Goal: Communication & Community: Ask a question

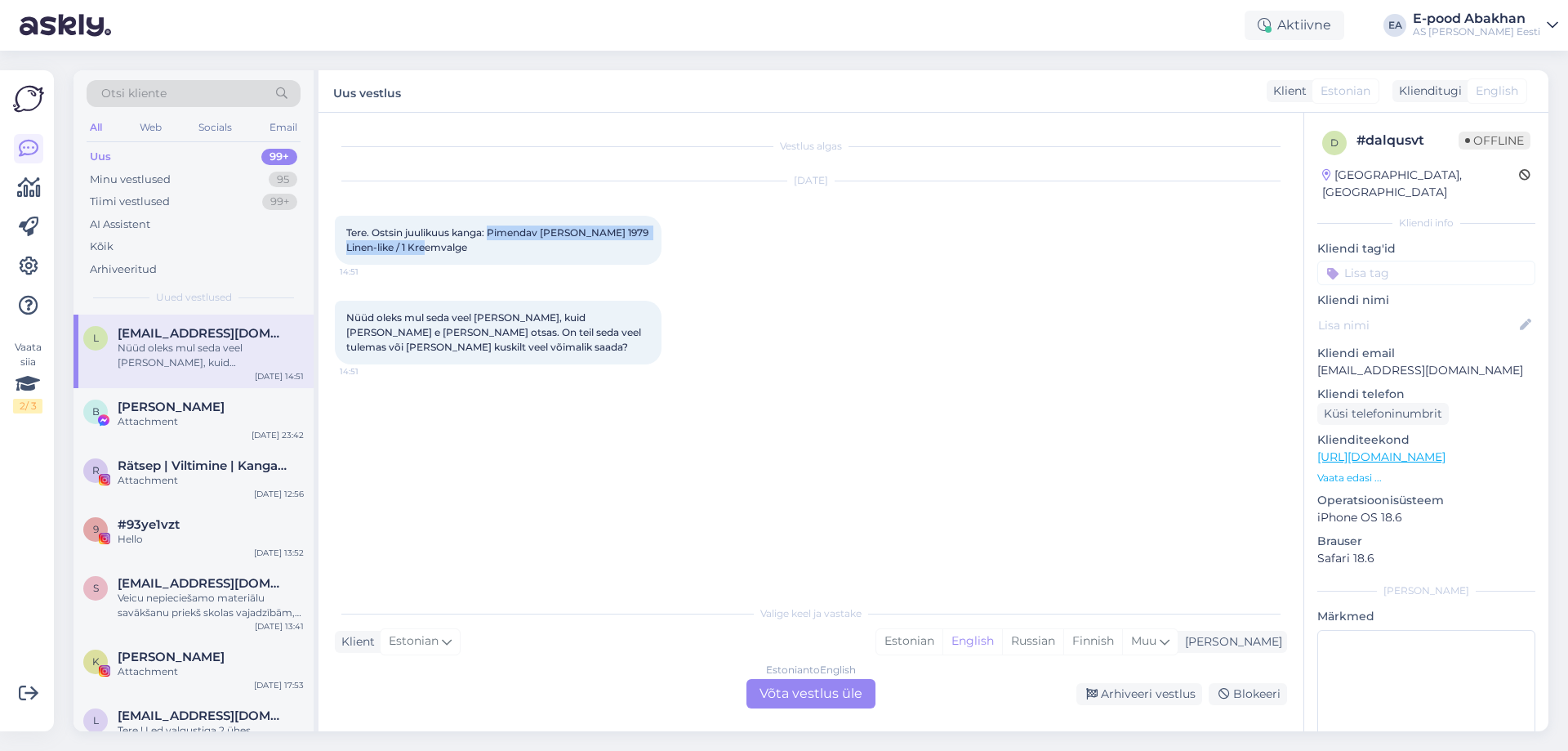
drag, startPoint x: 490, startPoint y: 228, endPoint x: 518, endPoint y: 255, distance: 38.9
click at [518, 255] on div "Tere. Ostsin juulikuus kanga: Pimendav [PERSON_NAME] 1979 Linen-like / 1 Kreemv…" at bounding box center [498, 240] width 326 height 49
copy span "Pimendav [PERSON_NAME] 1979 Linen-like / 1 Kreemvalge"
click at [781, 688] on div "Estonian to English Võta vestlus üle" at bounding box center [811, 694] width 129 height 29
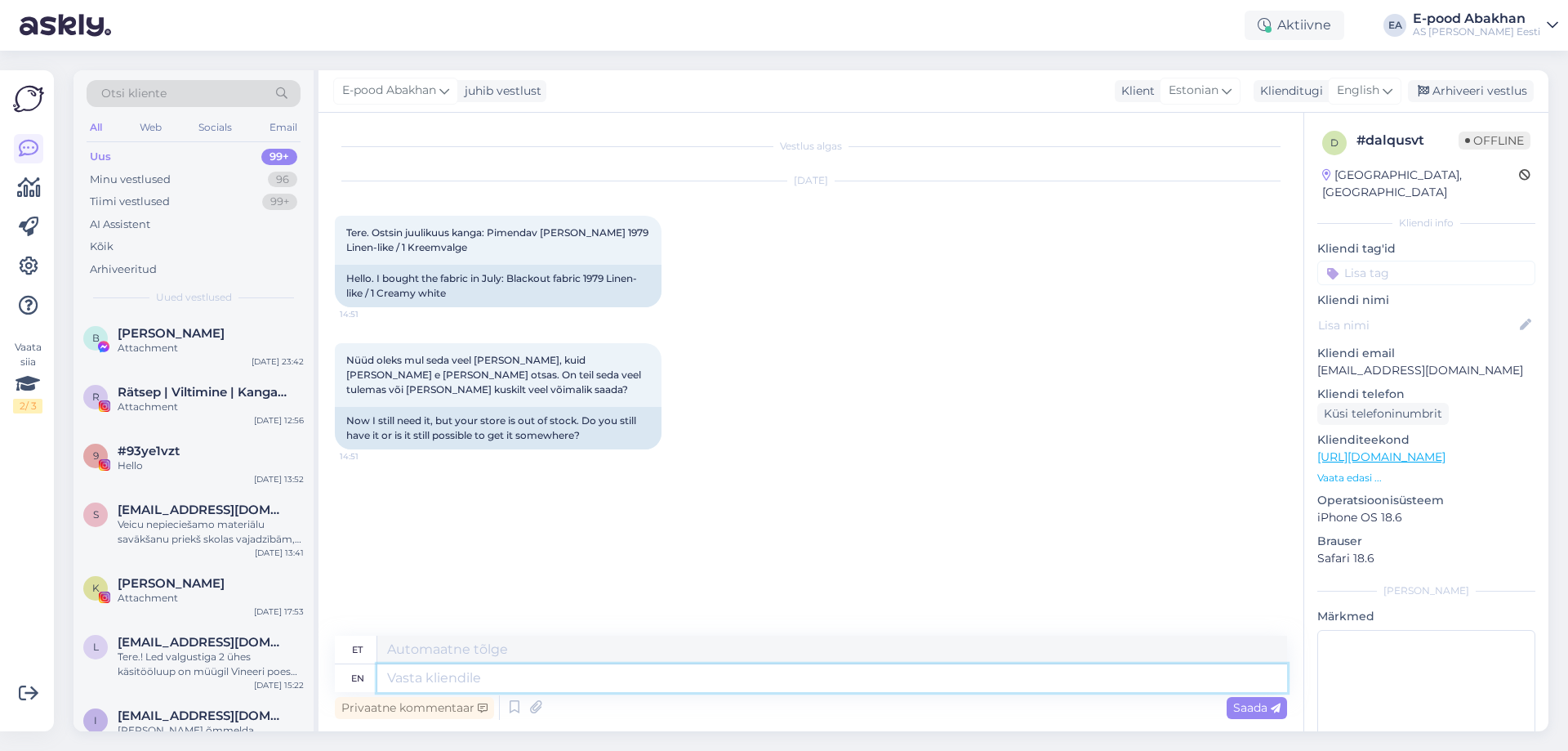
click at [696, 688] on textarea at bounding box center [832, 678] width 910 height 28
type textarea "Tere!"
type textarea "Tere! Tehnilise"
type textarea "Tere! Tehniline"
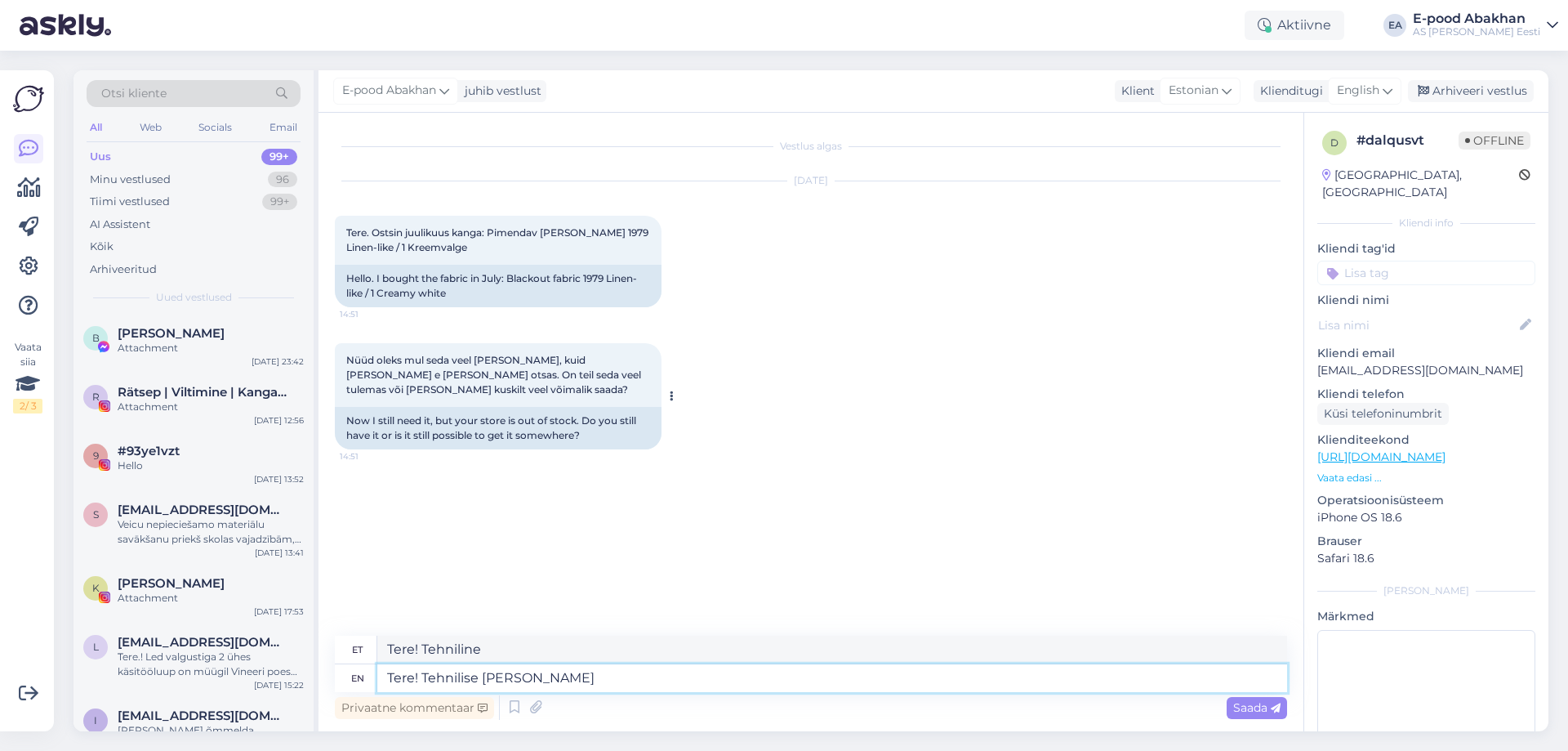
type textarea "Tere! Tehnilise [PERSON_NAME]"
type textarea "Tere! Tehniline tõrge"
type textarea "Tere! Tehnilise [PERSON_NAME] tõttu"
type textarea "Tere! Tehniline [PERSON_NAME]"
type textarea "Tere! Tehnilise [PERSON_NAME] tõttu on m"
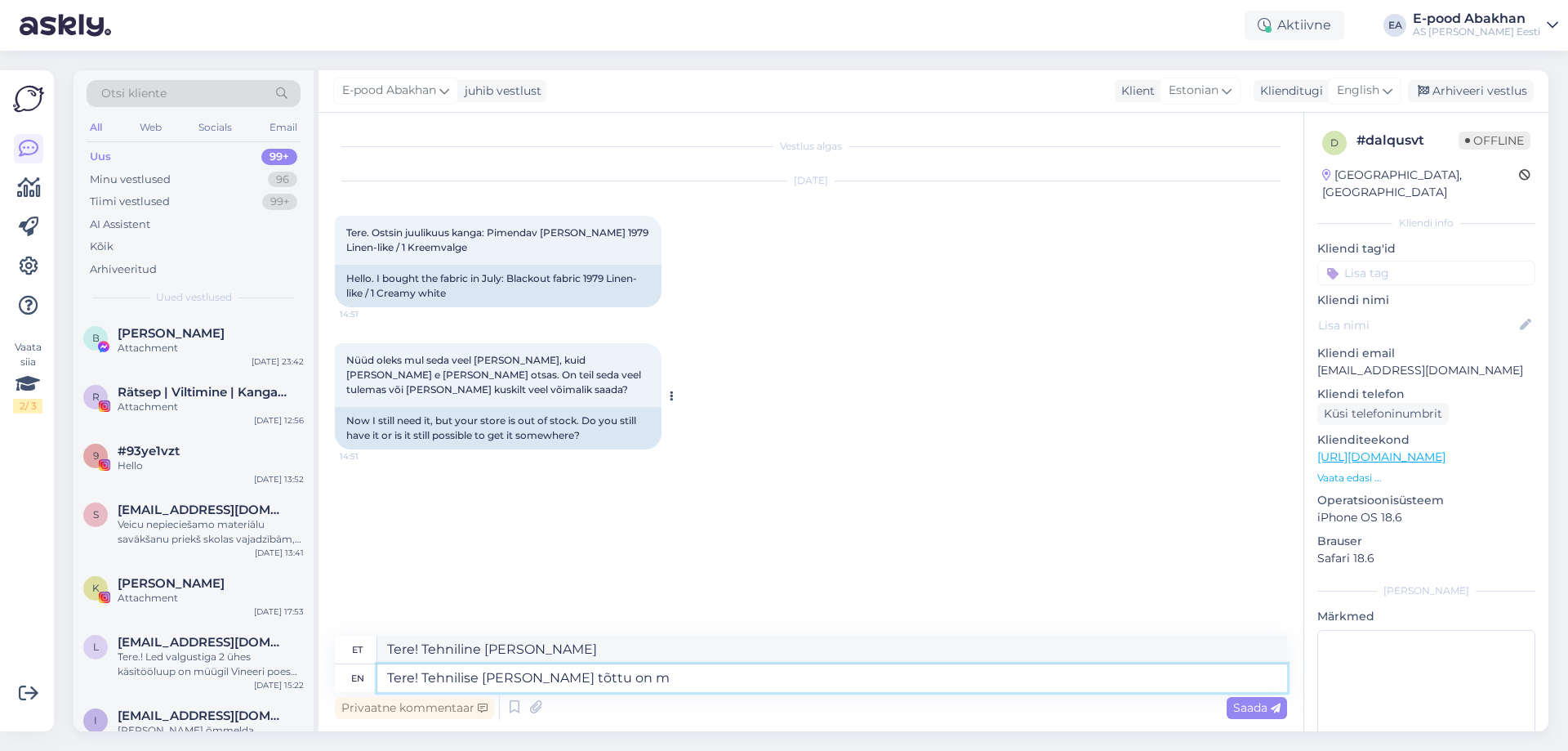
type textarea "Tere! Tehnilise [PERSON_NAME] tõttu on"
type textarea "Tere! Tehnilise [PERSON_NAME] tõttu on millegipärast"
type textarea "Tere! Tehnilise [PERSON_NAME] tõttu on"
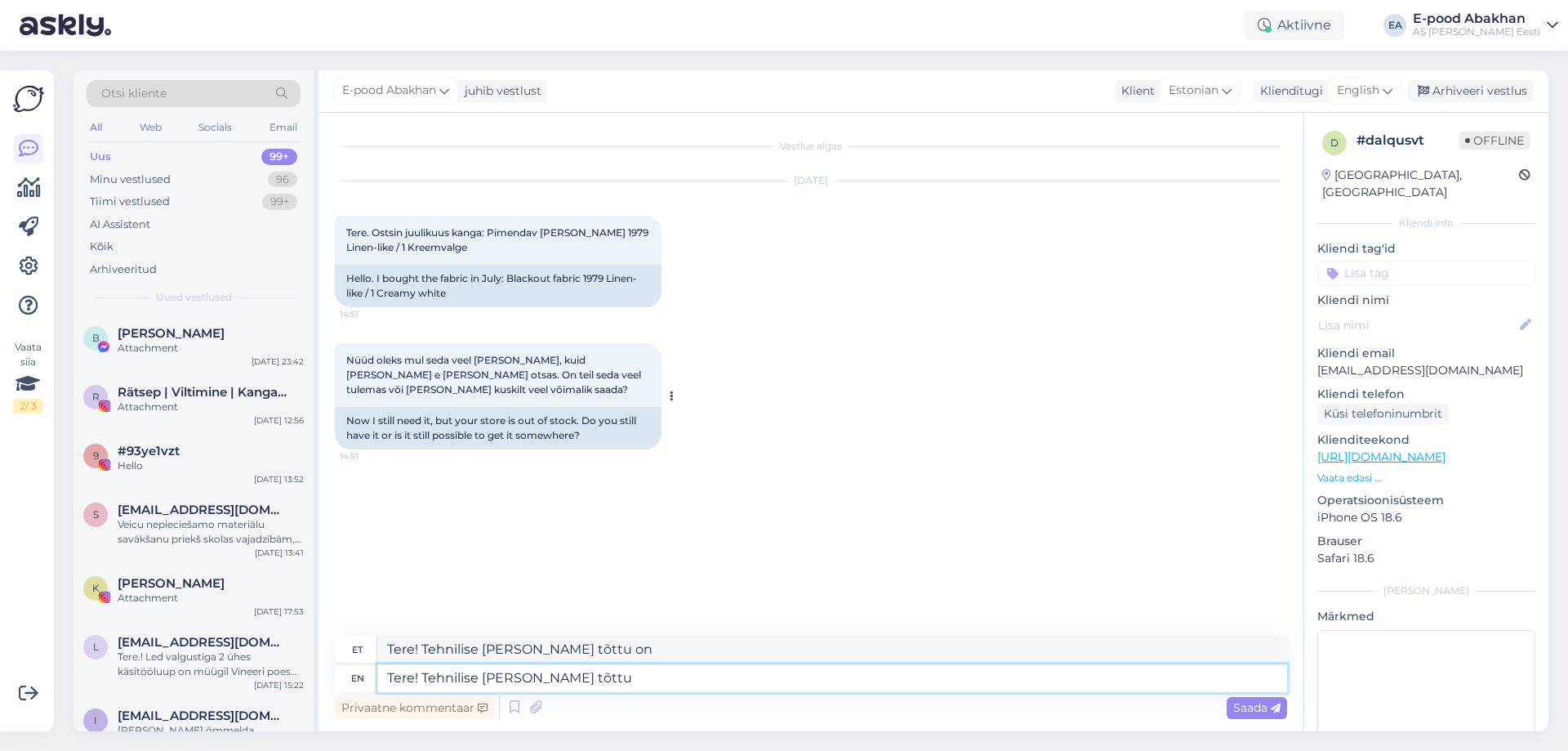
type textarea "Tere! Tehnilise [PERSON_NAME] tõttu e"
type textarea "Tere! Tehniline [PERSON_NAME]"
type textarea "Tere! Tehnilise [PERSON_NAME] tõttu ei o"
type textarea "Tere! Tehnilise [PERSON_NAME] tõttu ei"
type textarea "Tere! Tehnilise [PERSON_NAME] tõttu ei ole m"
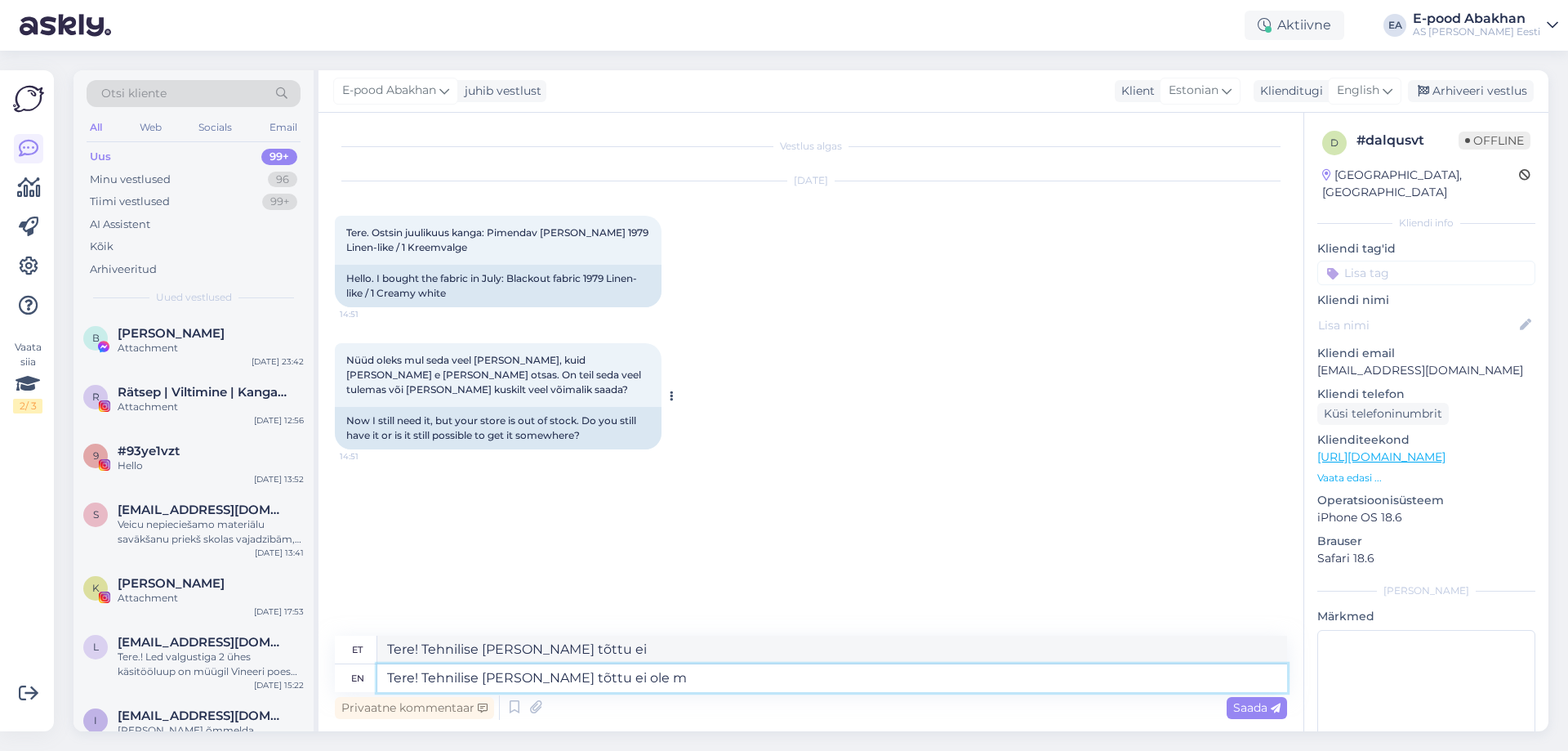
type textarea "Tere! Tehnilise [PERSON_NAME] tõttu ei ole"
type textarea "Tere! Tehnilise [PERSON_NAME] tõttu ei ole millegipärast"
type textarea "Tere! Tehnilise [PERSON_NAME] tõttu ei ole millegipärast seda"
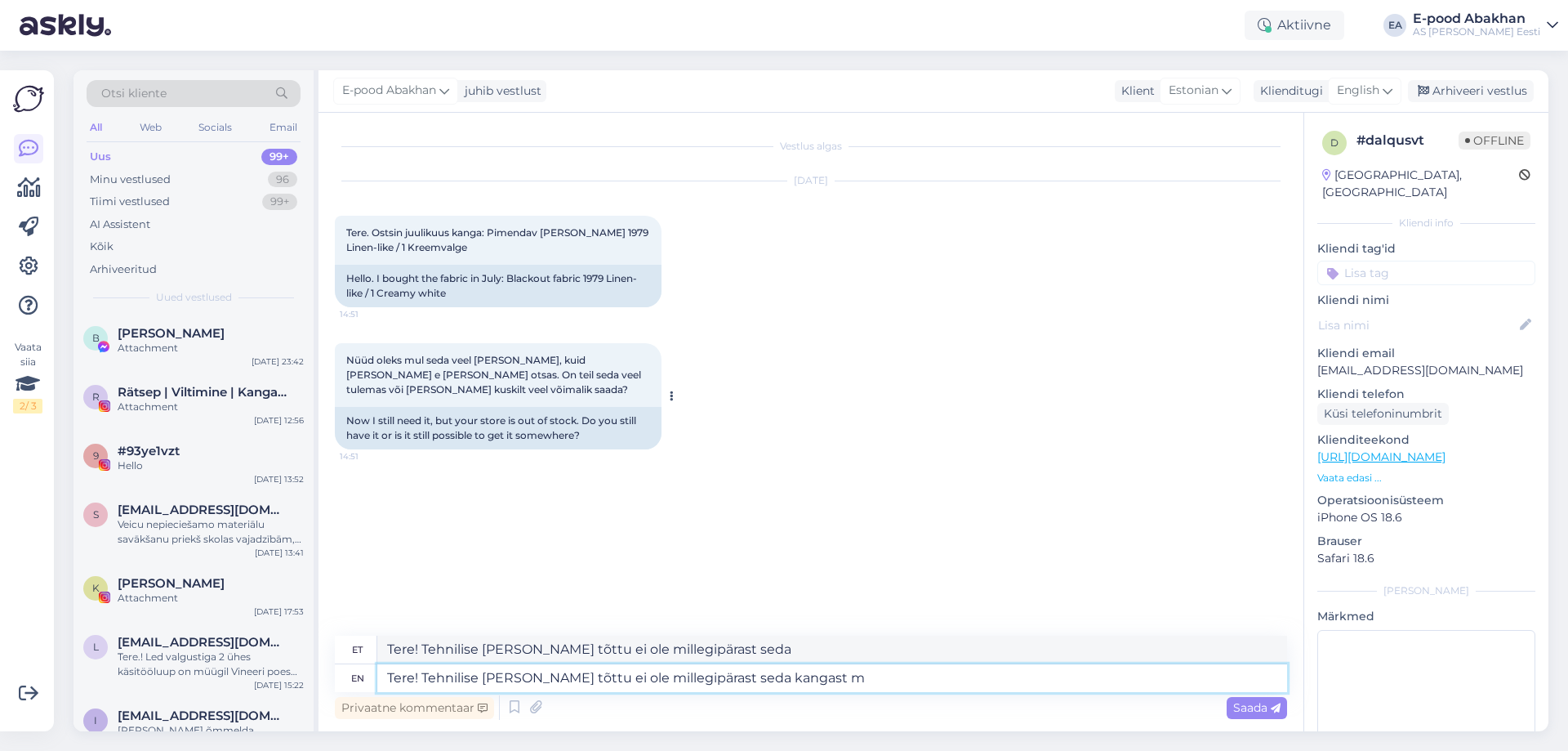
type textarea "Tere! Tehnilise [PERSON_NAME] tõttu ei ole millegipärast seda kangast me"
type textarea "Tere! Tehnilise [PERSON_NAME] tõttu ei ole millegipärast seda kangast"
type textarea "Tere! Tehnilise [PERSON_NAME] tõttu ei ole millegipärast seda kangast meil e"
type textarea "Tere! Tehnilise [PERSON_NAME] tõttu ei ole millegipärast seda kangast meil"
type textarea "Tere! Tehnilise [PERSON_NAME] tõttu ei ole millegipärast seda kangast meil e-po…"
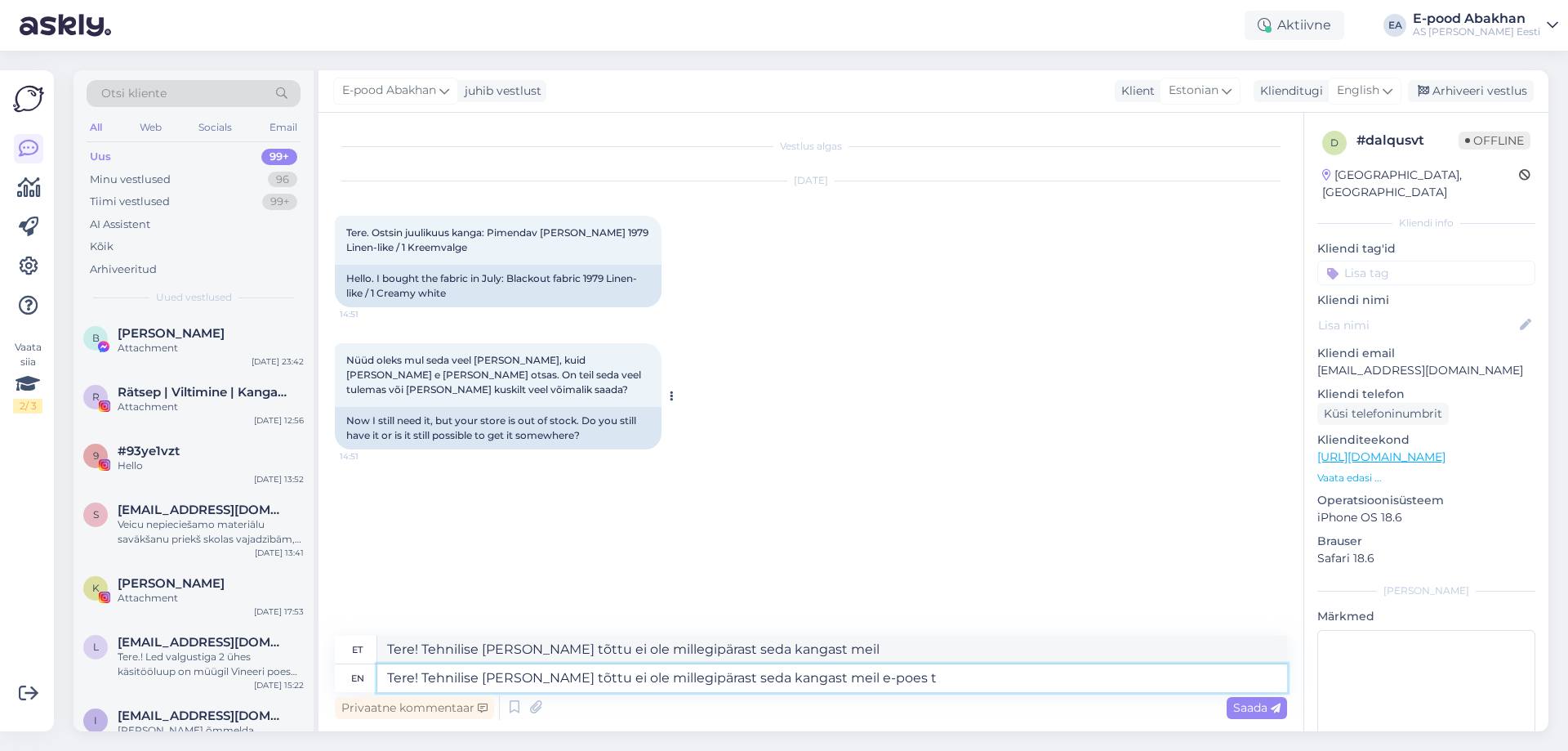
type textarea "Tere! Tehnilise [PERSON_NAME] tõttu ei ole millegipärast seda kangast meil e-po…"
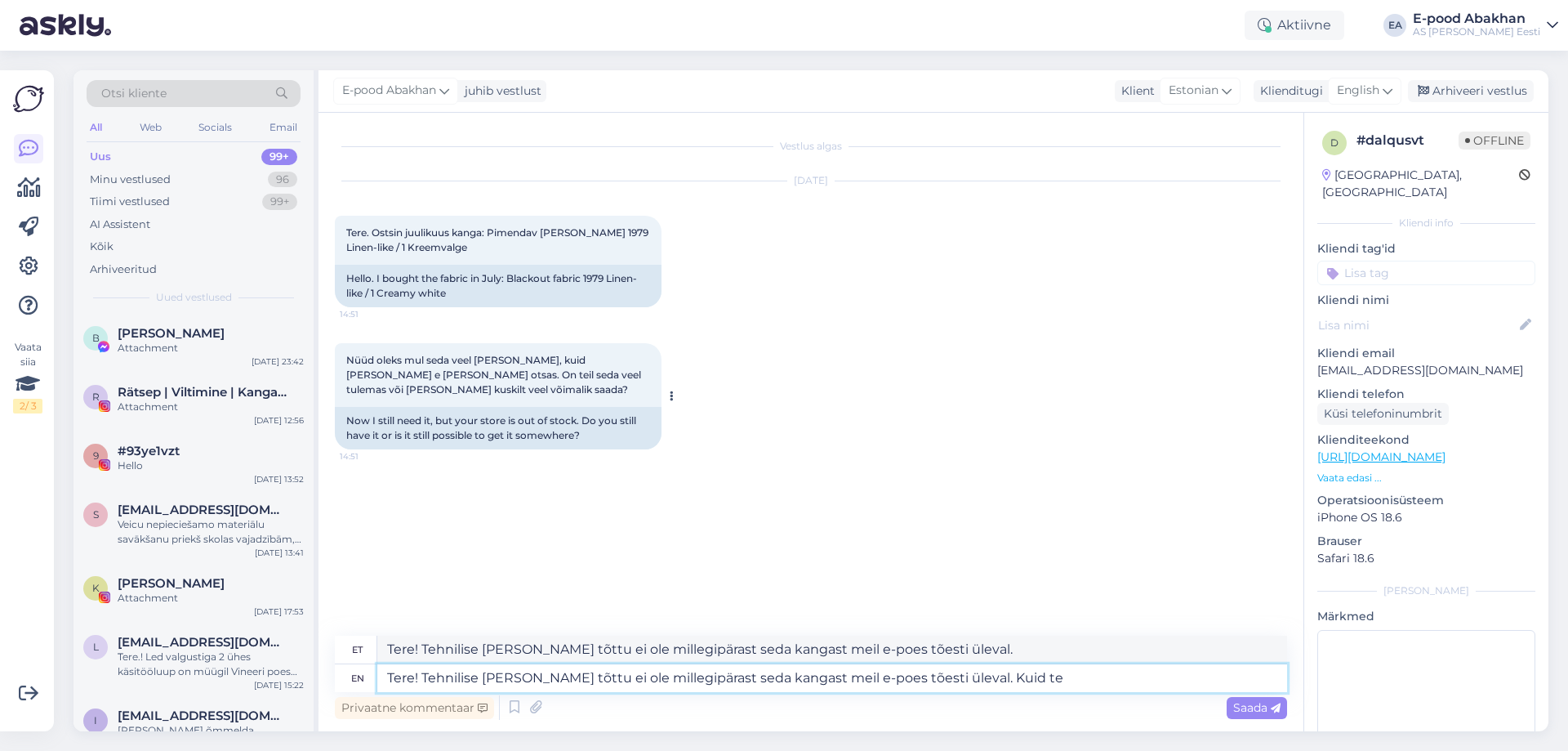
type textarea "Tere! Tehnilise [PERSON_NAME] tõttu ei ole millegipärast seda kangast meil e-po…"
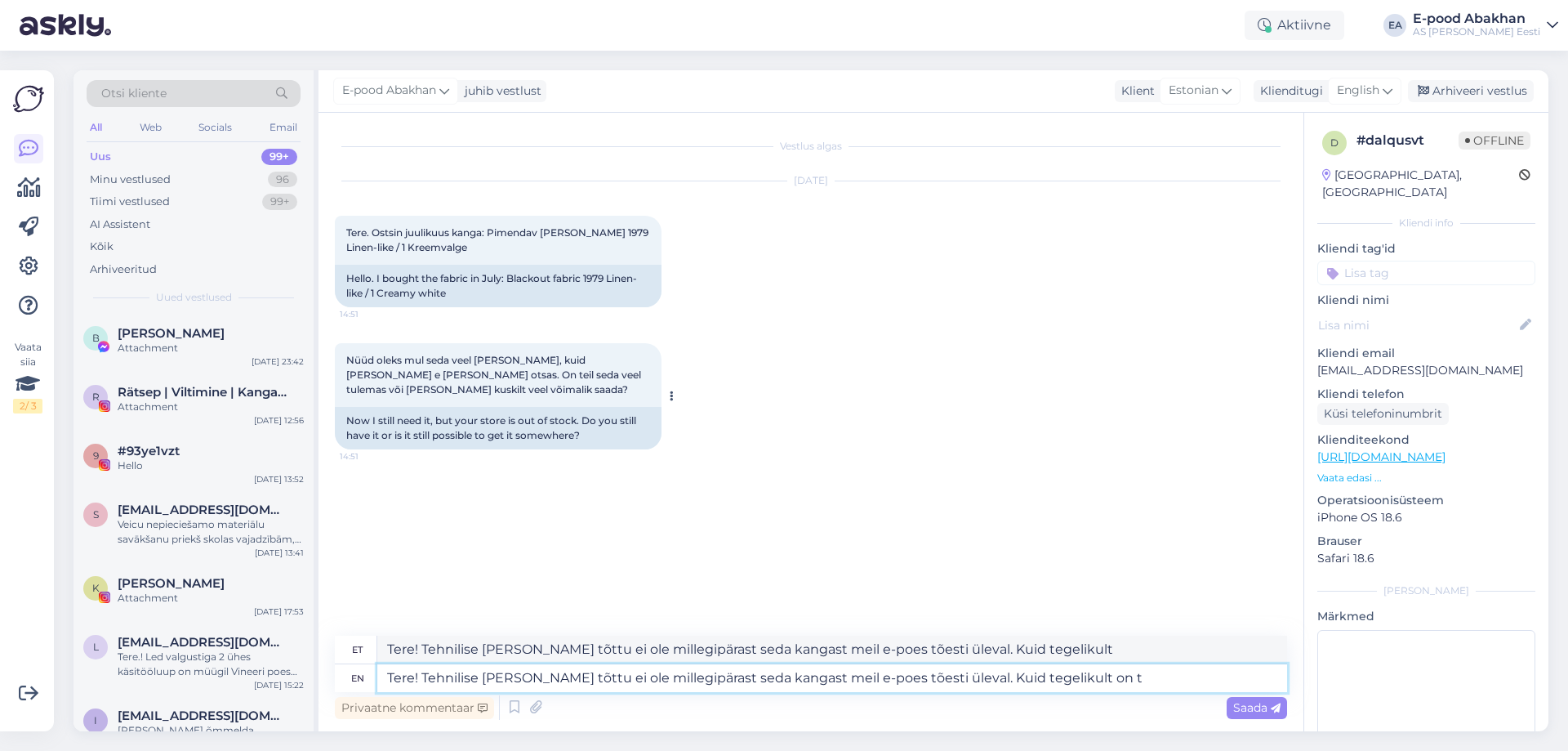
type textarea "Tere! Tehnilise [PERSON_NAME] tõttu ei ole millegipärast seda kangast meil e-po…"
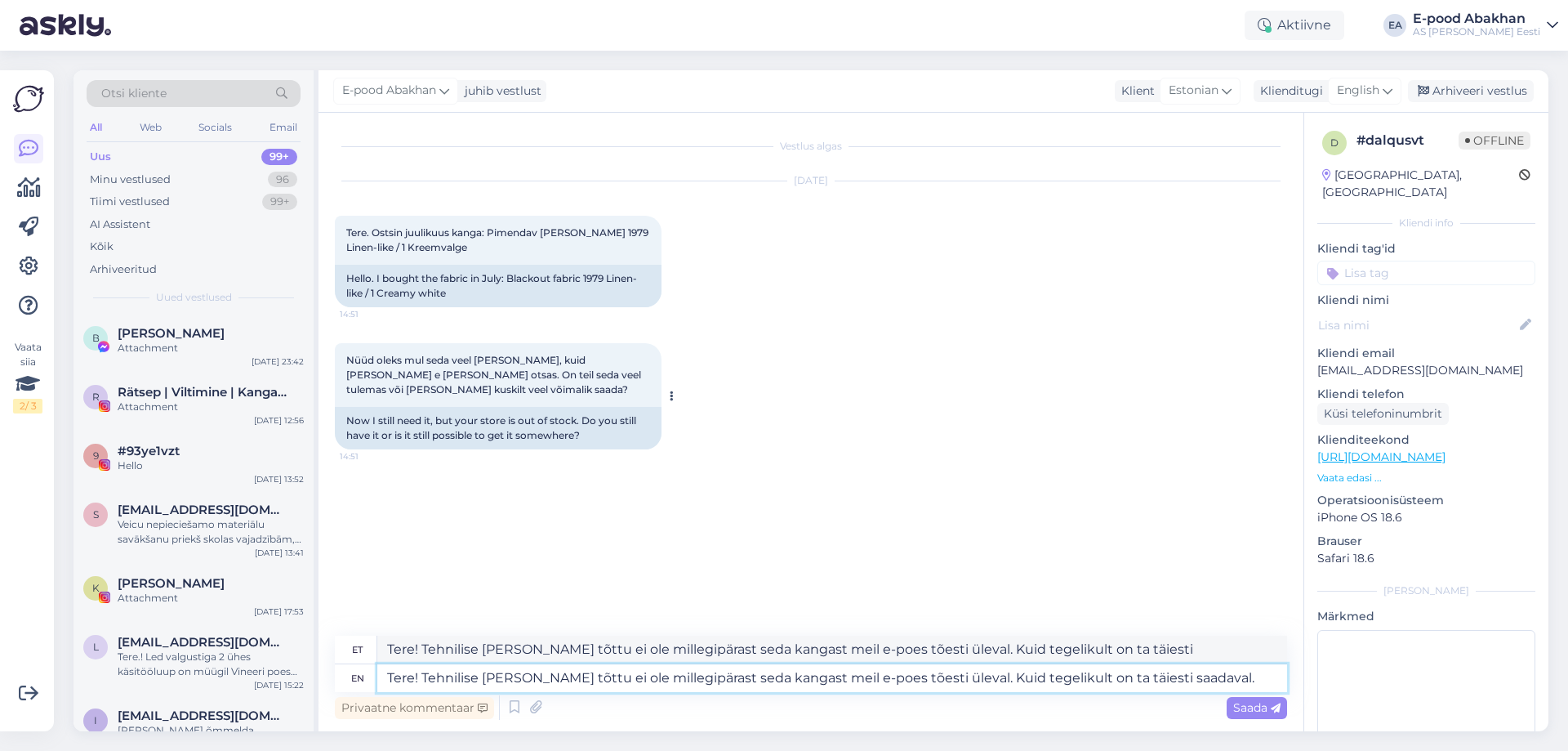
type textarea "Tere! Tehnilise [PERSON_NAME] tõttu ei ole millegipärast seda kangast meil e-po…"
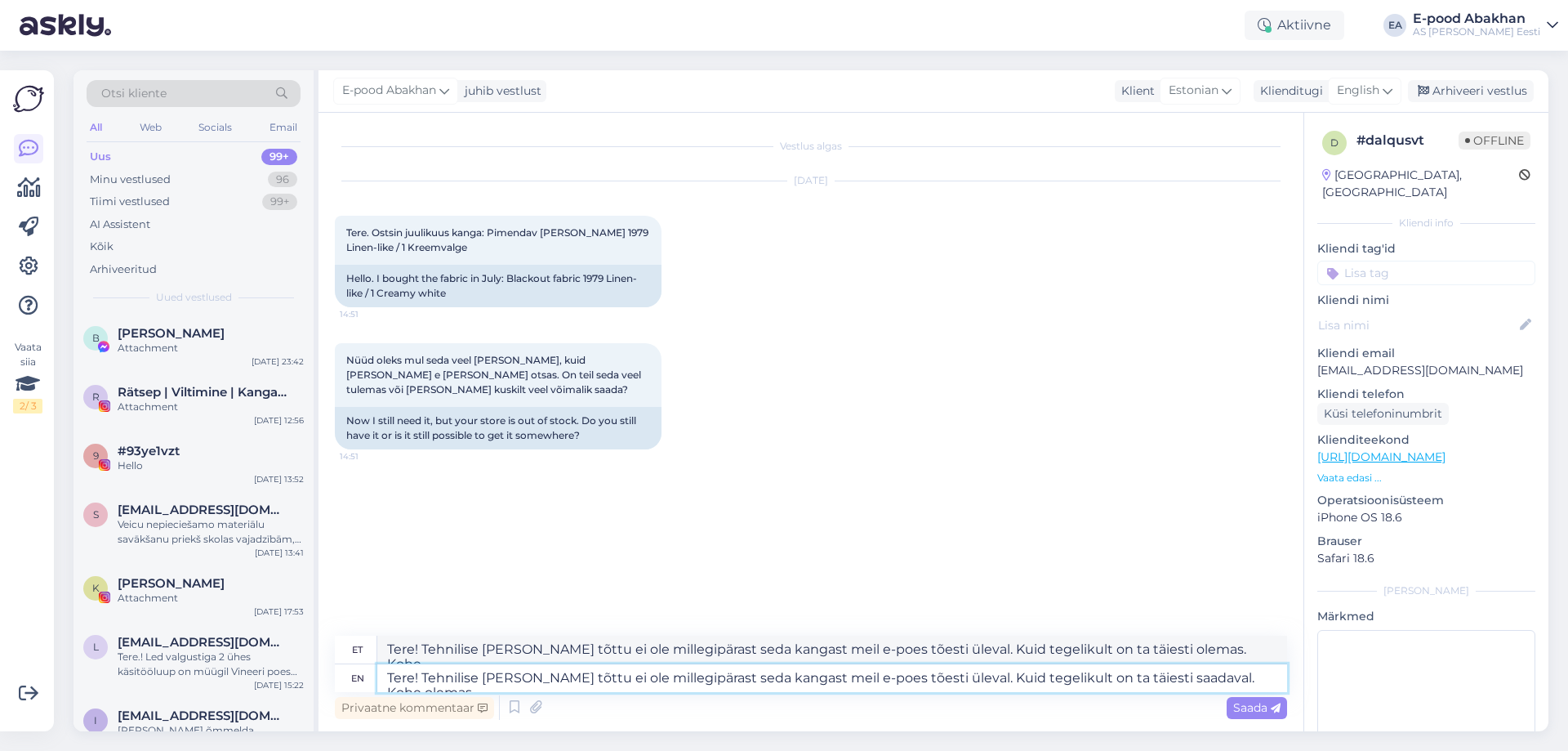
type textarea "Tere! Tehnilise [PERSON_NAME] tõttu ei ole millegipärast seda kangast meil e-po…"
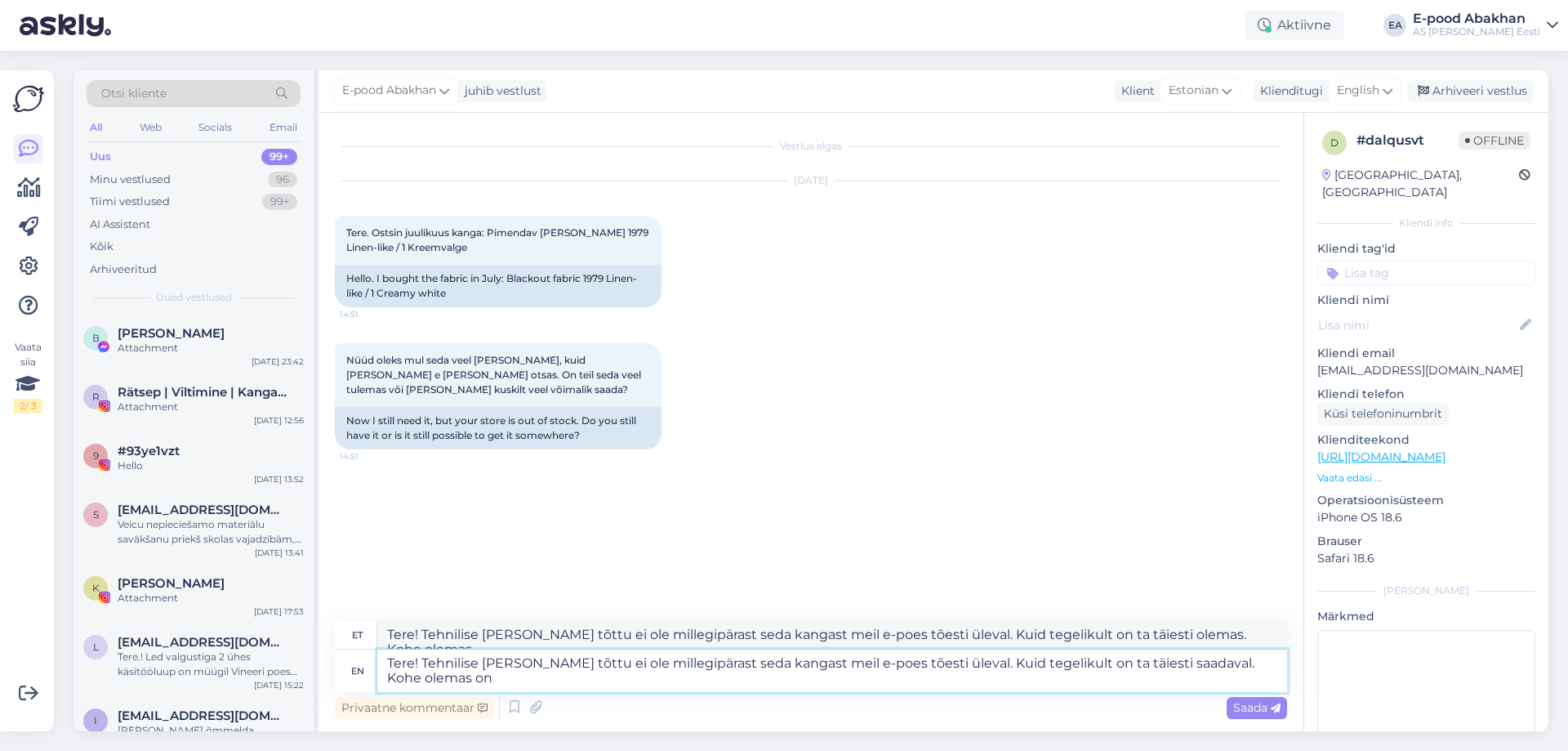
type textarea "Tere! Tehnilise [PERSON_NAME] tõttu ei ole millegipärast seda kangast meil e-po…"
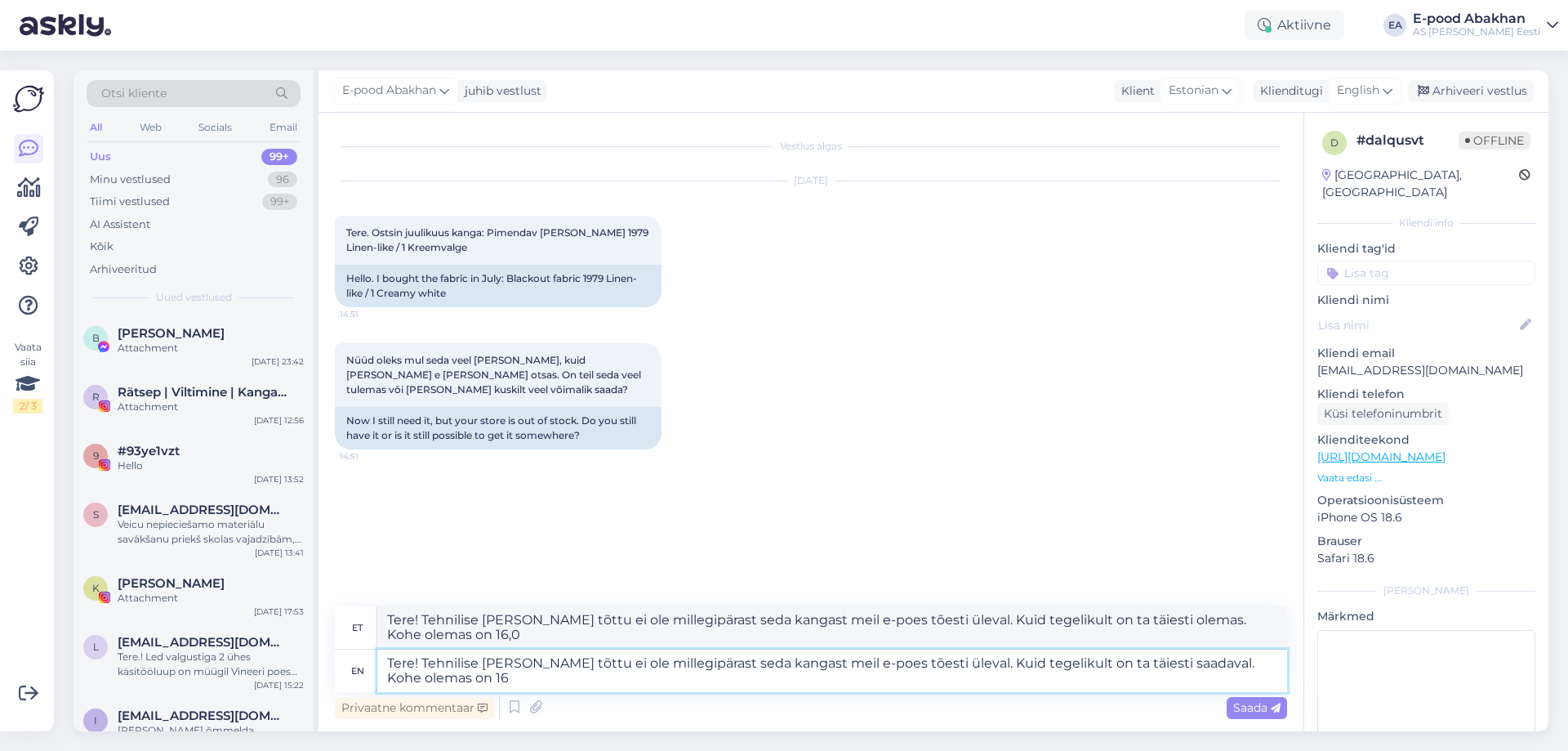
type textarea "Tere! Tehnilise [PERSON_NAME] tõttu ei ole millegipärast seda kangast meil e-po…"
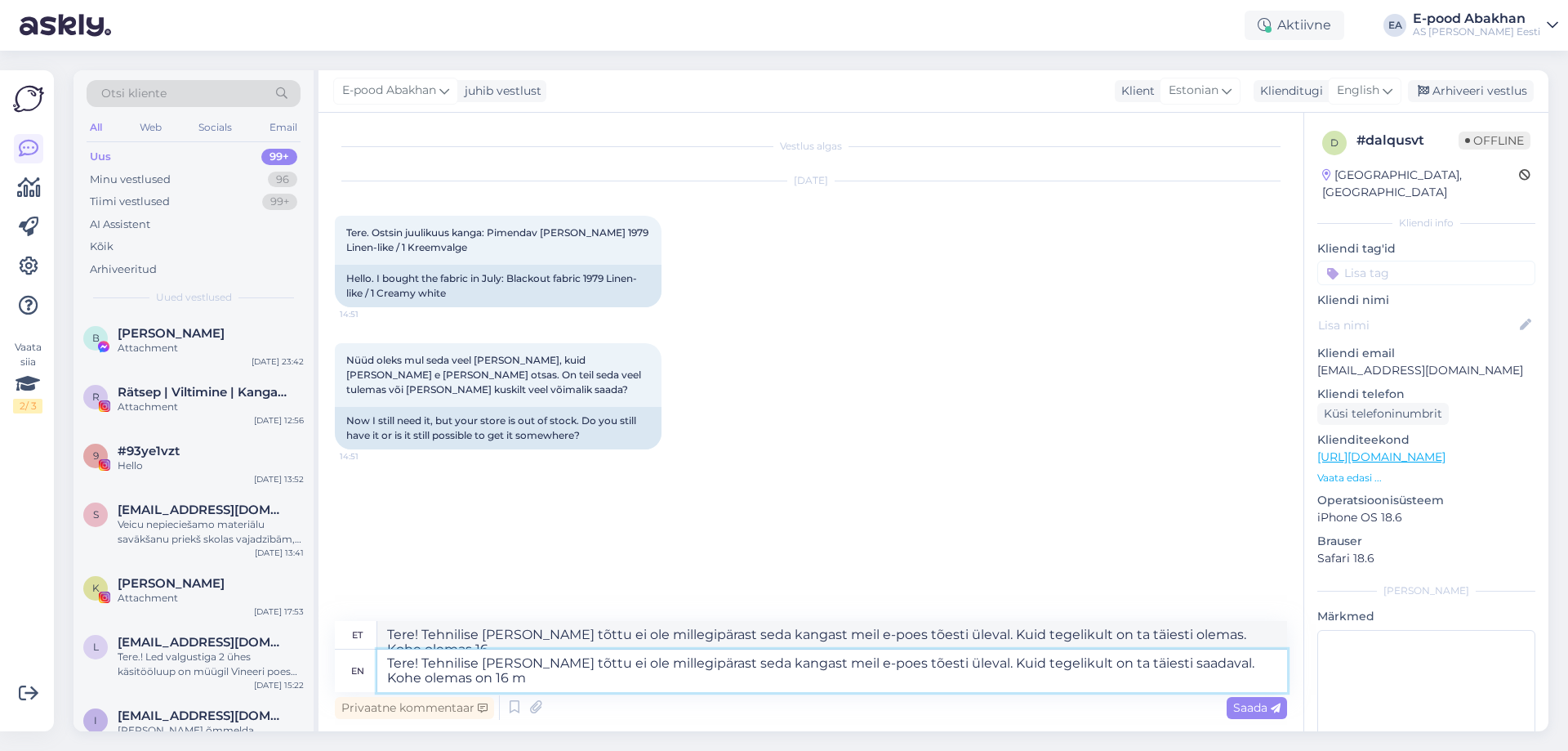
type textarea "Tere! Tehnilise [PERSON_NAME] tõttu ei ole millegipärast seda kangast meil e-po…"
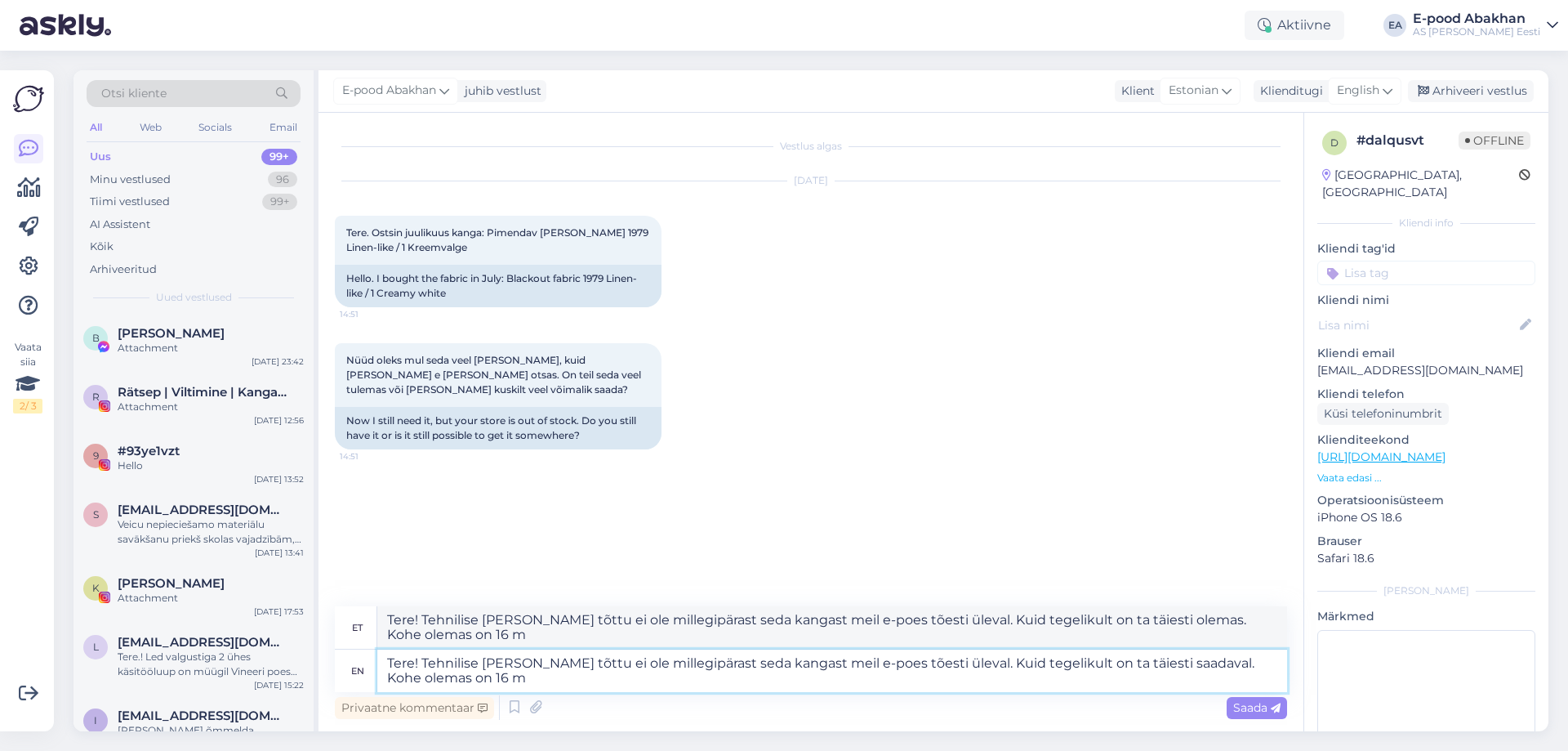
type textarea "Tere! Tehnilise [PERSON_NAME] tõttu ei ole millegipärast seda kangast meil e-po…"
click at [1261, 711] on span "Saada" at bounding box center [1256, 707] width 48 height 15
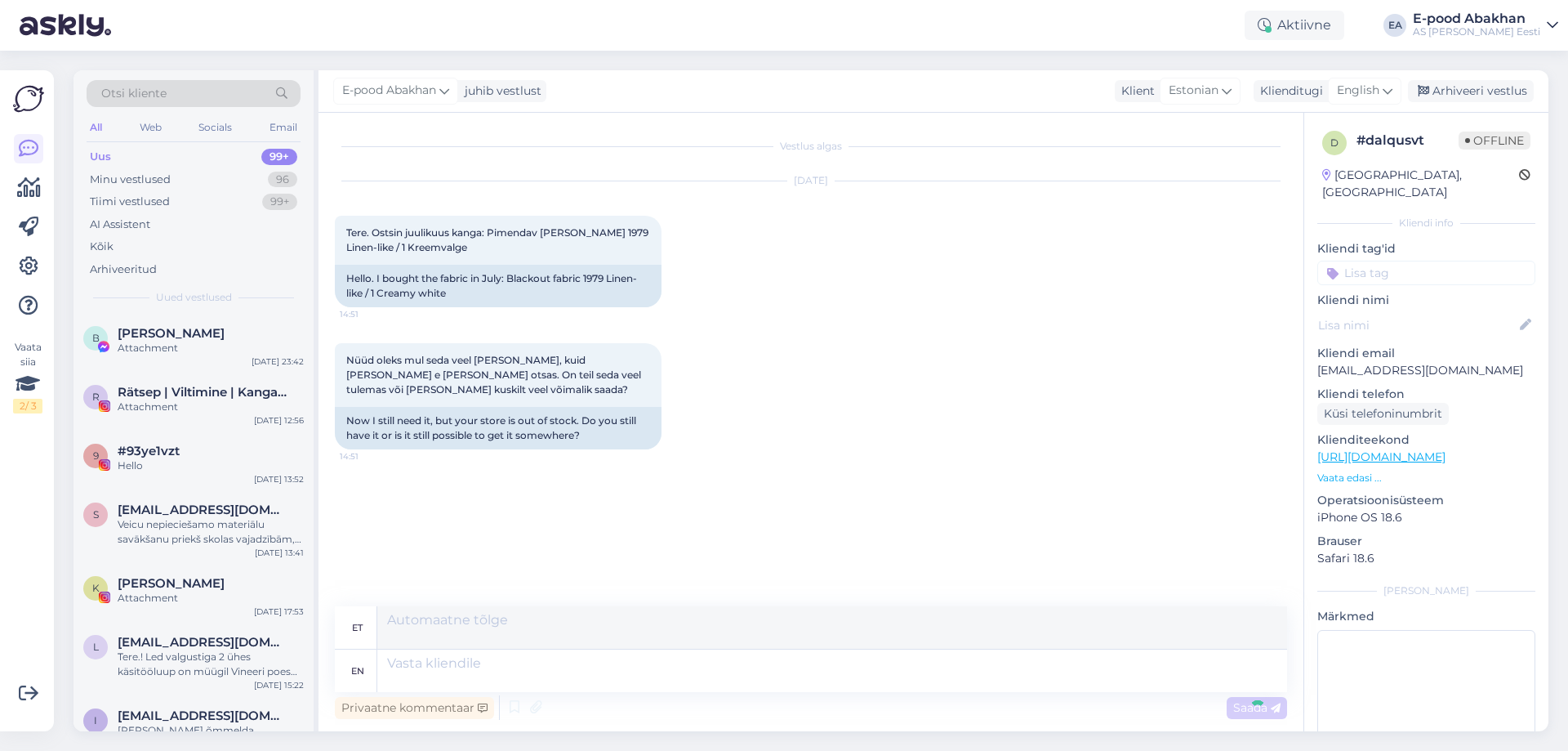
scroll to position [3, 0]
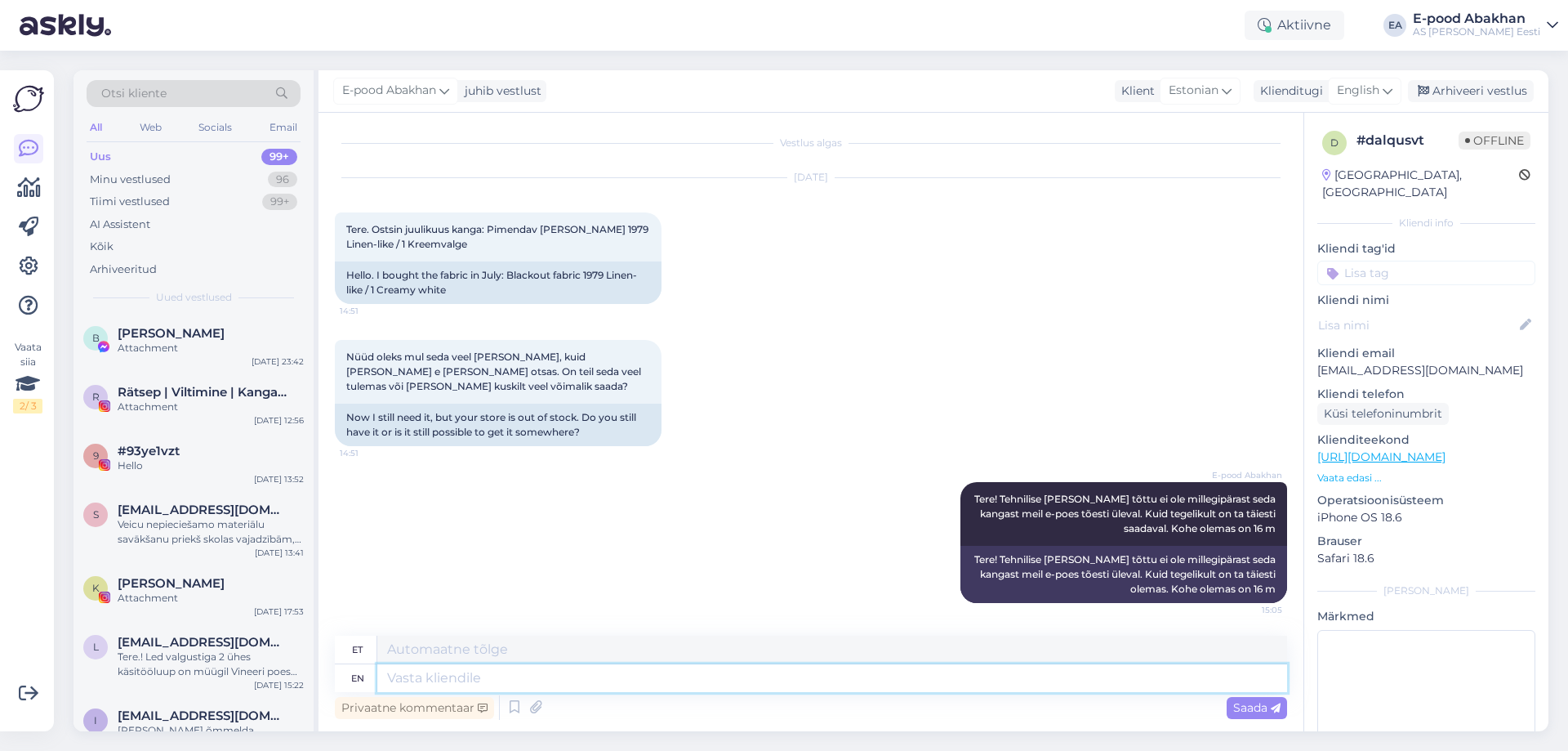
click at [501, 685] on textarea at bounding box center [832, 678] width 910 height 28
type textarea "26,90"
type textarea "26,90€/m n"
type textarea "26,90 €/m"
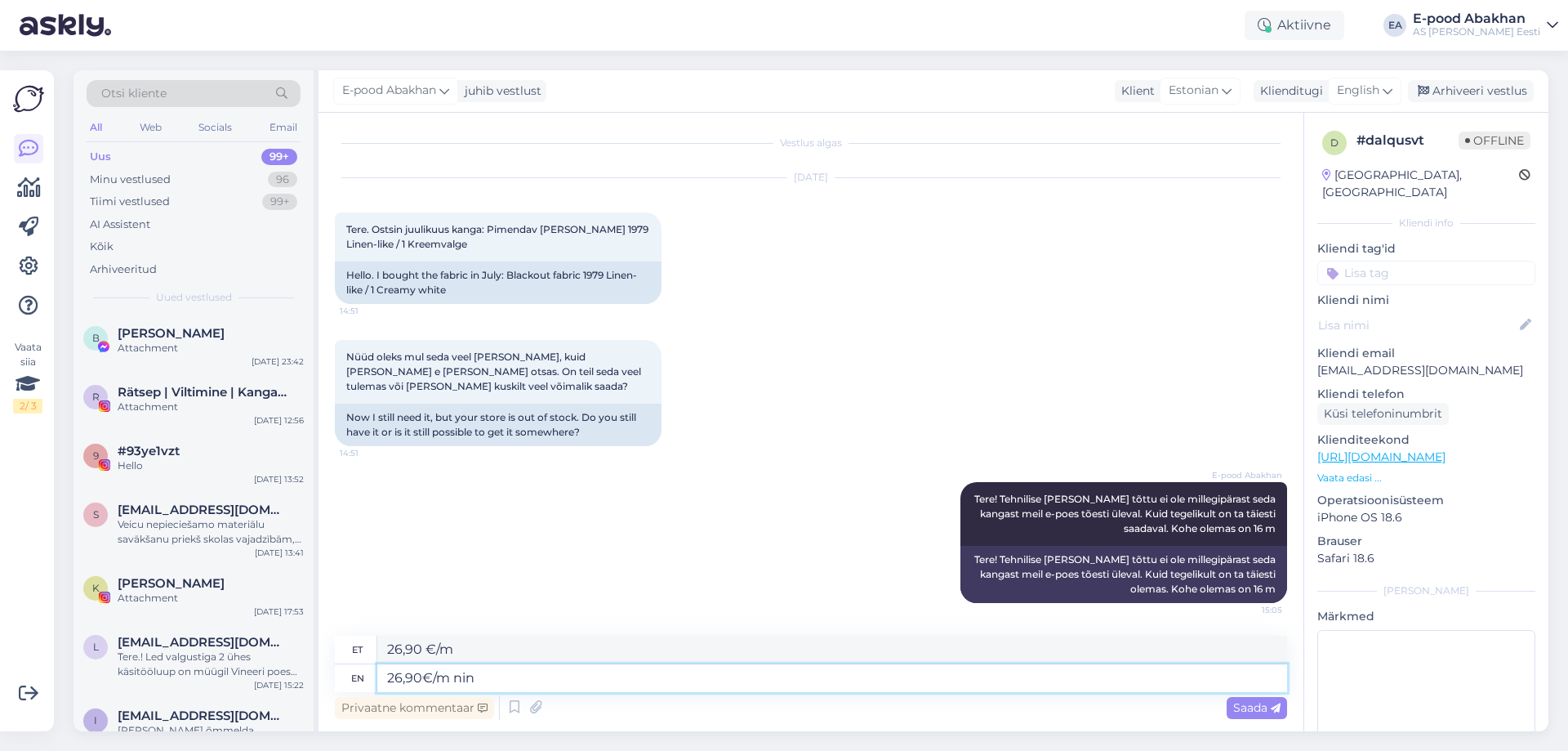
type textarea "26,90€/m nin"
type textarea "26,90 €/m²"
type textarea "26,90€/m ning t"
type textarea "26,90 €/kuu ning t"
type textarea "26,90€/m ning [PERSON_NAME]"
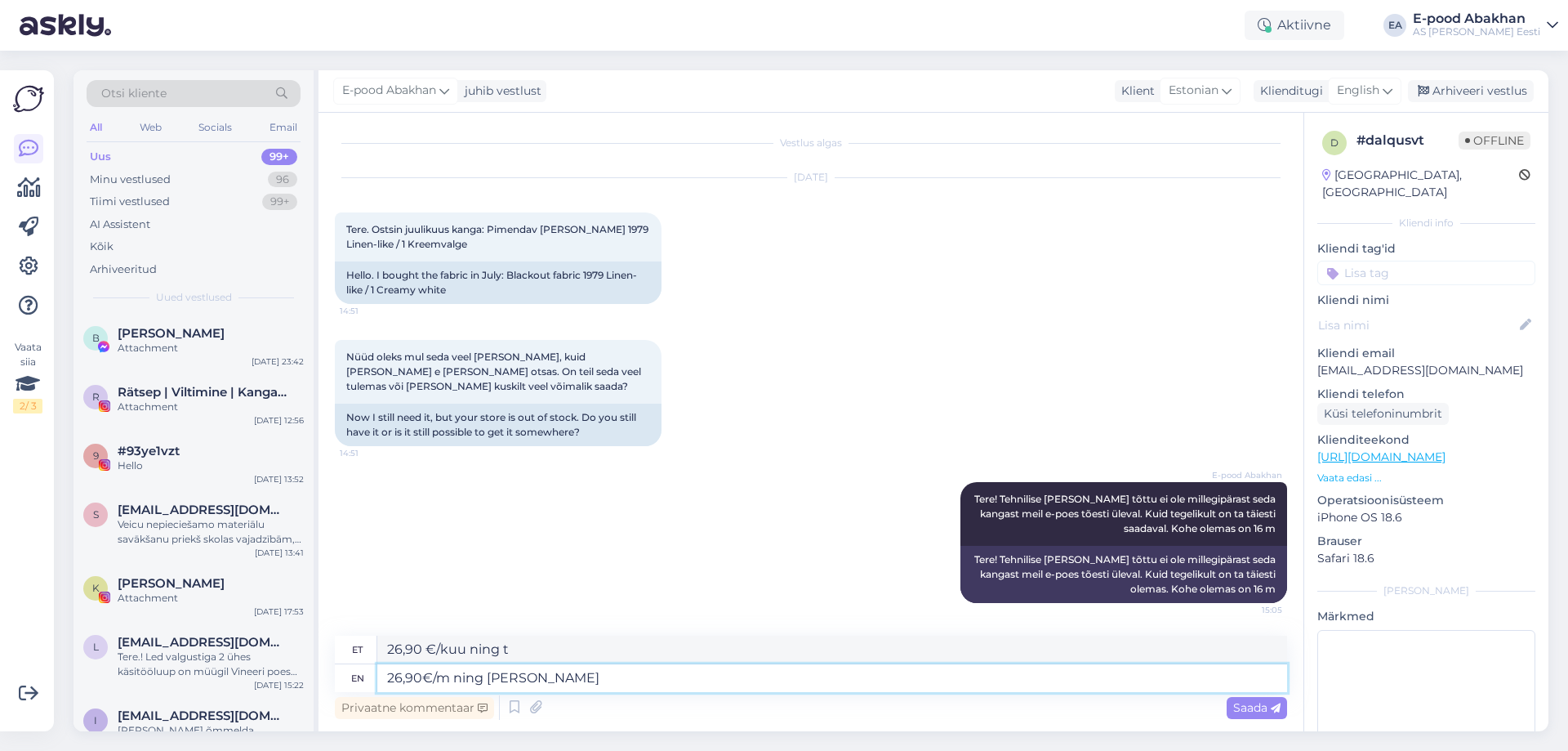
type textarea "26,90 €/m ning [PERSON_NAME]"
type textarea "26,90€/m ning [PERSON_NAME]"
type textarea "26,90 €/m ning [PERSON_NAME] o"
type textarea "26,90€/m ning [PERSON_NAME] e-esmaspäeva p"
type textarea "26,90€/m ning [PERSON_NAME] e-esmaspäeva"
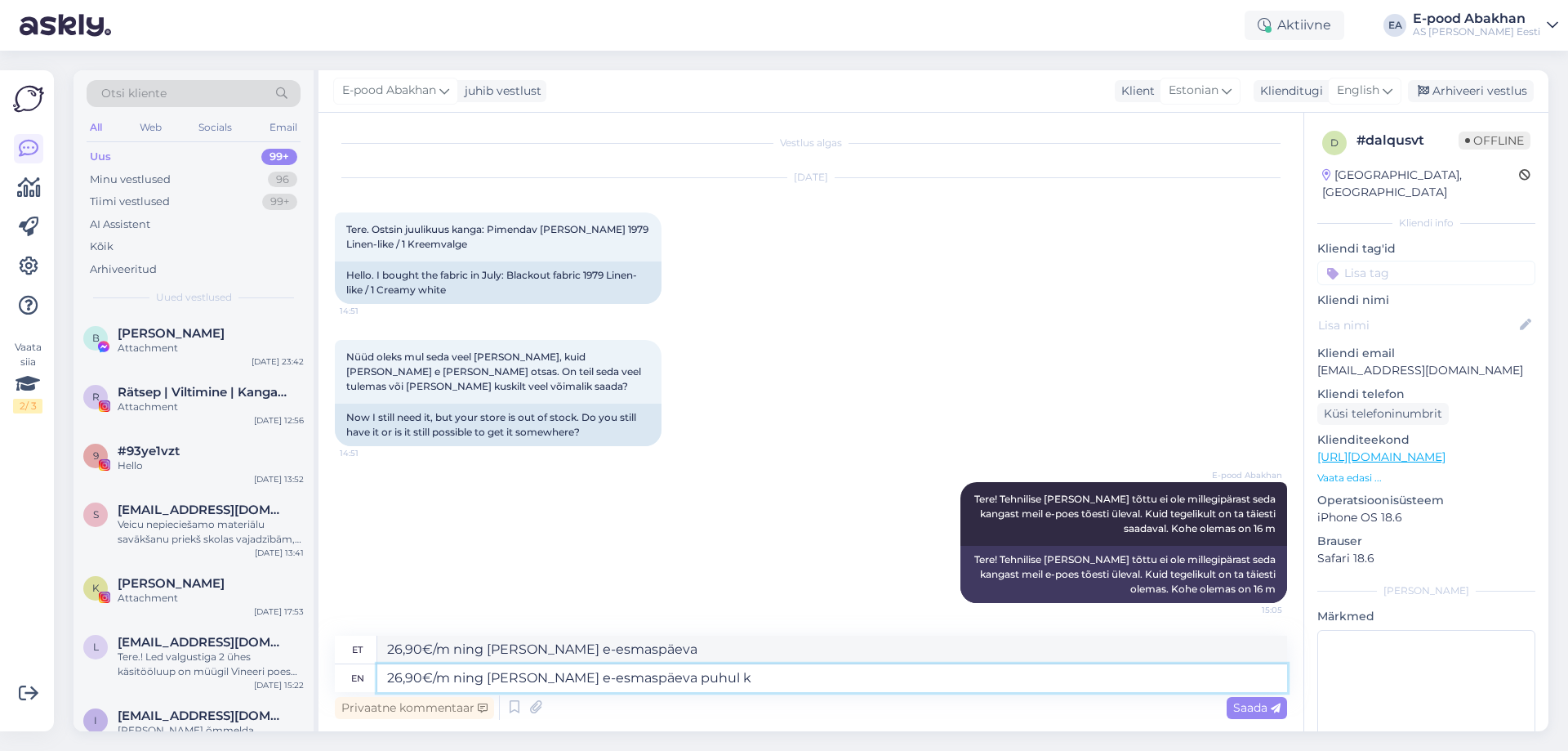
type textarea "26,90€/m ning [PERSON_NAME] e-esmaspäeva puhul ke"
type textarea "26,90€/m ning [PERSON_NAME] e-esmaspäeva puhul"
type textarea "26,90€/m ning [PERSON_NAME] e-esmaspäeva puhul kehtib"
type textarea "26,90€/m ning [PERSON_NAME] e-esmaspäeva puhul kehtib tavahinnaga t"
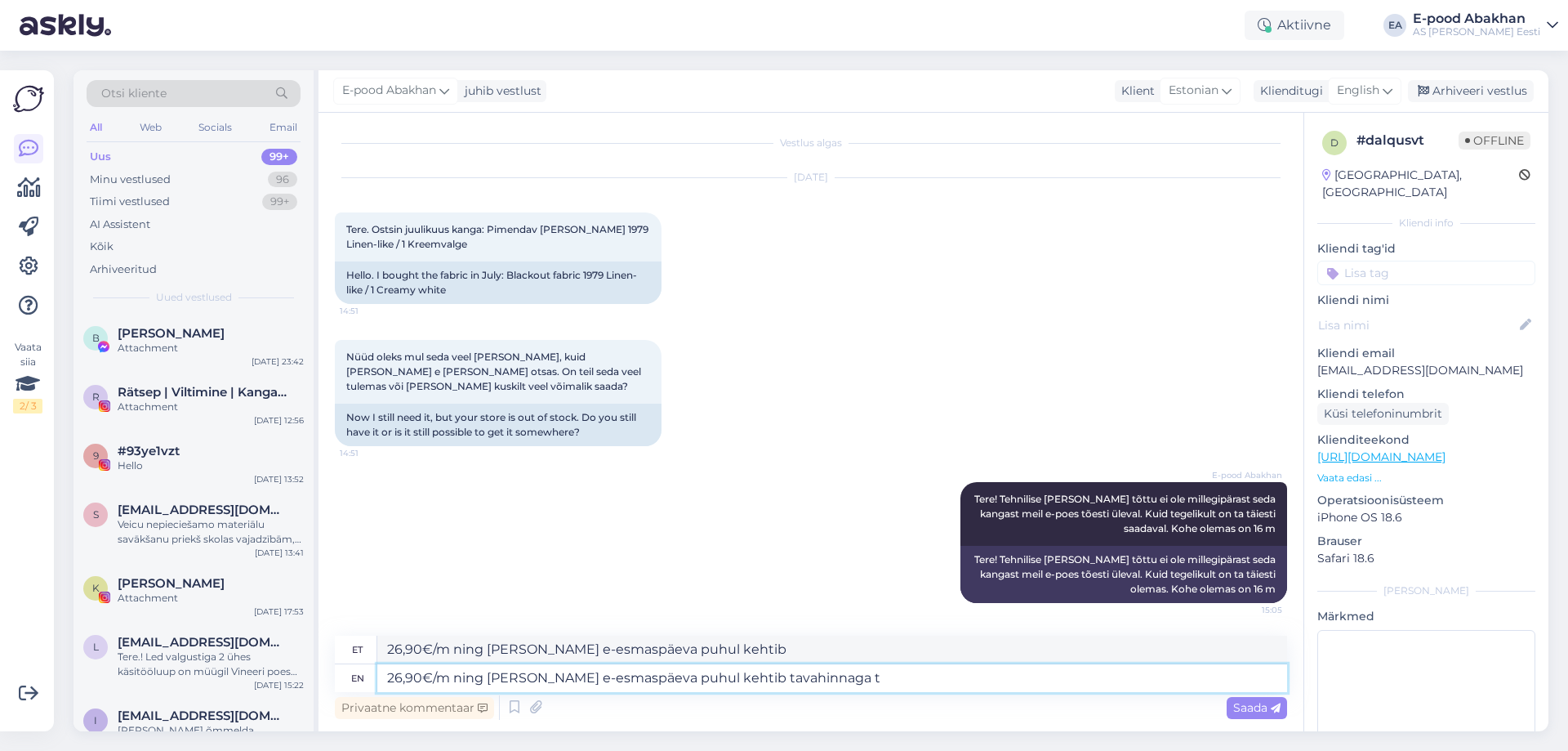
type textarea "26,90€/m ning [PERSON_NAME] e-esmaspäeva puhul kehtib tavahinnaga"
type textarea "26,90€/m ning [PERSON_NAME] e-esmaspäeva puhul kehtib tavahinnaga toodetele ka"
type textarea "26,90€/m ning [PERSON_NAME] e-esmaspäeva puhul kehtib tavahinnaga toodetele"
type textarea "26,90€/m ning [PERSON_NAME] e-esmaspäeva puhul kehtib tavahinnaga toodetele kas"
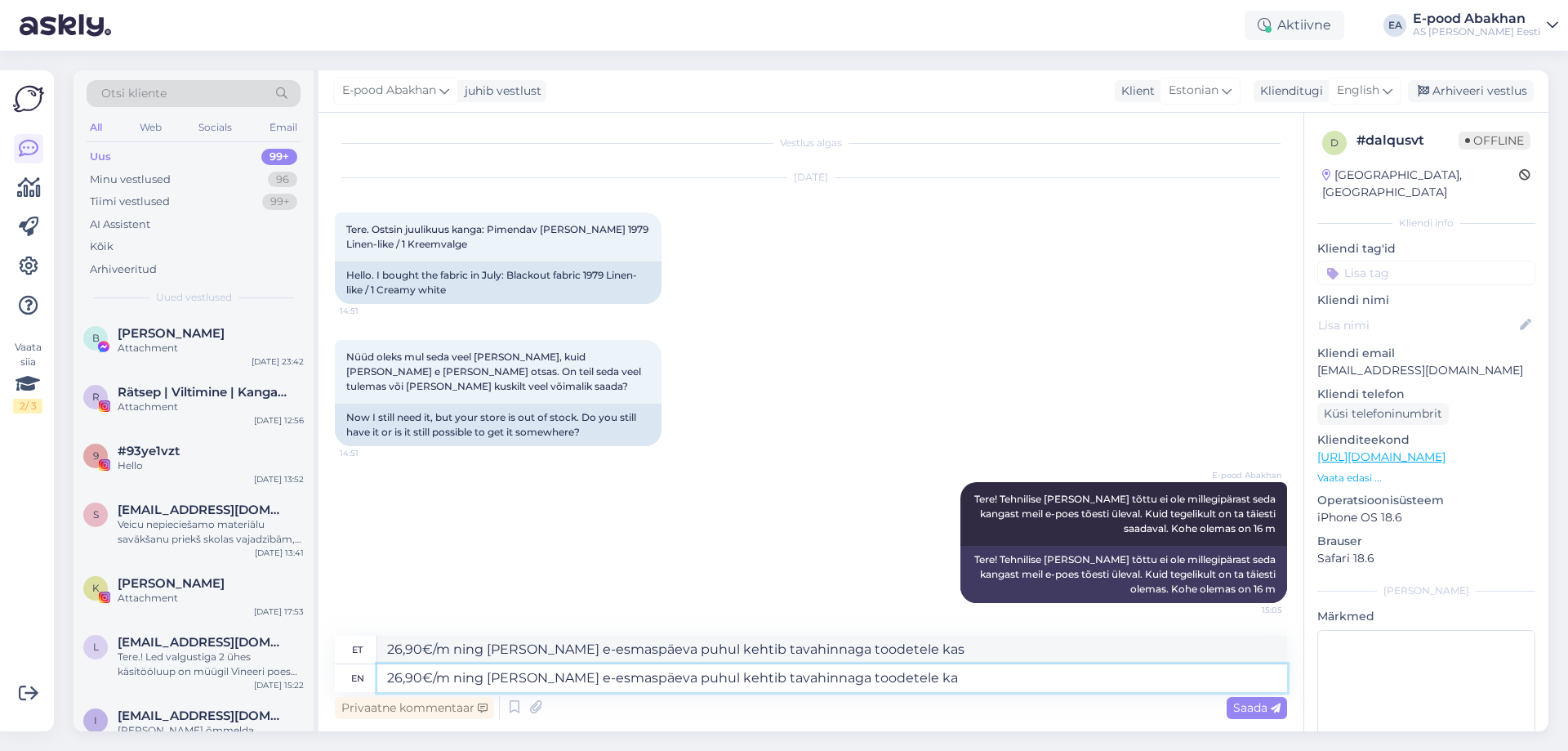
type textarea "26,90€/m ning [PERSON_NAME] e-esmaspäeva puhul kehtib tavahinnaga toodetele ka s"
type textarea "26,90€/m ning [PERSON_NAME] e-esmaspäeva puhul kehtib tavahinnaga toodete ka"
type textarea "26,90€/m ning [PERSON_NAME] e-esmaspäeva puhul kehtib tavahinnaga toodetele ka …"
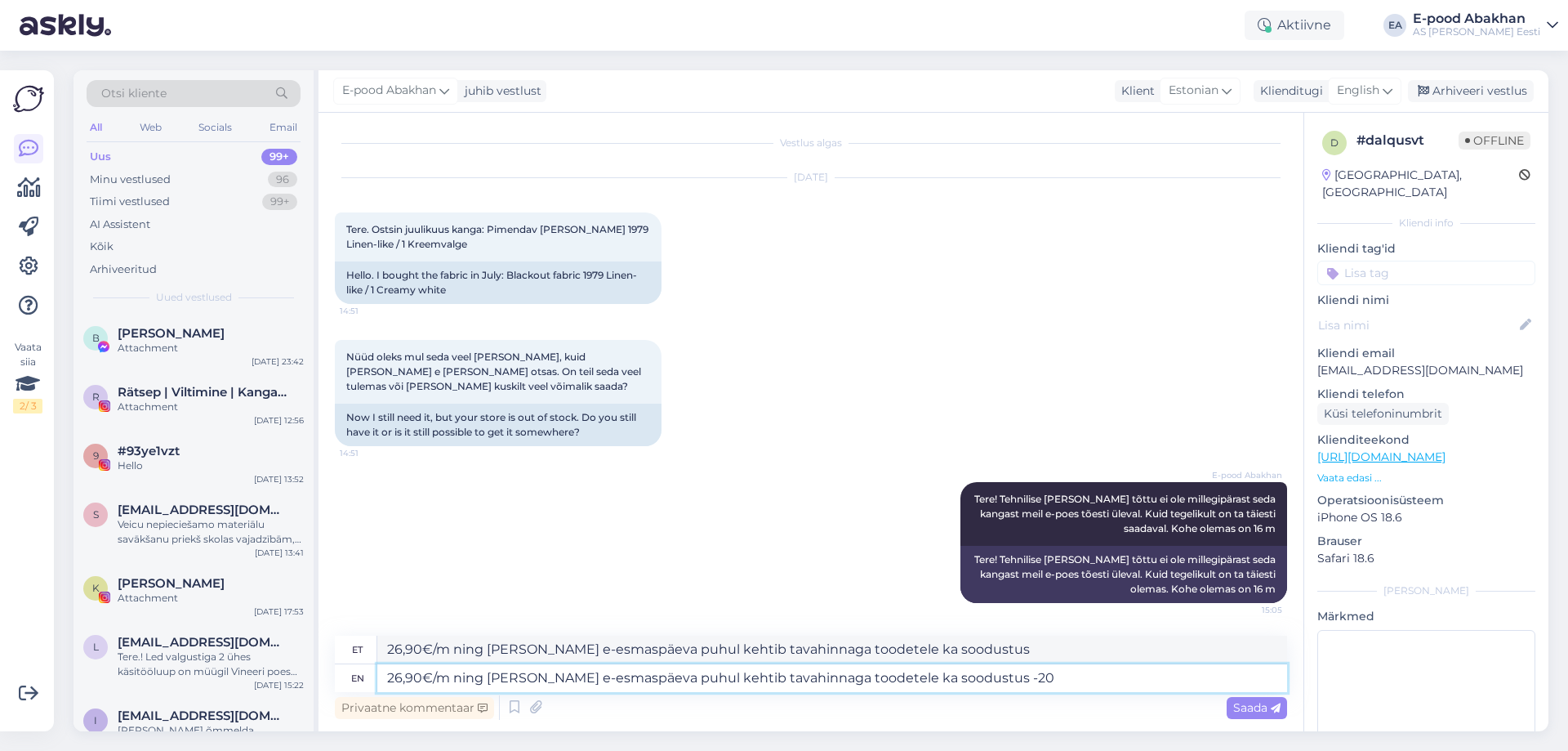
type textarea "26,90€/m ning [PERSON_NAME] e-esmaspäeva puhul kehtib tavahinnaga toodetele ka …"
type textarea "26,90€/m ning [PERSON_NAME] e-esmaspäeva puhul kehtib tavahinnaga toodete ka so…"
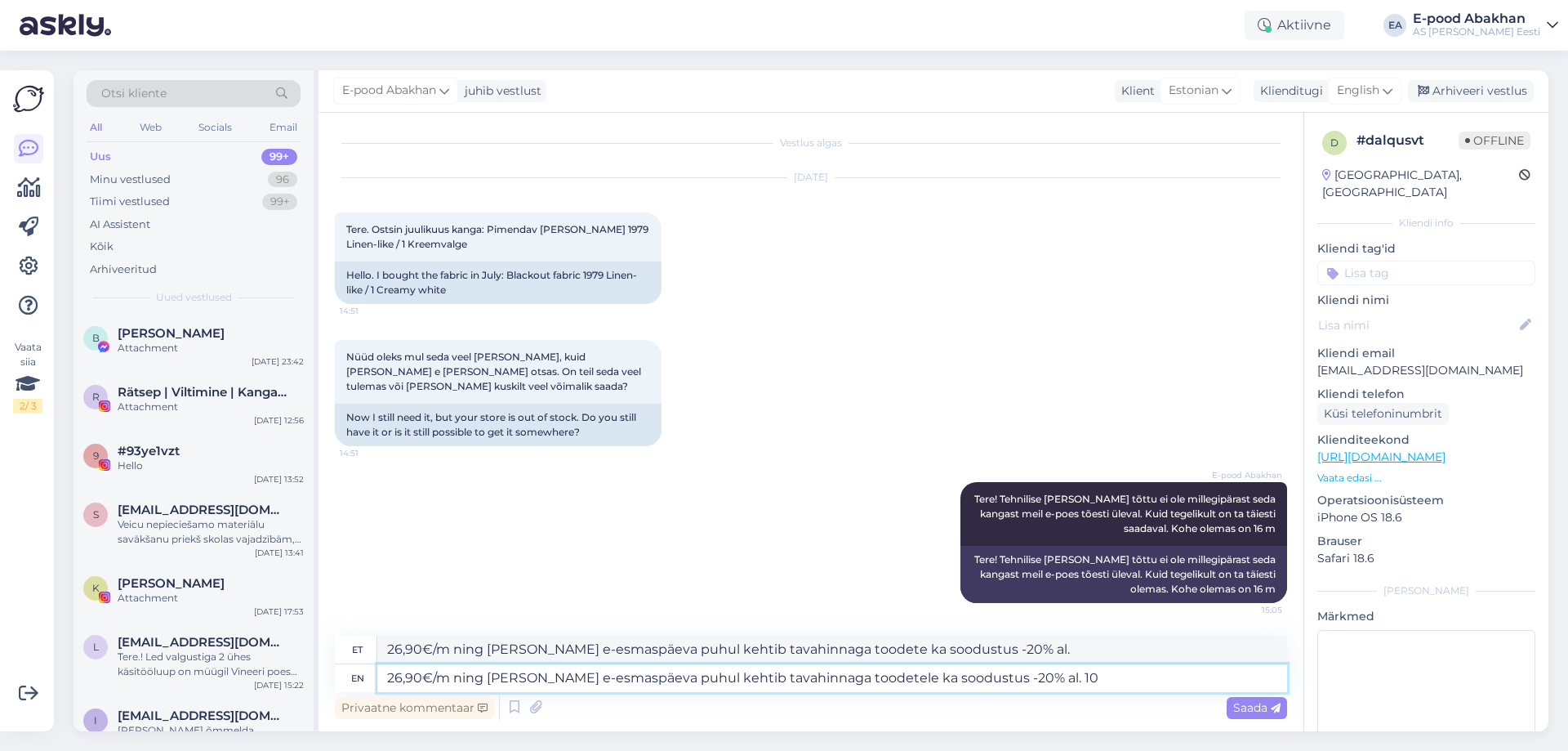
type textarea "26,90€/m ning [PERSON_NAME] e-esmaspäeva puhul kehtib tavahinnaga toodetele ka …"
type textarea "26,90€/m ning [PERSON_NAME] e-esmaspäeva puhul kehtib tavahinnaga toodete ka so…"
type textarea "26,90€/m ning [PERSON_NAME] e-esmaspäeva puhul kehtib tavahinnaga toodetele ka …"
type textarea "26,90€/m ning [PERSON_NAME] e-esmaspäeva puhul kehtib tavahinnaga toodete ka so…"
type textarea "26,90€/m ning [PERSON_NAME] e-esmaspäeva puhul kehtib tavahinnaga toodetele ka …"
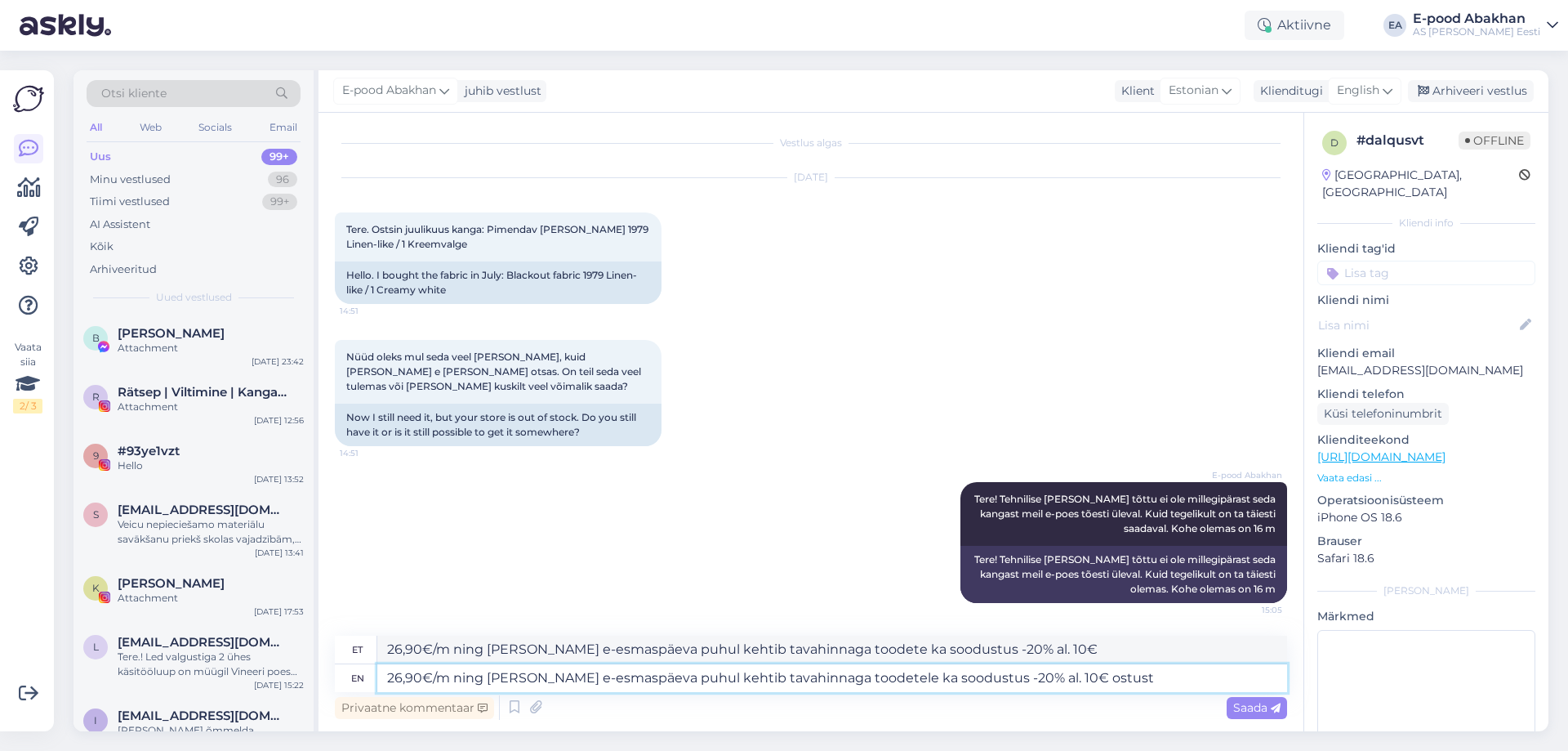
type textarea "26,90€/m ning [PERSON_NAME] e-esmaspäeva puhul kehtib tavahinnaga toodete ka so…"
type textarea "26,90€/m ning [PERSON_NAME] e-esmaspäeva puhul kehtib tavahinnaga toodetele ka …"
click at [1259, 709] on span "Saada" at bounding box center [1256, 707] width 48 height 15
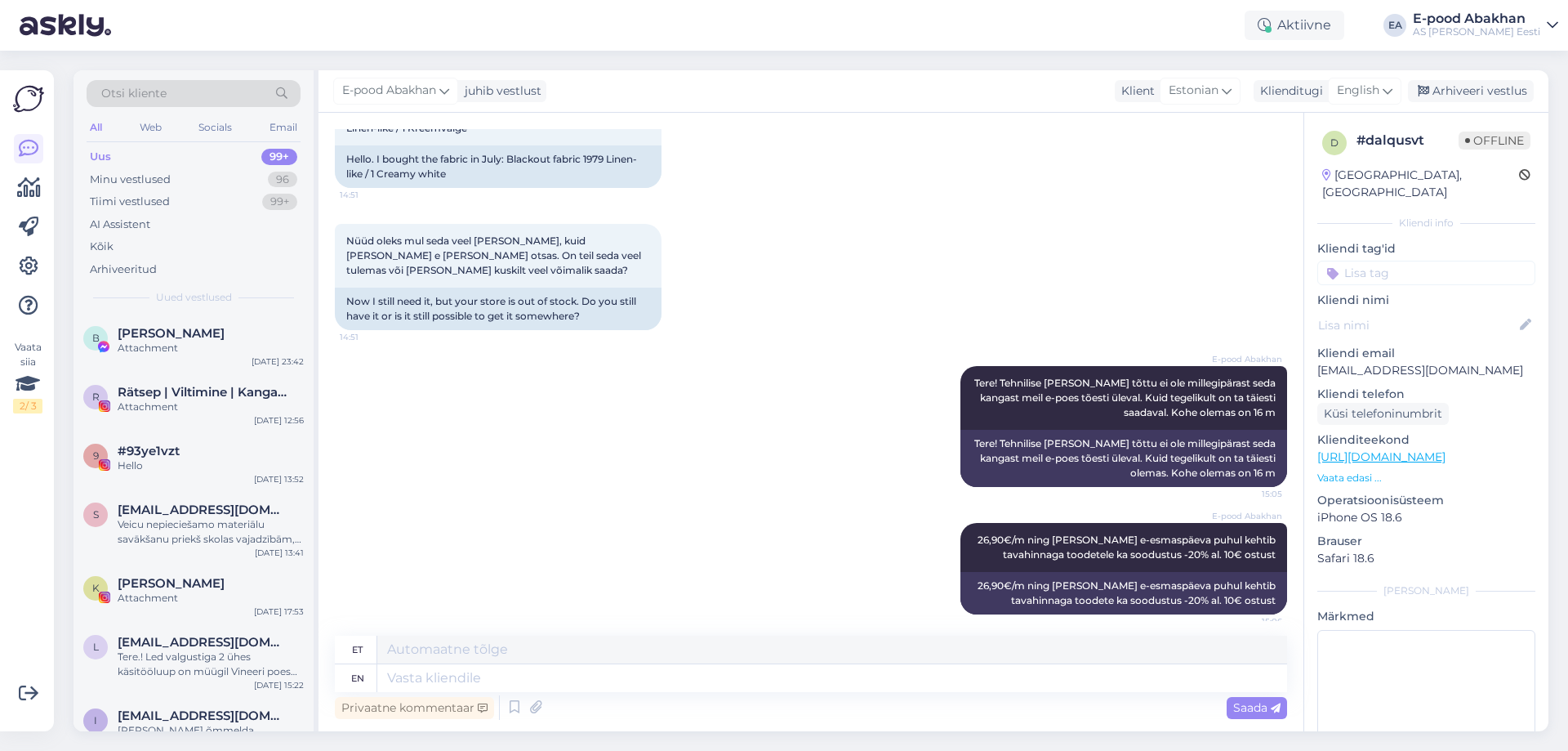
scroll to position [131, 0]
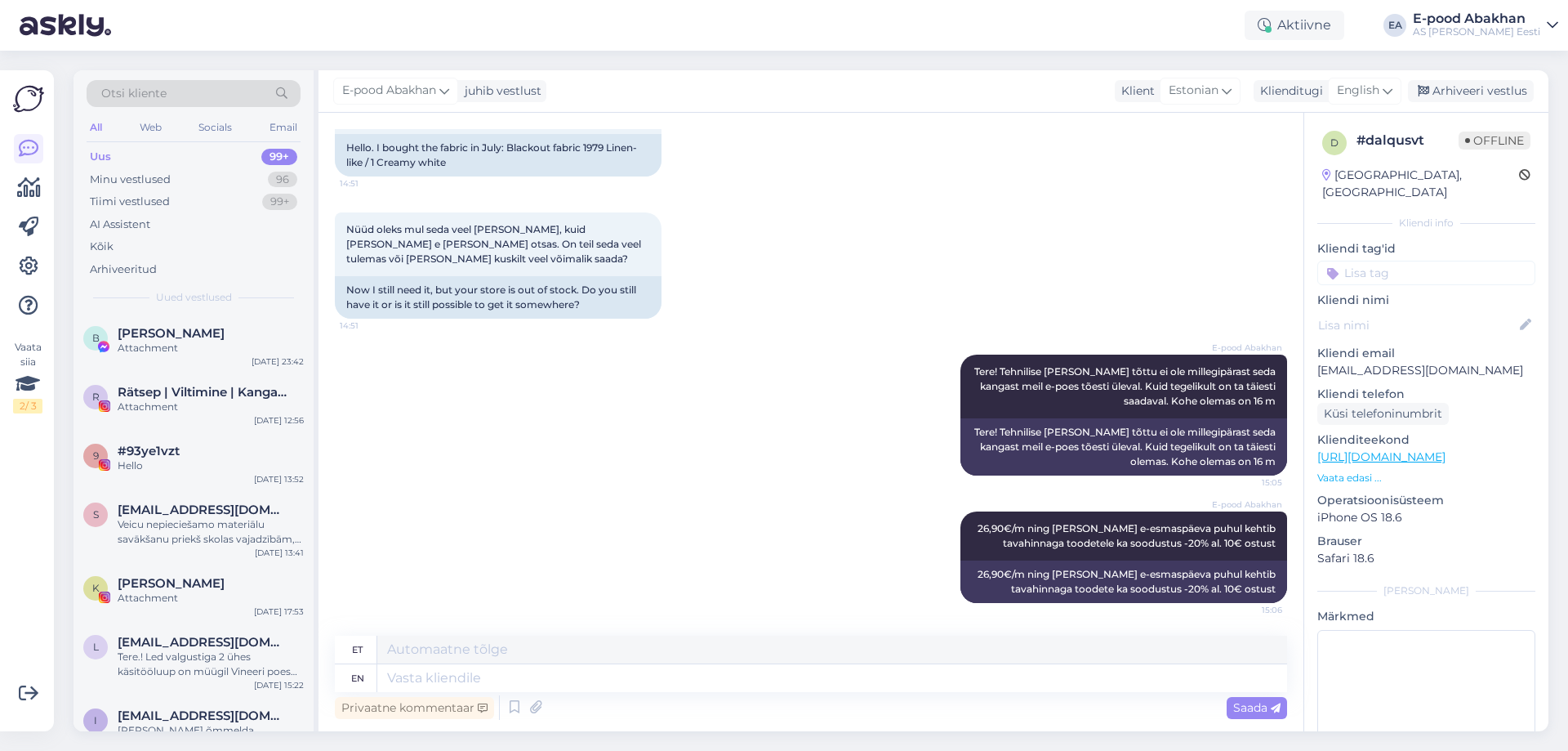
click at [1351, 470] on p "Vaata edasi ..." at bounding box center [1426, 477] width 218 height 15
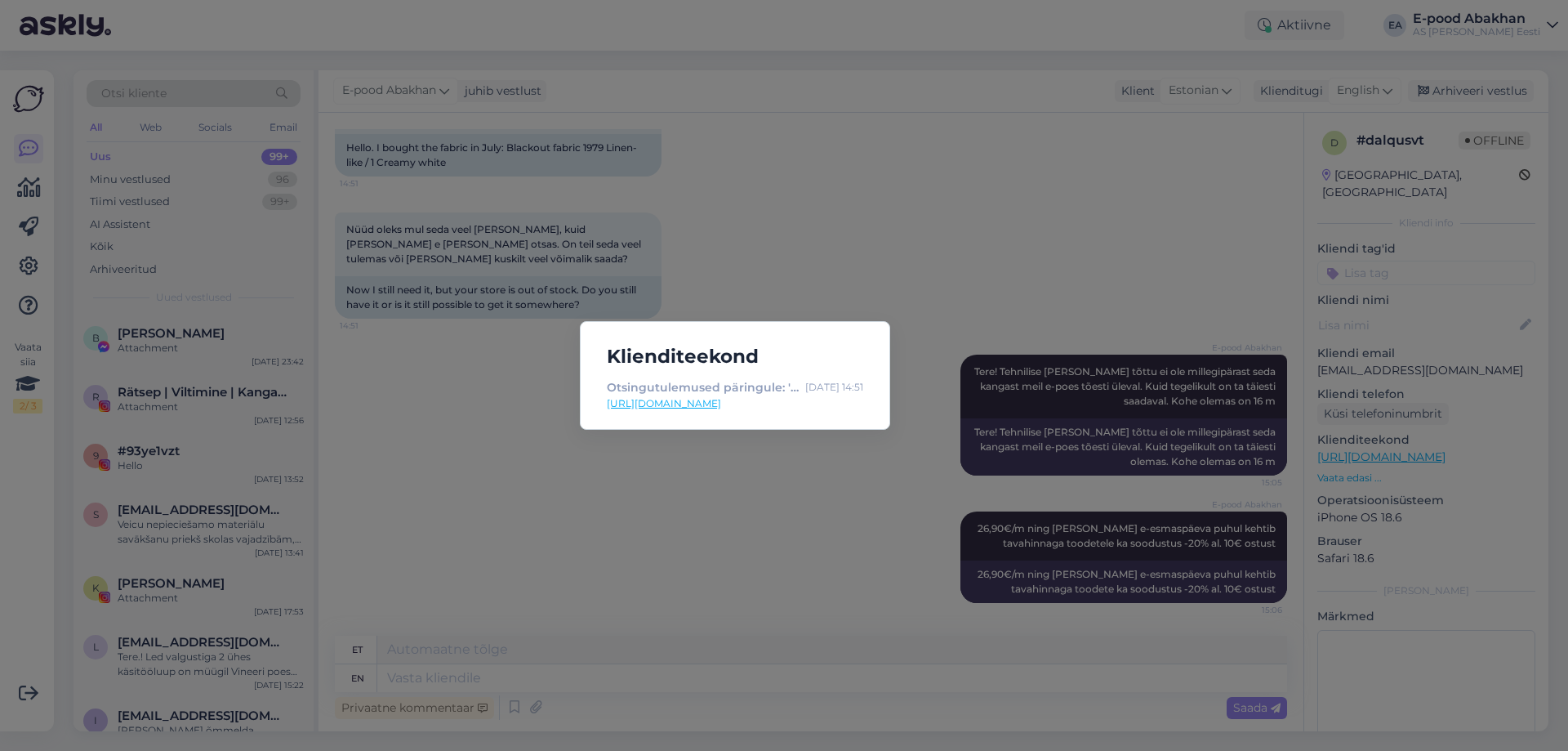
click at [971, 291] on div "Klienditeekond Otsingutulemused päringule: 'Pimendav [PERSON_NAME]' [DATE] 14:5…" at bounding box center [784, 375] width 1568 height 751
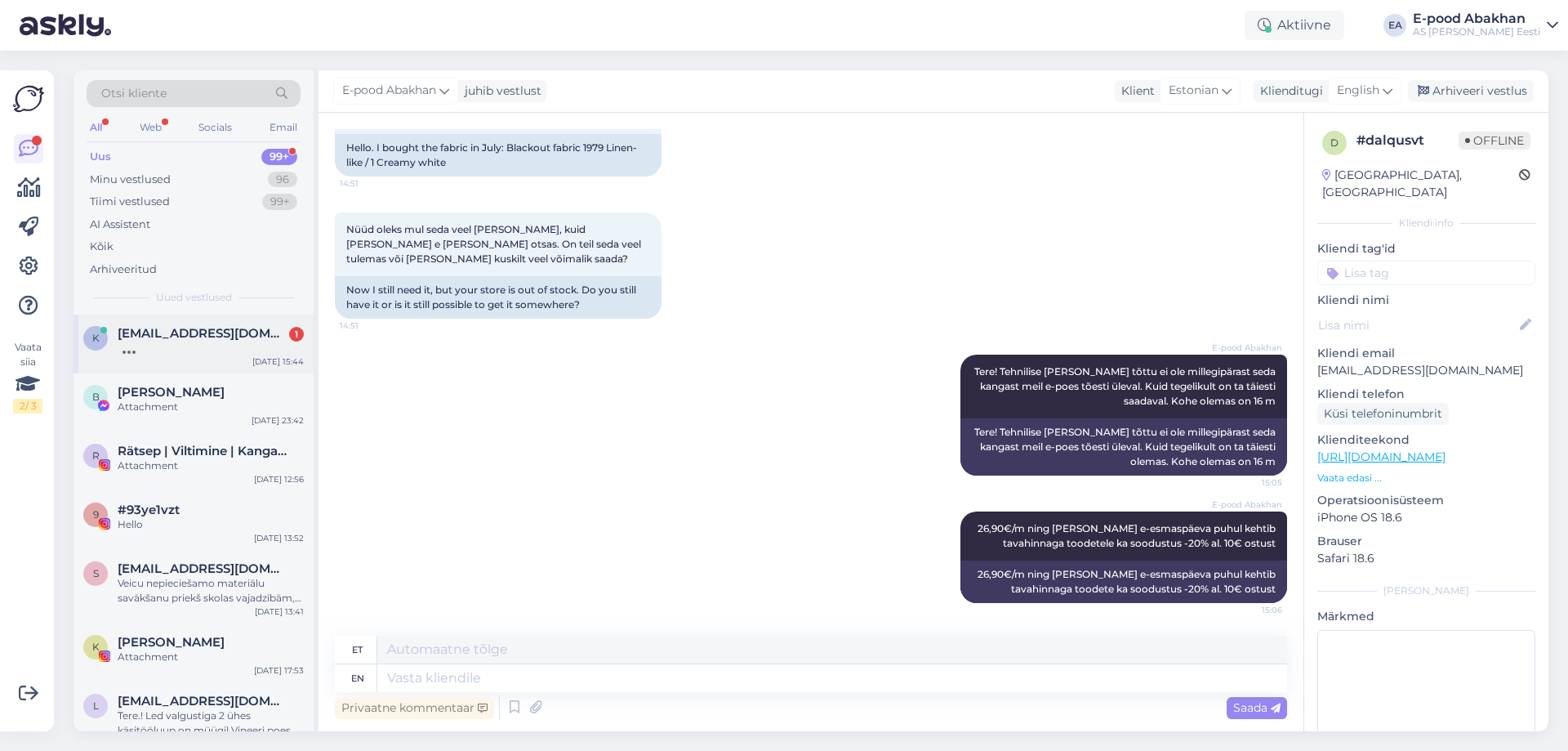
click at [166, 364] on div "k [EMAIL_ADDRESS][DOMAIN_NAME] 1 [DATE] 15:44" at bounding box center [193, 344] width 240 height 59
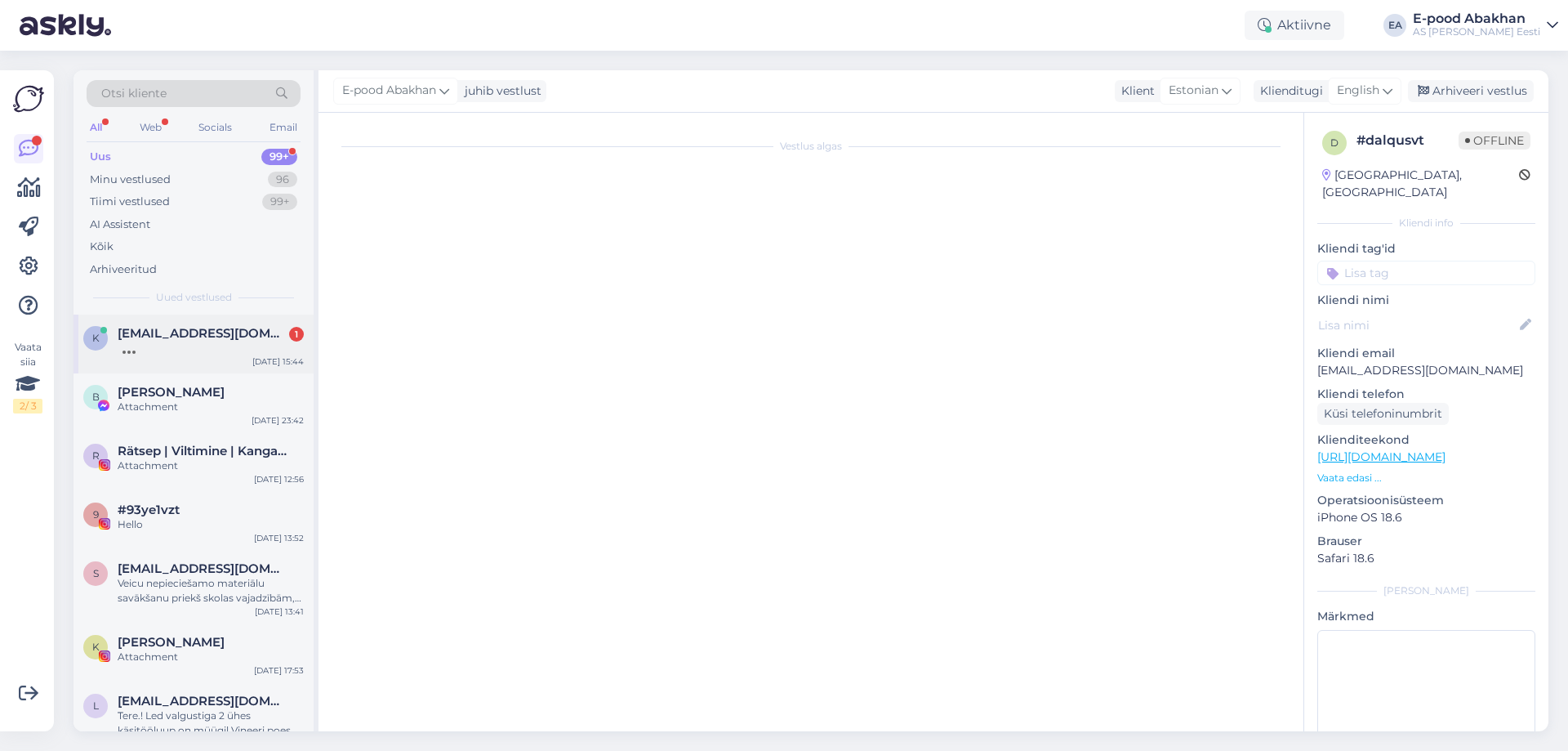
scroll to position [0, 0]
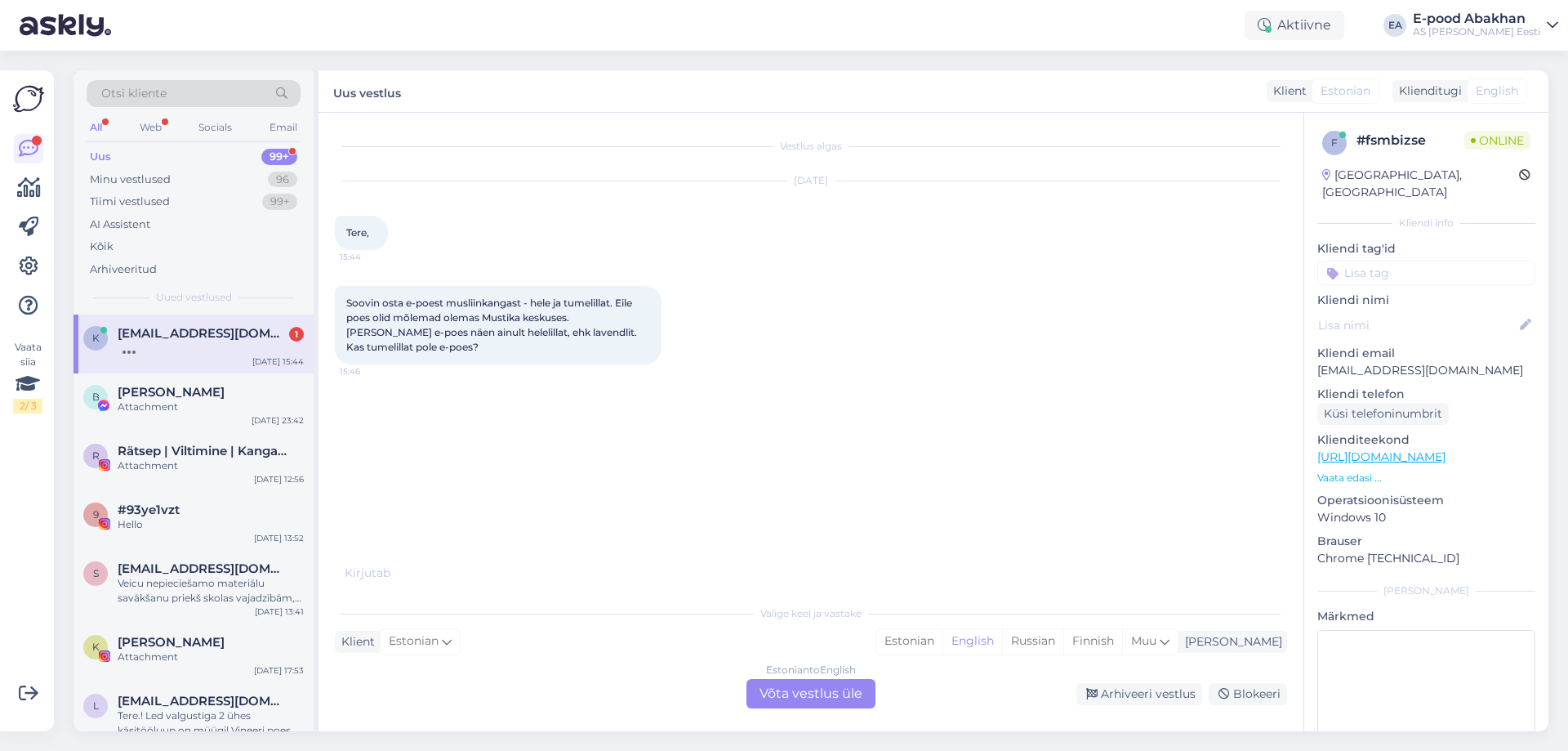
click at [841, 699] on div "Estonian to English Võta vestlus üle" at bounding box center [811, 694] width 129 height 29
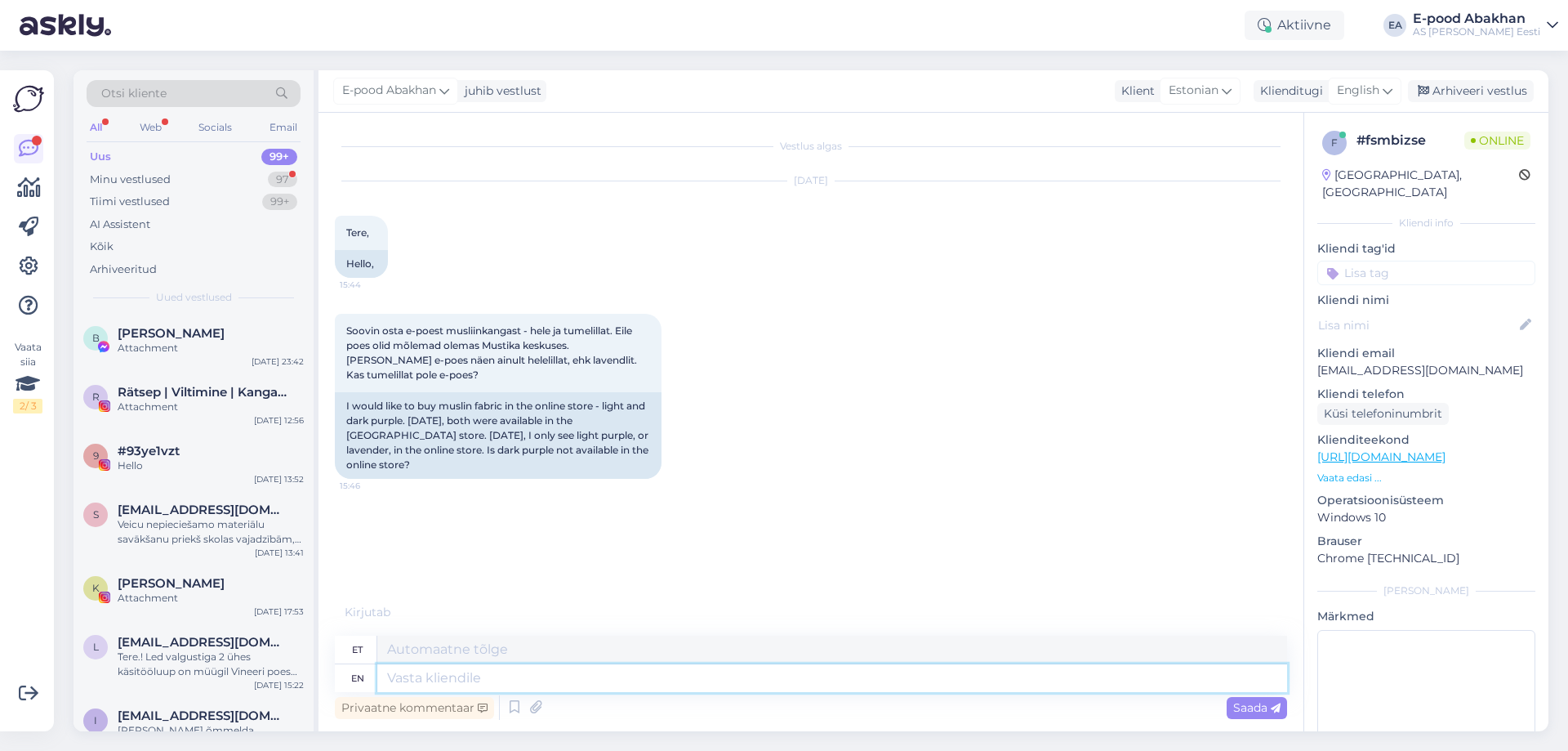
click at [692, 675] on textarea at bounding box center [832, 678] width 910 height 28
type textarea "Tere!"
type textarea "Tere! Kahjuks e"
type textarea "Tere! Kahjuks"
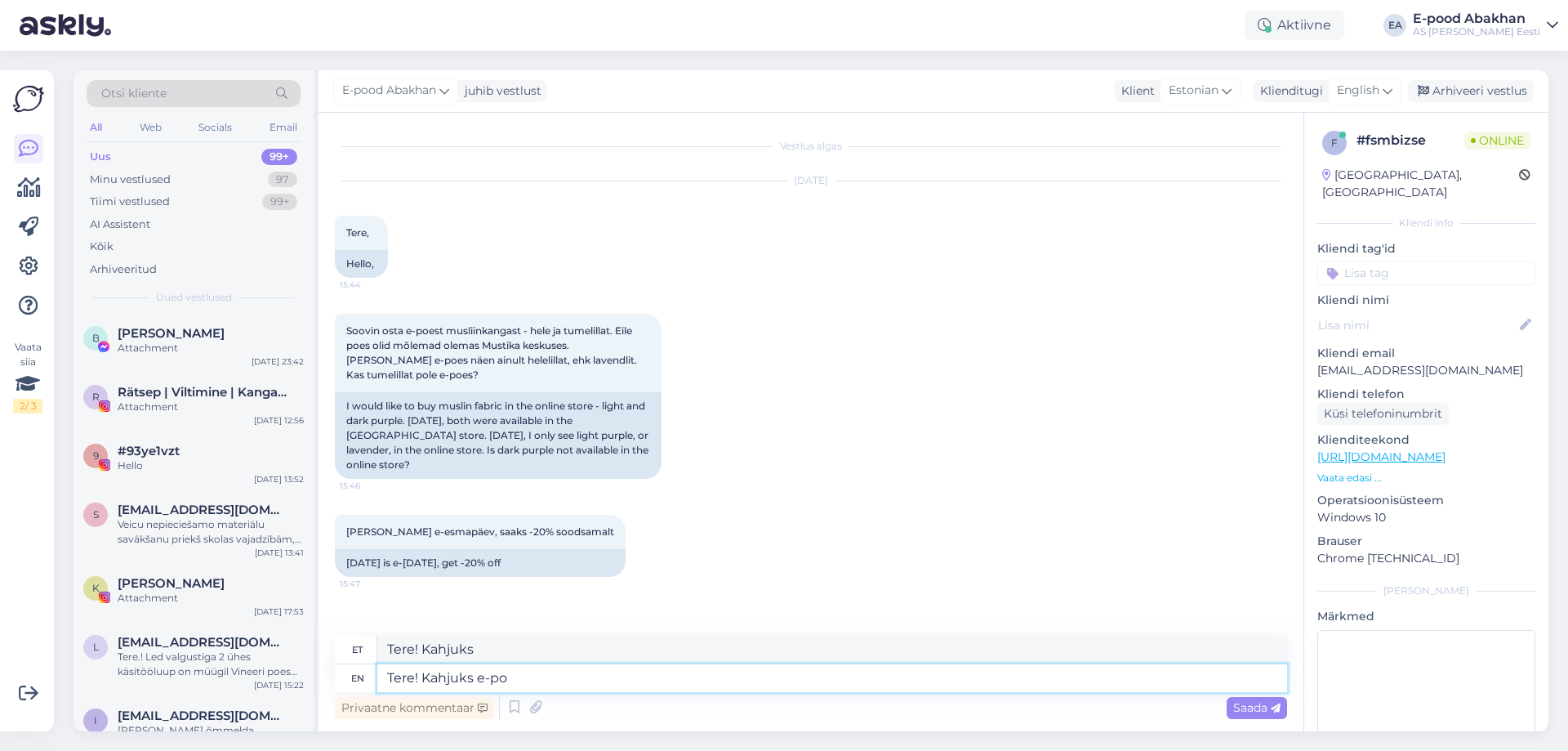
type textarea "Tere! Kahjuks e-[PERSON_NAME]"
type textarea "Tere! Kahjuks e-[PERSON_NAME] laojöök ei"
type textarea "Tere! Kahjuks e-[PERSON_NAME] laojöök"
type textarea "Tere! Kahjuks e-[PERSON_NAME] laojöök ei"
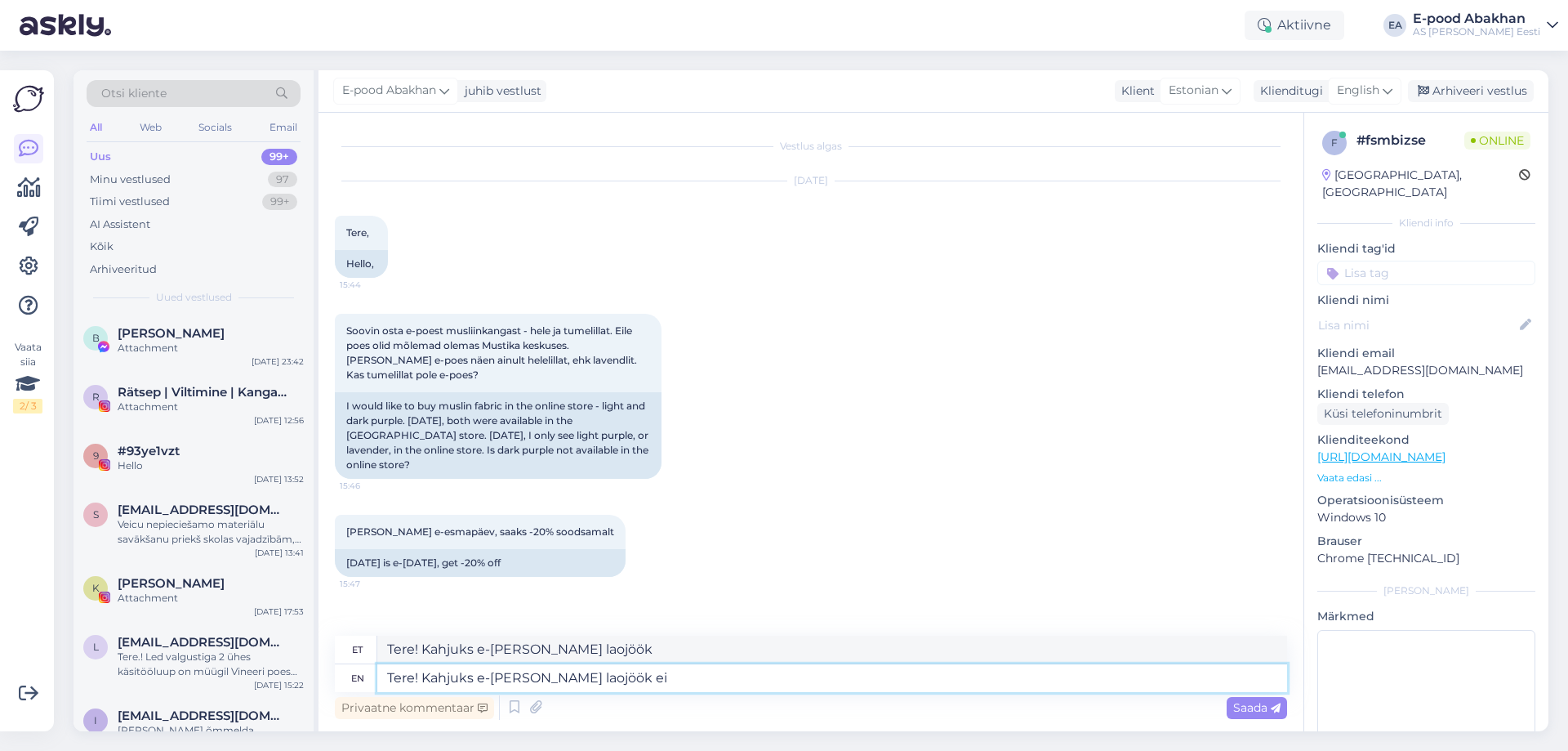
type textarea "Tere! Kahjukse-[PERSON_NAME] laojöök ei"
type textarea "Tere! Kahjuks e-[PERSON_NAME] laojöök"
type textarea "Tere! Kahjuks e-[PERSON_NAME] laojääk ei"
type textarea "Tere! Kahjuks e-[PERSON_NAME] laojääk"
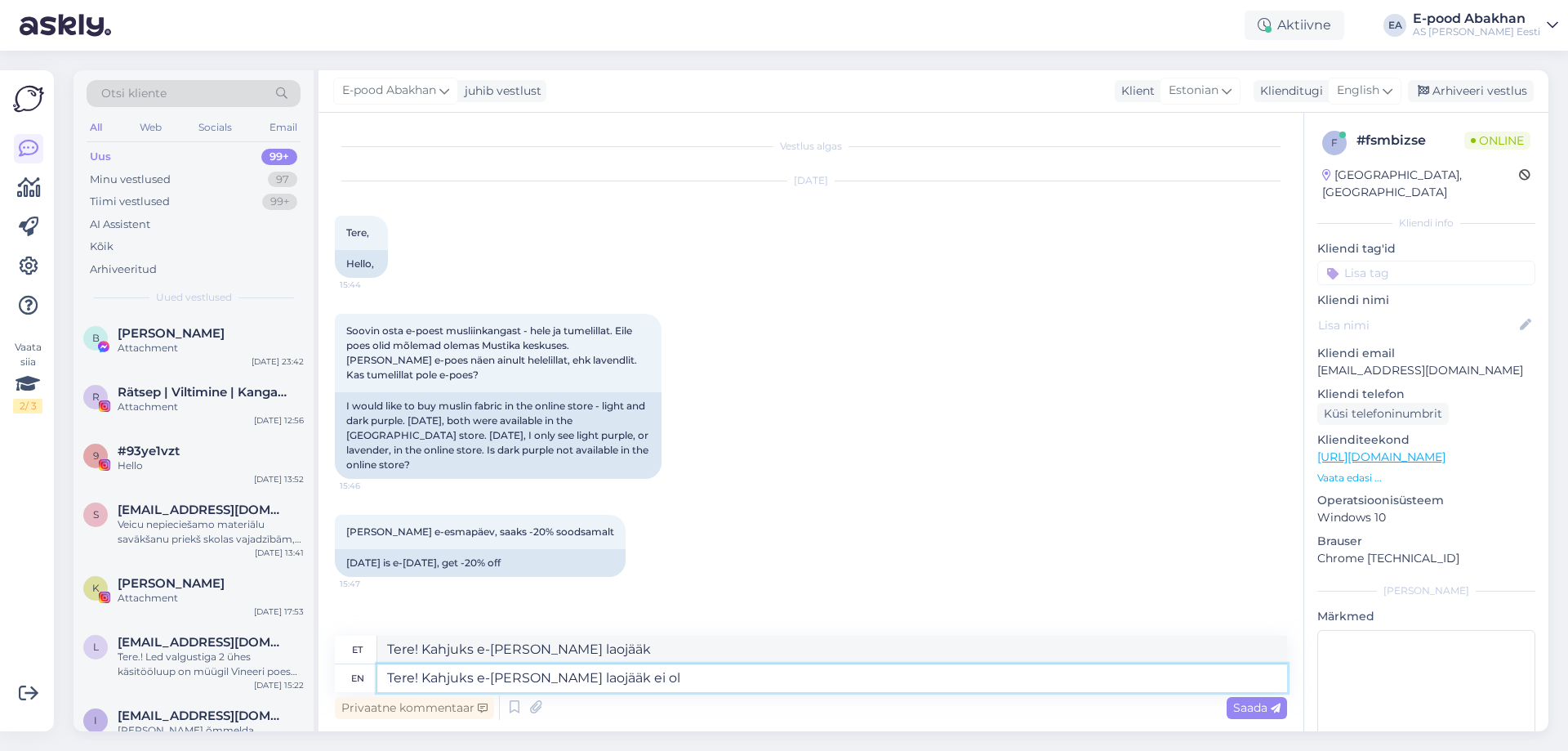
type textarea "Tere! Kahjuks e-[PERSON_NAME] laojääk ei ole"
type textarea "Tere! Kahjukse-[PERSON_NAME] laojääk ei"
type textarea "Tere! Kahjuks e-[PERSON_NAME] laojääk ei ole seo"
type textarea "Tere! Kahjukse-[PERSON_NAME] laojääk ei ole"
type textarea "Tere! Kahjuks e-[PERSON_NAME] laojääk ei ole seotud"
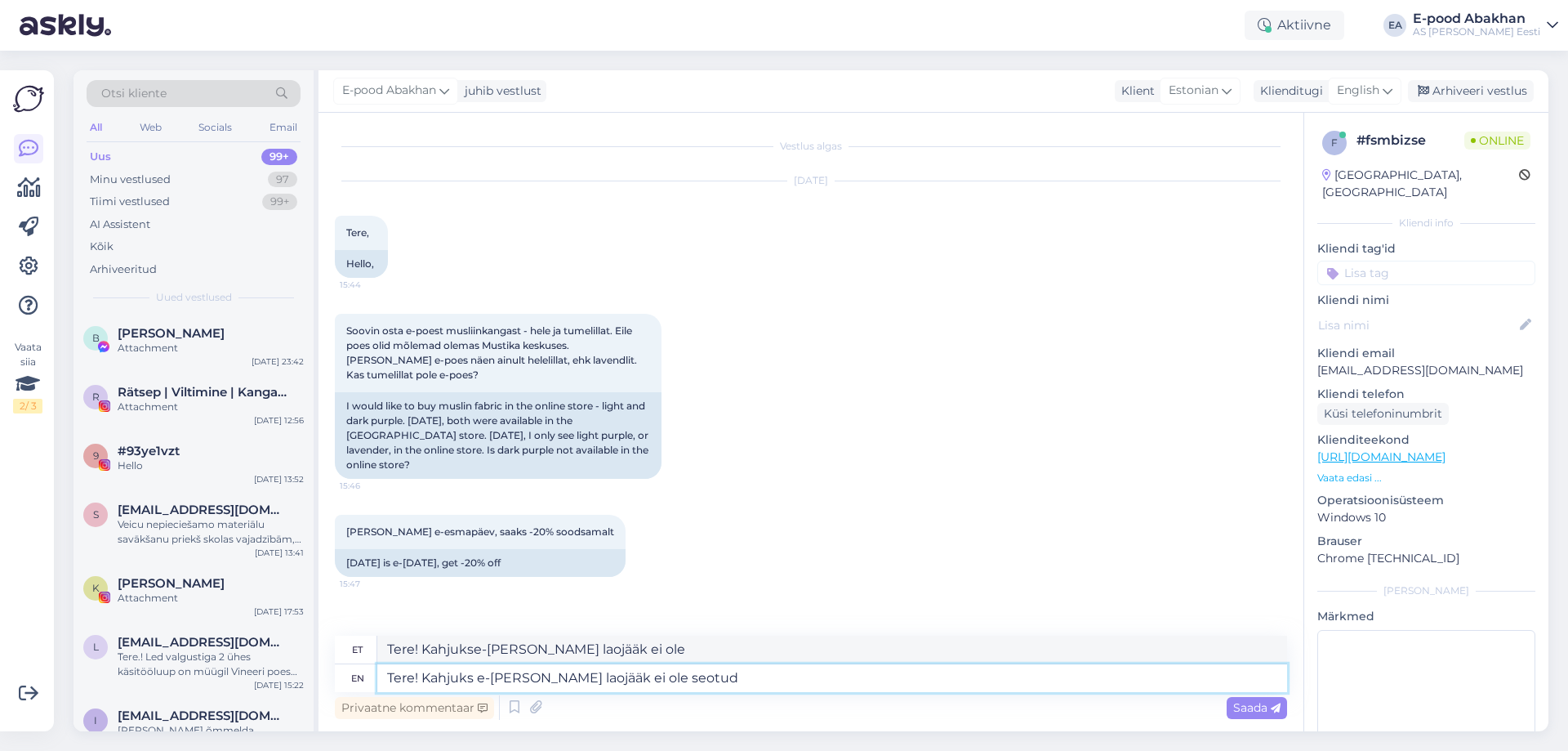
type textarea "Tere! Kahjukse-[PERSON_NAME] laojääk ei ole seotud"
type textarea "Tere! Kahjuks e-[PERSON_NAME] laojääk ei ole seotud Mu"
type textarea "Tere! Kahjukse-[PERSON_NAME] laojääk ei ole seotud Mu"
type textarea "Tere! Kahjuks e-[PERSON_NAME] laojääk ei ole seotud Mustika k"
type textarea "Tere! Kahjukse-[PERSON_NAME] laojääk ei ole seotud Mustika"
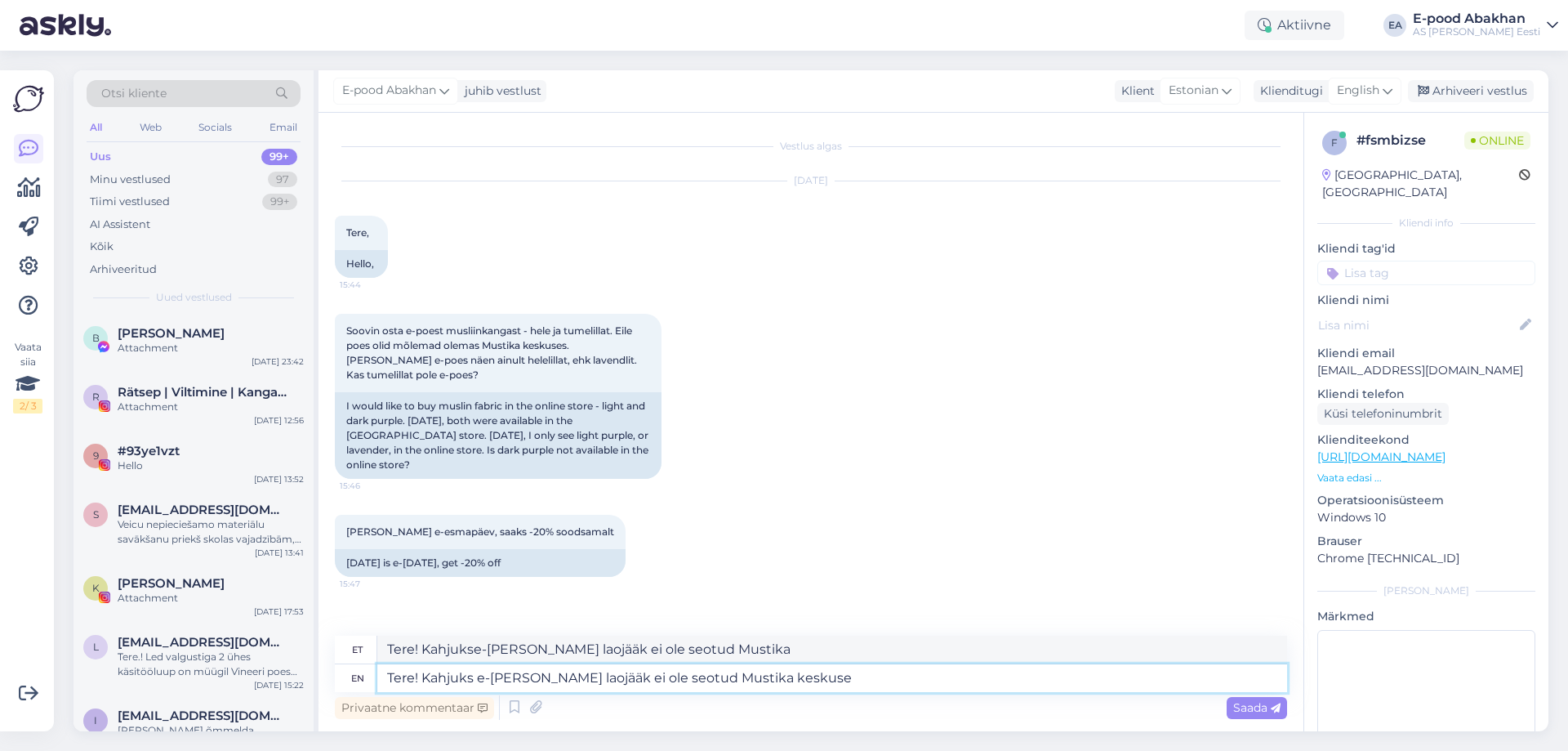
type textarea "Tere! Kahjuks e-[PERSON_NAME] laojääk ei ole seotud Mustika keskuse"
type textarea "Tere! Kahjukse-[PERSON_NAME] laojääk ei ole seotud Mustika keskuse"
type textarea "Tere! Kahjuks e-[PERSON_NAME] laojääk ei ole seotud Mustika keskuse kaupluse"
type textarea "Tere! Puudube-[PERSON_NAME] laojääk ei ole seotud Mustika keskuse kaupluse"
type textarea "Tere! Kahjuks e-[PERSON_NAME] laojääk ei ole seotud Mustika keskuse kaupluse to…"
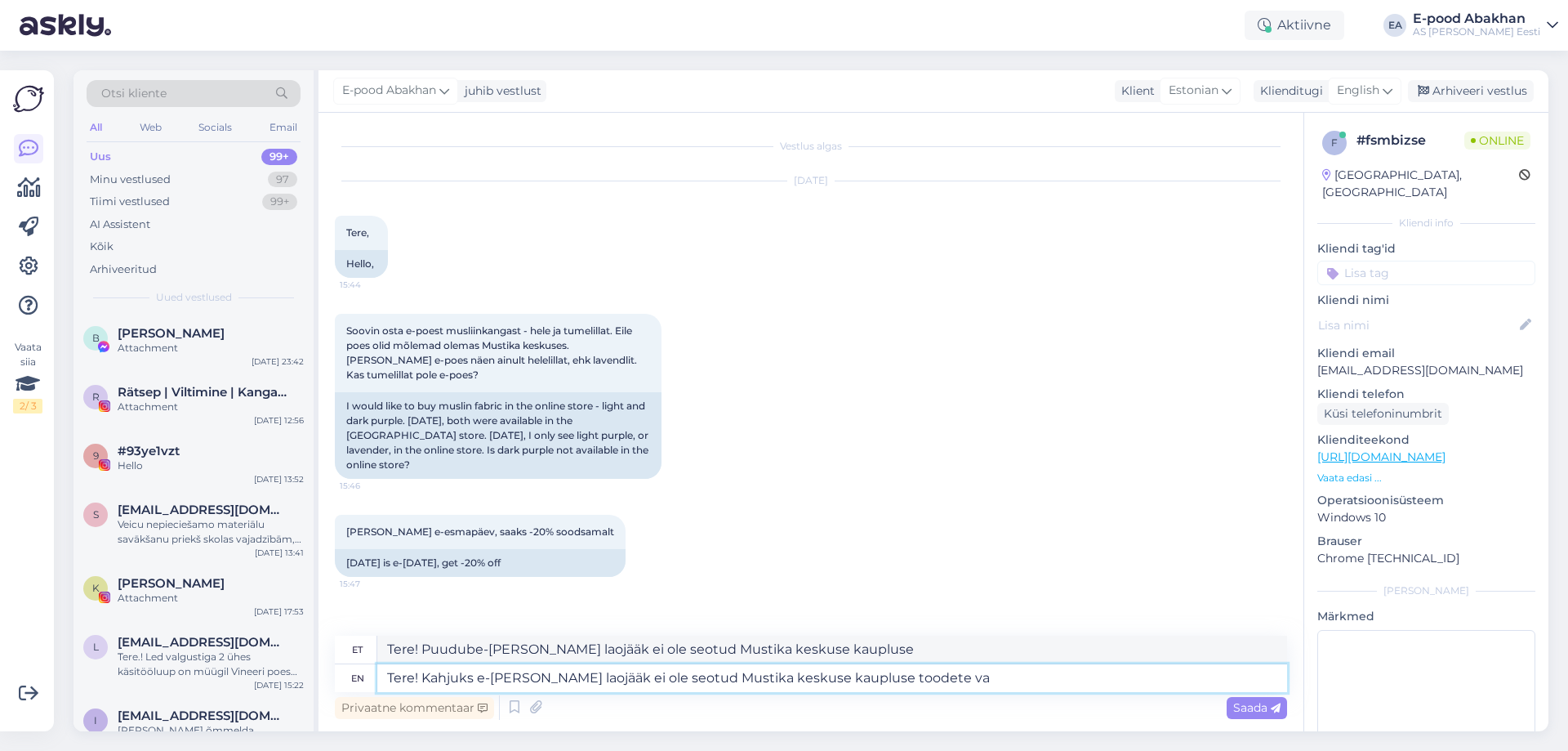
type textarea "Tere! Puudube-[PERSON_NAME] laojääk ei ole seotud Mustika keskuse kaupluse tood…"
type textarea "Tere! Kahjuks e-[PERSON_NAME] laojääk ei ole seotud Mustika keskuse kaupluse to…"
type textarea "Tere! Puudube-[PERSON_NAME] laojääk ei ole seotud Mustika keskuse kaupluse tood…"
drag, startPoint x: 515, startPoint y: 671, endPoint x: 984, endPoint y: 701, distance: 470.0
click at [984, 701] on div "et Tere! Puudube-[PERSON_NAME] laojääk ei ole seotud Mustika keskuse kaupluse t…" at bounding box center [811, 679] width 952 height 87
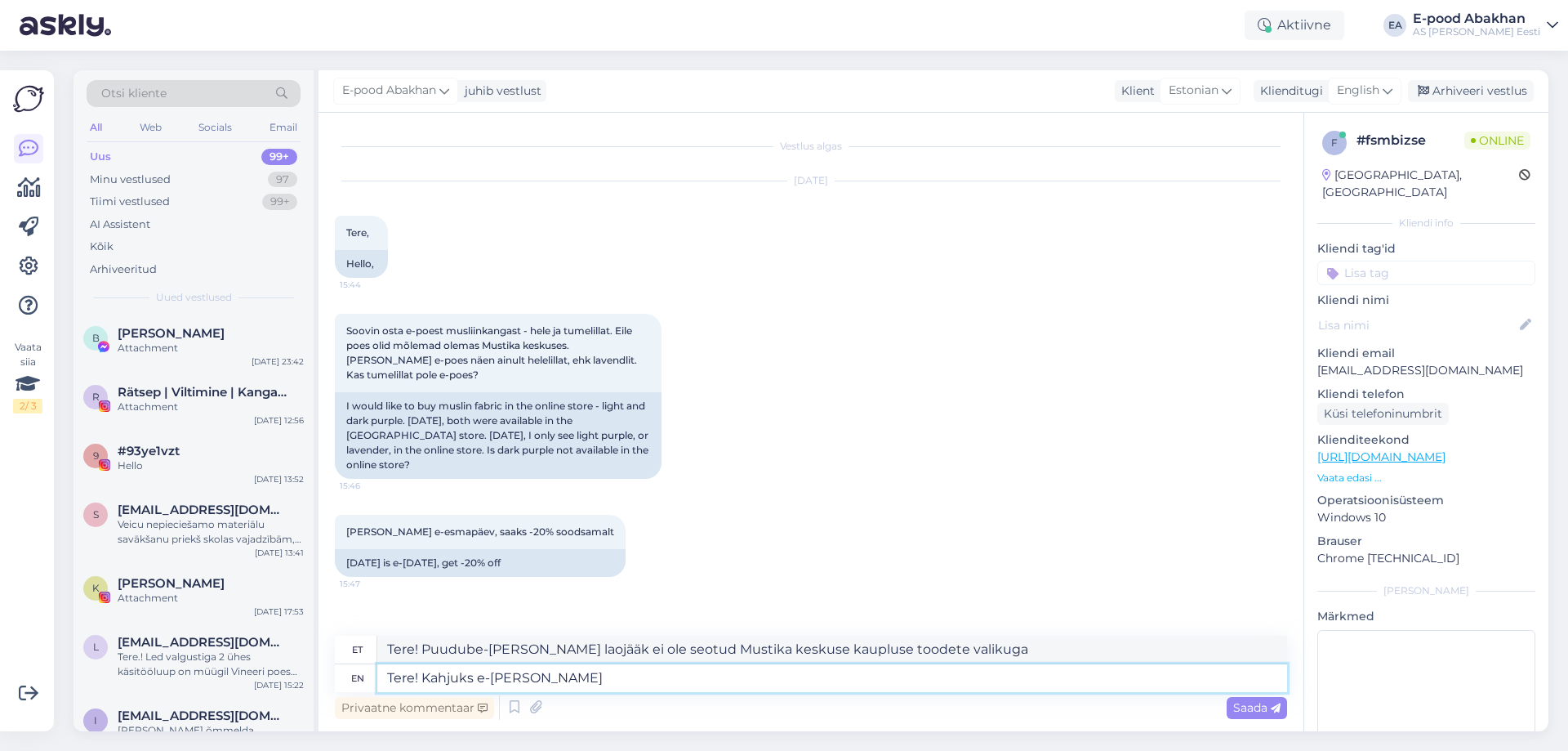
type textarea "Tere! Kahjuks e-[PERSON_NAME] t"
type textarea "Tere! Kahjuks e-[PERSON_NAME]"
type textarea "Tere! Kahjuks e-[PERSON_NAME] toodete va"
type textarea "Tere! Kahjuks e-[PERSON_NAME] toodet"
type textarea "Tere! Kahjuks e-[PERSON_NAME] toodete valik"
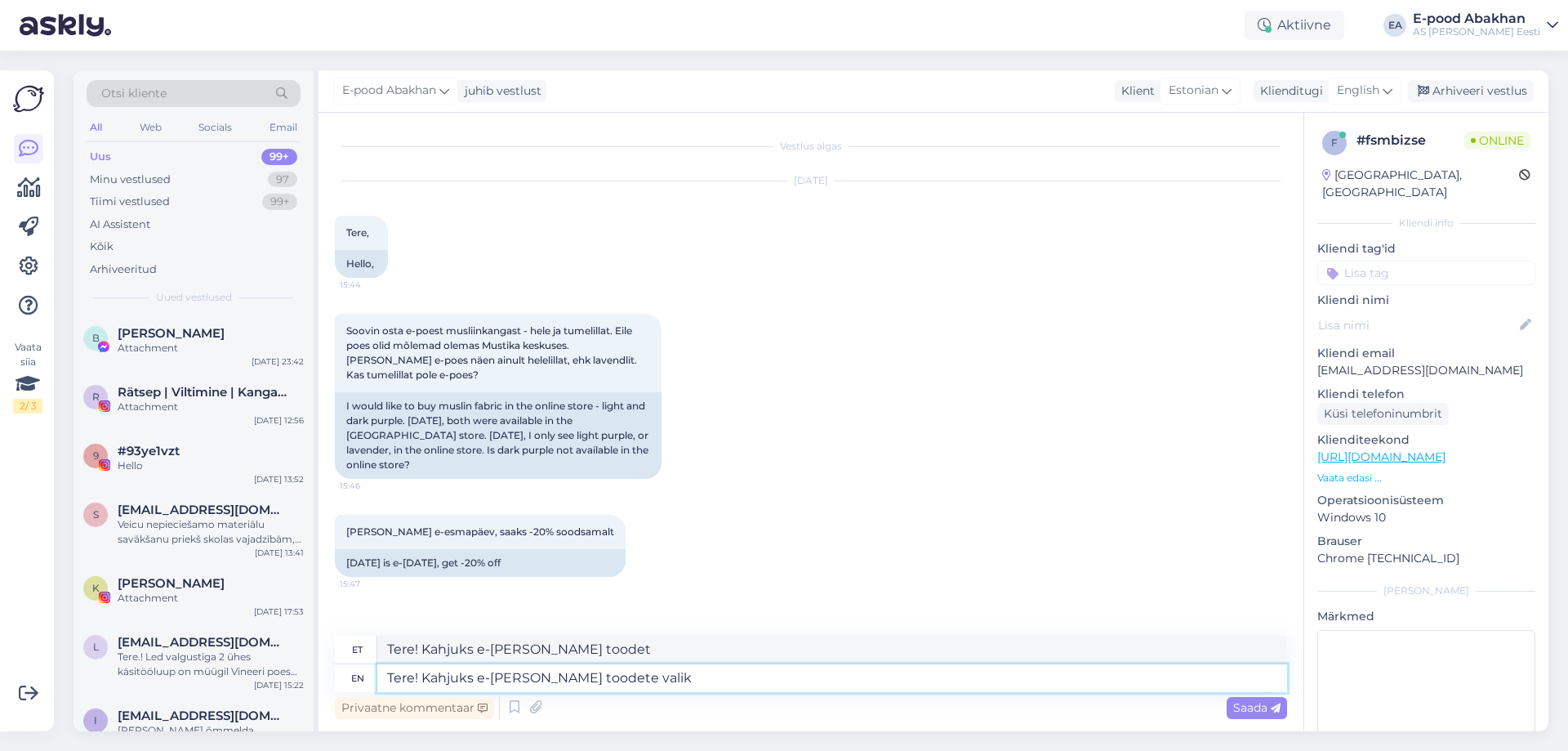
type textarea "Tere! Puudub e-[PERSON_NAME] toodete valik"
type textarea "Tere! Kahjuks e-[PERSON_NAME] toodete valik võib erineda M"
type textarea "Tere! Varasemad tooted võivad erineda"
type textarea "Tere! Kahjuks e-[PERSON_NAME] toodete valik võib erineda Must"
type textarea "Tere! Puudub e-[PERSON_NAME] toodete valik võib erineda Mu"
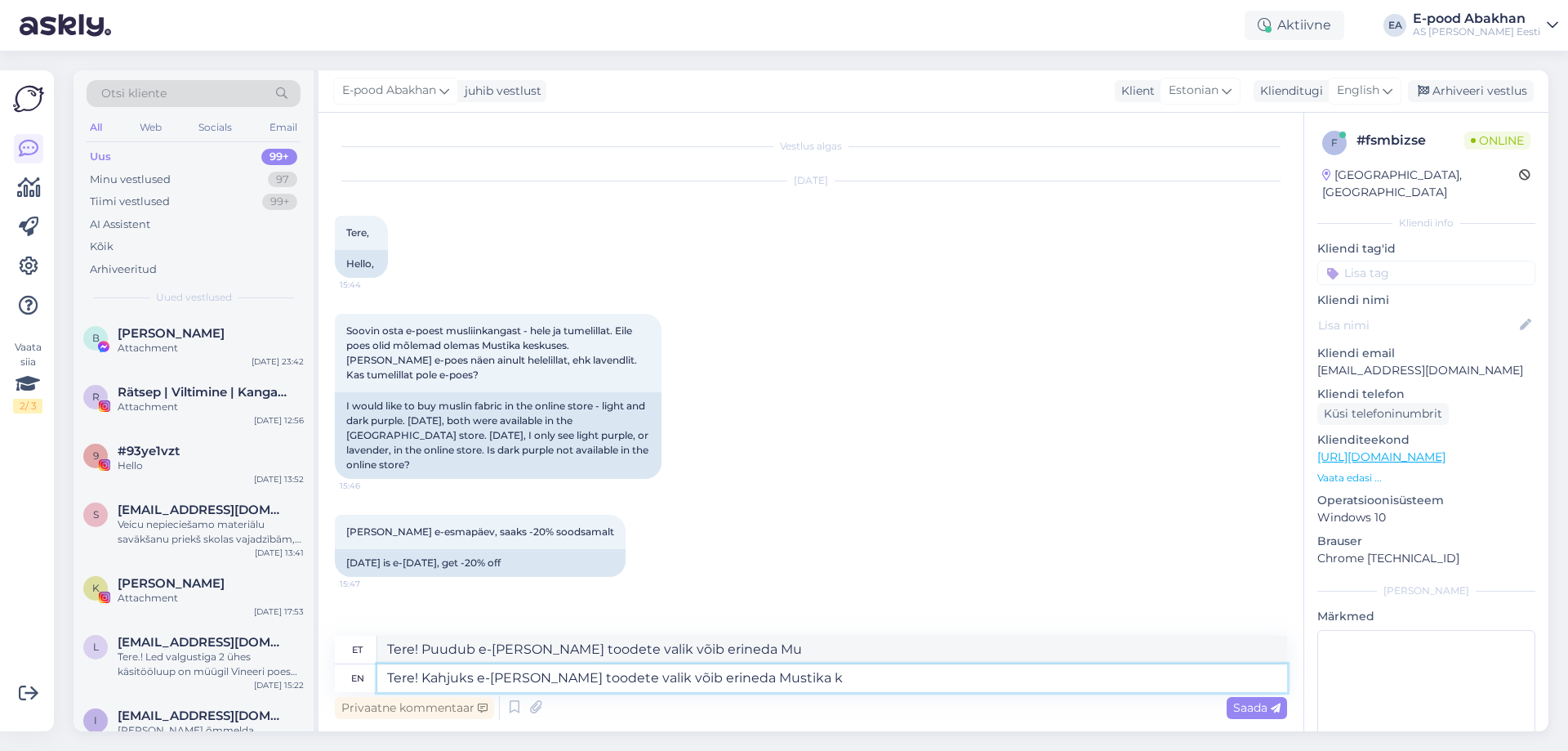
type textarea "Tere! Kahjuks e-[PERSON_NAME] toodete valik võib erineda Mustika ke"
type textarea "Tere! Puuduvad tooted, mis võivad erineda Mustika"
type textarea "Tere! Kahjuks e-[PERSON_NAME] toodete valik võib erineda Mustika keskuse"
type textarea "Tere! Kahjuks ei saa erineda Mustika keskuse"
type textarea "Tere! Kahjuks e-[PERSON_NAME] toodete valik võib erineda Mustika keskuse kauplu…"
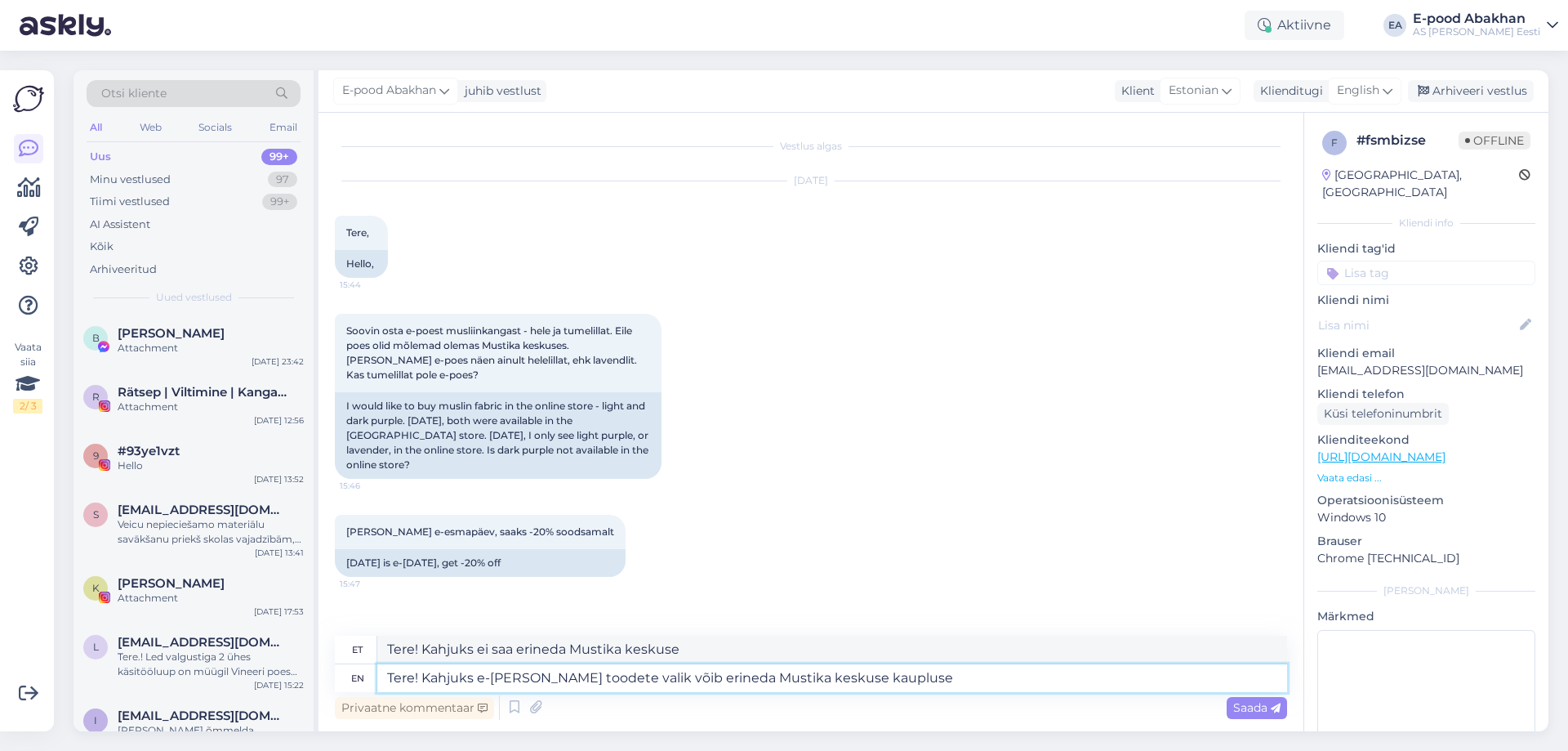
type textarea "Tere! Puudub e-[PERSON_NAME] toodete valik, võib erineda Mustika keskuse kauplu…"
type textarea "Tere! Kahjuks e-[PERSON_NAME] toodete valik võib erineda Mustika keskuse kauplu…"
type textarea "Tere! Puudub e-[PERSON_NAME] toodete valik, võib erineda Mustika keskuse kauplu…"
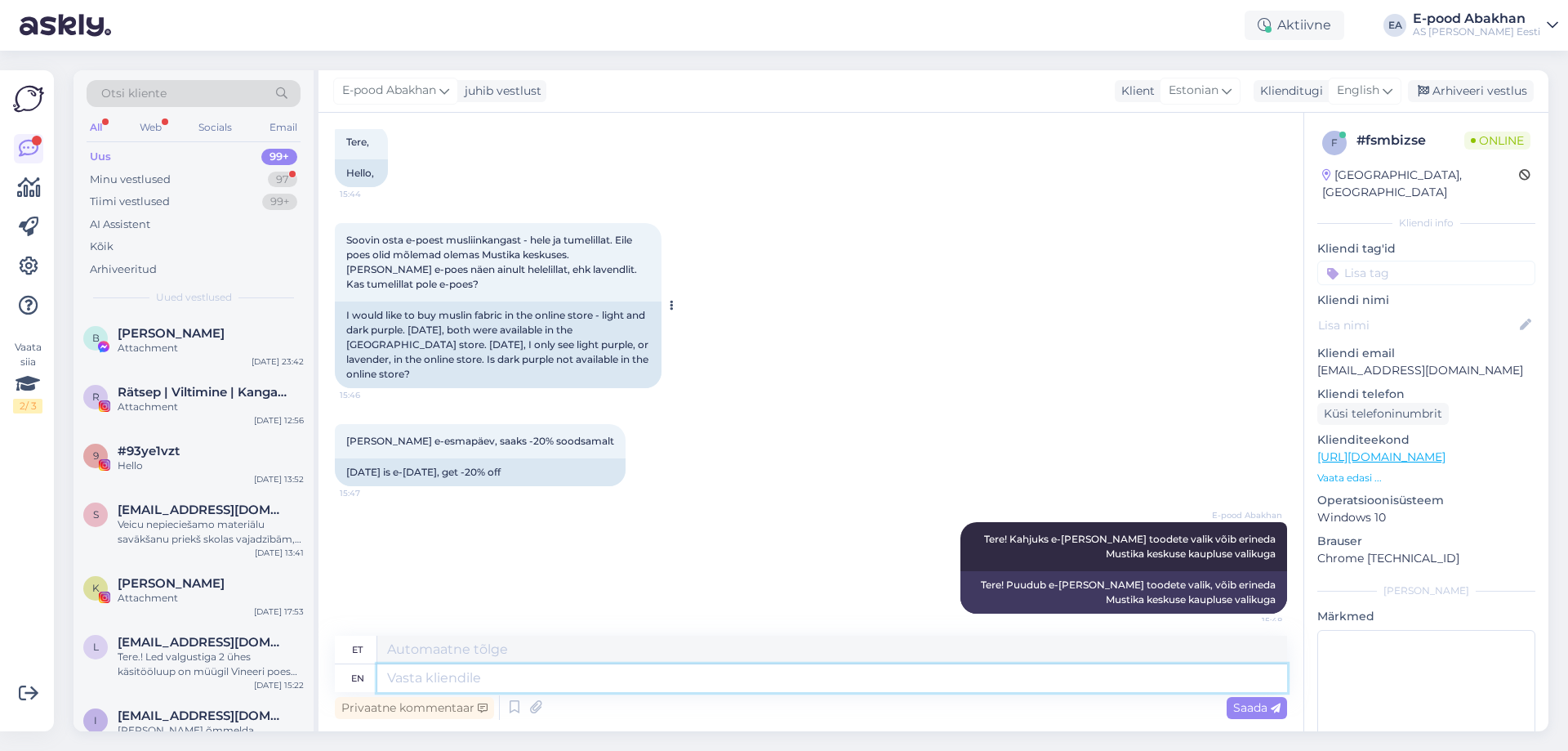
scroll to position [101, 0]
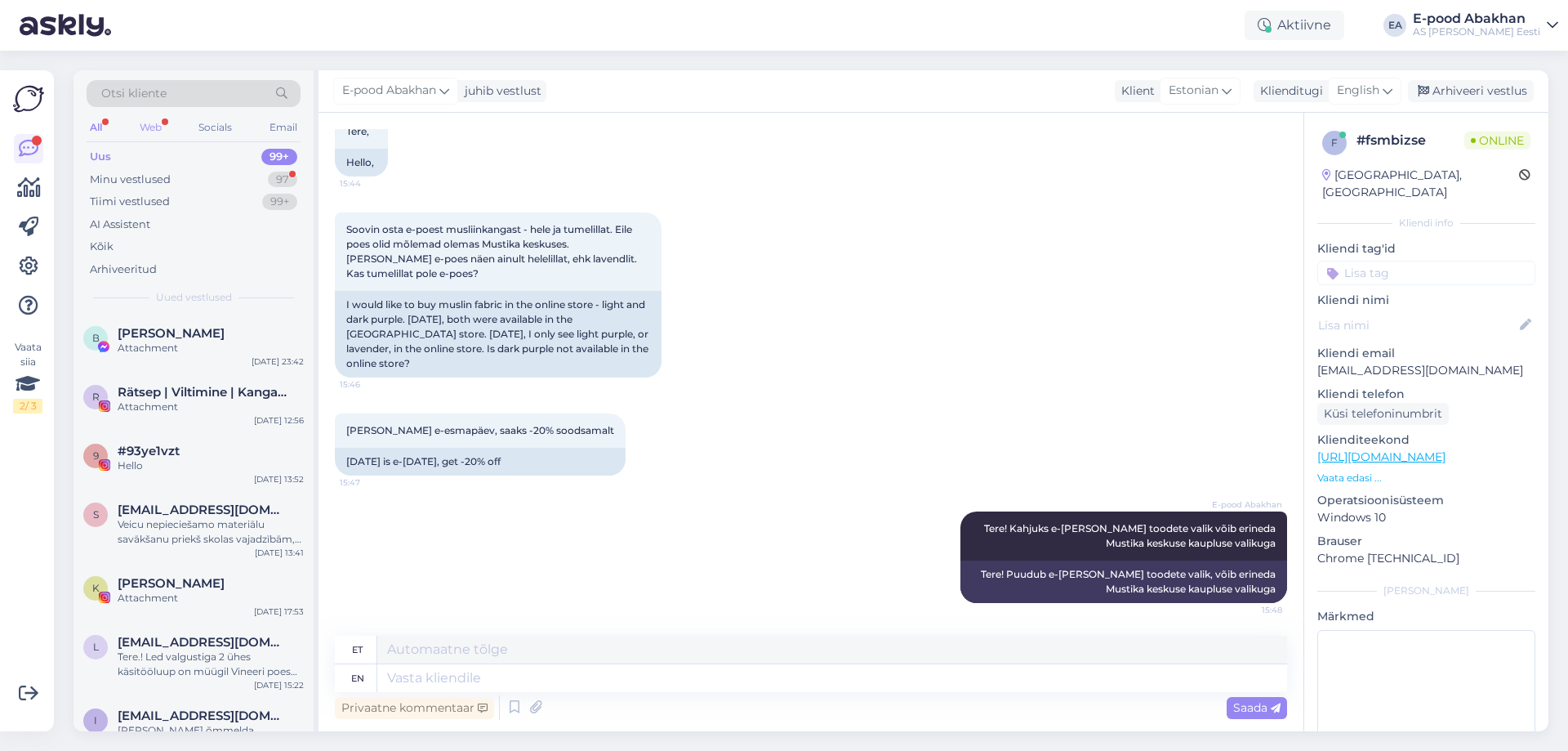
click at [156, 122] on div "Web" at bounding box center [150, 127] width 28 height 21
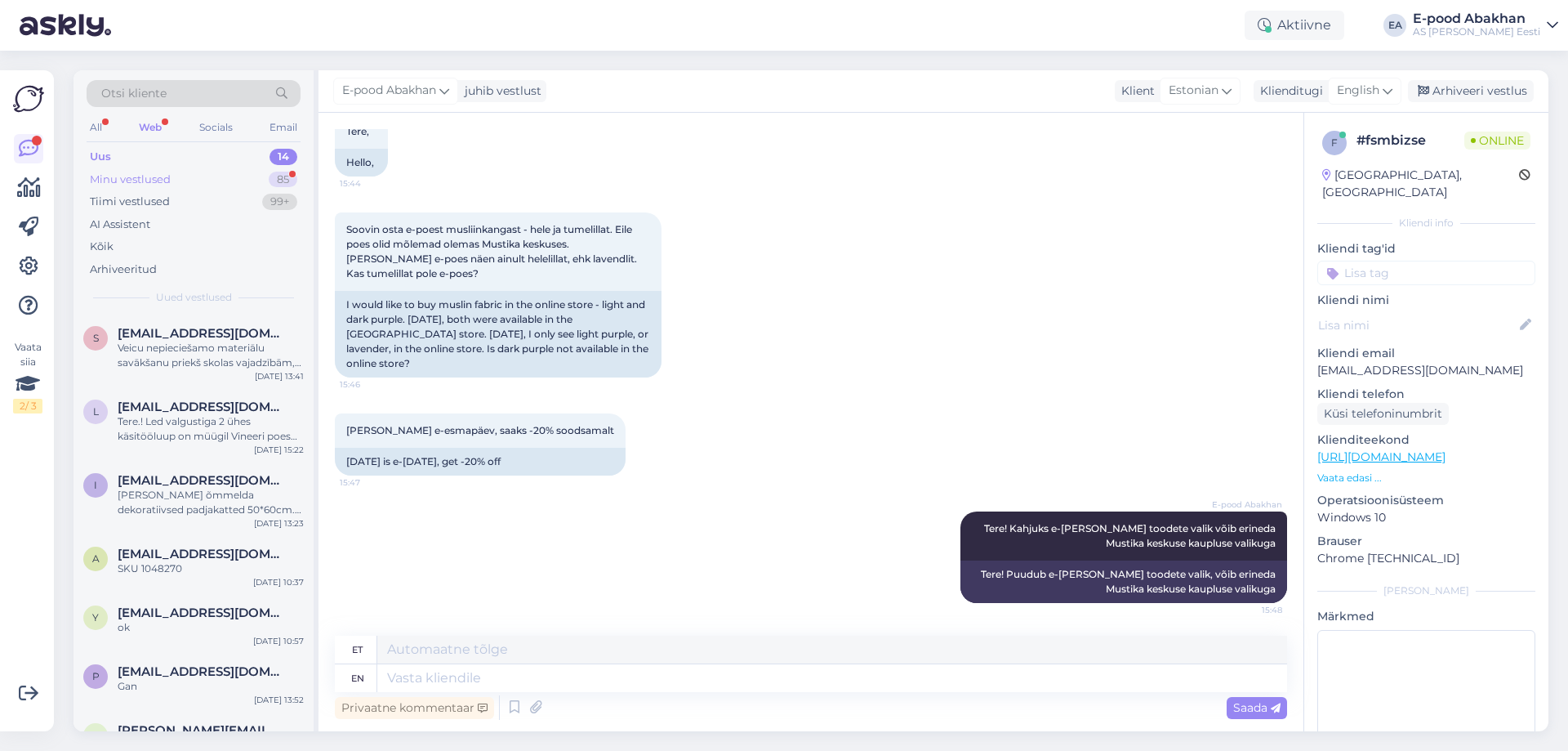
click at [225, 176] on div "Minu vestlused 85" at bounding box center [193, 180] width 214 height 23
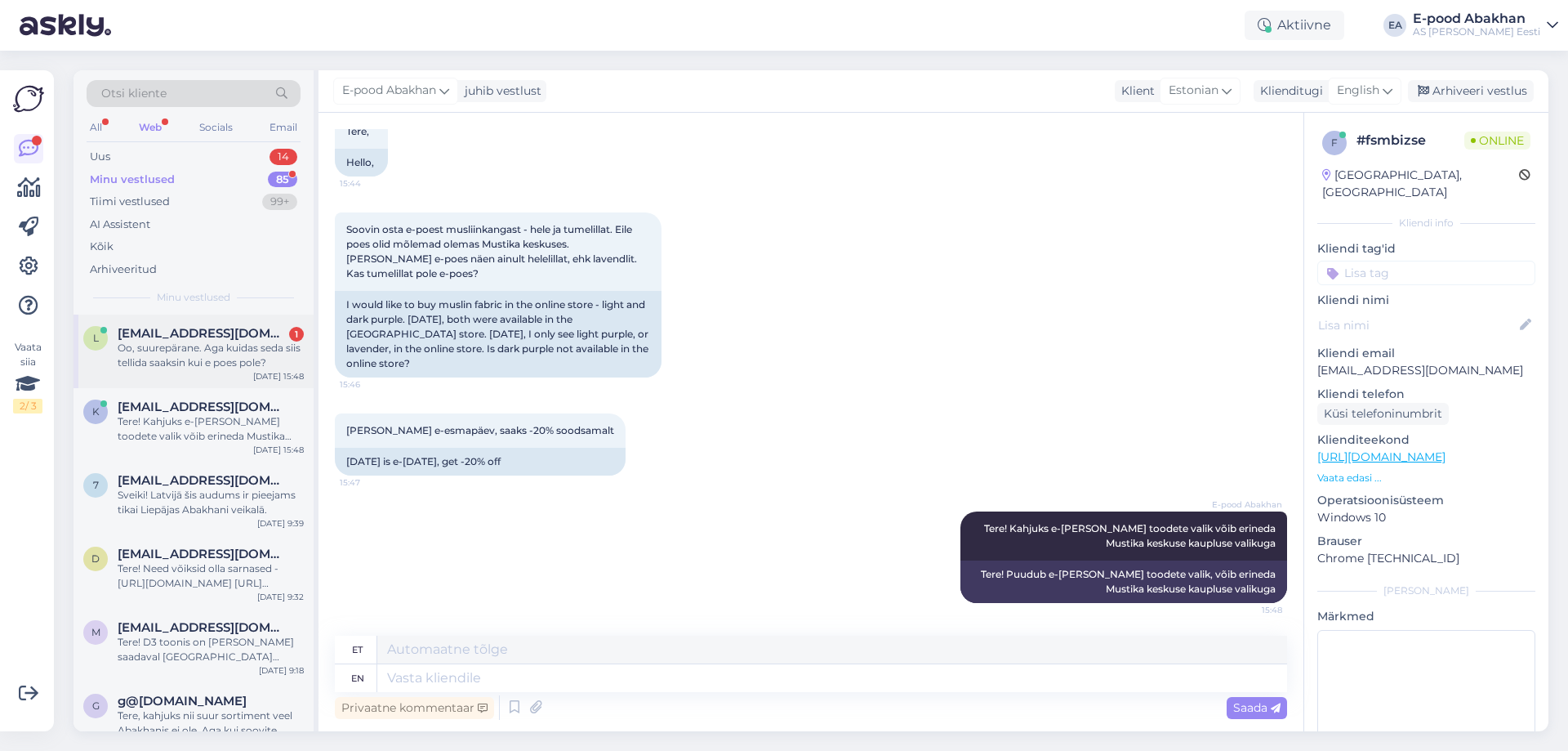
click at [247, 365] on div "Oo, suurepärane. Aga kuidas seda siis tellida saaksin kui e poes pole?" at bounding box center [211, 356] width 186 height 29
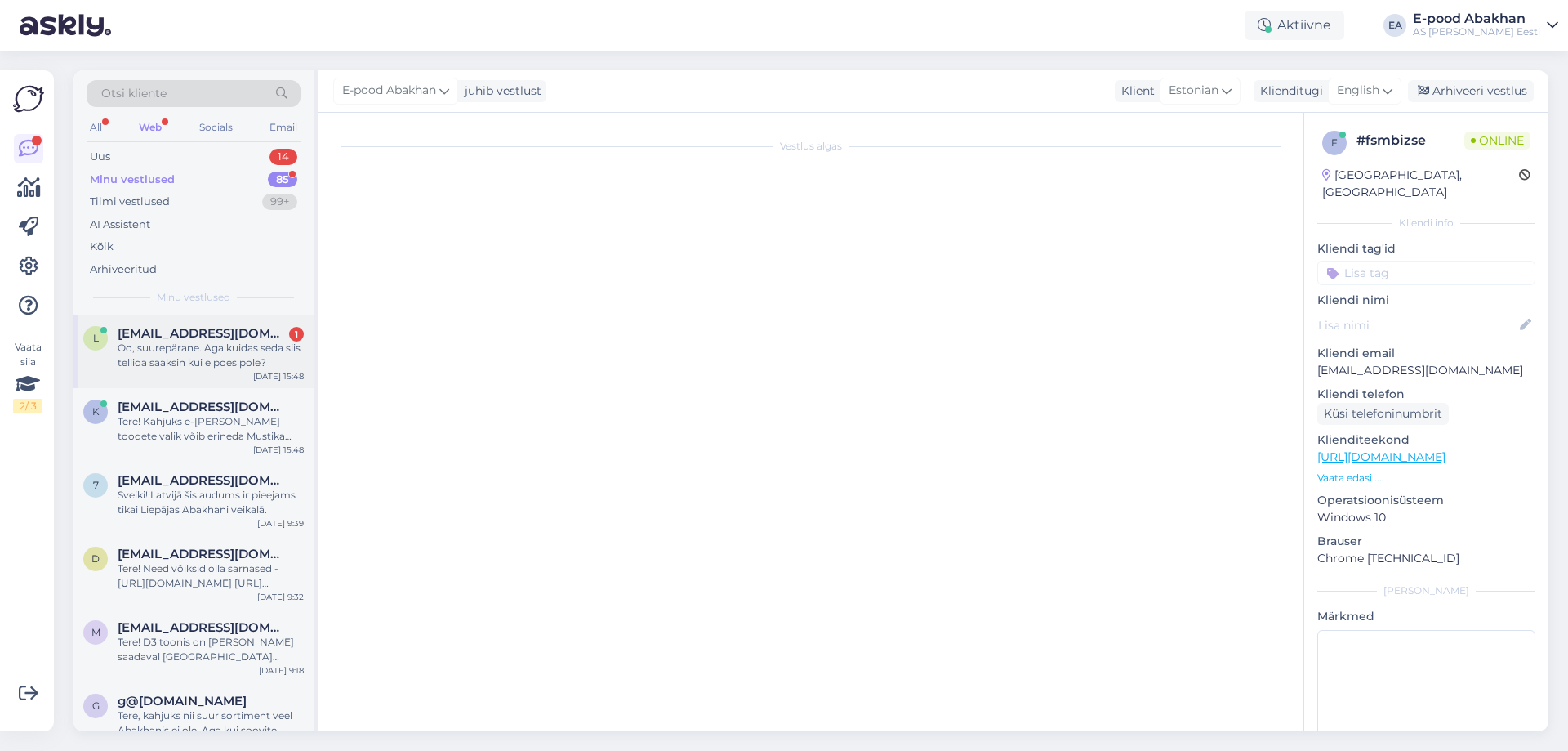
scroll to position [244, 0]
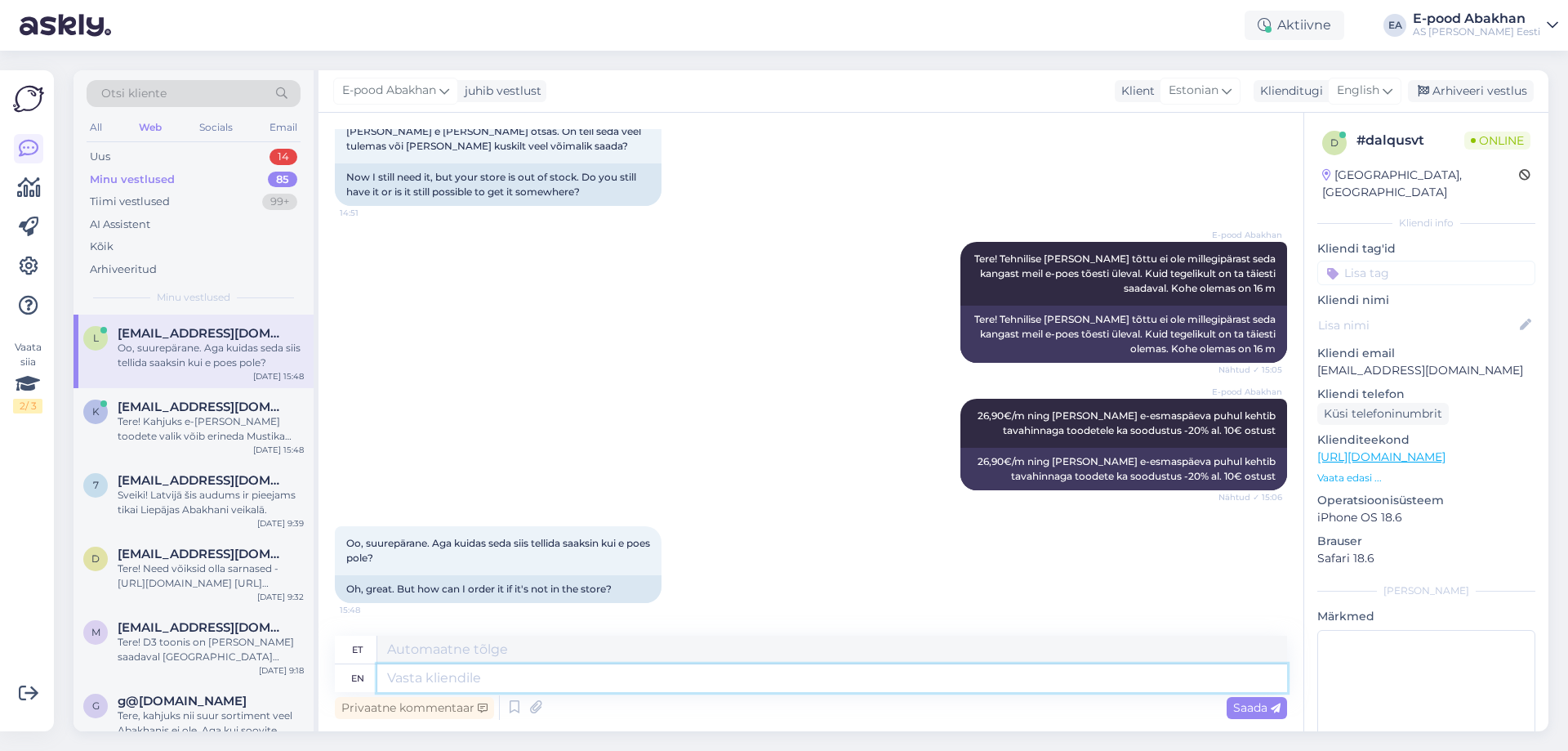
click at [494, 683] on textarea at bounding box center [832, 678] width 910 height 28
type textarea "Hetkel"
type textarea "Hetkel tegeletakse selle"
type textarea "Hetkel tegeldakse"
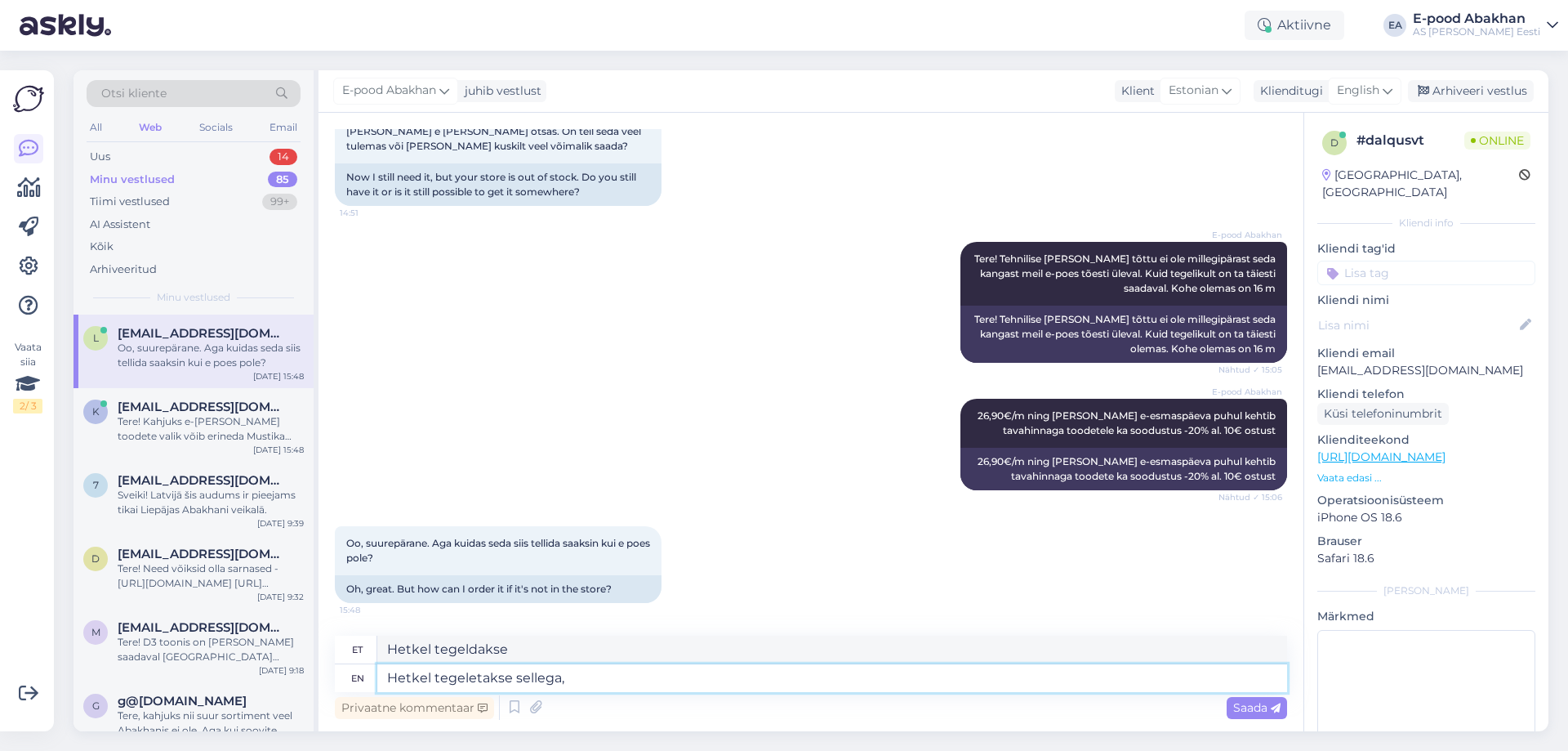
type textarea "Hetkel tegeletakse sellega, e"
type textarea "Hetkel tegeletakse sellega,"
type textarea "Hetkel tegeletakse sellega, et s"
type textarea "Hetkel tegeletakse sellega, et"
type textarea "Hetkel tegeletakse sellega, et see"
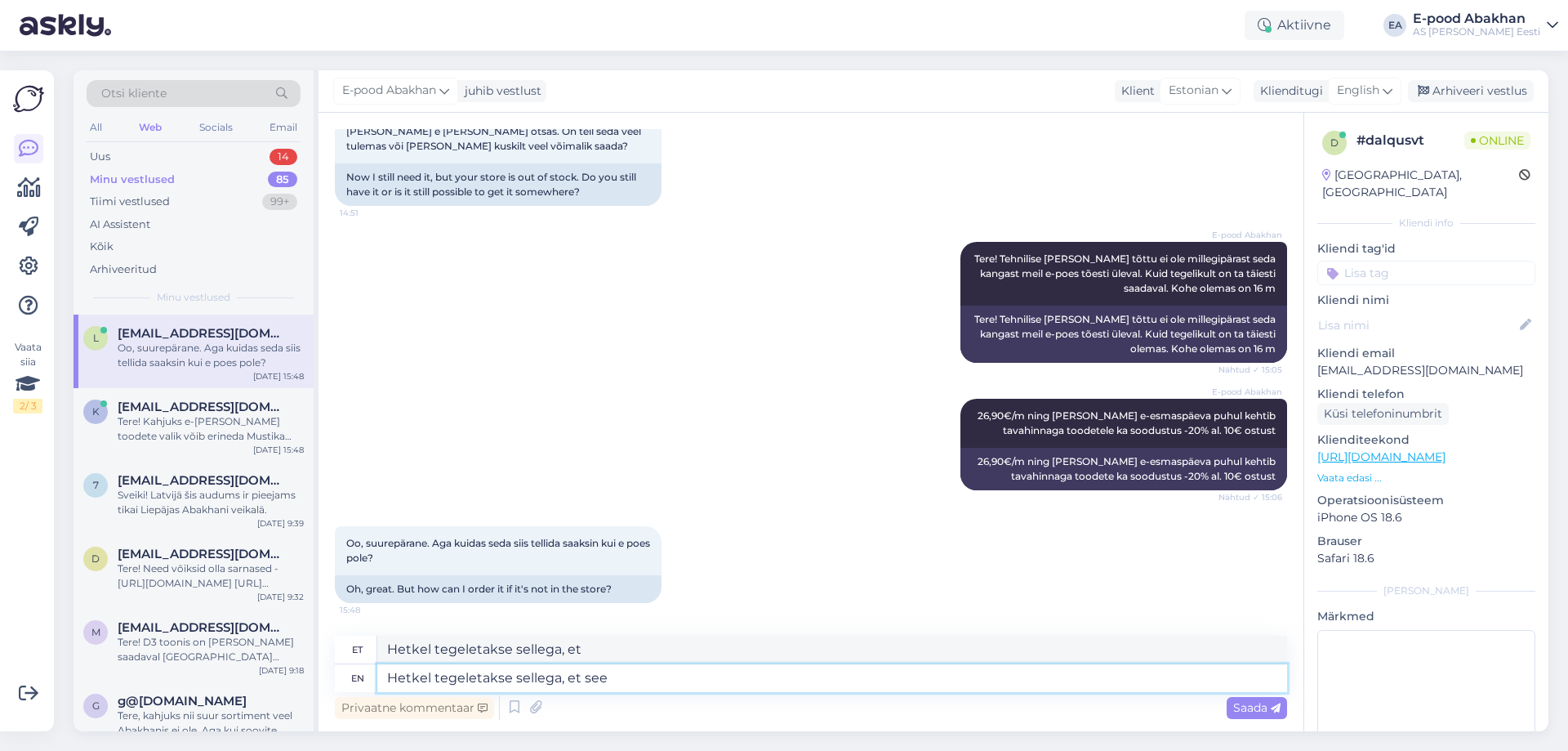
type textarea "Hetkel tegeletakse sellega, et see"
type textarea "Hetkel tegeletakse sellega, et see toode"
type textarea "Hetkel tegeletakse sellega, et see toode [PERSON_NAME]"
type textarea "Hetkel tegeletakse sellega, et see [PERSON_NAME]"
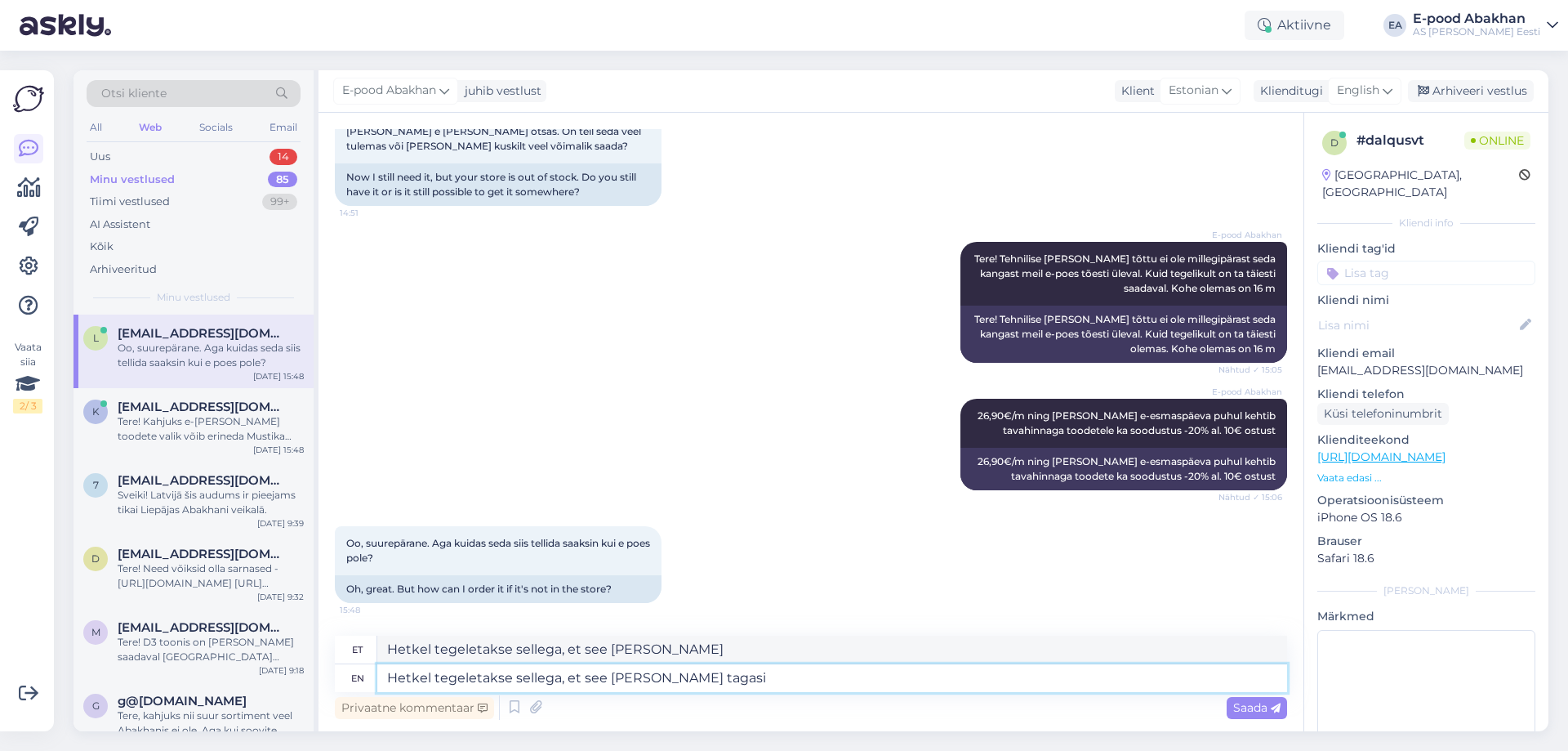
type textarea "Hetkel tegeletakse sellega, et see [PERSON_NAME] tagasi e"
type textarea "Hetkel tegeletakse sellega, et see [PERSON_NAME] tagasi"
type textarea "Hetkel tegeletakse sellega, et see [PERSON_NAME] tagasi e-poodi. S"
type textarea "Hetkel tegeletakse sellega, et see [PERSON_NAME] tagasi e-poodi."
type textarea "Hetkel tegeletakse sellega, et see [PERSON_NAME] tagasi e-poodi. Seni s"
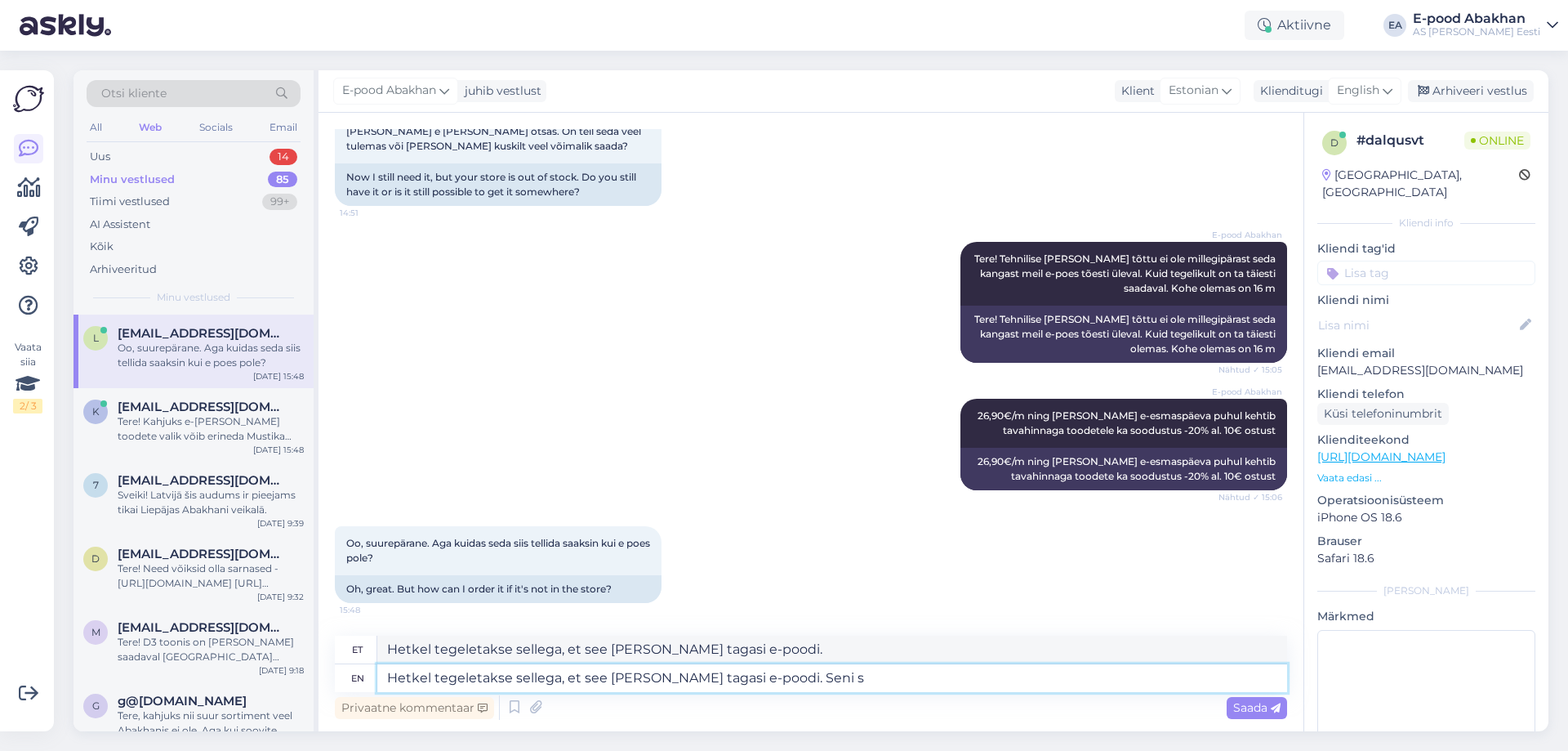
type textarea "Hetkel tegeletakse sellega, et see [PERSON_NAME] tagasi e-poodi. Seni"
type textarea "Hetkel tegeletakse sellega, et see [PERSON_NAME] tagasi e-poodi. Seni saaksime"
type textarea "Hetkel tegeletakse sellega, et see [PERSON_NAME] tagasi e-poodi. Seni saaksime …"
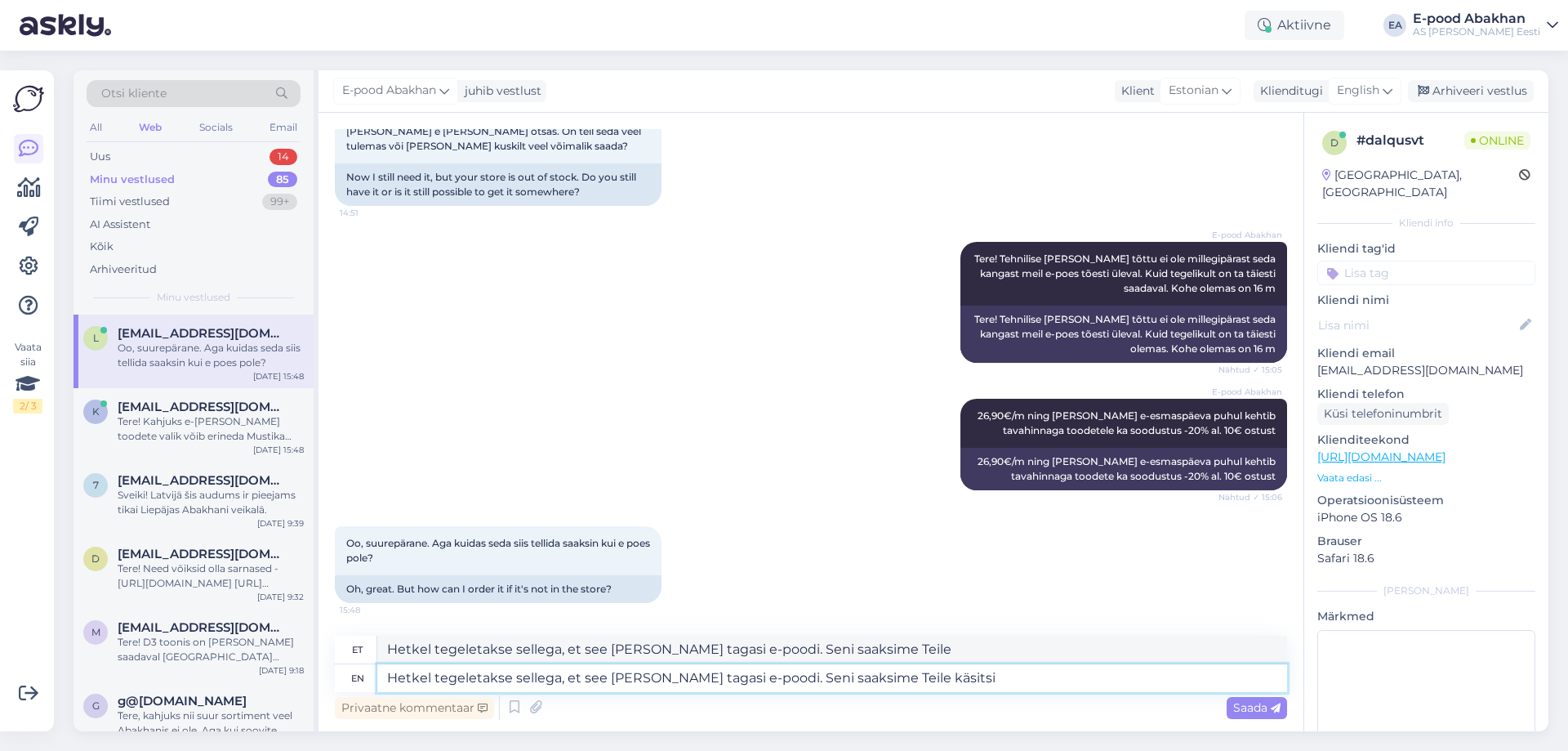
type textarea "Hetkel tegeletakse sellega, et see [PERSON_NAME] tagasi e-poodi. Seni saaksime …"
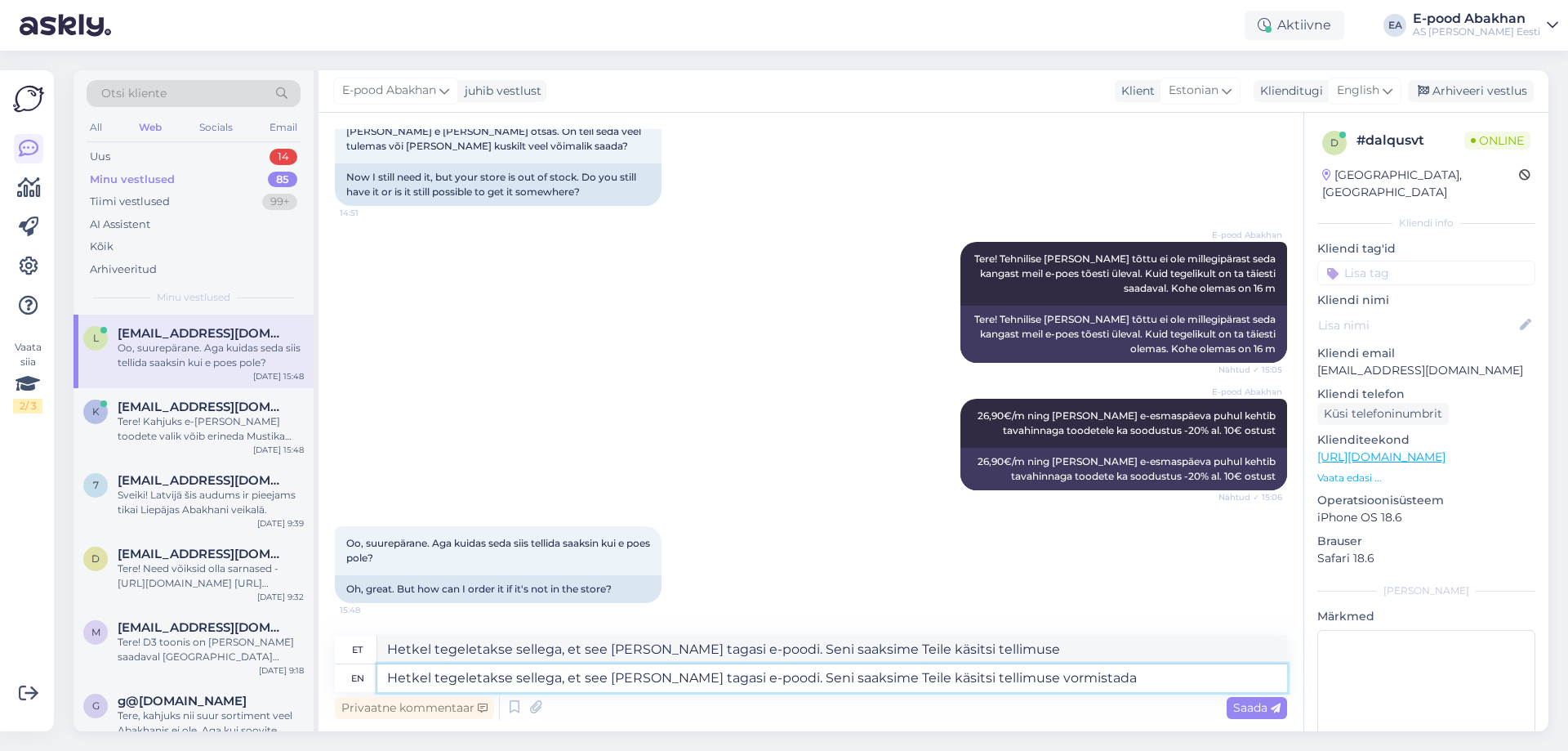
type textarea "Hetkel tegeletakse sellega, et see [PERSON_NAME] tagasi e-poodi. Seni saaksime …"
click at [922, 676] on textarea "Hetkel tegeletakse sellega, et see [PERSON_NAME] tagasi e-poodi. Seni saaksime …" at bounding box center [832, 678] width 910 height 28
type textarea "Hetkel tegeletakse sellega, et see [PERSON_NAME] tagasi e-poodi. Seni saaksime …"
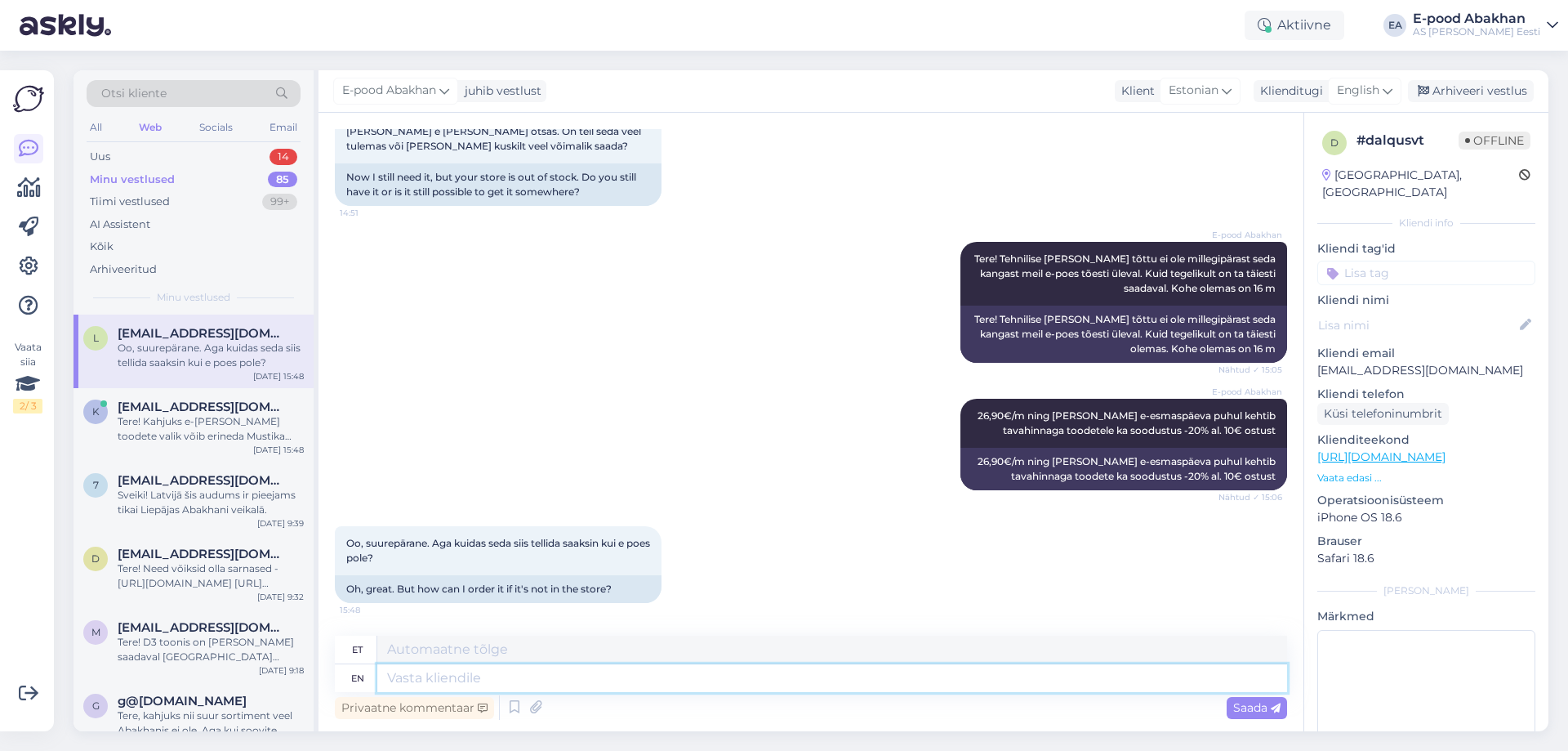
scroll to position [371, 0]
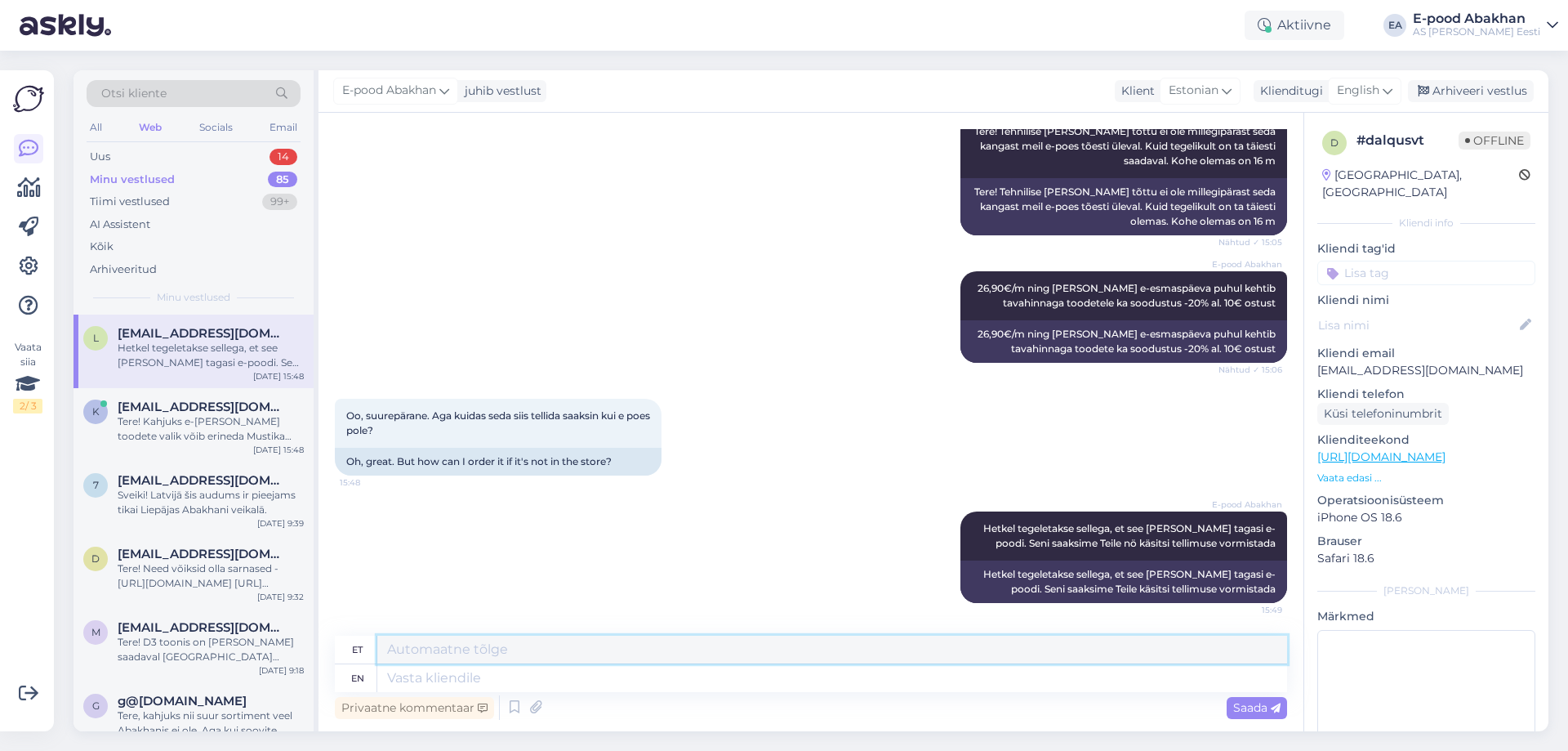
click at [1034, 643] on textarea at bounding box center [832, 649] width 910 height 28
click at [989, 649] on textarea "[PERSON_NAME] meetrit Te tellida sooviksite ja kas see on ainuke toode, mida so…" at bounding box center [832, 649] width 910 height 28
drag, startPoint x: 1138, startPoint y: 669, endPoint x: 1147, endPoint y: 656, distance: 15.8
click at [1145, 662] on div "et [PERSON_NAME] meetrit Te tellida sooviksite ja kas see on ainuke toode, mida…" at bounding box center [811, 664] width 952 height 56
click at [1147, 653] on textarea "[PERSON_NAME] meetrit Te tellida sooviksite ja kas see on ainuke toode, mida so…" at bounding box center [832, 649] width 910 height 28
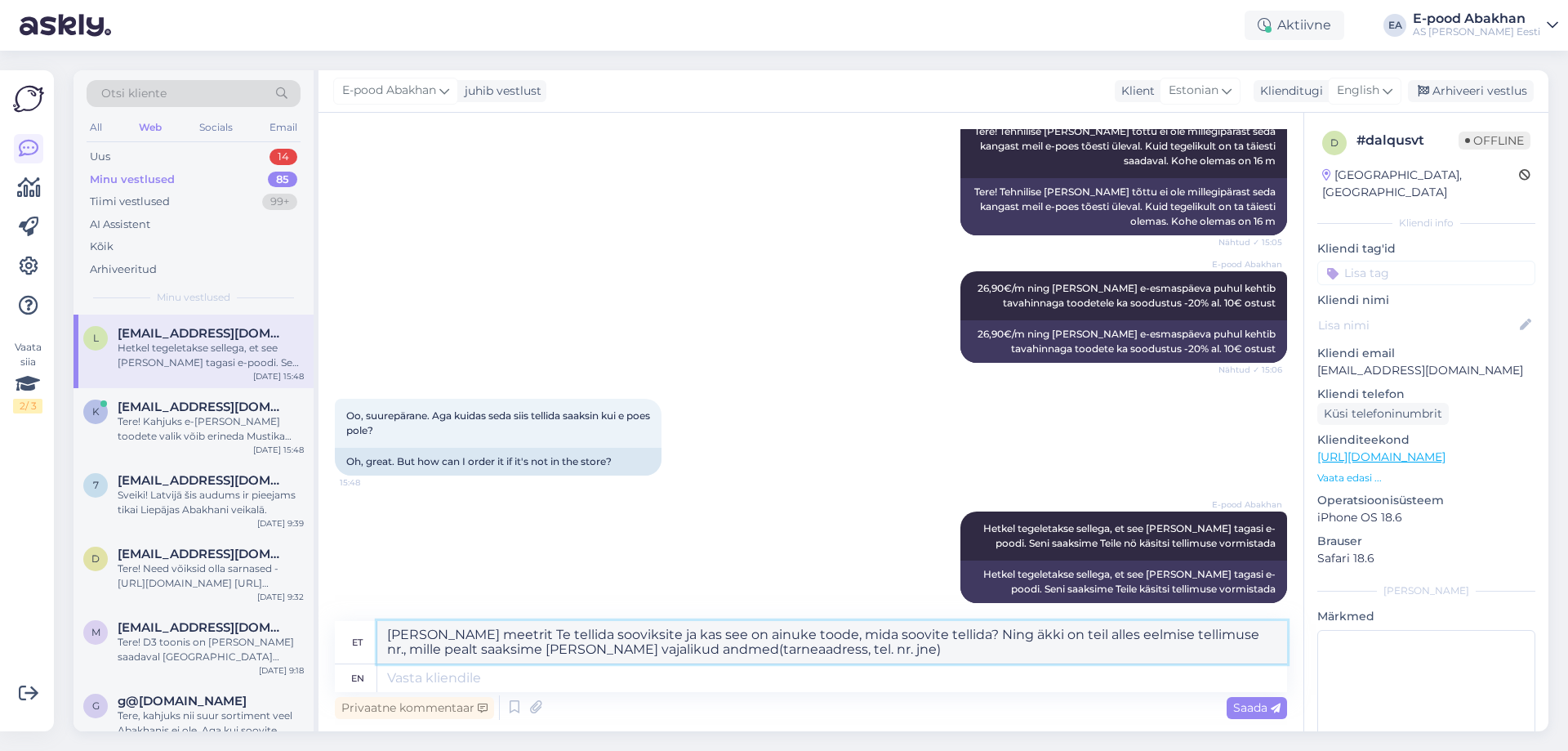
click at [868, 656] on textarea "[PERSON_NAME] meetrit Te tellida sooviksite ja kas see on ainuke toode, mida so…" at bounding box center [832, 642] width 910 height 43
type textarea "[PERSON_NAME] meetrit Te tellida sooviksite ja kas see on ainuke toode, mida so…"
click at [1261, 707] on span "Saada" at bounding box center [1256, 707] width 48 height 15
drag, startPoint x: 866, startPoint y: 648, endPoint x: 276, endPoint y: 597, distance: 592.2
click at [276, 597] on div "Otsi kliente All Web Socials Email Uus 14 Minu vestlused 85 Tiimi vestlused 99+…" at bounding box center [811, 400] width 1475 height 661
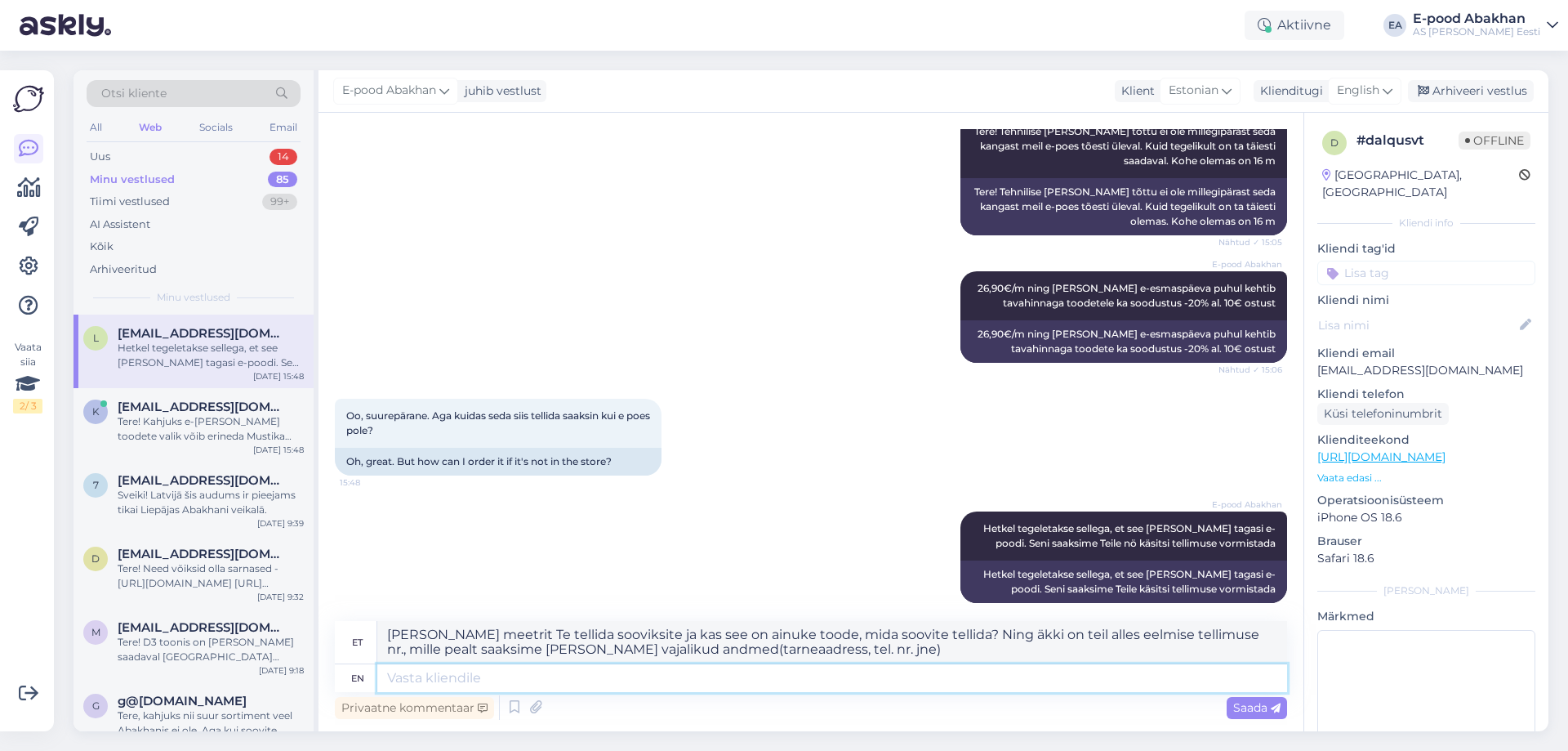
click at [479, 676] on textarea at bounding box center [832, 678] width 910 height 28
paste textarea "[PERSON_NAME] meetrit Te tellida sooviksite ja kas see on ainuke toode, mida so…"
type textarea "[PERSON_NAME] meetrit Te tellida sooviksite ja kas see on ainuke toode, mida so…"
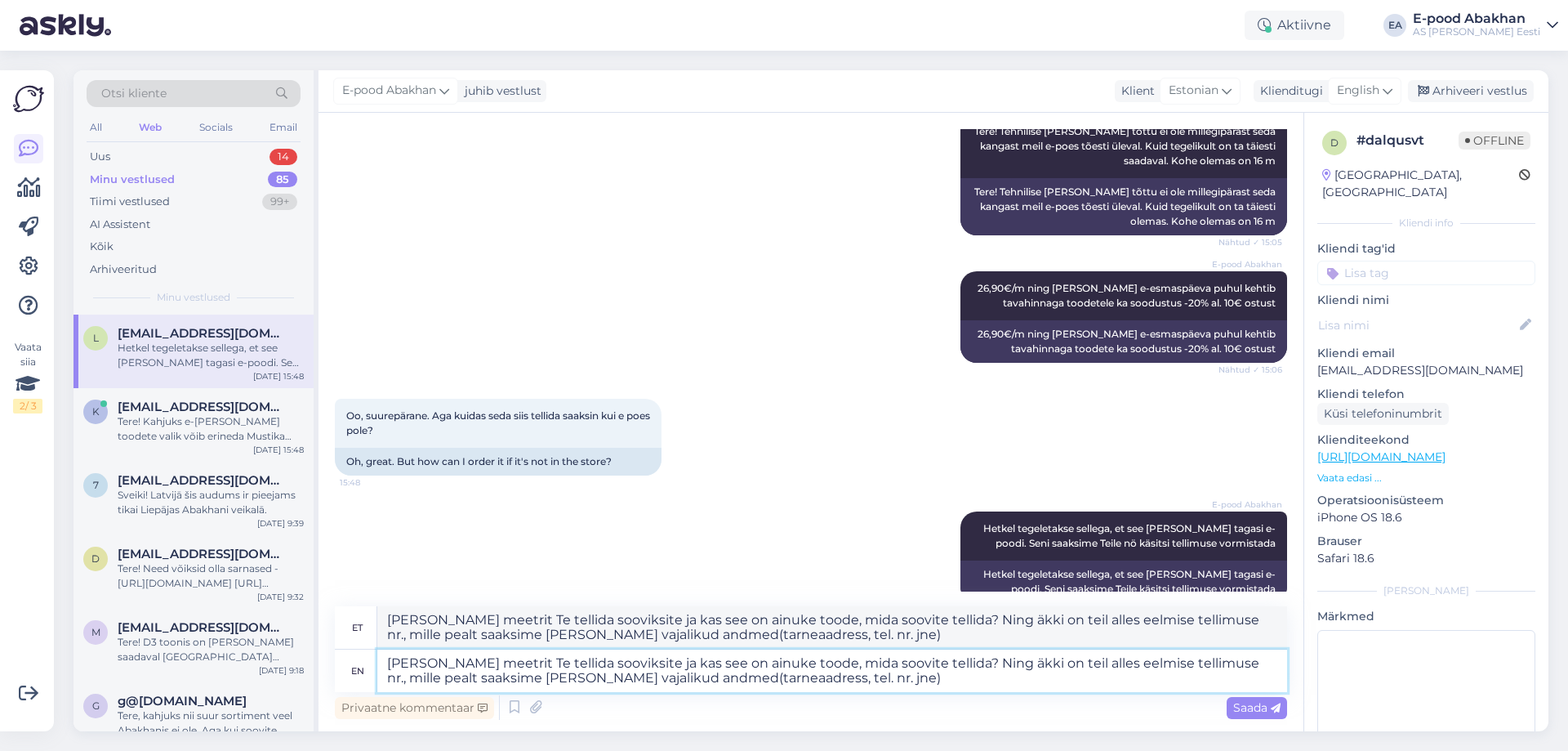
type textarea "[PERSON_NAME] meetrit Te tellida sooviksite ja kas see on ainuke toode, mida so…"
click at [1251, 700] on div "Saada" at bounding box center [1256, 707] width 60 height 22
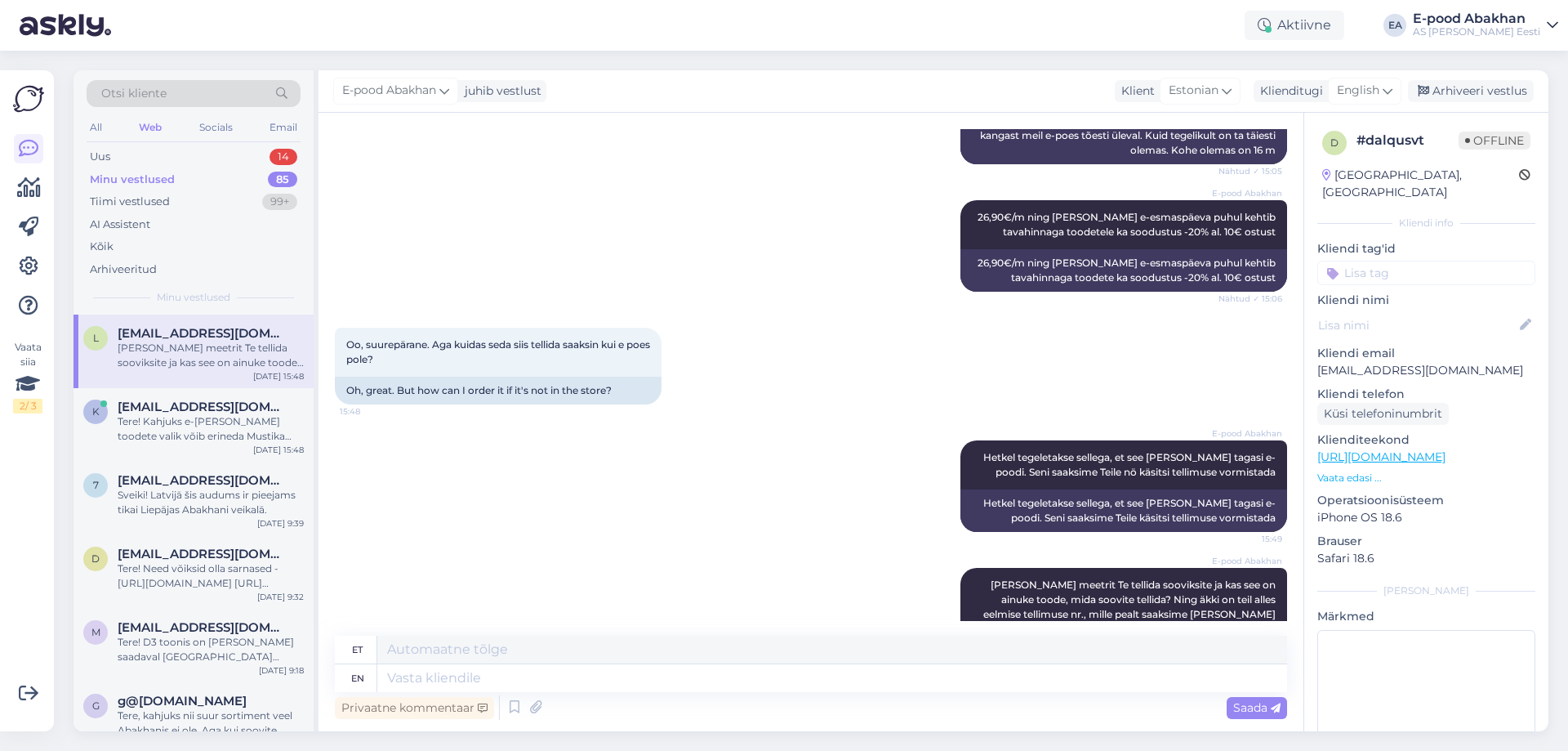
scroll to position [558, 0]
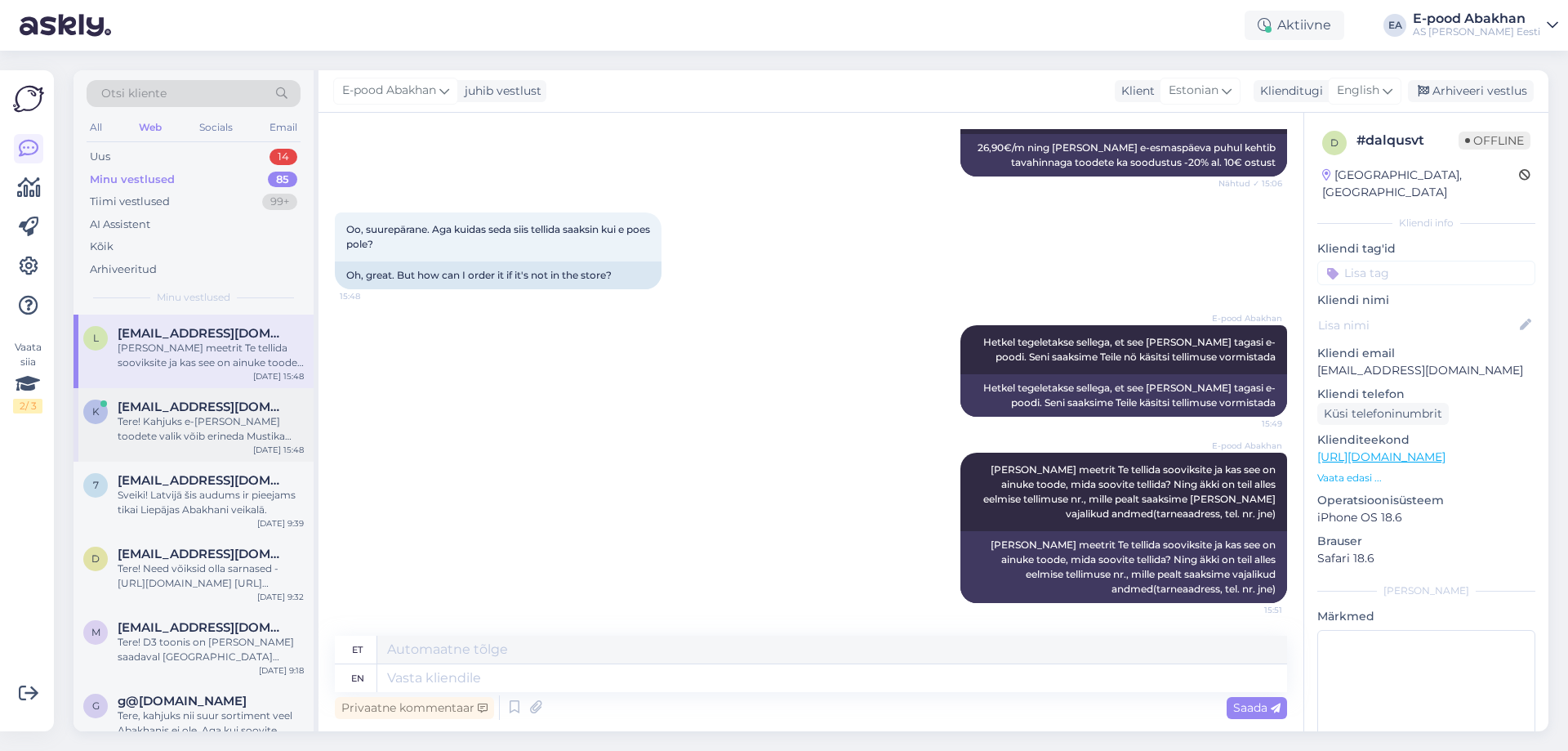
click at [221, 442] on div "Tere! Kahjuks e-[PERSON_NAME] toodete valik võib erineda Mustika keskuse kauplu…" at bounding box center [211, 428] width 186 height 29
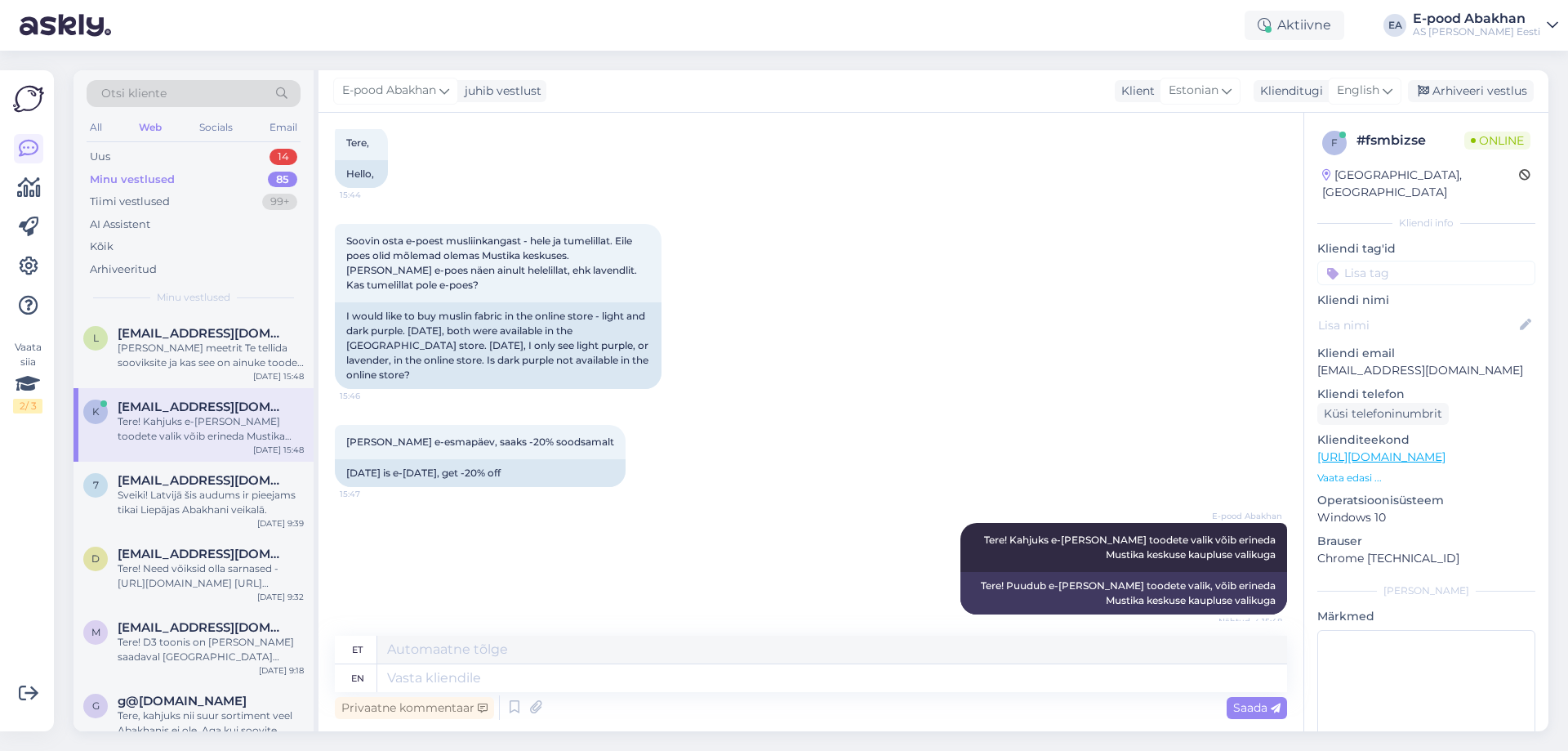
scroll to position [101, 0]
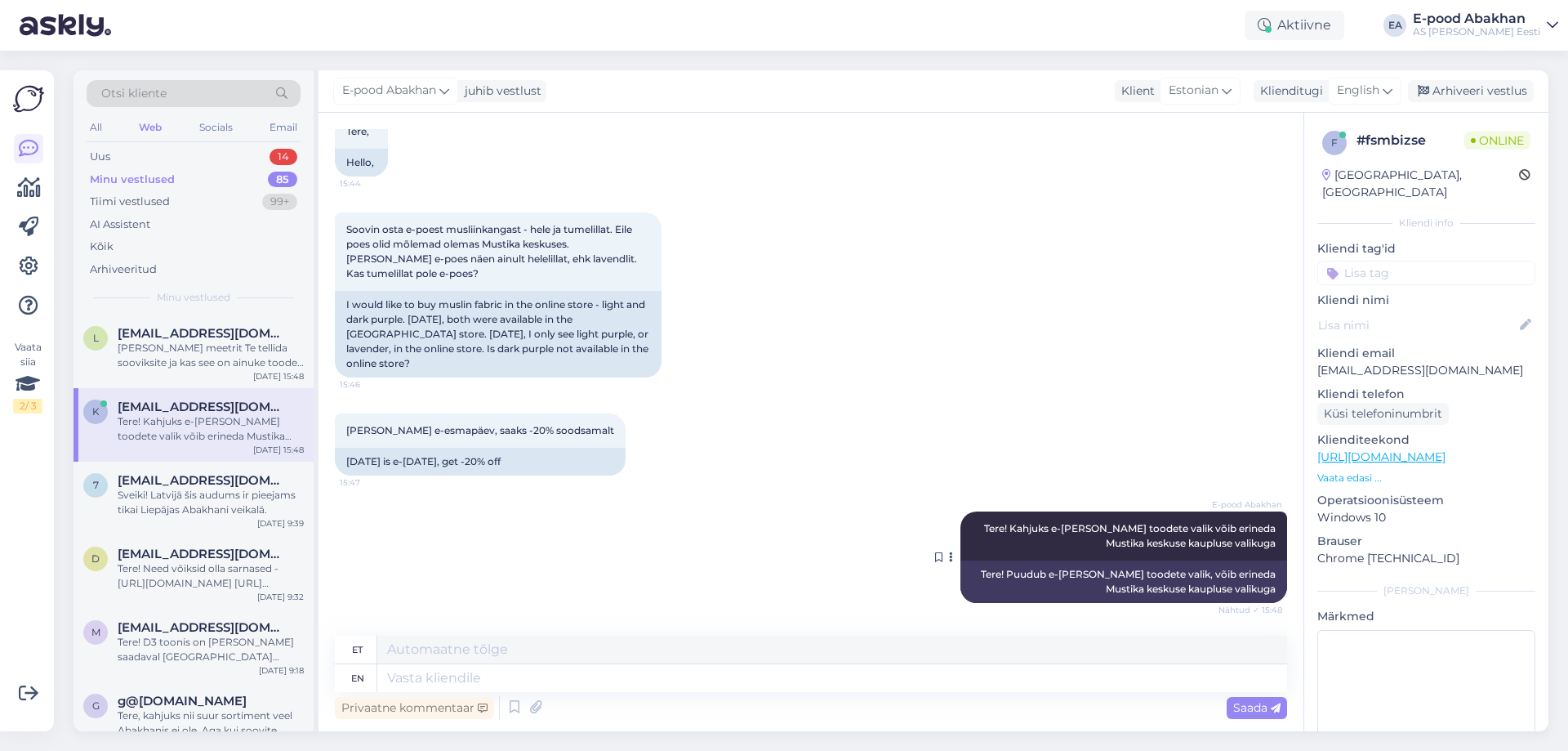
click at [949, 555] on icon at bounding box center [951, 558] width 4 height 10
click at [871, 444] on div "[PERSON_NAME] e-esmapäev, saaks -20% soodsamalt 15:47 [DATE] is e-[DATE], get -…" at bounding box center [811, 444] width 952 height 98
click at [231, 326] on span "[EMAIL_ADDRESS][DOMAIN_NAME]" at bounding box center [202, 333] width 170 height 15
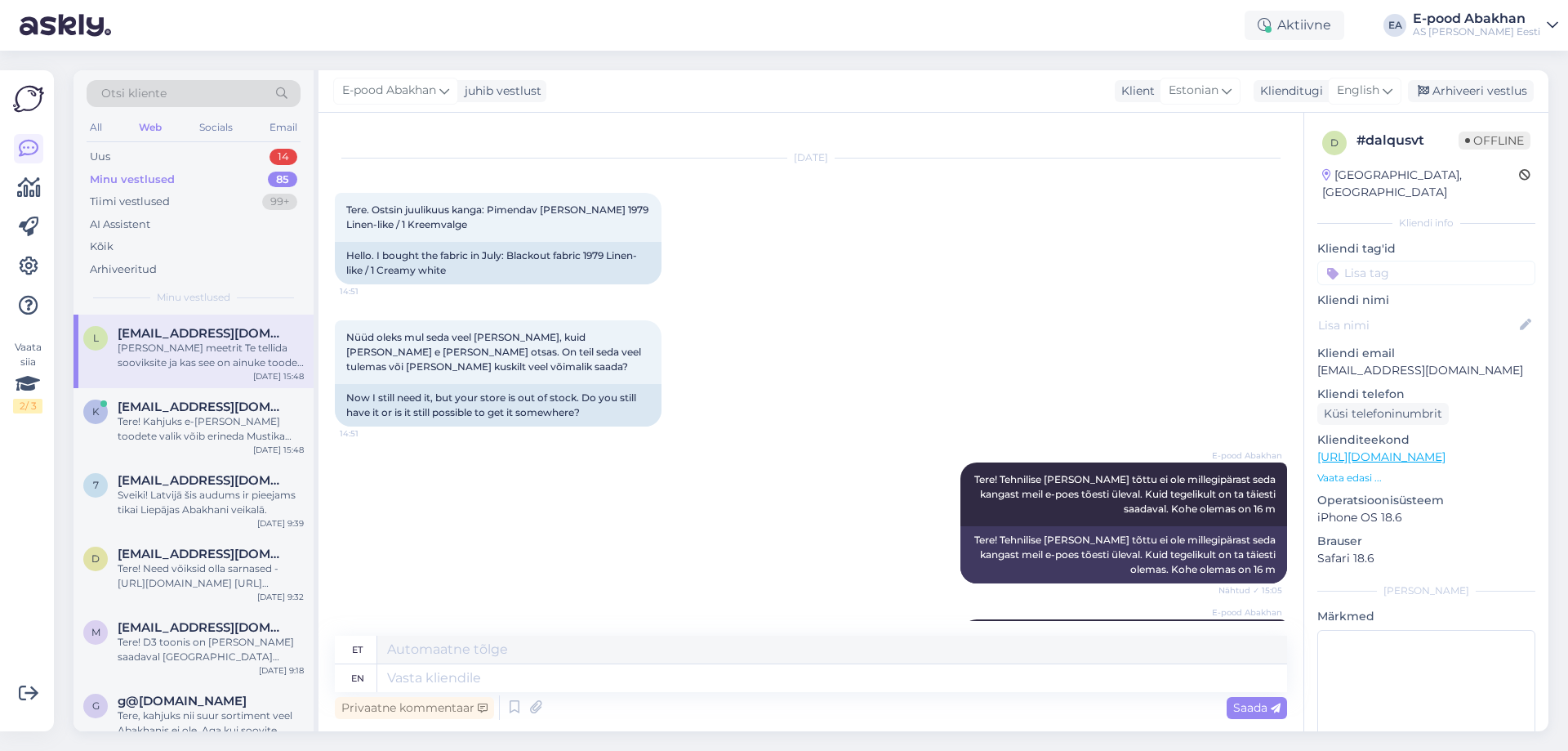
scroll to position [0, 0]
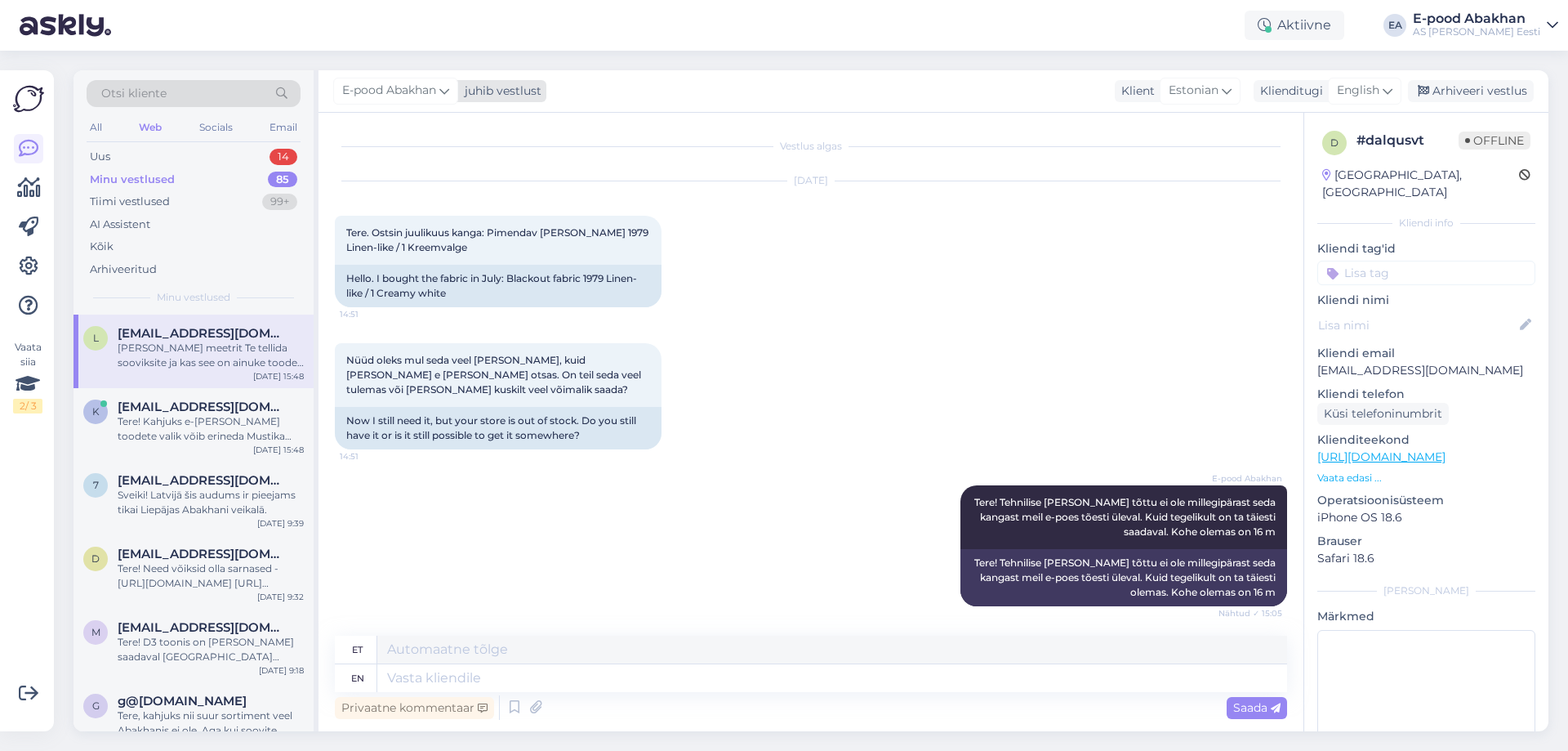
click at [436, 93] on span "E-pood Abakhan" at bounding box center [388, 90] width 94 height 18
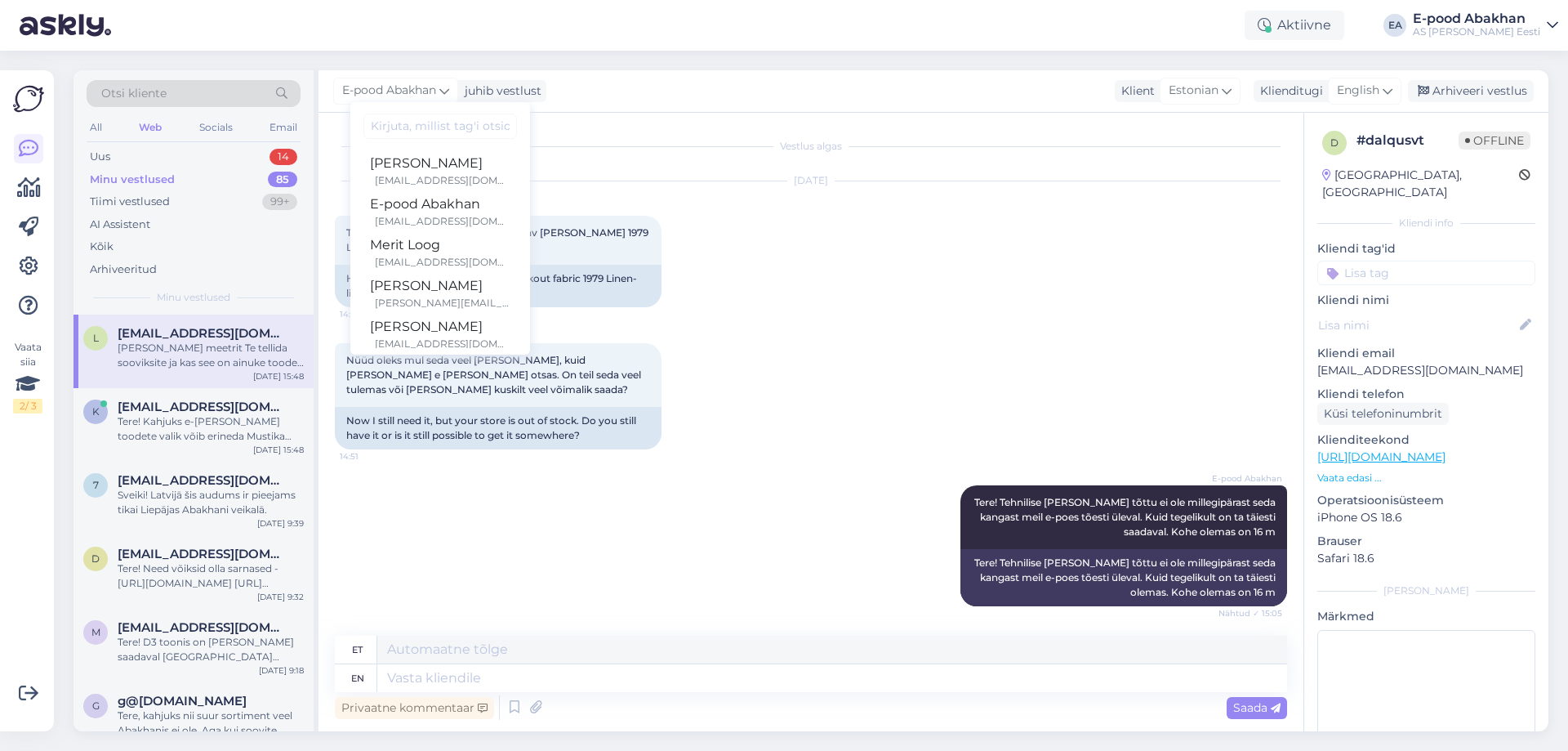
click at [889, 360] on div "Nüüd oleks mul seda veel [PERSON_NAME], kuid [PERSON_NAME] e [PERSON_NAME] otsa…" at bounding box center [811, 396] width 952 height 142
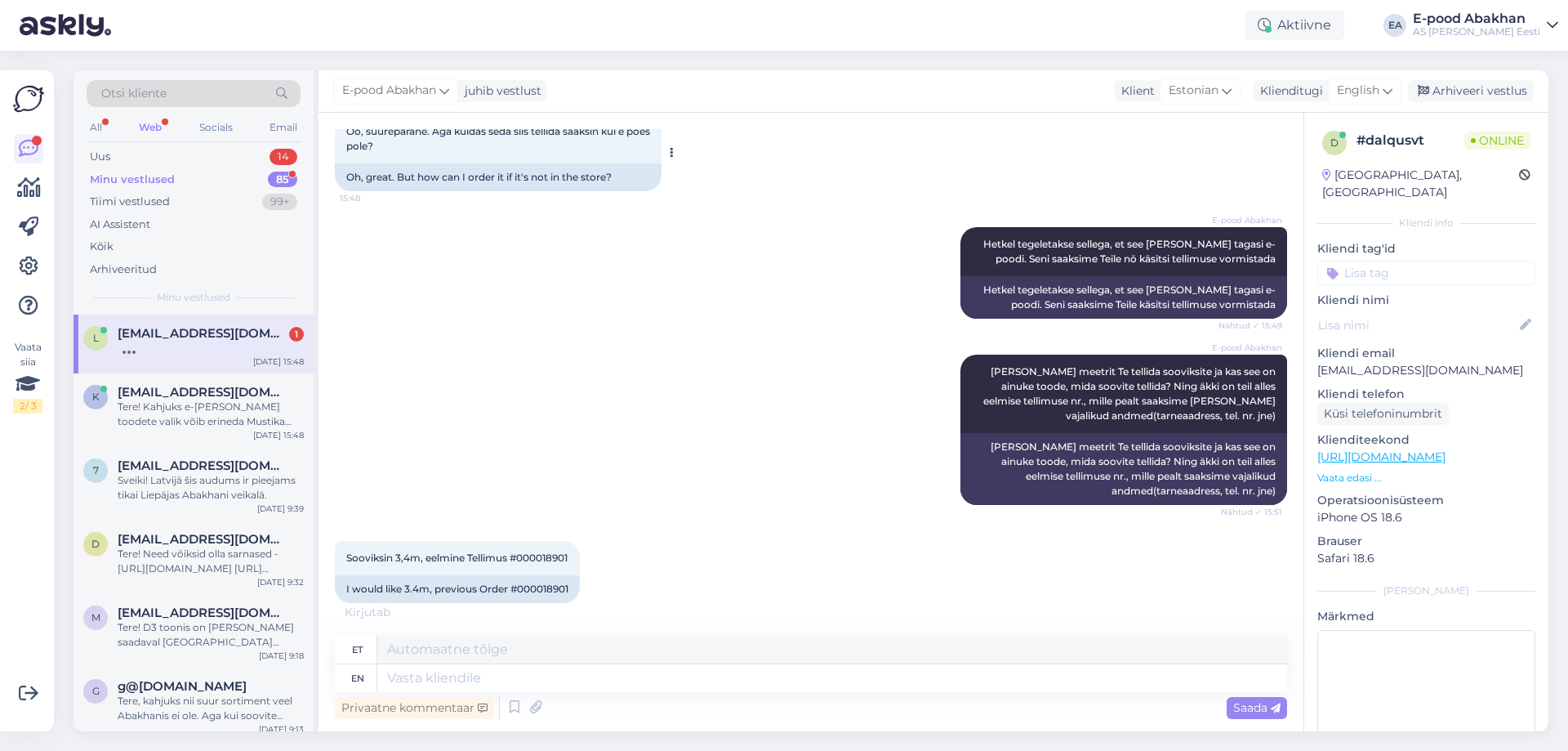
scroll to position [753, 0]
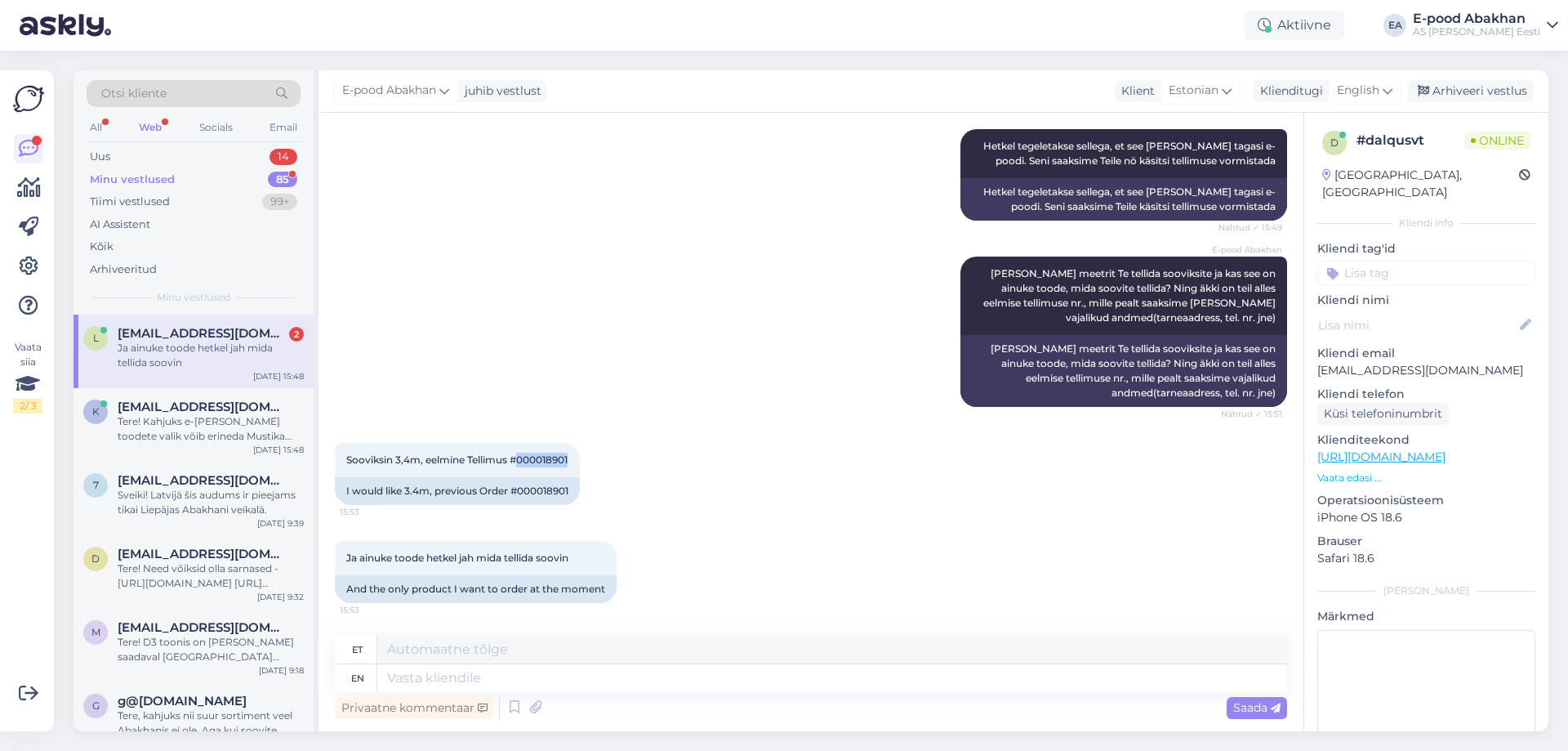
drag, startPoint x: 520, startPoint y: 463, endPoint x: 621, endPoint y: 461, distance: 101.0
click at [621, 461] on div "Sooviksin 3,4m, eelmine Tellimus #000018901 15:53 I would like 3.4m, previous O…" at bounding box center [811, 473] width 952 height 98
copy span "000018901"
click at [528, 663] on textarea at bounding box center [832, 649] width 910 height 28
paste textarea "[PERSON_NAME]"
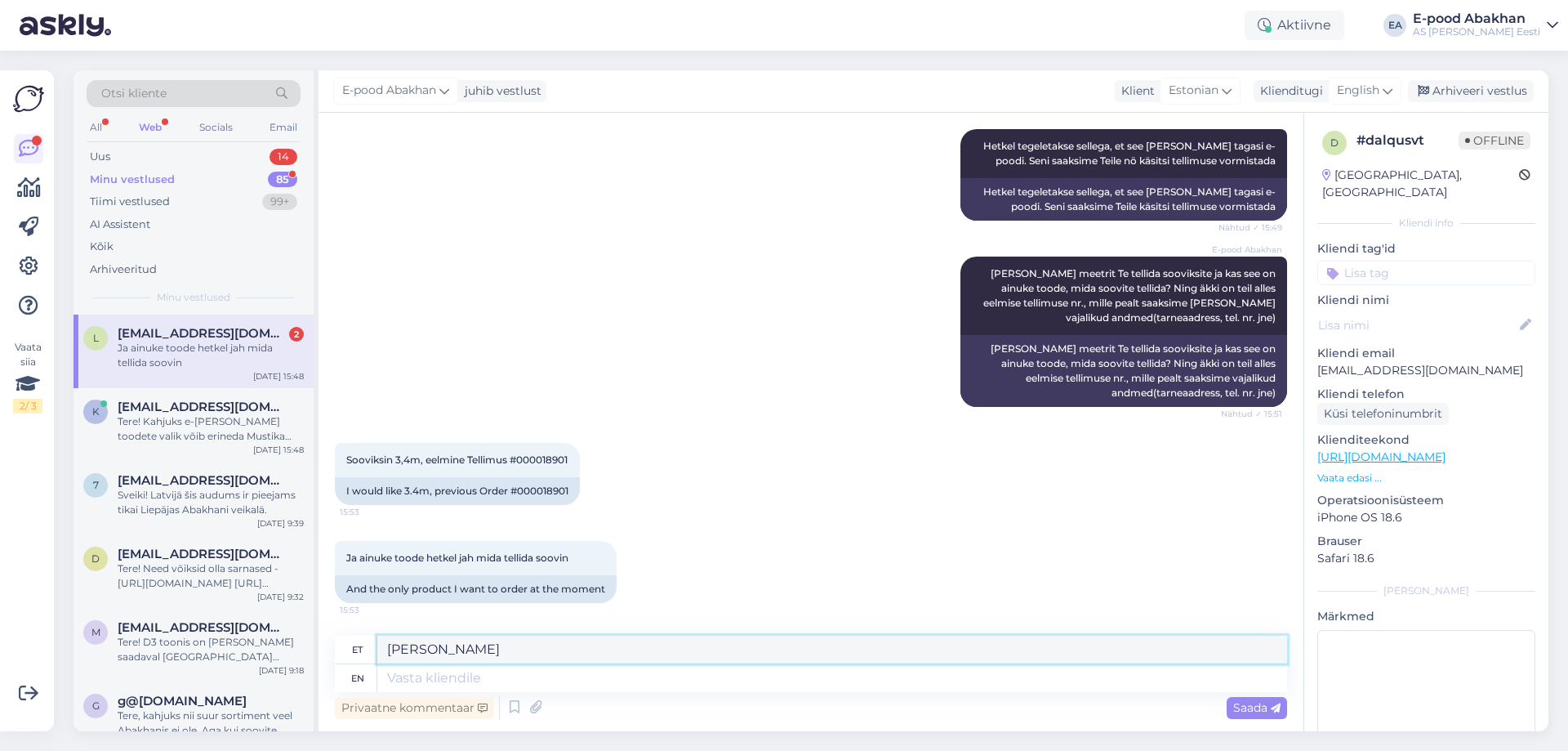
type textarea "[PERSON_NAME]"
click at [602, 669] on textarea at bounding box center [832, 678] width 910 height 28
paste textarea "[PERSON_NAME]"
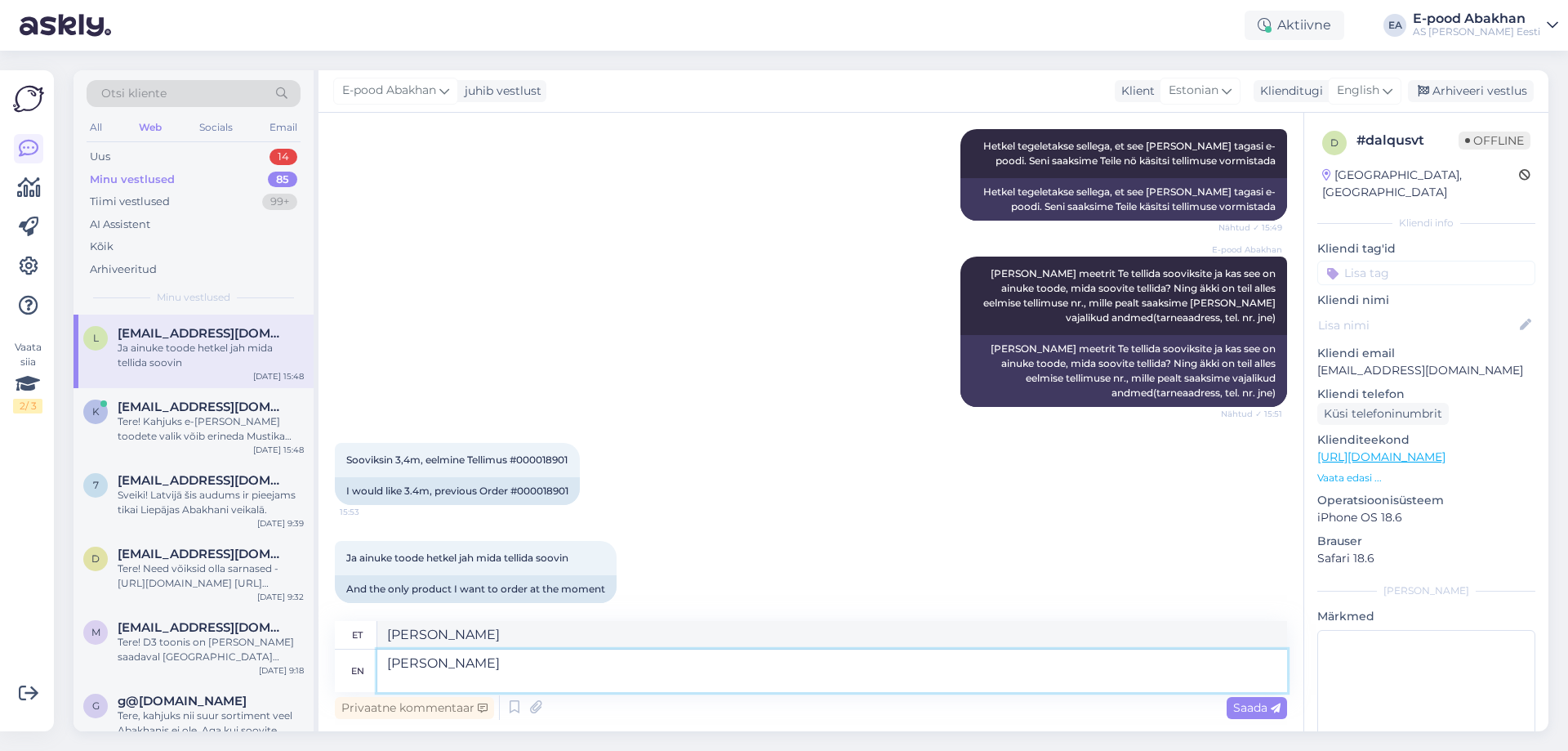
scroll to position [768, 0]
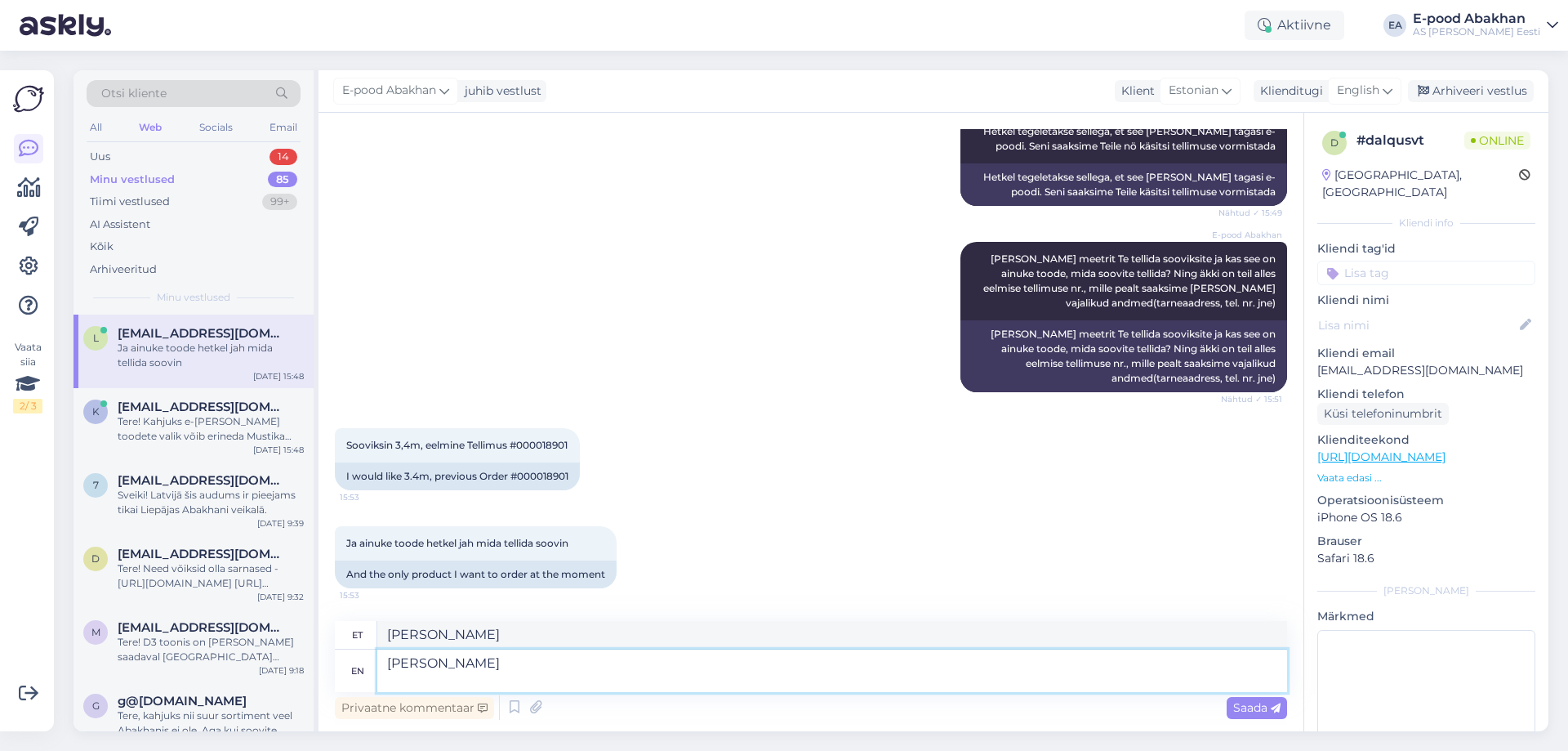
paste textarea "[PHONE_NUMBER]"
type textarea "[PERSON_NAME] [PHONE_NUMBER]"
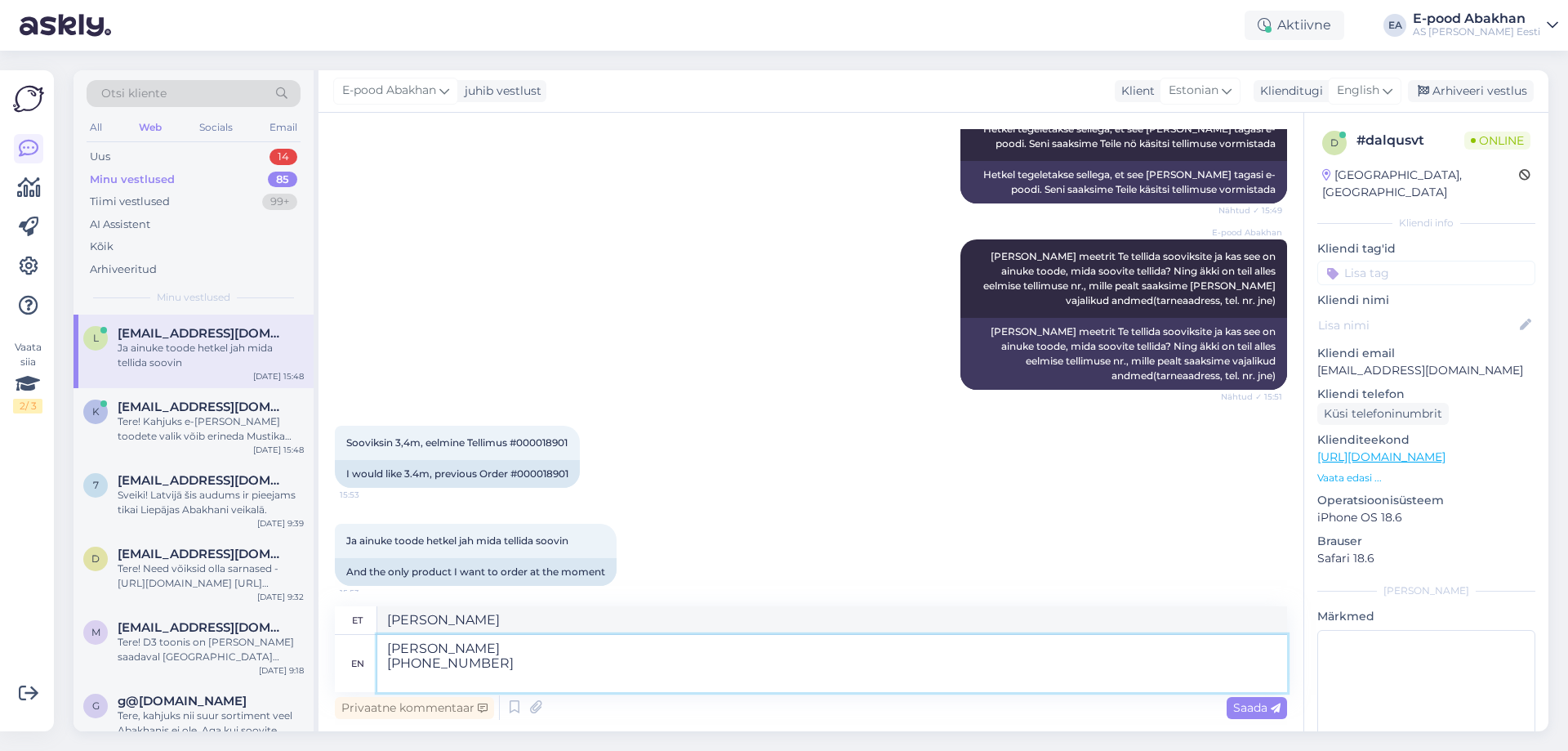
type textarea "[PERSON_NAME] [PHONE_NUMBER]"
paste textarea "[EMAIL_ADDRESS][DOMAIN_NAME]"
type textarea "[PERSON_NAME] [PHONE_NUMBER] [EMAIL_ADDRESS][DOMAIN_NAME]"
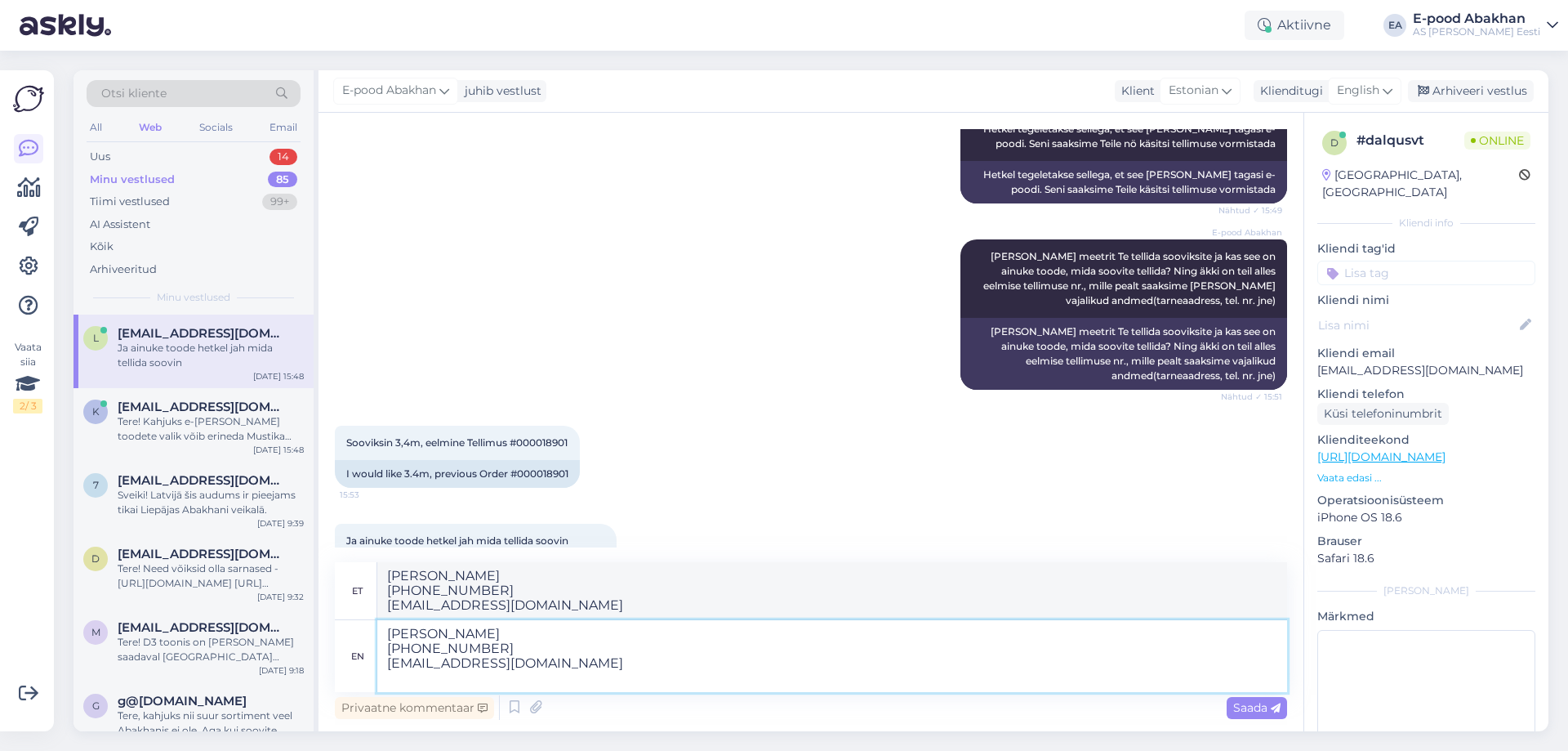
paste textarea "SmartPosti - pakiautomaat - [PERSON_NAME]"
type textarea "[PERSON_NAME] [PHONE_NUMBER] [EMAIL_ADDRESS][DOMAIN_NAME] SmartPosti - pakiauto…"
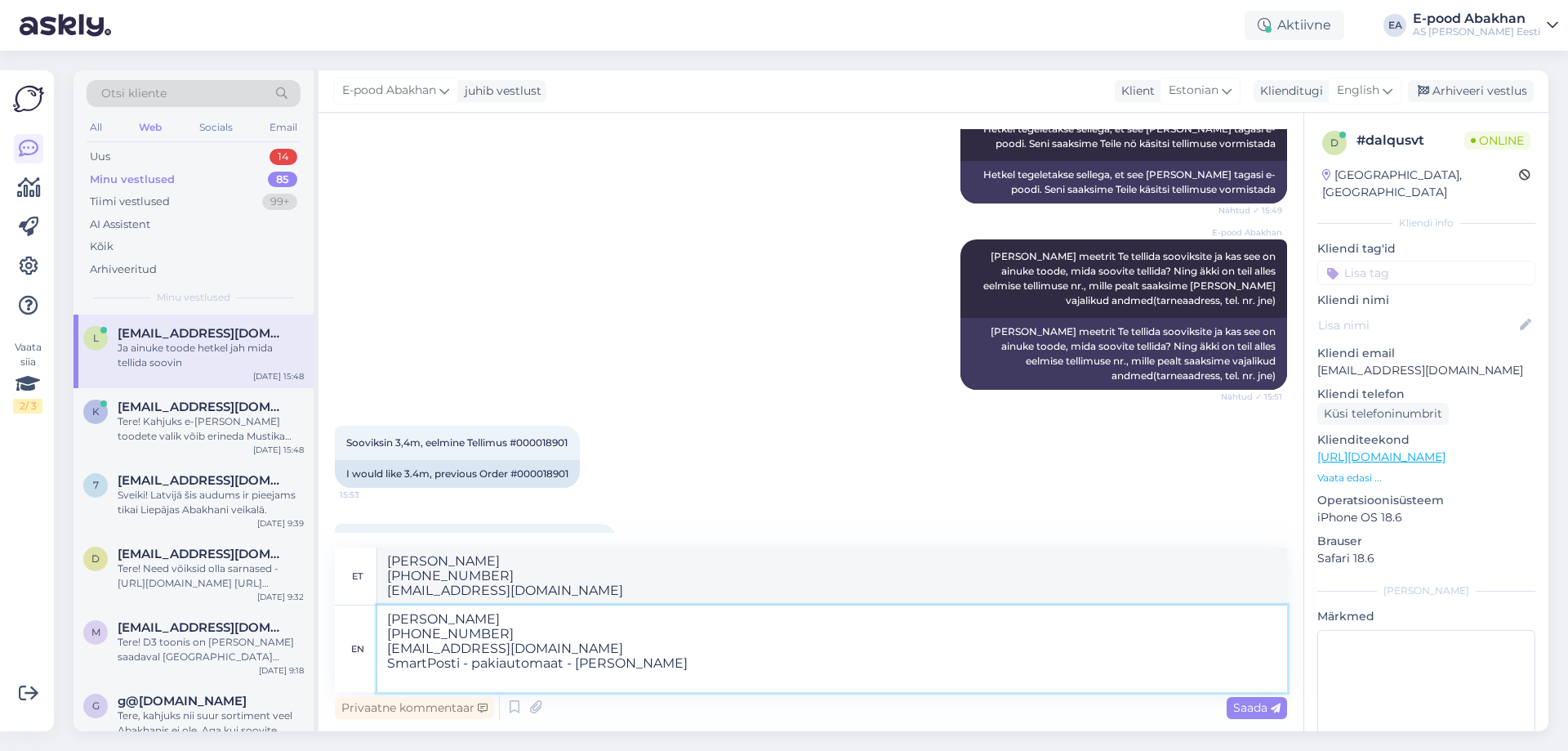
type textarea "[PERSON_NAME] [PHONE_NUMBER] [EMAIL_ADDRESS][DOMAIN_NAME] SmartPosti - pakiauto…"
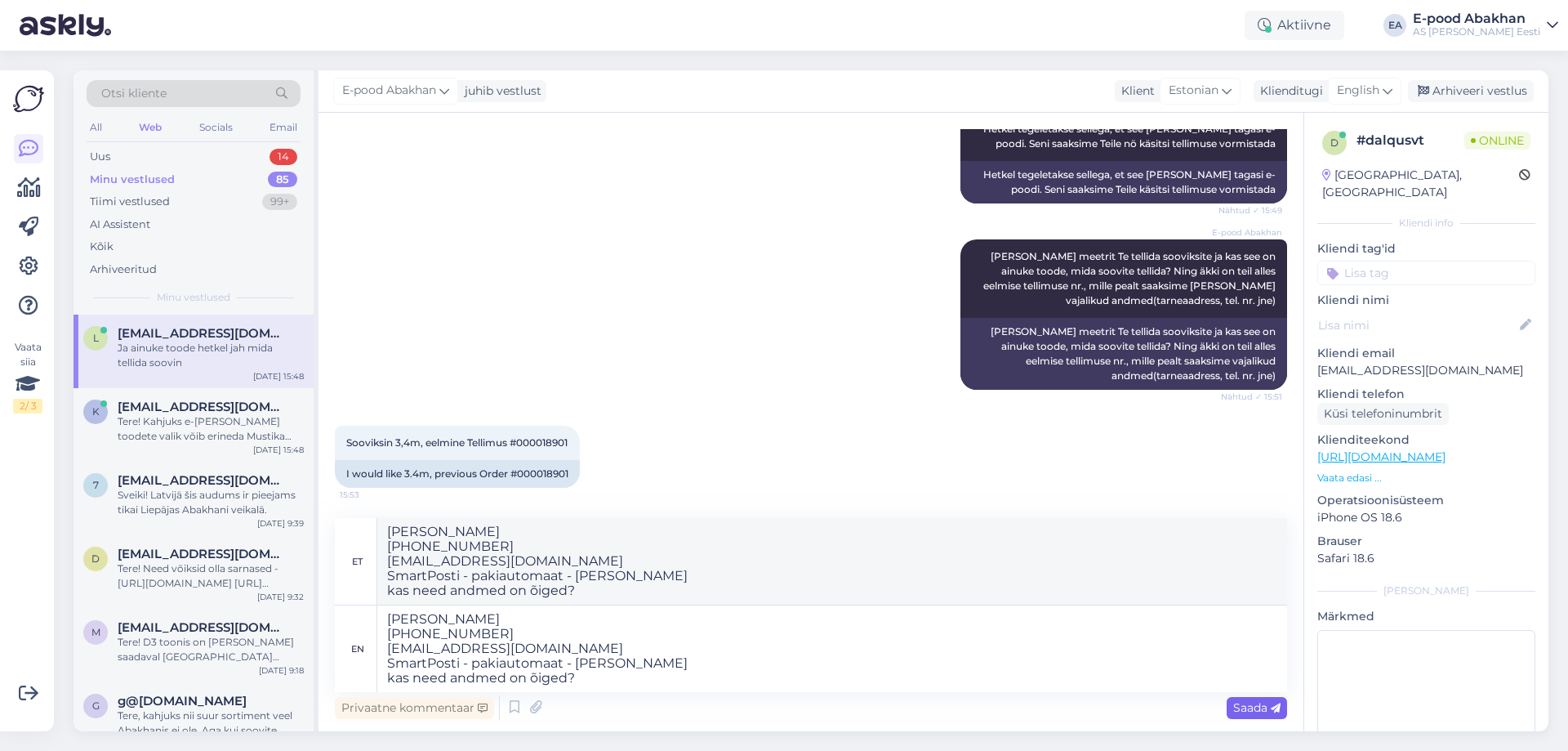
click at [1230, 701] on div "Saada" at bounding box center [1256, 707] width 60 height 22
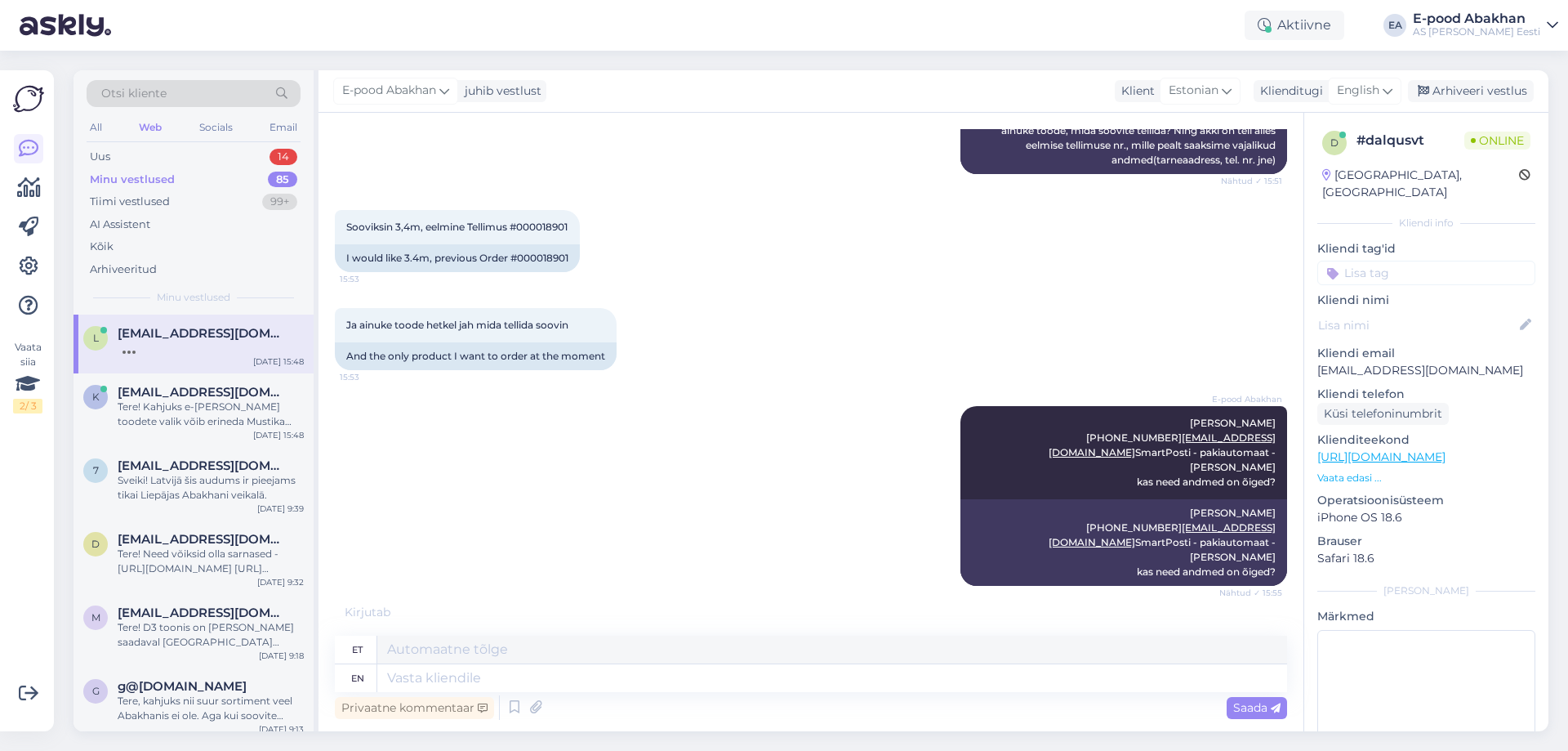
scroll to position [1067, 0]
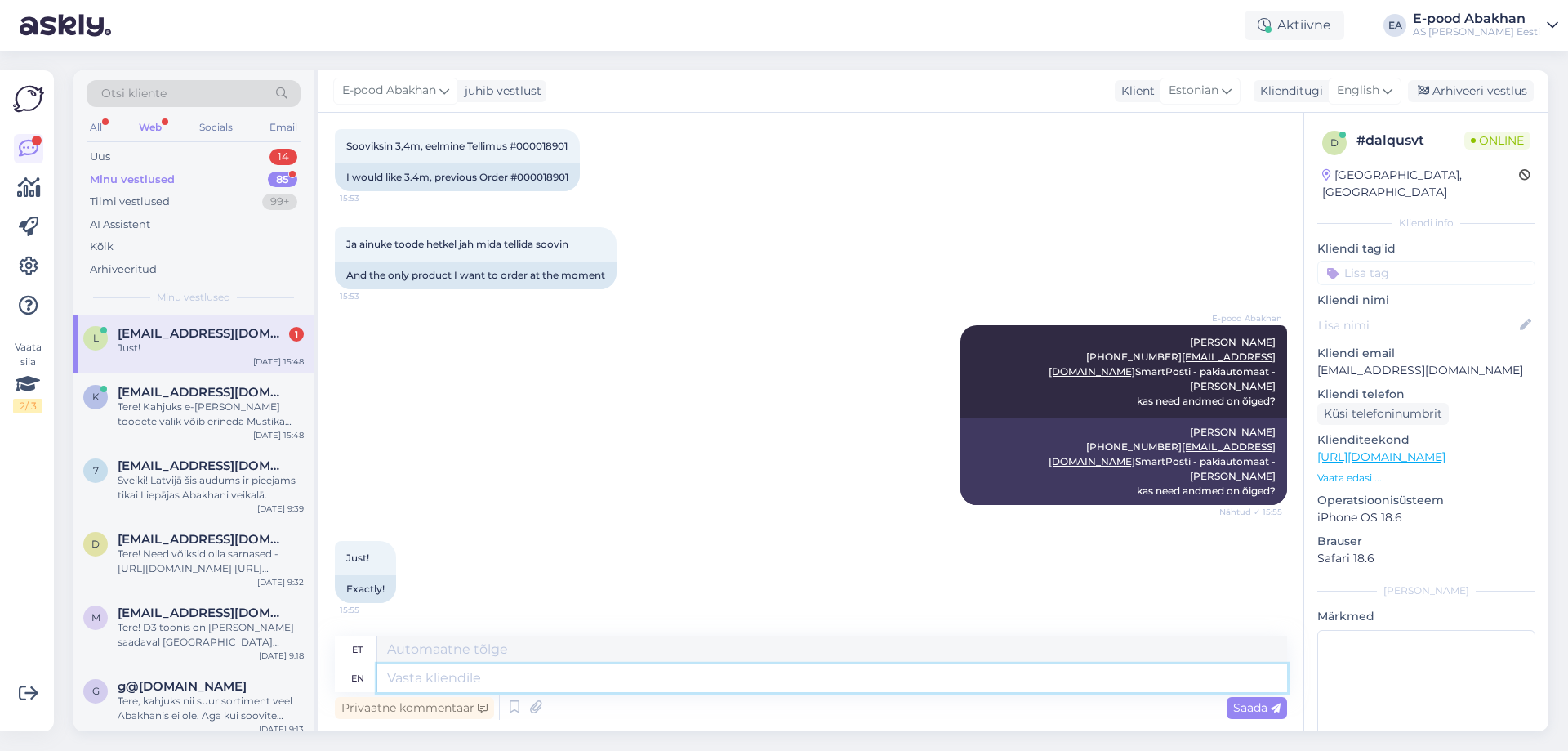
click at [527, 680] on textarea at bounding box center [832, 678] width 910 height 28
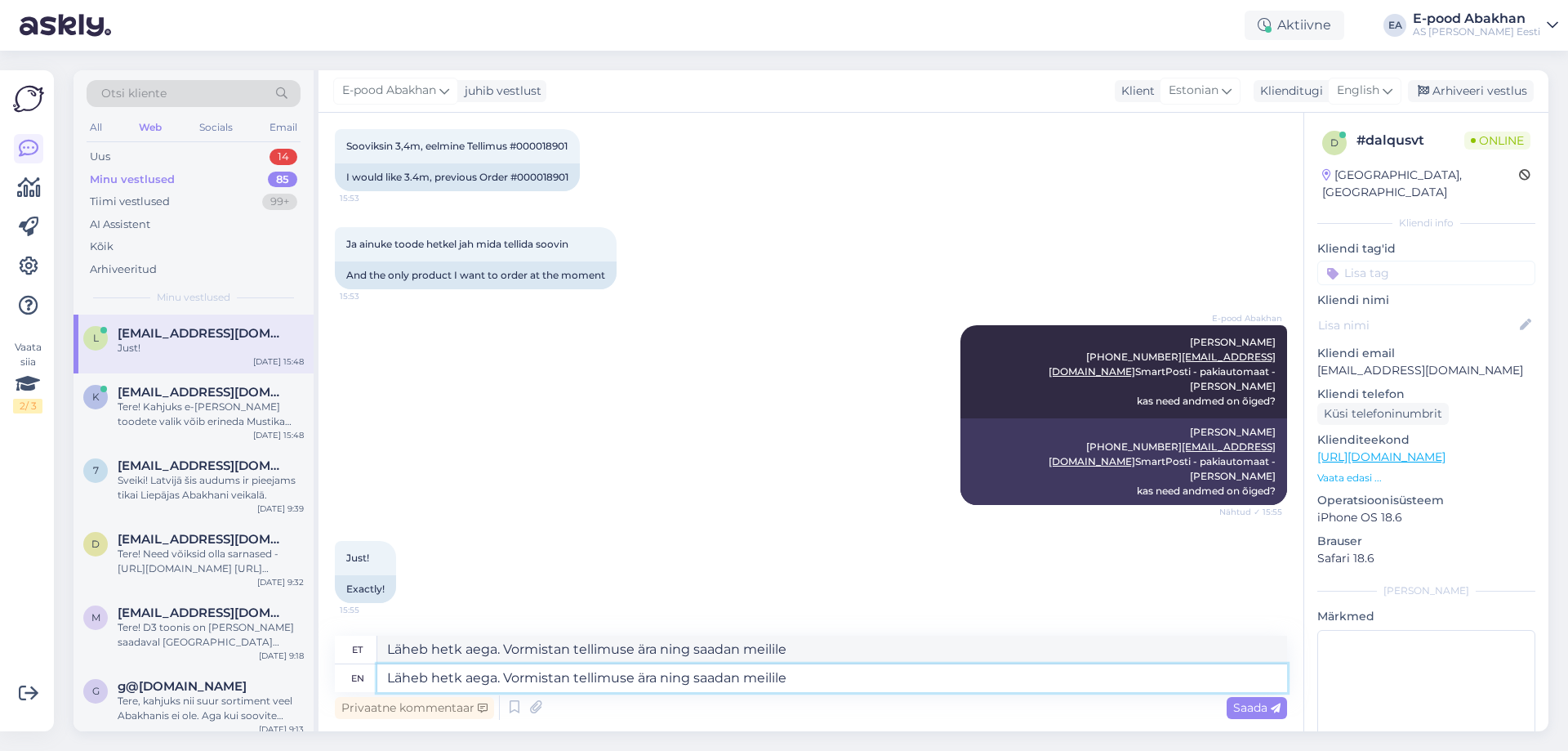
click at [748, 678] on textarea "Läheb hetk aega. Vormistan tellimuse ära ning saadan meilile" at bounding box center [832, 678] width 910 height 28
click at [830, 676] on textarea "Läheb hetk aega. Vormistan tellimuse ära ning [PERSON_NAME] meilile" at bounding box center [832, 678] width 910 height 28
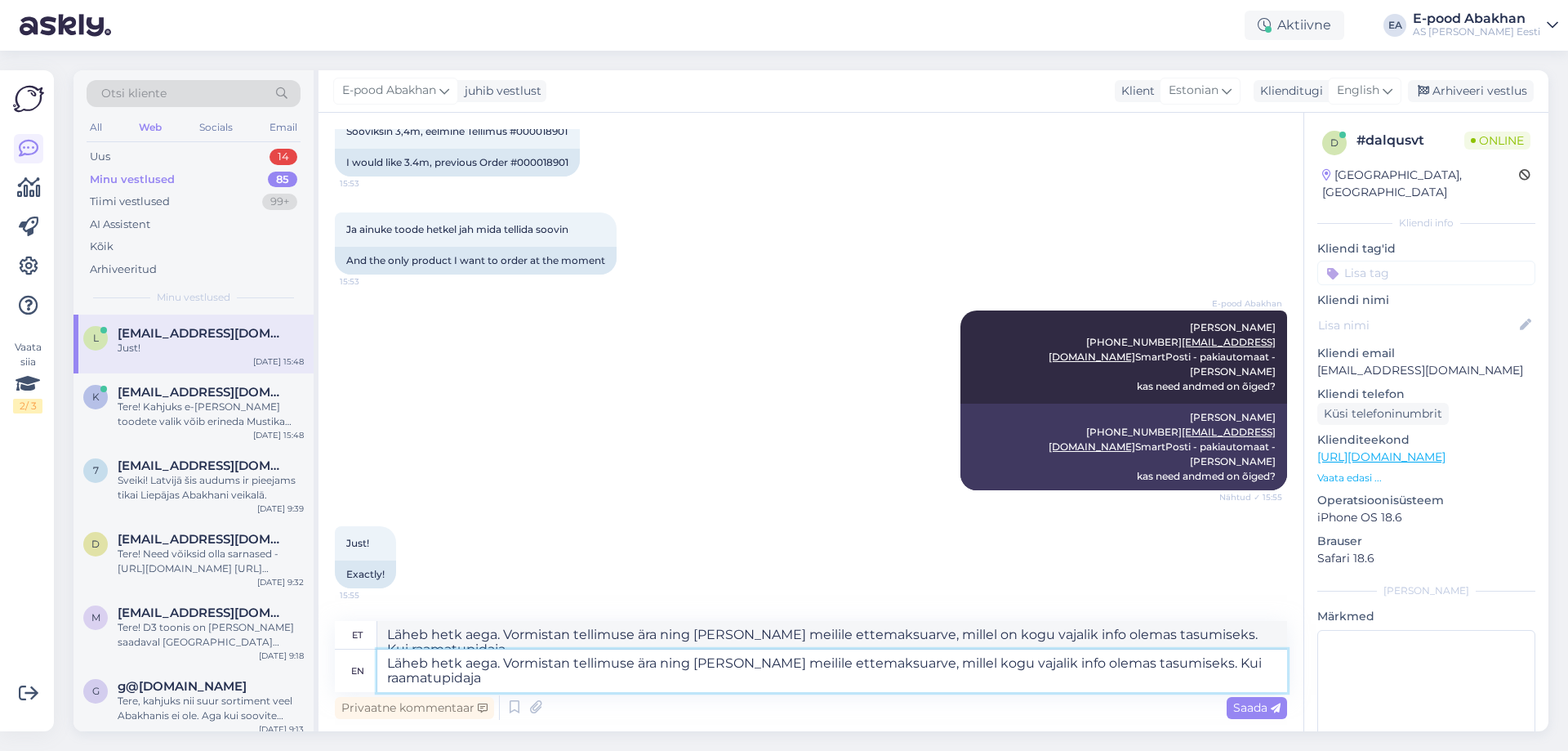
scroll to position [1087, 0]
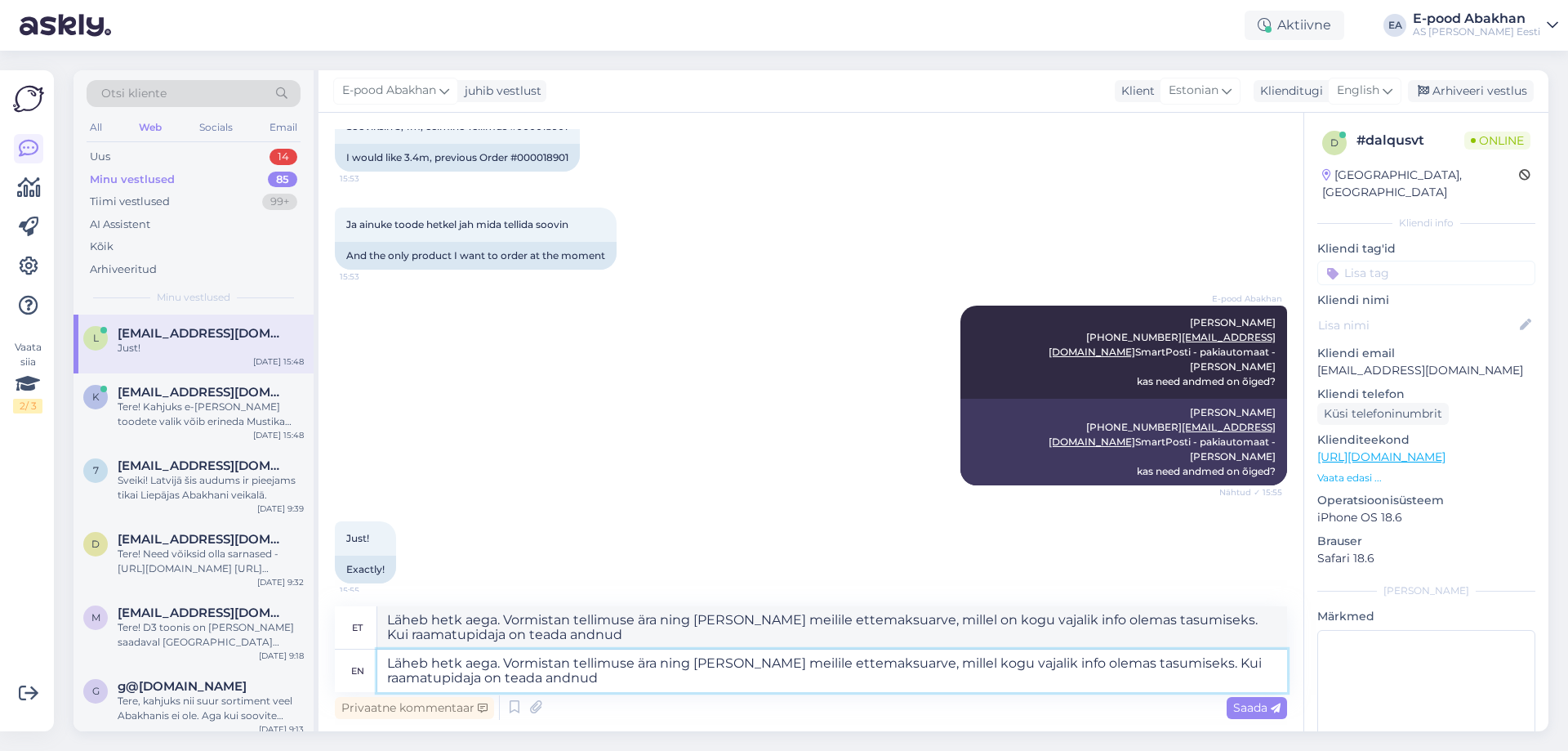
drag, startPoint x: 1207, startPoint y: 661, endPoint x: 1233, endPoint y: 692, distance: 40.5
click at [1233, 692] on textarea "Läheb hetk aega. Vormistan tellimuse ära ning [PERSON_NAME] meilile ettemaksuar…" at bounding box center [832, 671] width 910 height 43
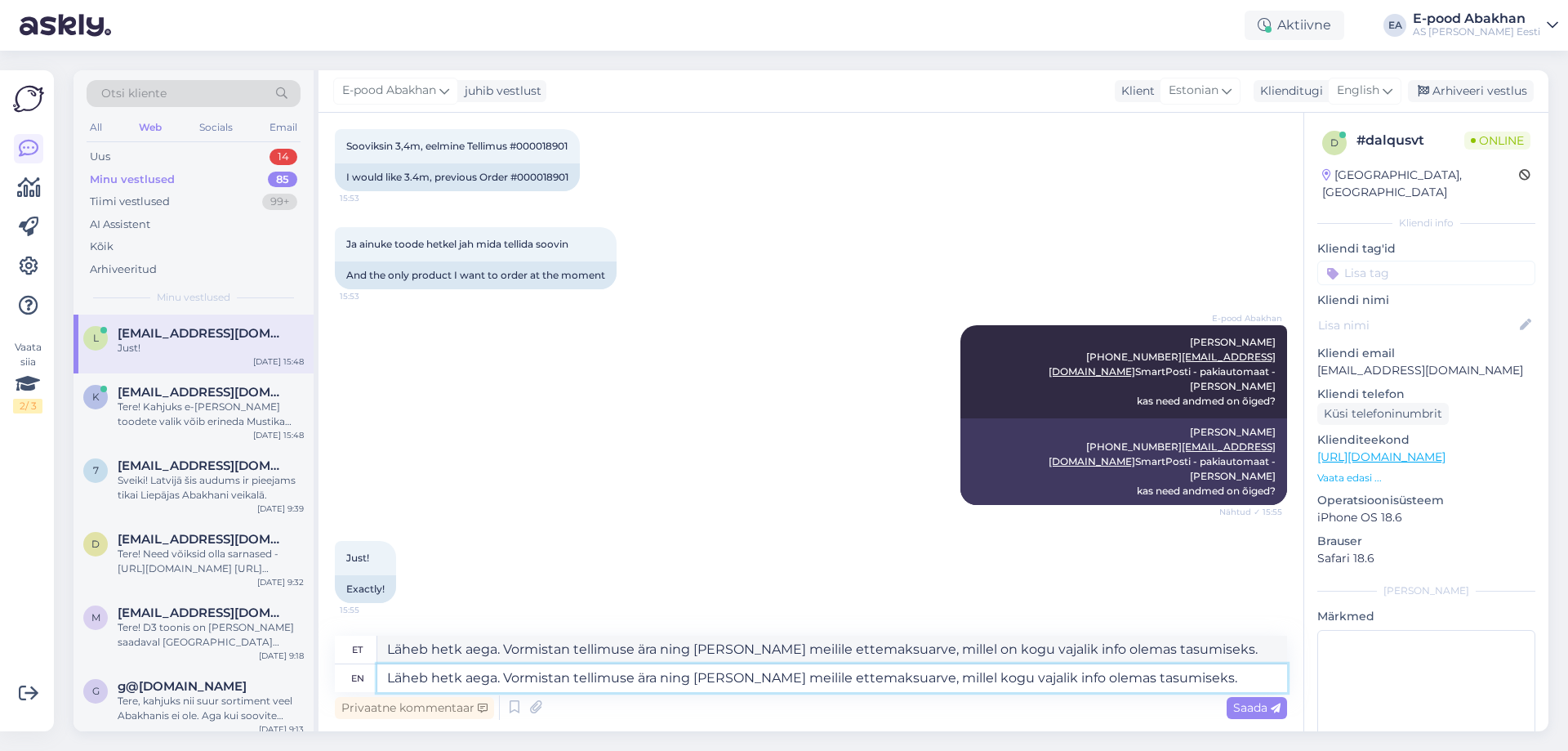
scroll to position [1067, 0]
click at [1244, 681] on textarea "Läheb hetk aega. Vormistan tellimuse ära ning [PERSON_NAME] meilile ettemaksuar…" at bounding box center [832, 678] width 910 height 28
click at [1245, 704] on span "Saada" at bounding box center [1256, 707] width 48 height 15
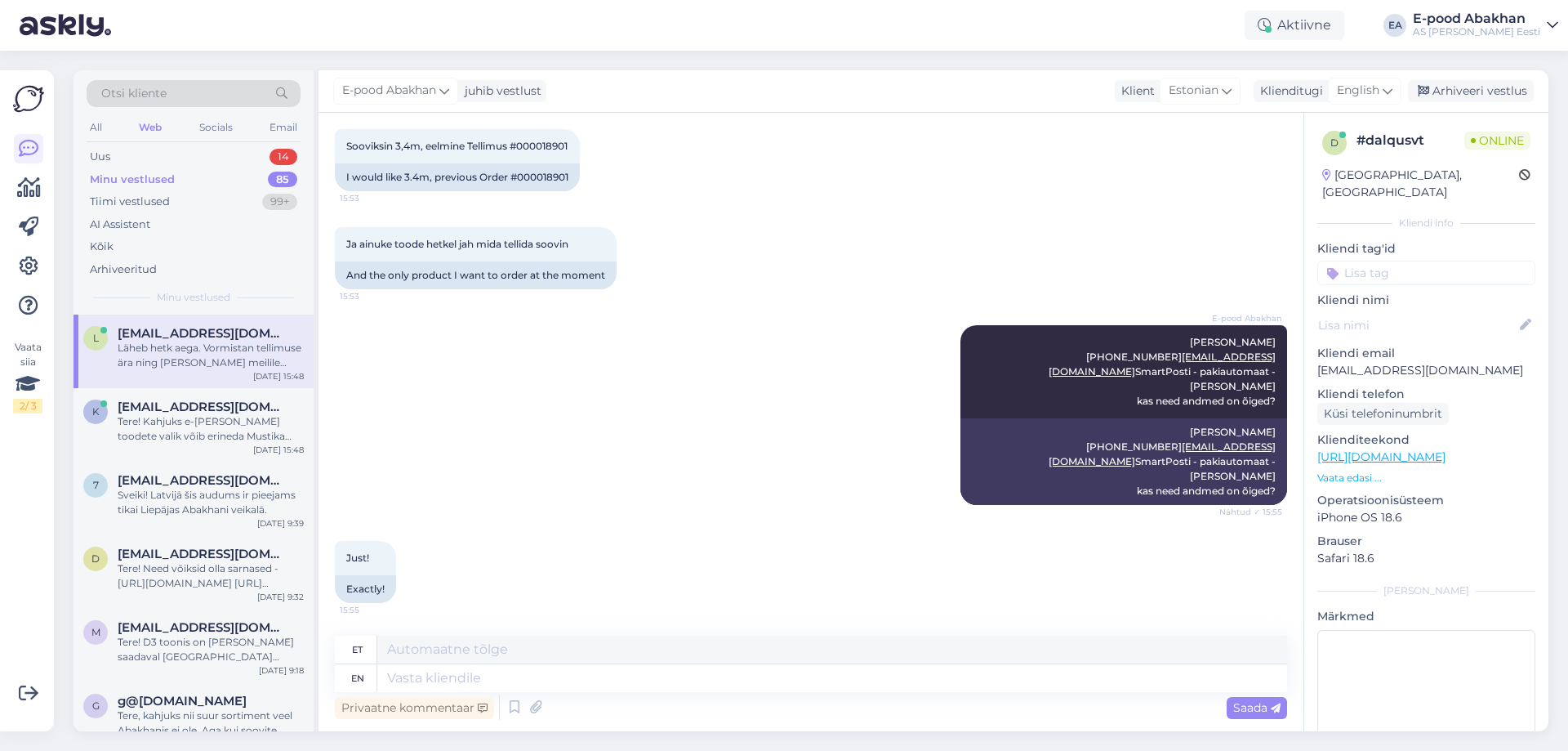
scroll to position [1224, 0]
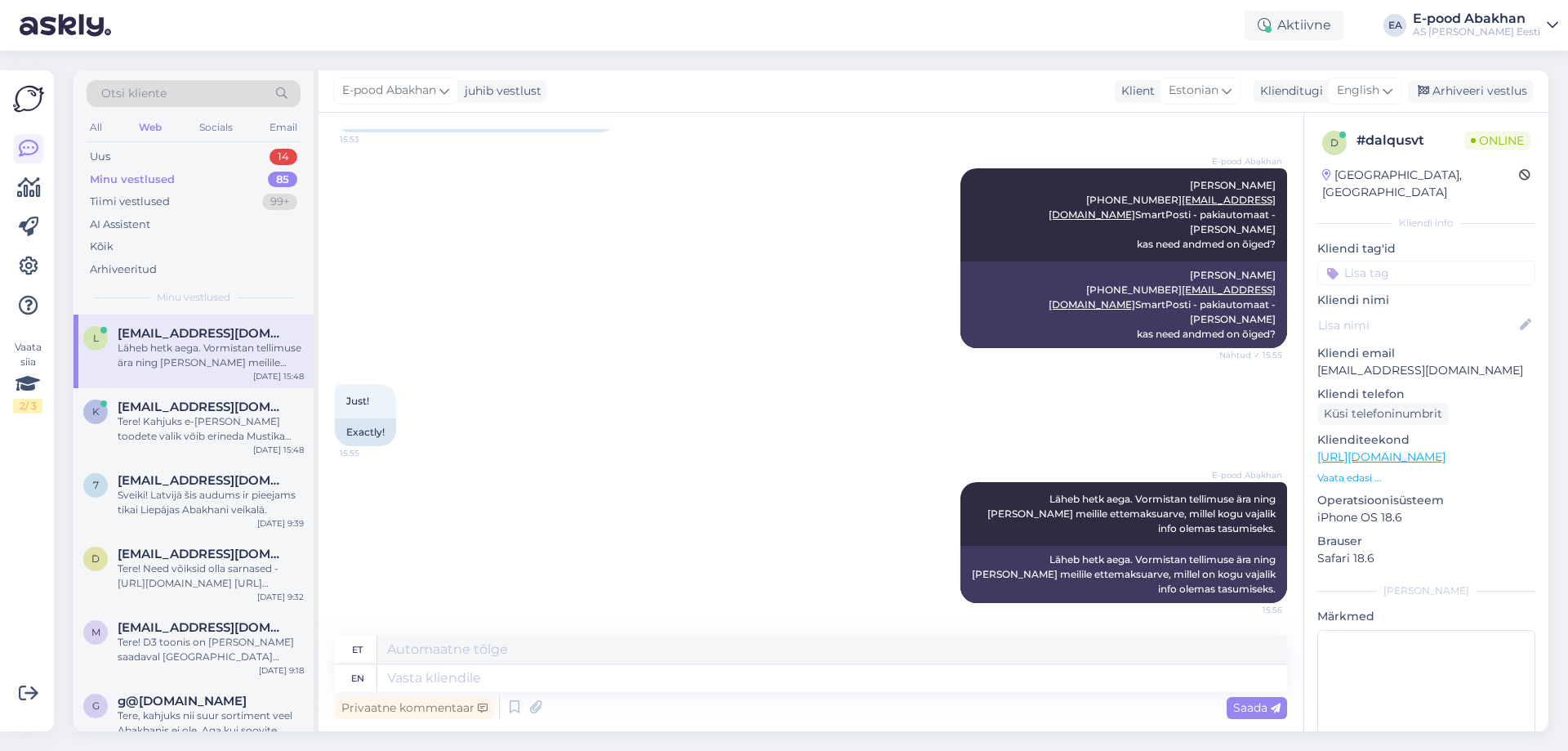
click at [689, 365] on div "E-pood [PERSON_NAME] [PHONE_NUMBER] [EMAIL_ADDRESS][DOMAIN_NAME] SmartPosti - p…" at bounding box center [811, 258] width 952 height 216
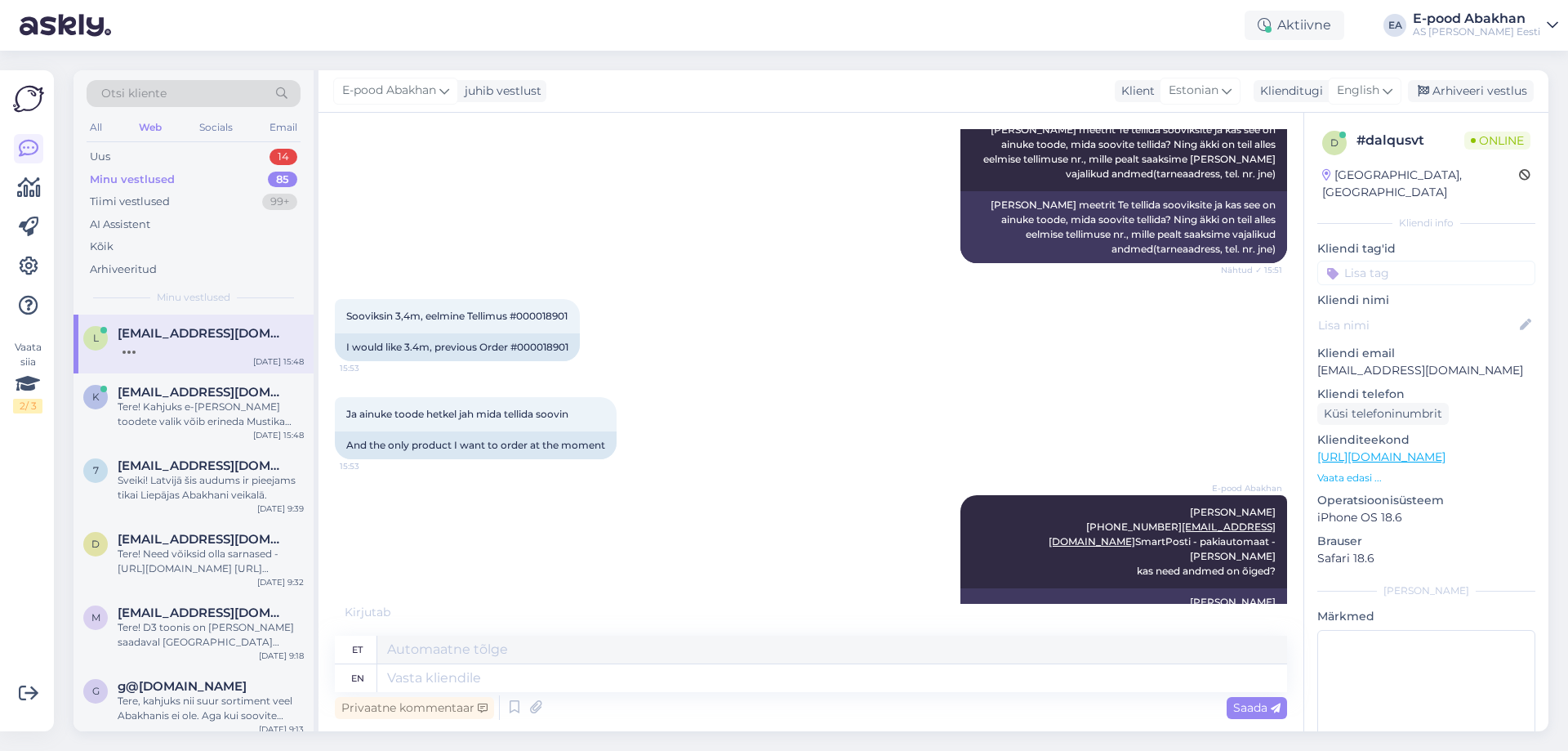
scroll to position [1322, 0]
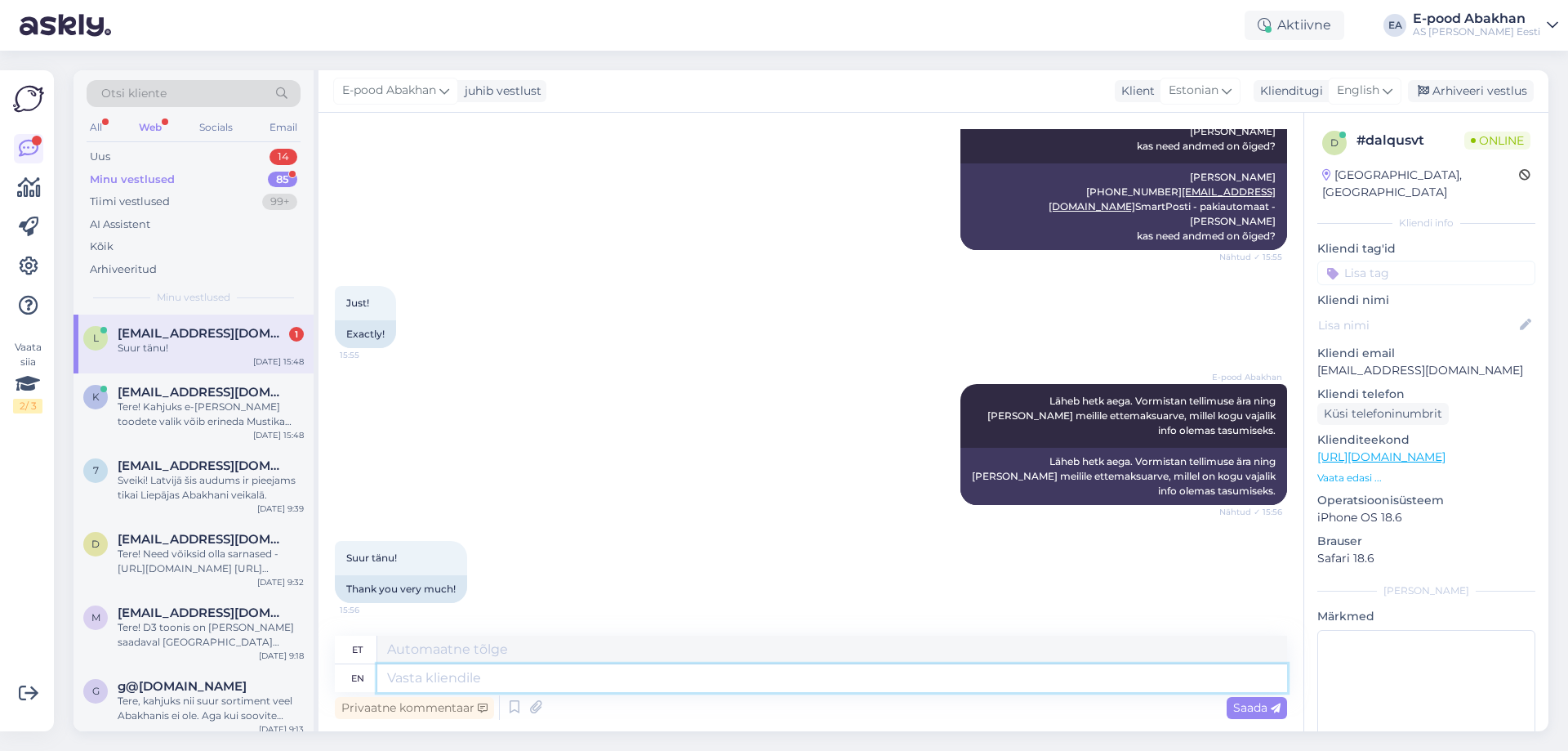
click at [493, 680] on textarea at bounding box center [832, 678] width 910 height 28
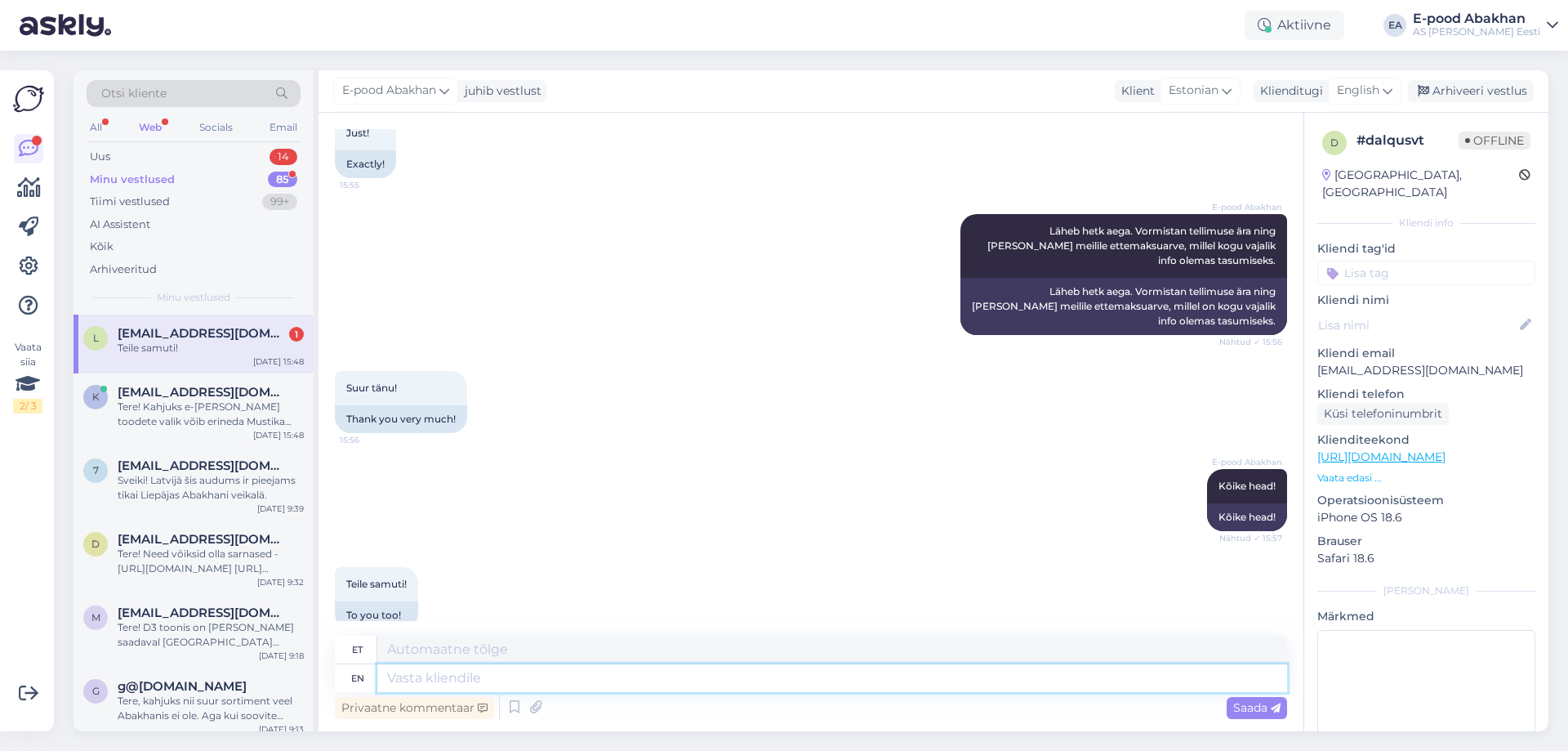
scroll to position [1519, 0]
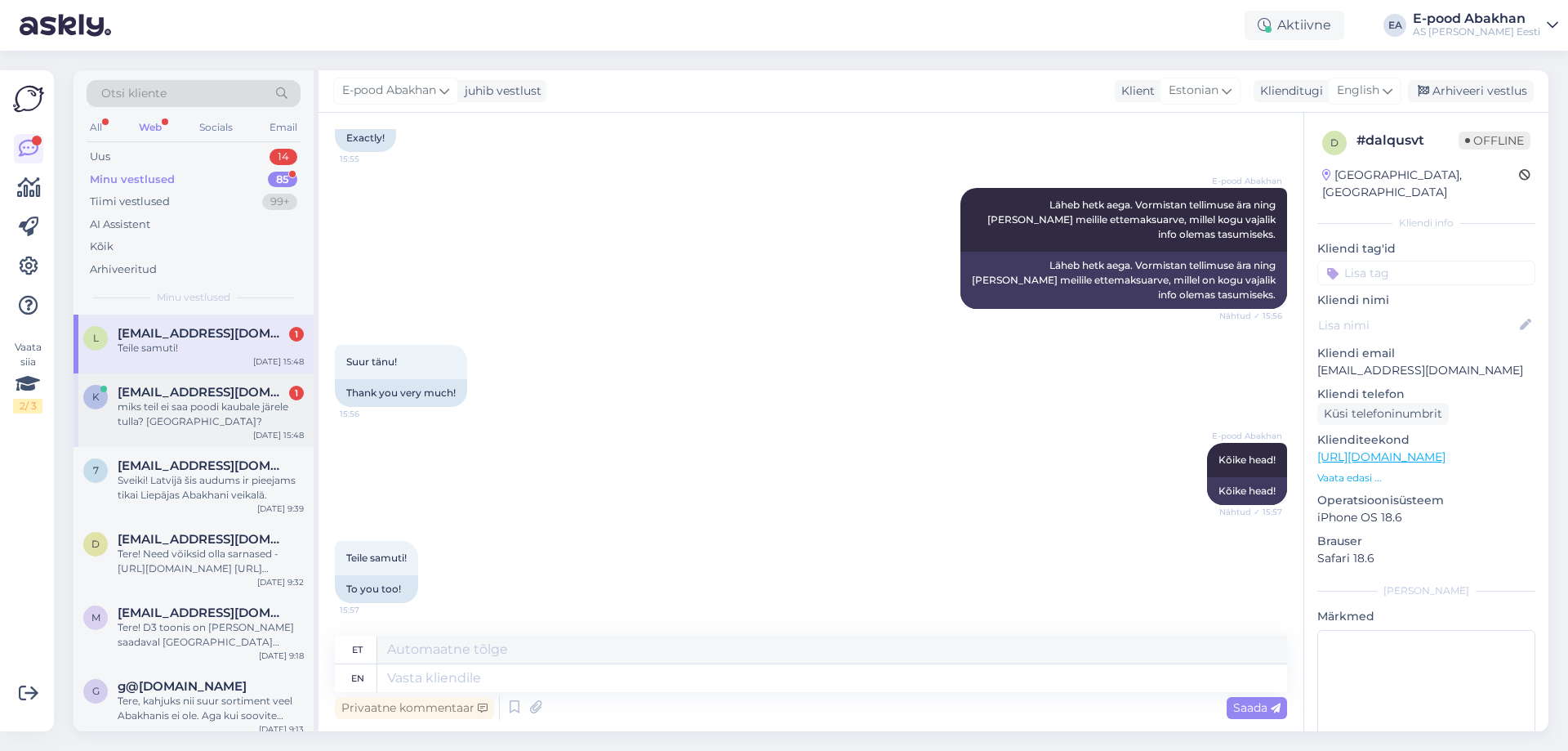
click at [244, 424] on div "miks teil ei saa poodi kaubale järele tulla? [GEOGRAPHIC_DATA]?" at bounding box center [211, 414] width 186 height 29
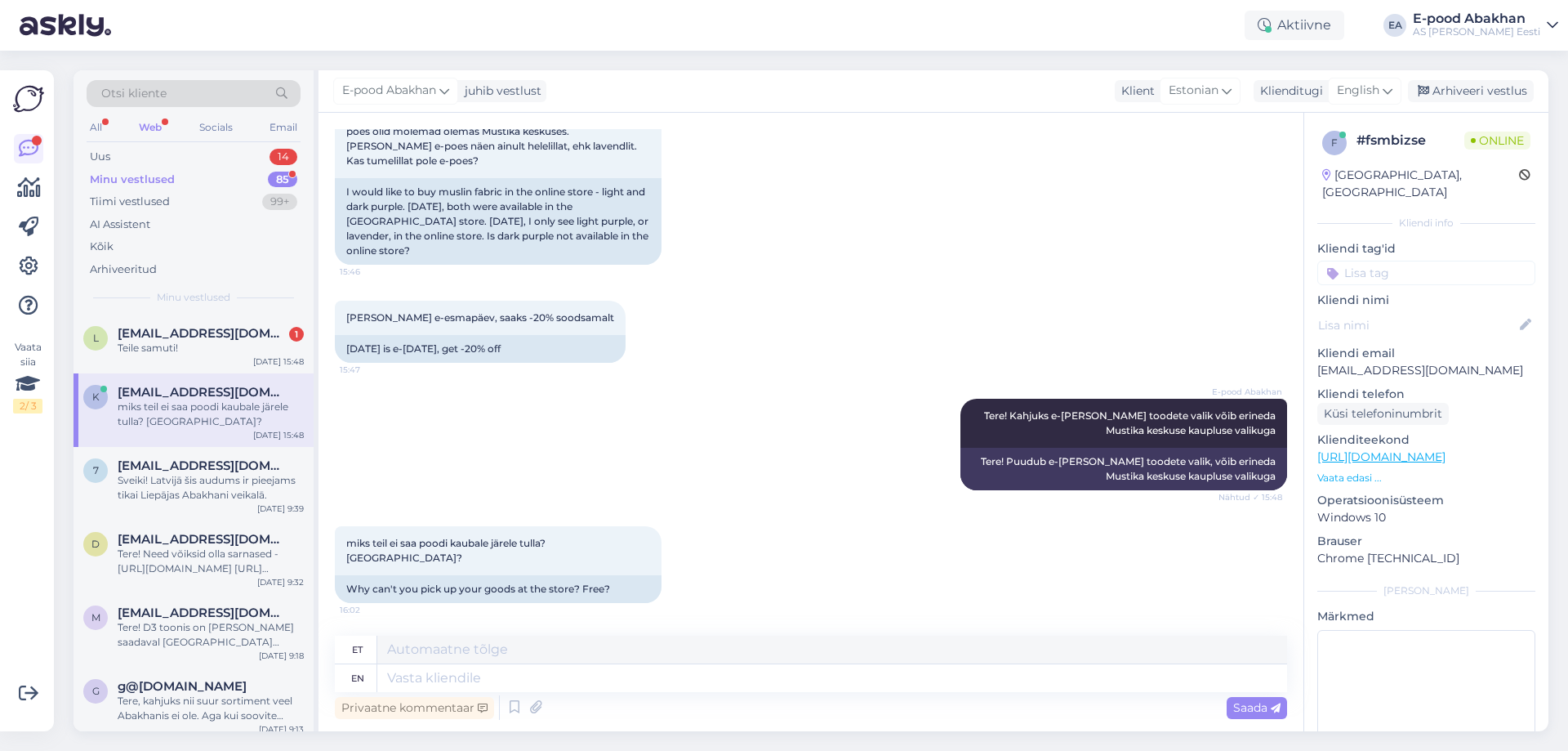
scroll to position [199, 0]
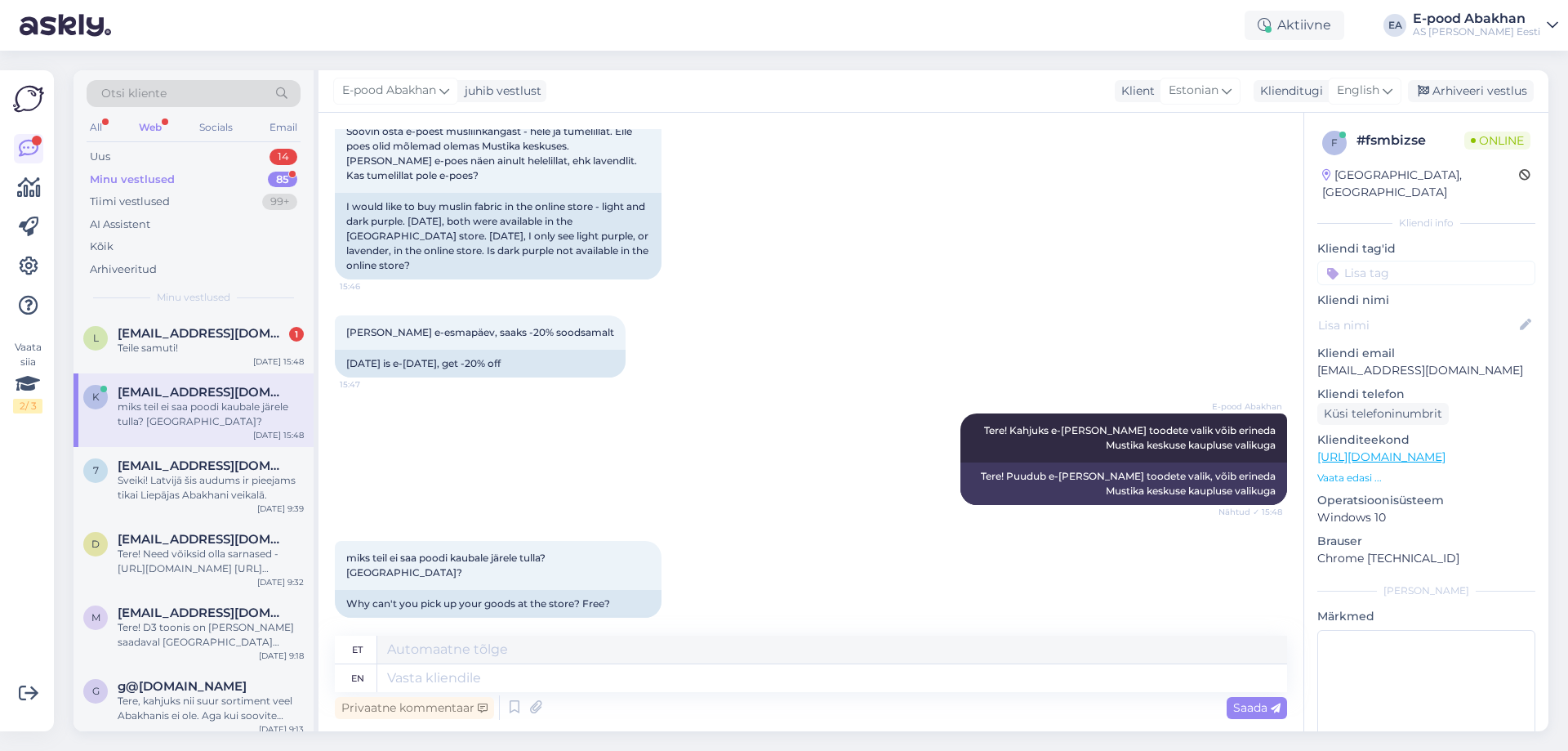
click at [533, 692] on div "Privaatne kommentaar Saada" at bounding box center [811, 707] width 952 height 31
click at [515, 686] on textarea at bounding box center [832, 678] width 910 height 28
click at [151, 340] on span "[EMAIL_ADDRESS][DOMAIN_NAME]" at bounding box center [202, 333] width 170 height 15
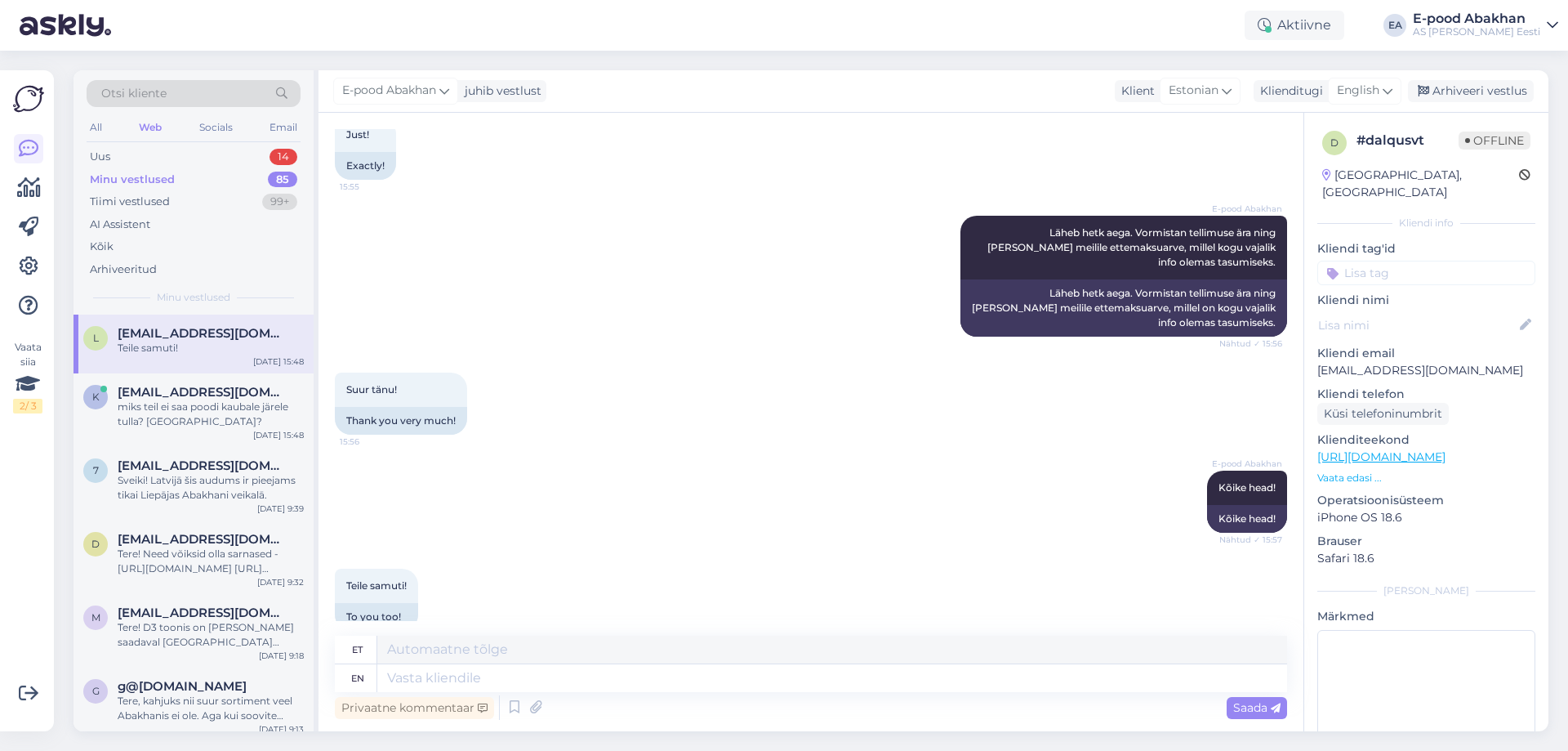
scroll to position [1519, 0]
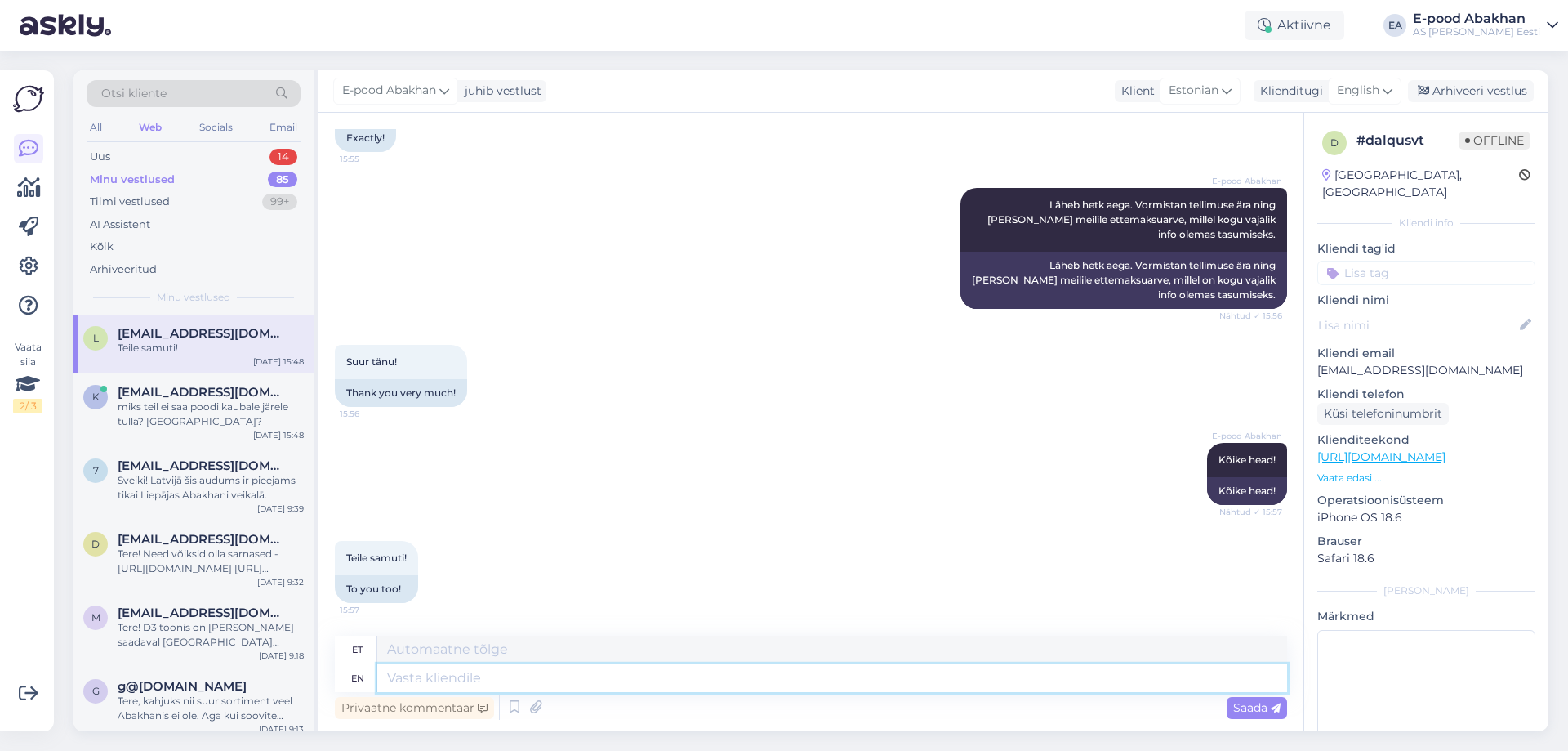
click at [502, 684] on textarea at bounding box center [832, 678] width 910 height 28
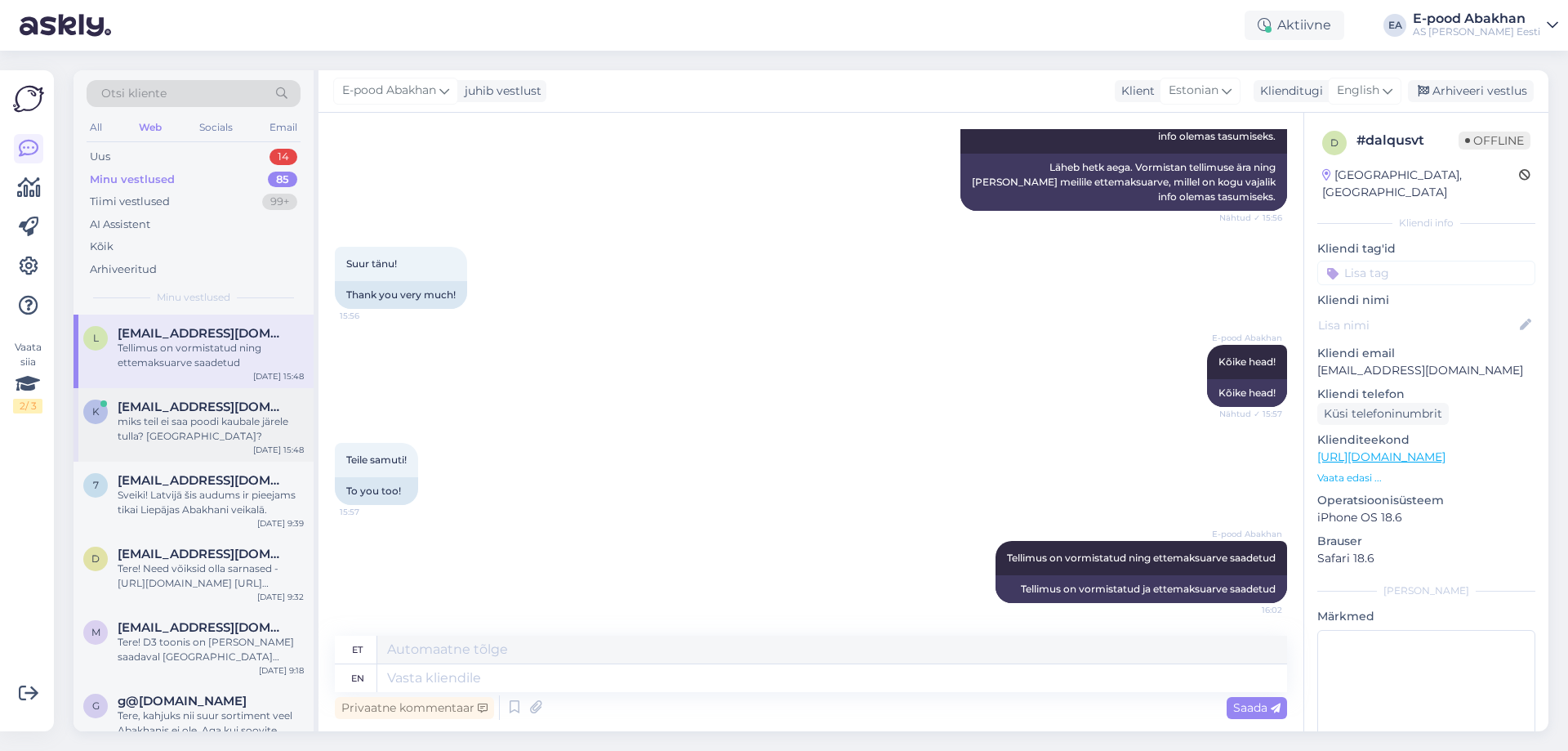
click at [169, 414] on div "miks teil ei saa poodi kaubale järele tulla? [GEOGRAPHIC_DATA]?" at bounding box center [211, 428] width 186 height 29
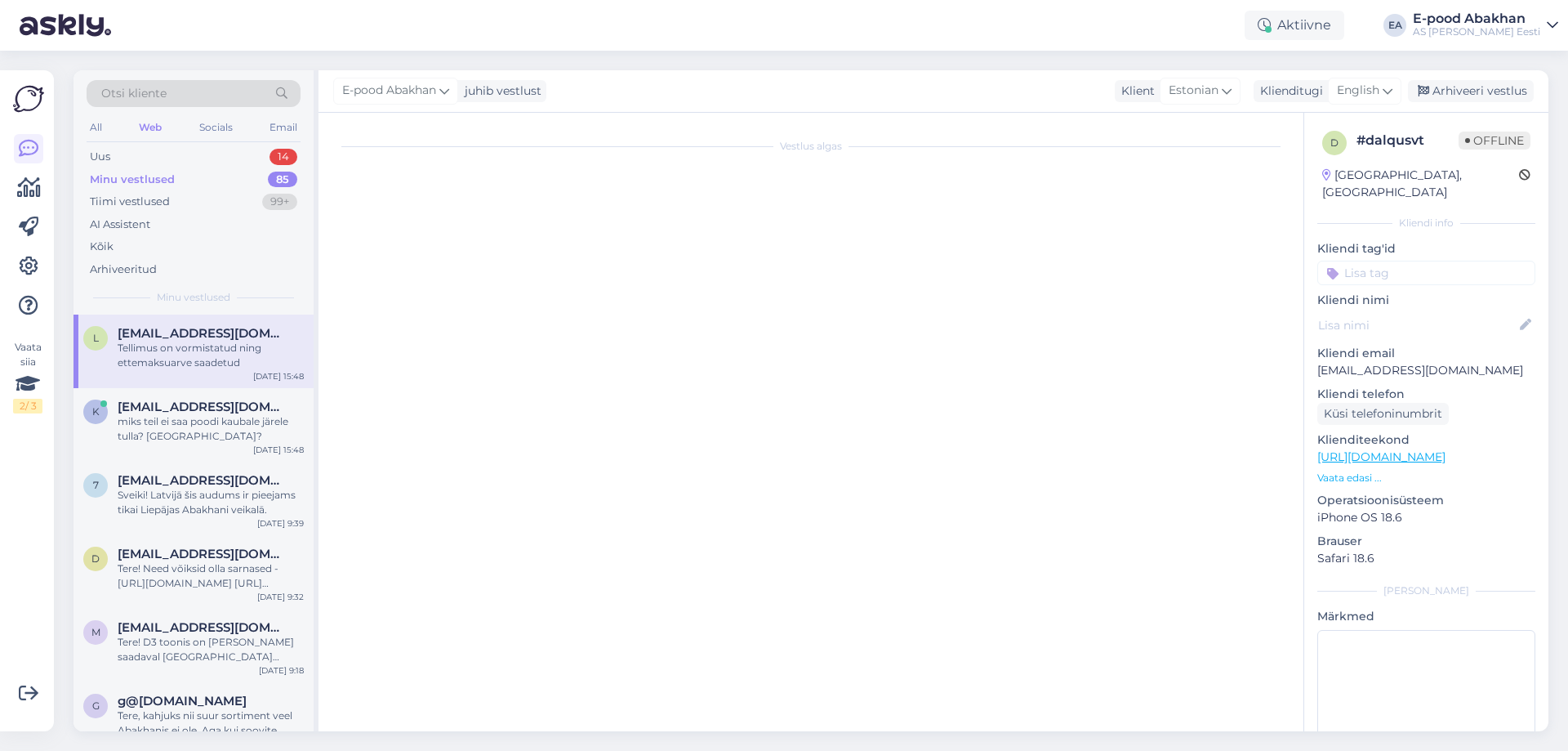
scroll to position [199, 0]
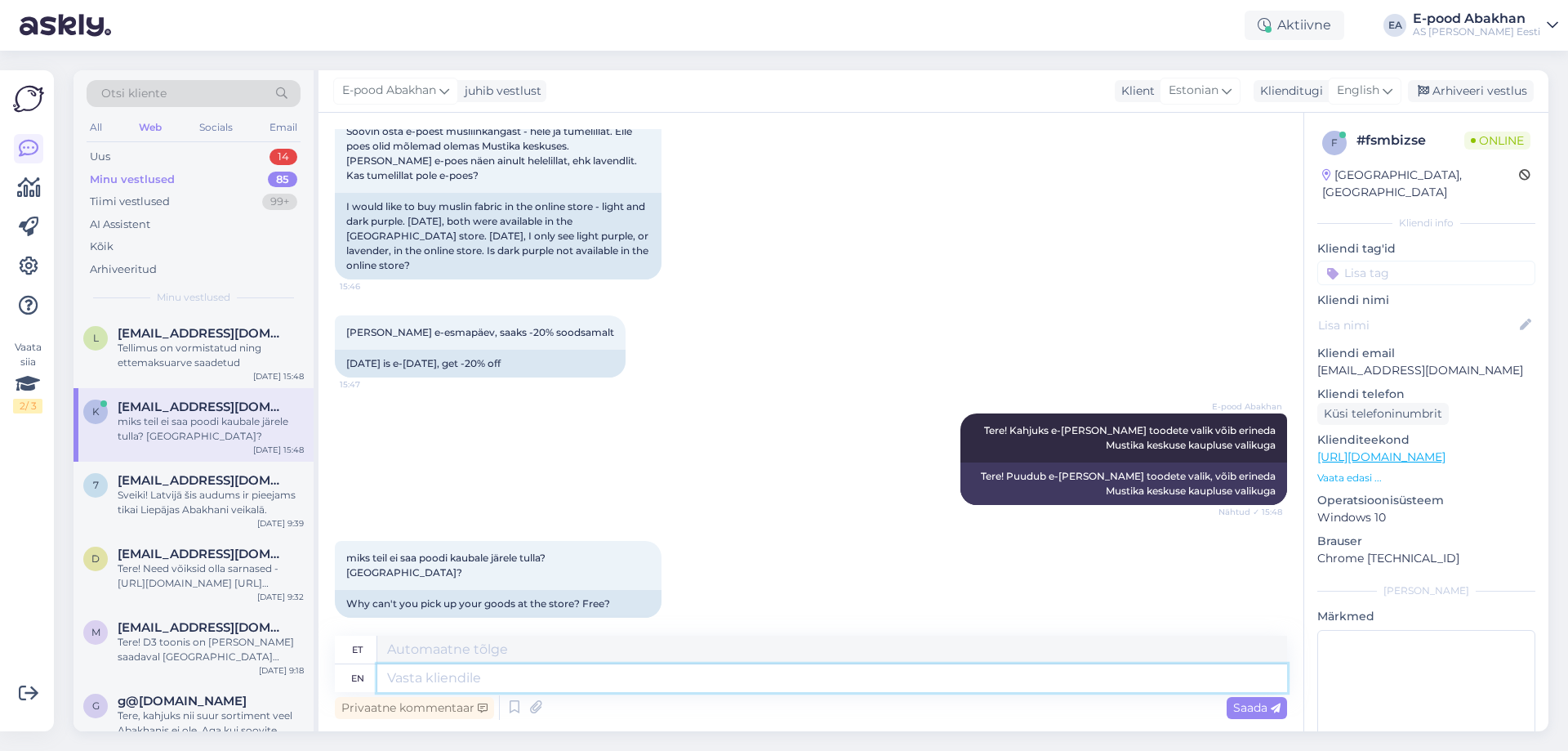
click at [526, 676] on textarea at bounding box center [832, 678] width 910 height 28
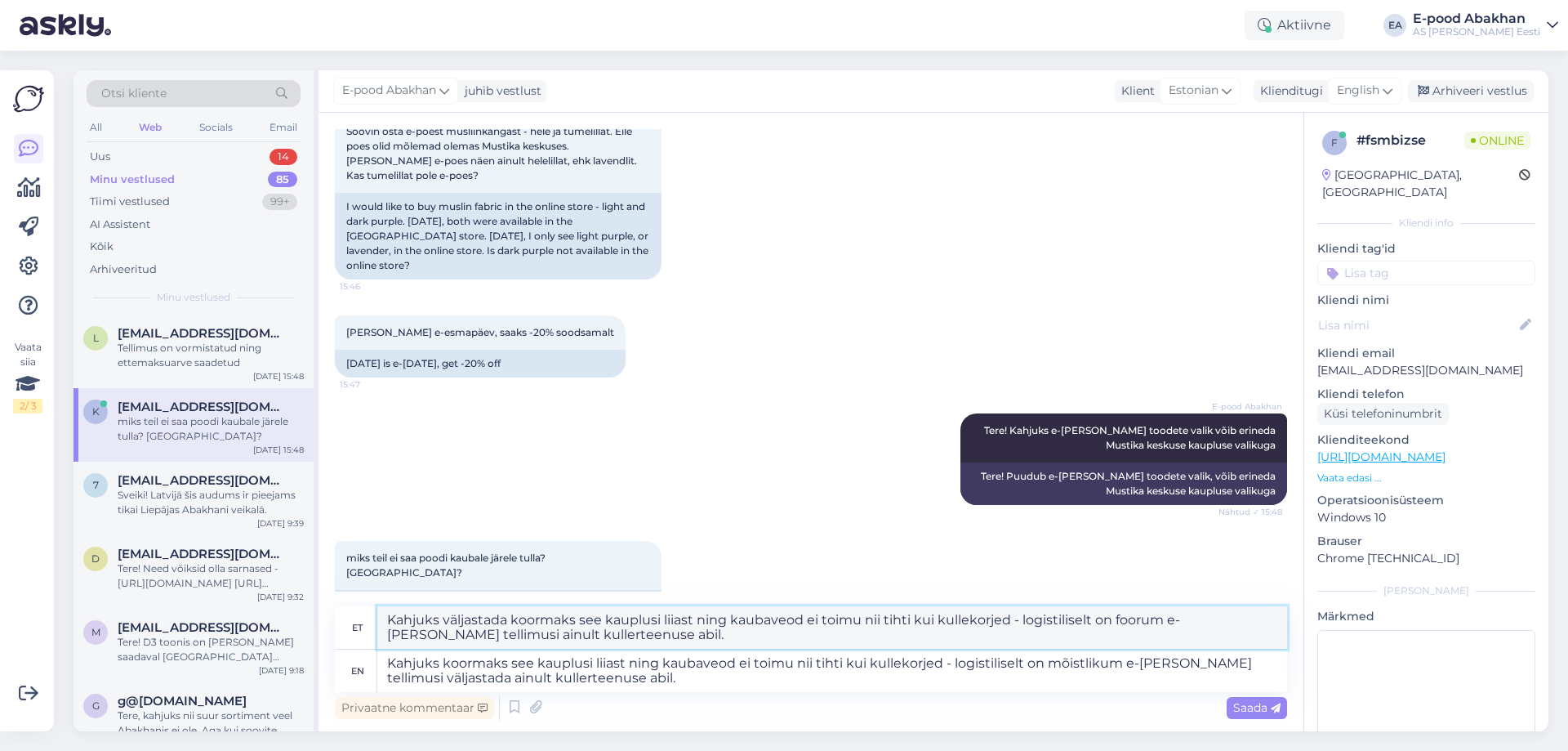
click at [1138, 619] on textarea "Kahjuks väljastada koormaks see kauplusi liiast ning kaubaveod ei toimu nii tih…" at bounding box center [832, 628] width 910 height 43
drag, startPoint x: 1164, startPoint y: 623, endPoint x: 1115, endPoint y: 623, distance: 49.0
click at [1115, 623] on textarea "Kahjuks väljastada koormaks see kauplusi liiast ning kaubaveod ei toimu nii tih…" at bounding box center [832, 628] width 910 height 43
click at [443, 635] on textarea "Kahjuks väljastada koormaks see kauplusi liiast ning kaubaveod ei toimu nii tih…" at bounding box center [832, 628] width 910 height 43
drag, startPoint x: 553, startPoint y: 634, endPoint x: 514, endPoint y: 643, distance: 40.0
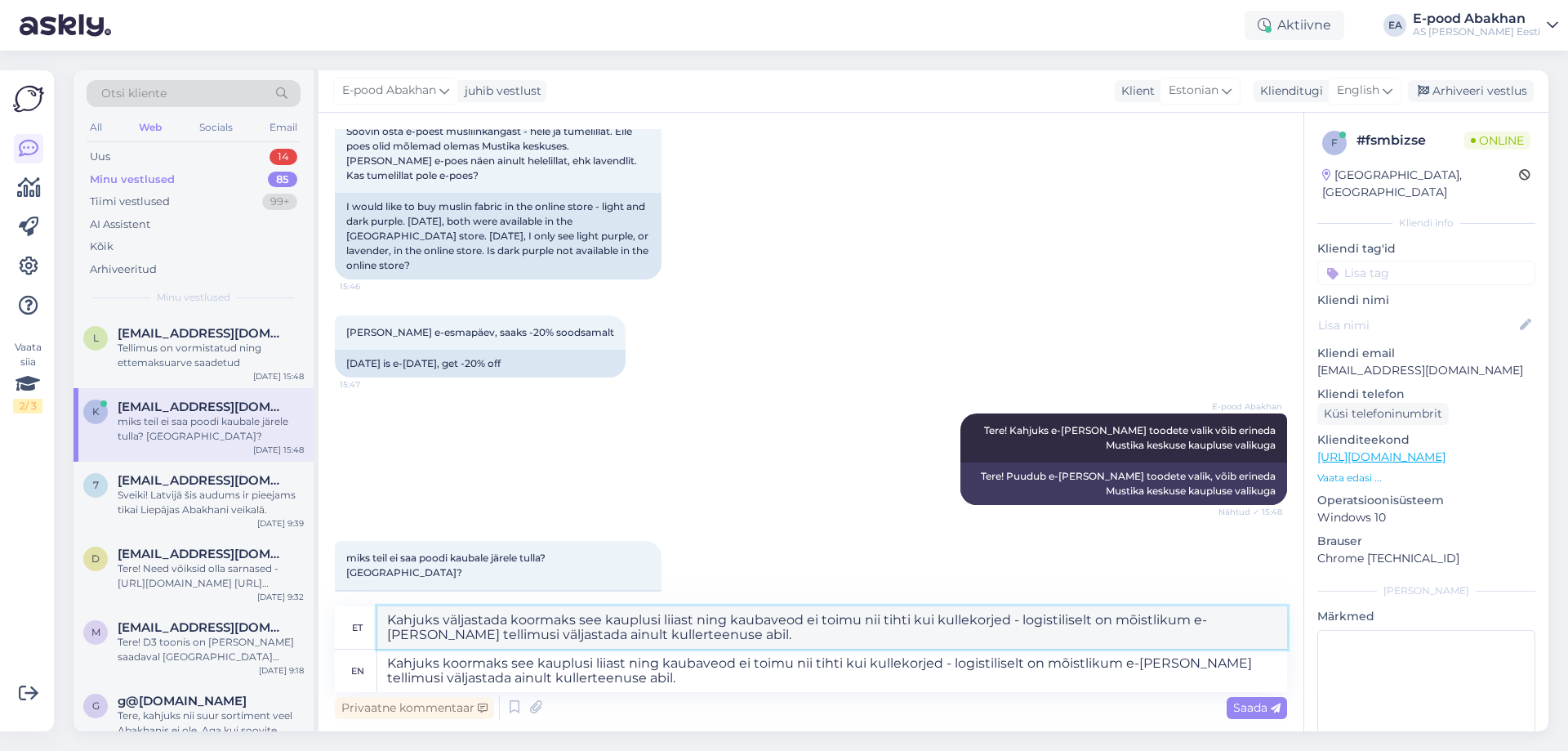
click at [514, 643] on textarea "Kahjuks väljastada koormaks see kauplusi liiast ning kaubaveod ei toimu nii tih…" at bounding box center [832, 628] width 910 height 43
click at [633, 676] on textarea "Kahjuks koormaks see kauplusi liiast ning kaubaveod ei toimu nii tihti kui kull…" at bounding box center [832, 671] width 910 height 43
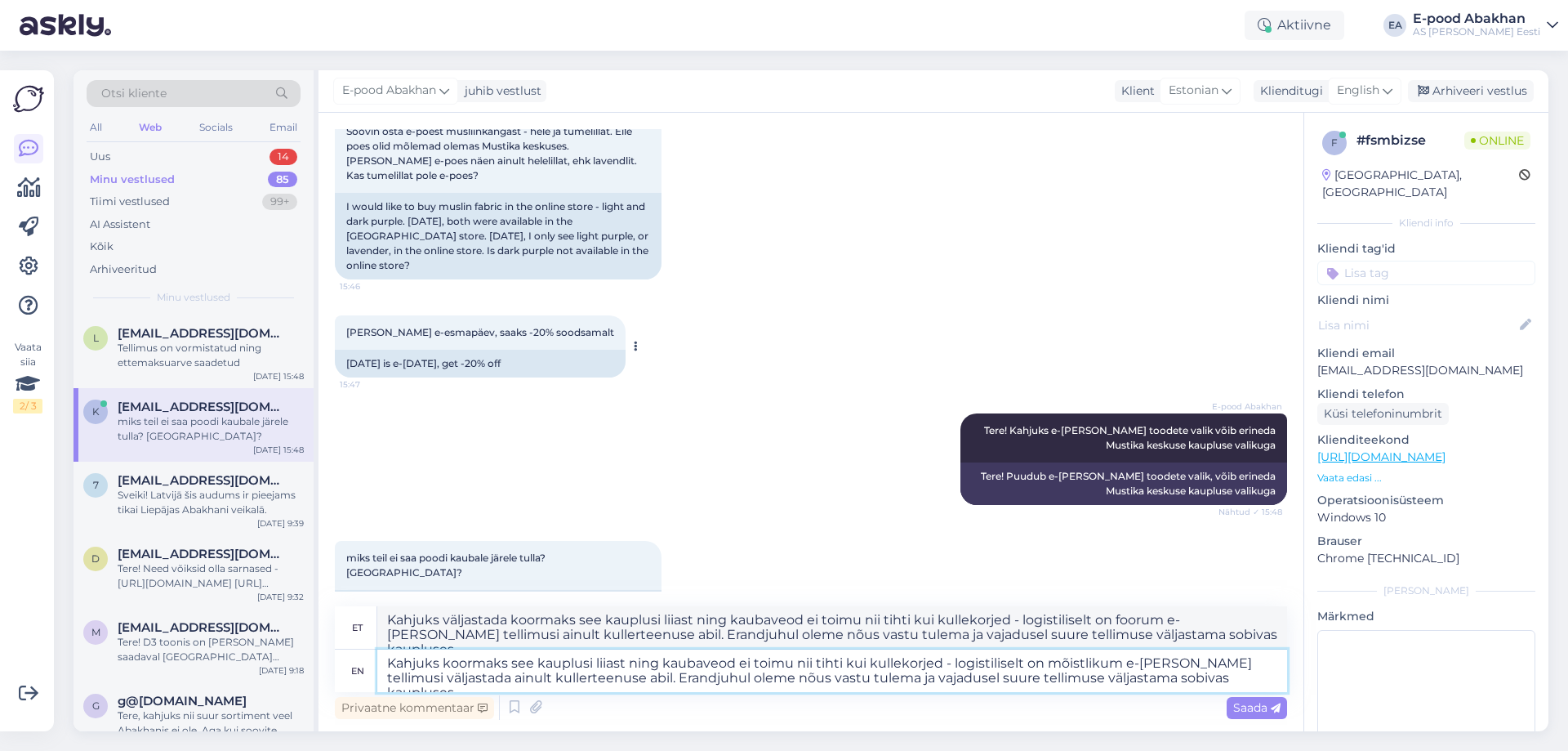
scroll to position [228, 0]
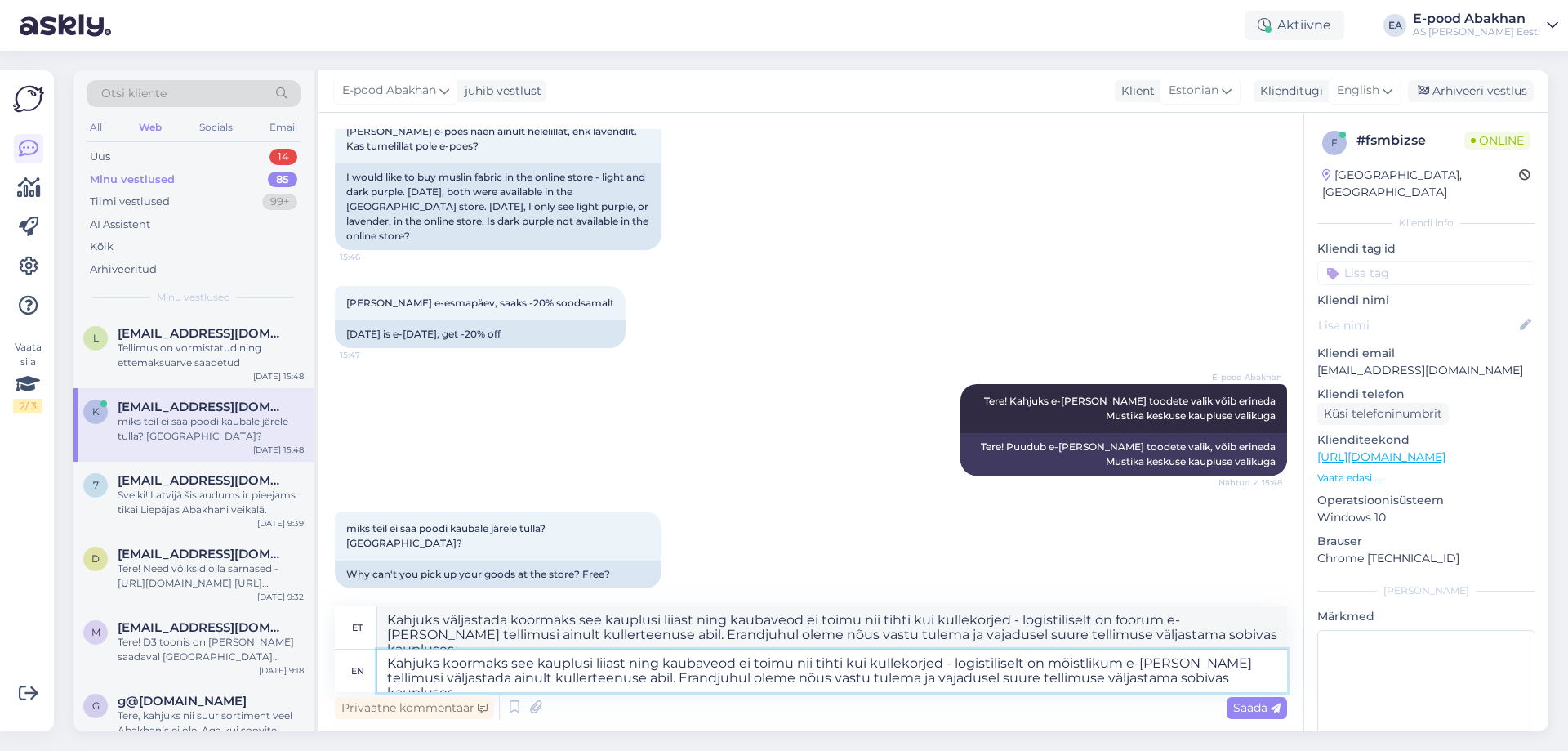
drag, startPoint x: 933, startPoint y: 679, endPoint x: 883, endPoint y: 679, distance: 50.0
click at [883, 679] on textarea "Kahjuks koormaks see kauplusi liiast ning kaubaveod ei toimu nii tihti kui kull…" at bounding box center [832, 671] width 910 height 43
click at [933, 676] on textarea "Kahjuks koormaks see kauplusi liiast ning kaubaveod ei toimu nii tihti kui kull…" at bounding box center [832, 671] width 910 height 43
click at [1041, 679] on textarea "Kahjuks koormaks see kauplusi liiast ning kaubaveod ei toimu nii tihti kui kull…" at bounding box center [832, 671] width 910 height 43
drag, startPoint x: 943, startPoint y: 681, endPoint x: 880, endPoint y: 685, distance: 63.1
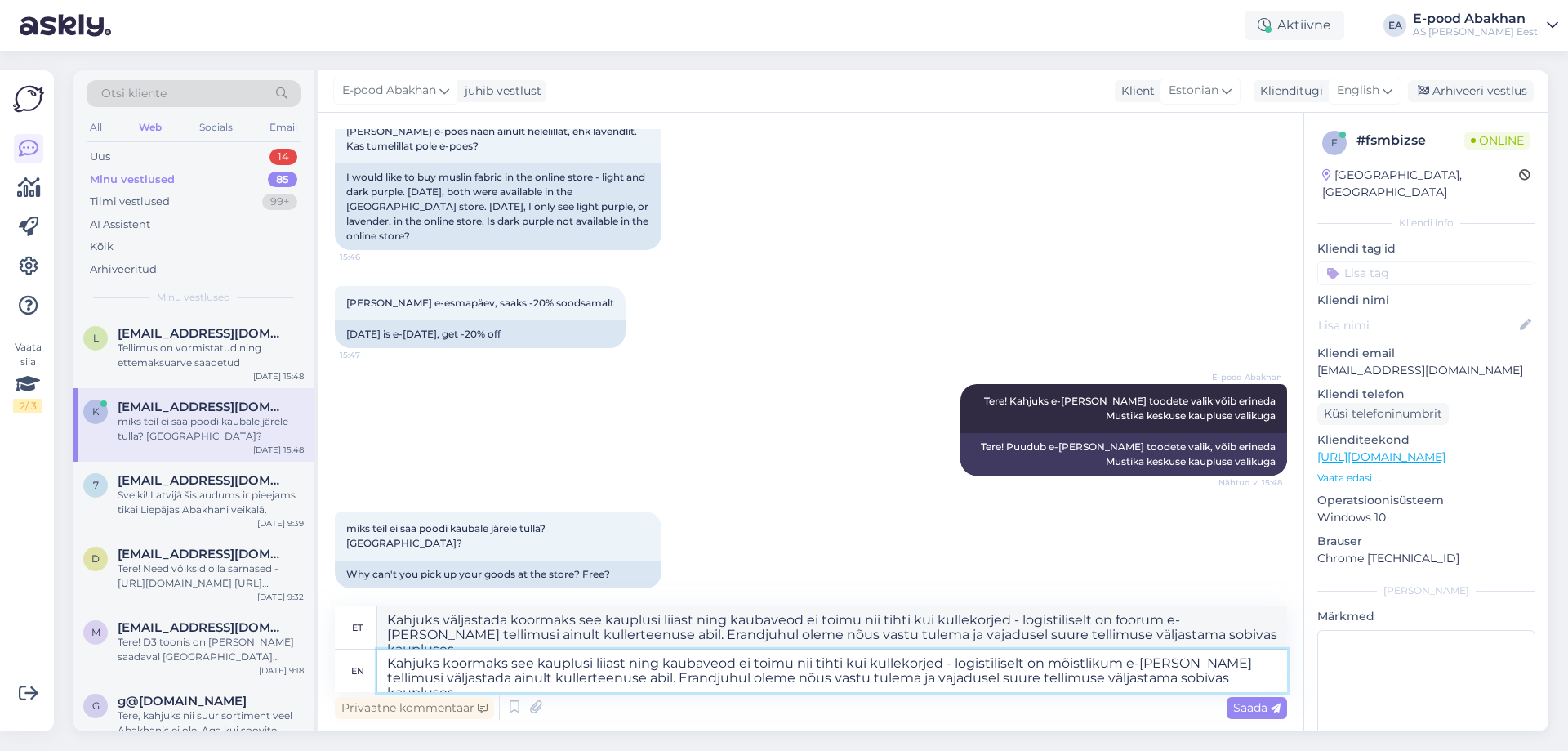
click at [880, 685] on textarea "Kahjuks koormaks see kauplusi liiast ning kaubaveod ei toimu nii tihti kui kull…" at bounding box center [832, 671] width 910 height 43
click at [1265, 706] on span "Saada" at bounding box center [1256, 707] width 48 height 15
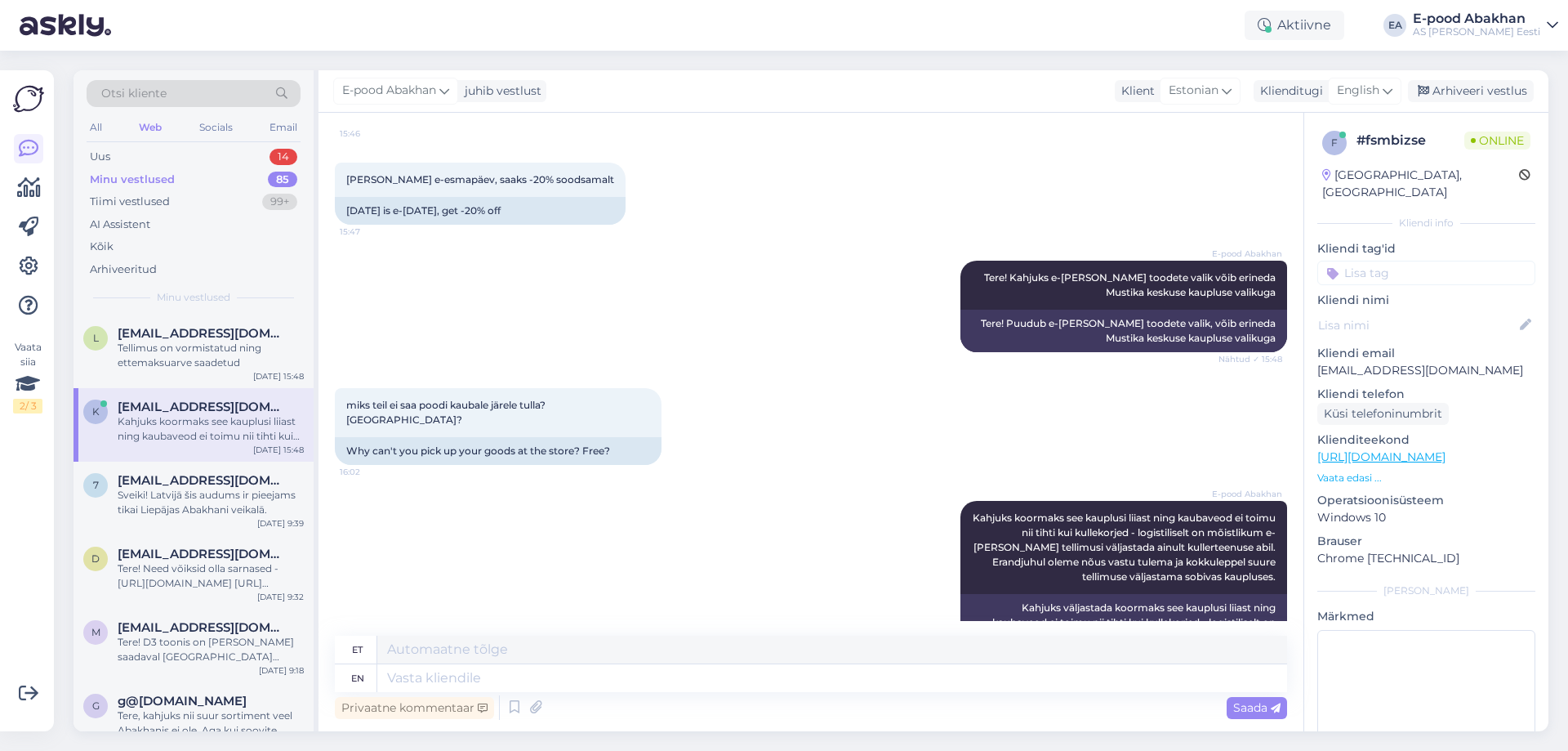
scroll to position [415, 0]
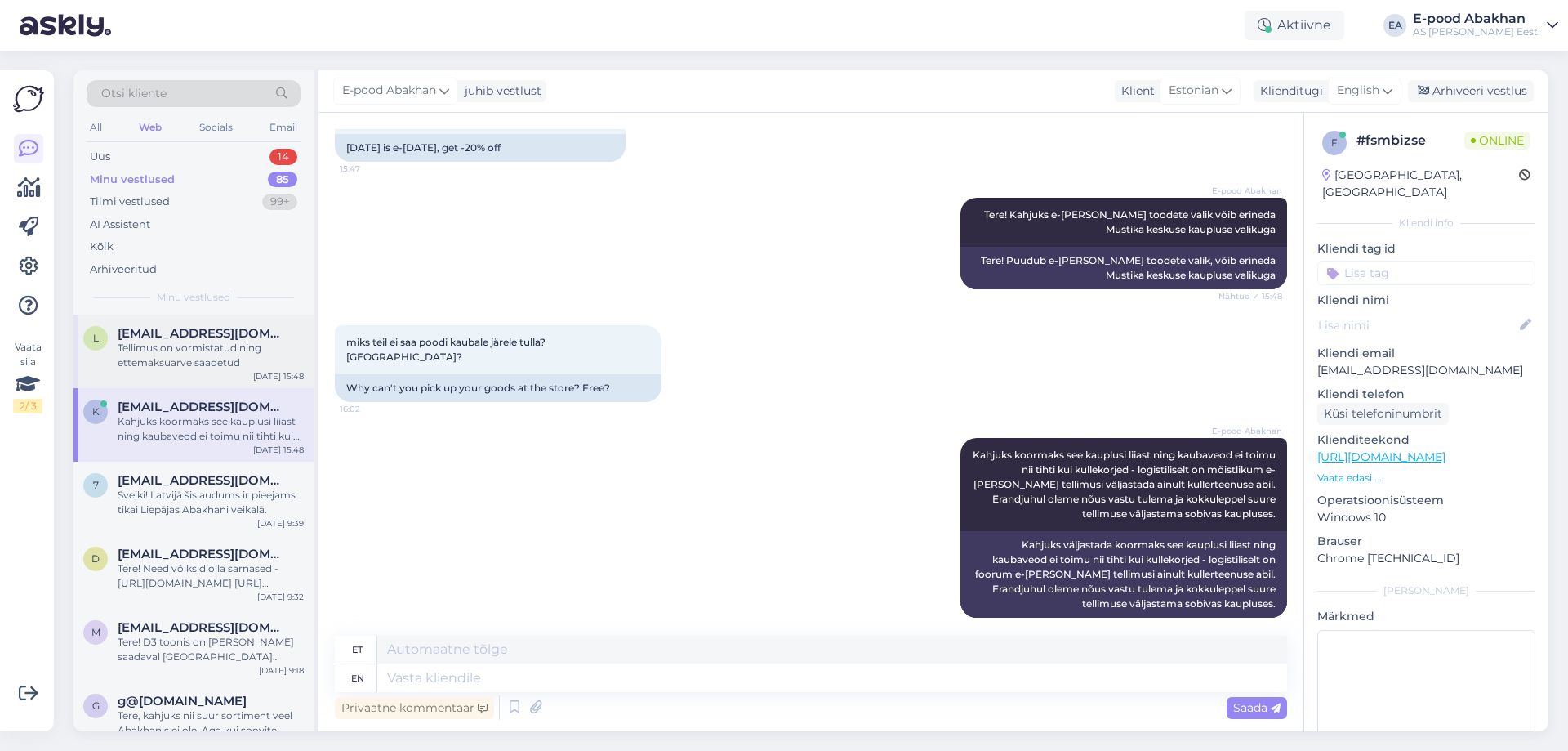
click at [246, 352] on div "Tellimus on vormistatud ning ettemaksuarve saadetud" at bounding box center [211, 356] width 186 height 29
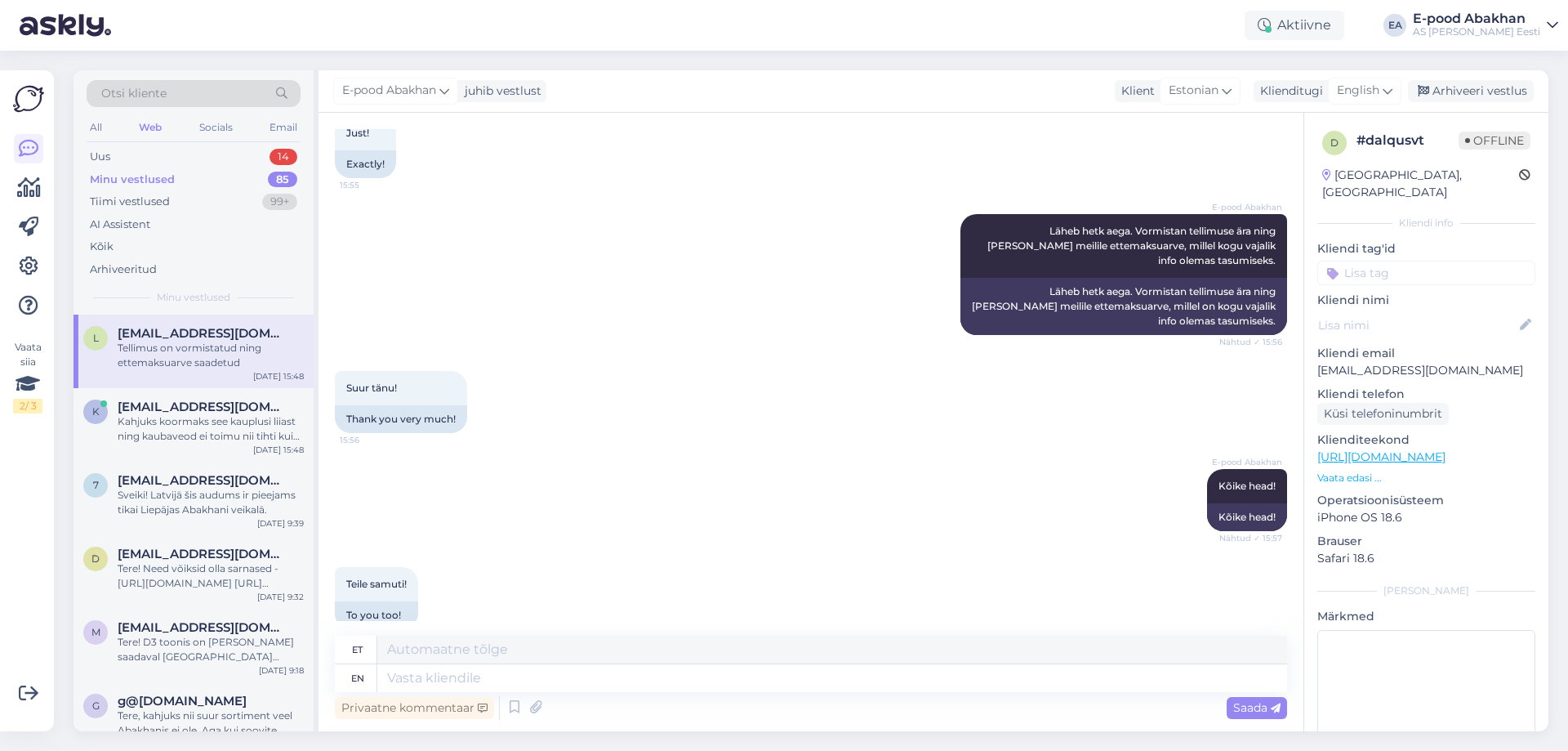
scroll to position [1617, 0]
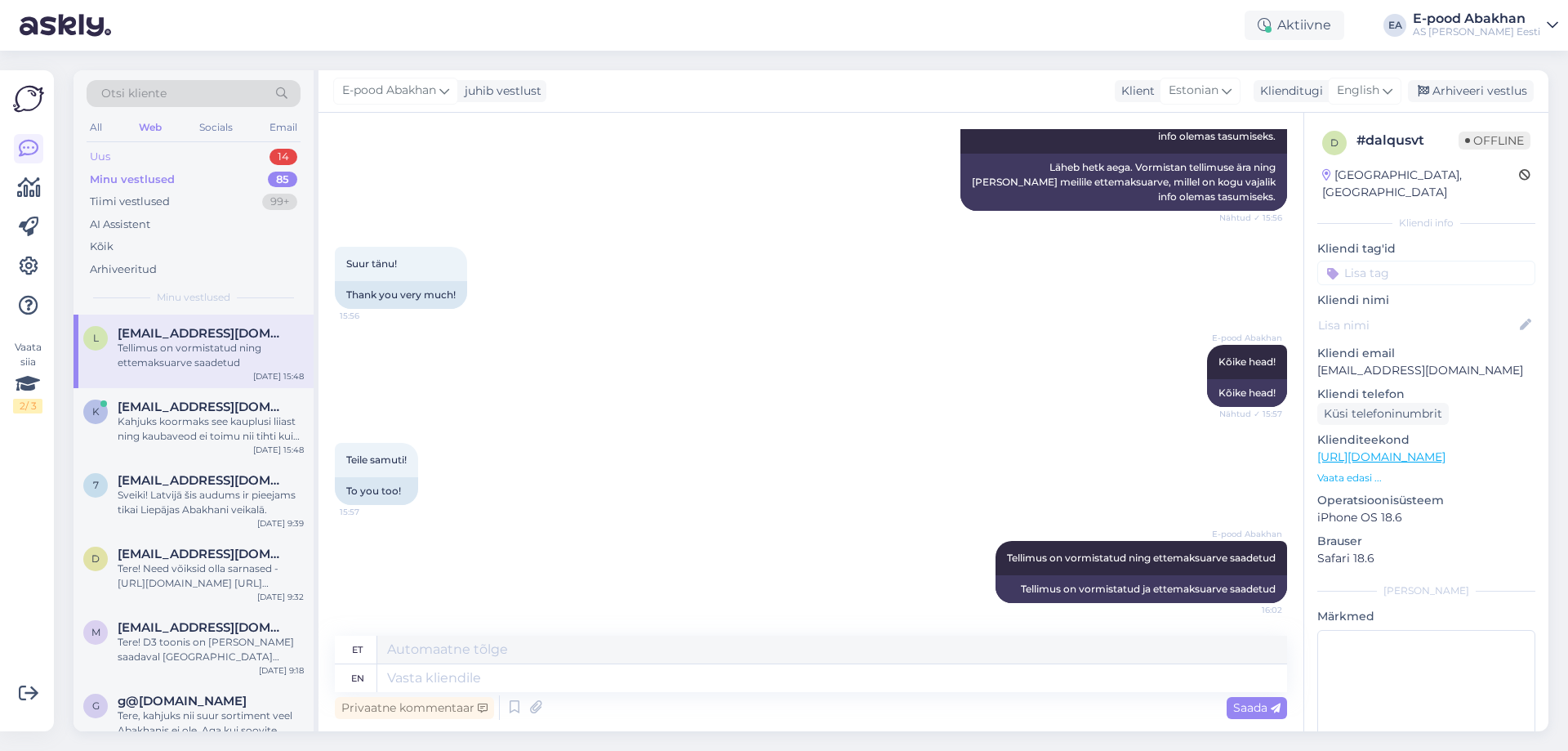
click at [179, 155] on div "Uus 14" at bounding box center [193, 157] width 214 height 23
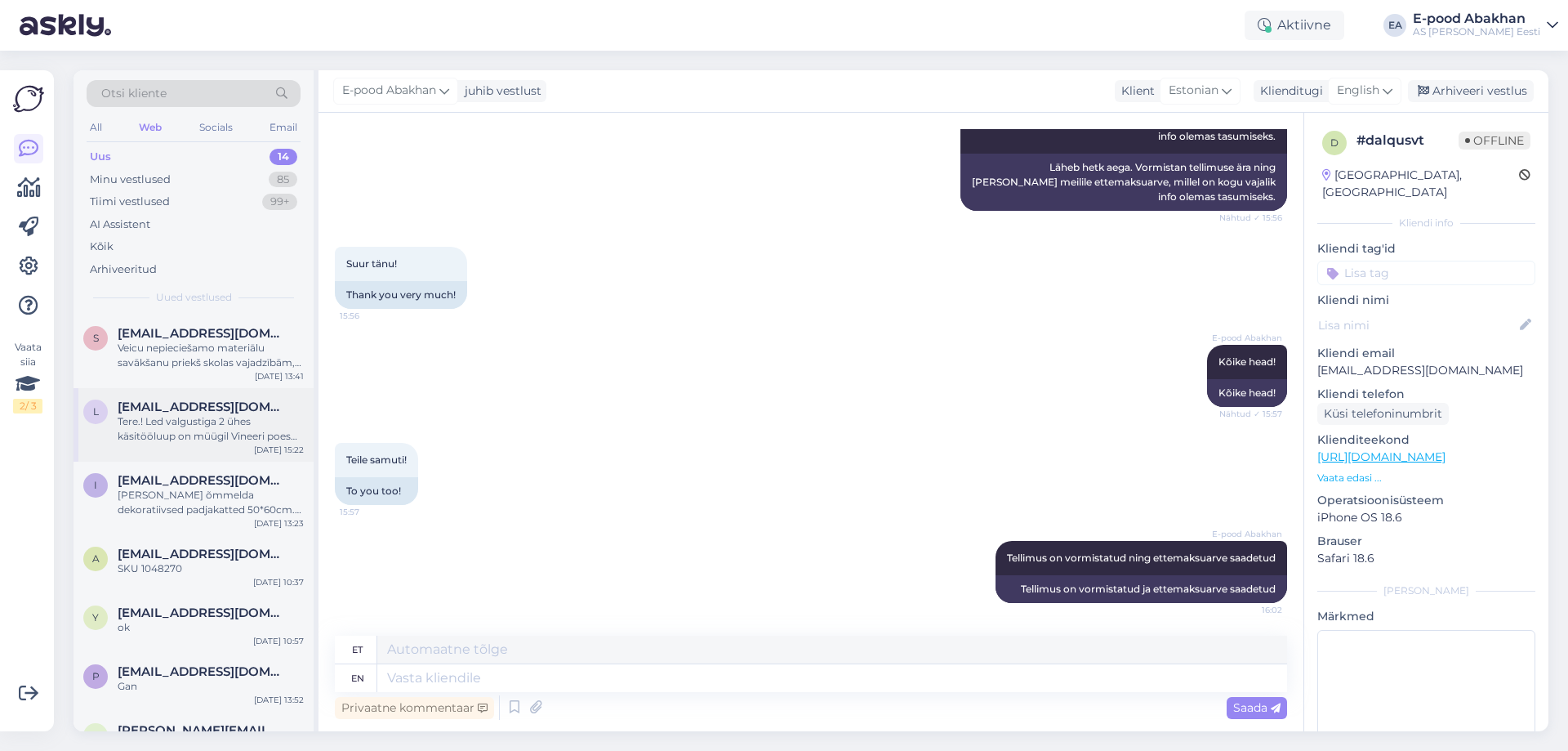
click at [208, 431] on div "Tere.! Led valgustiga 2 ühes käsitööluup on müügil Vineeri poes või kus poes ol…" at bounding box center [211, 428] width 186 height 29
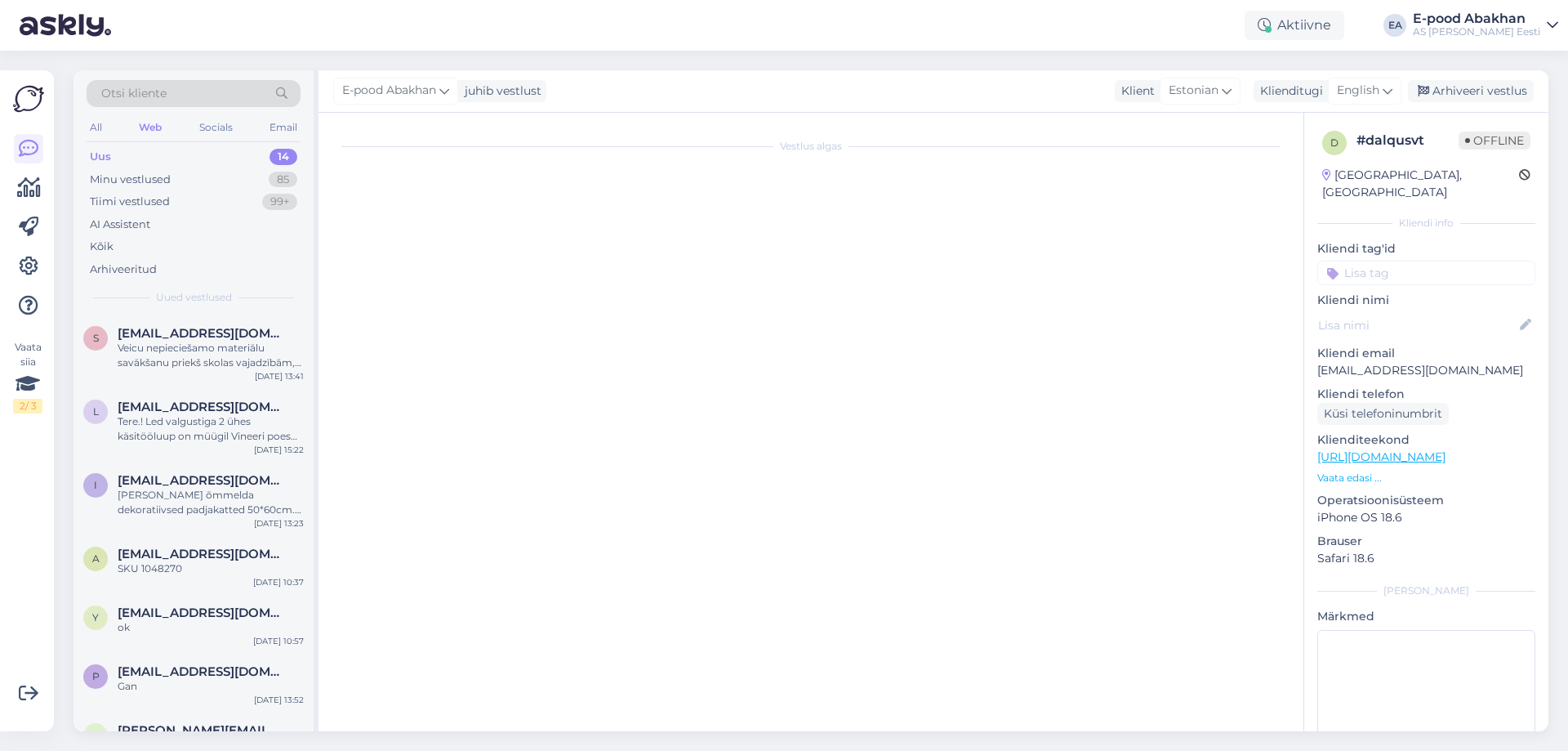
scroll to position [0, 0]
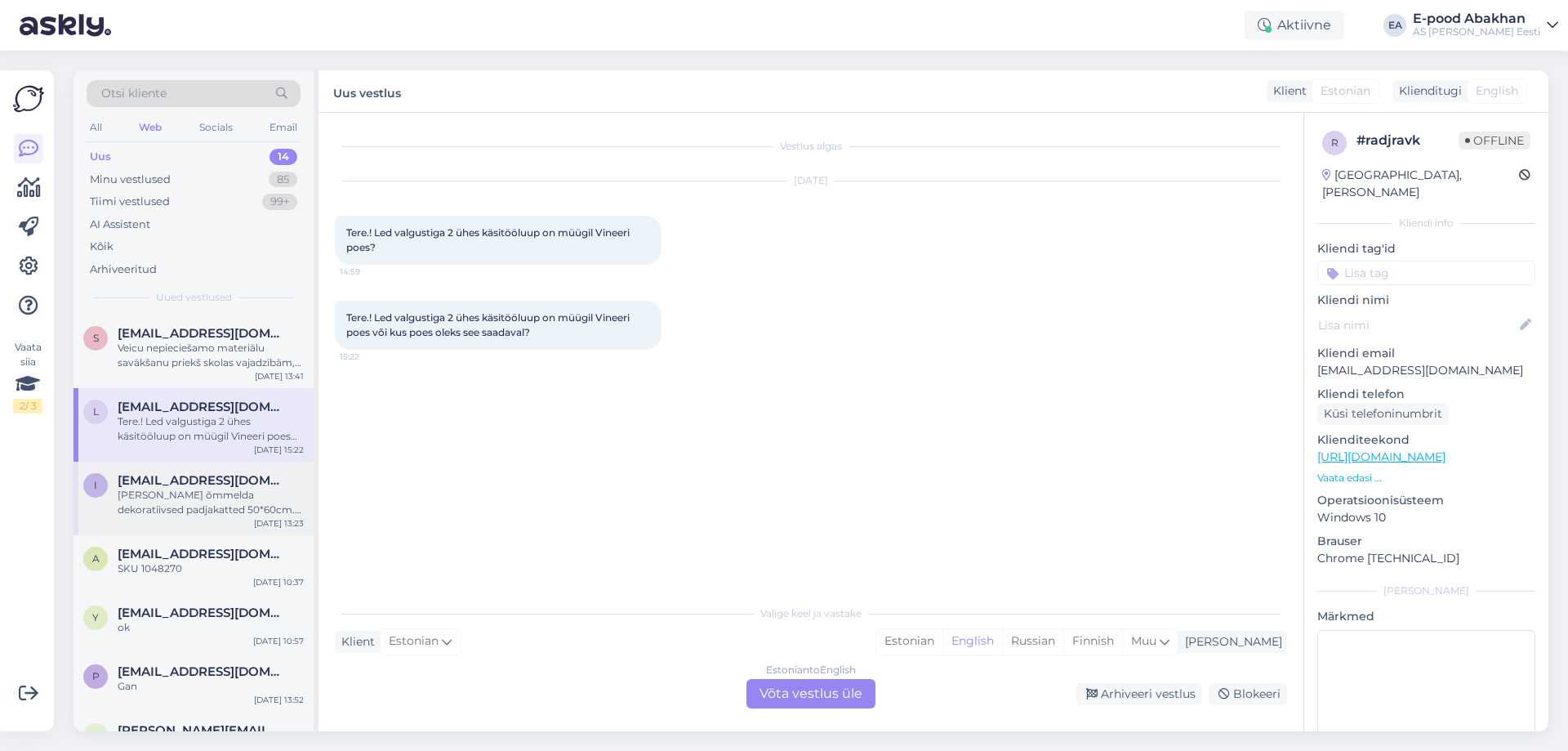
click at [254, 503] on div "[PERSON_NAME] õmmelda dekoratiivsed padjakatted 50*60cm. Millist lukku soovitat…" at bounding box center [211, 502] width 186 height 29
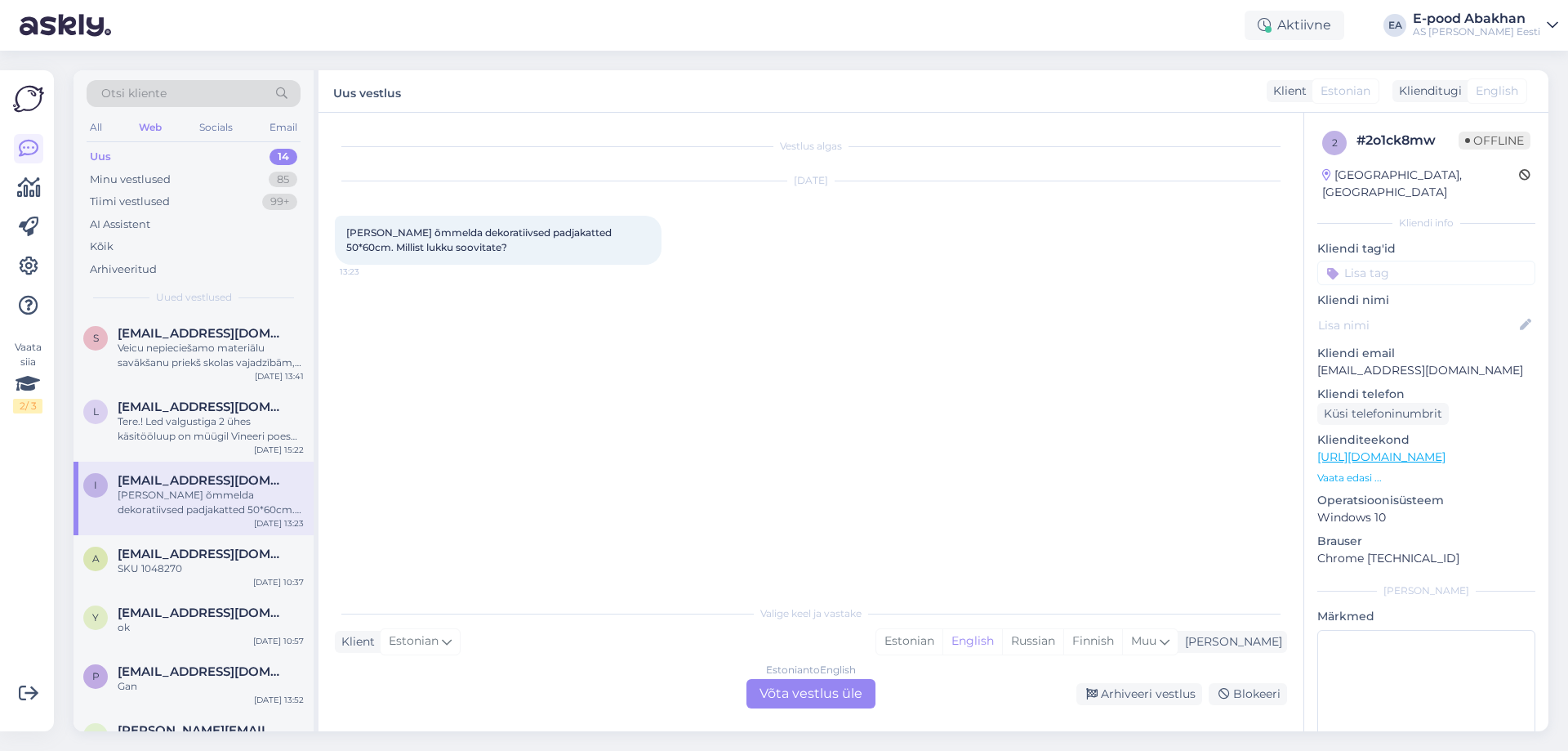
scroll to position [82, 0]
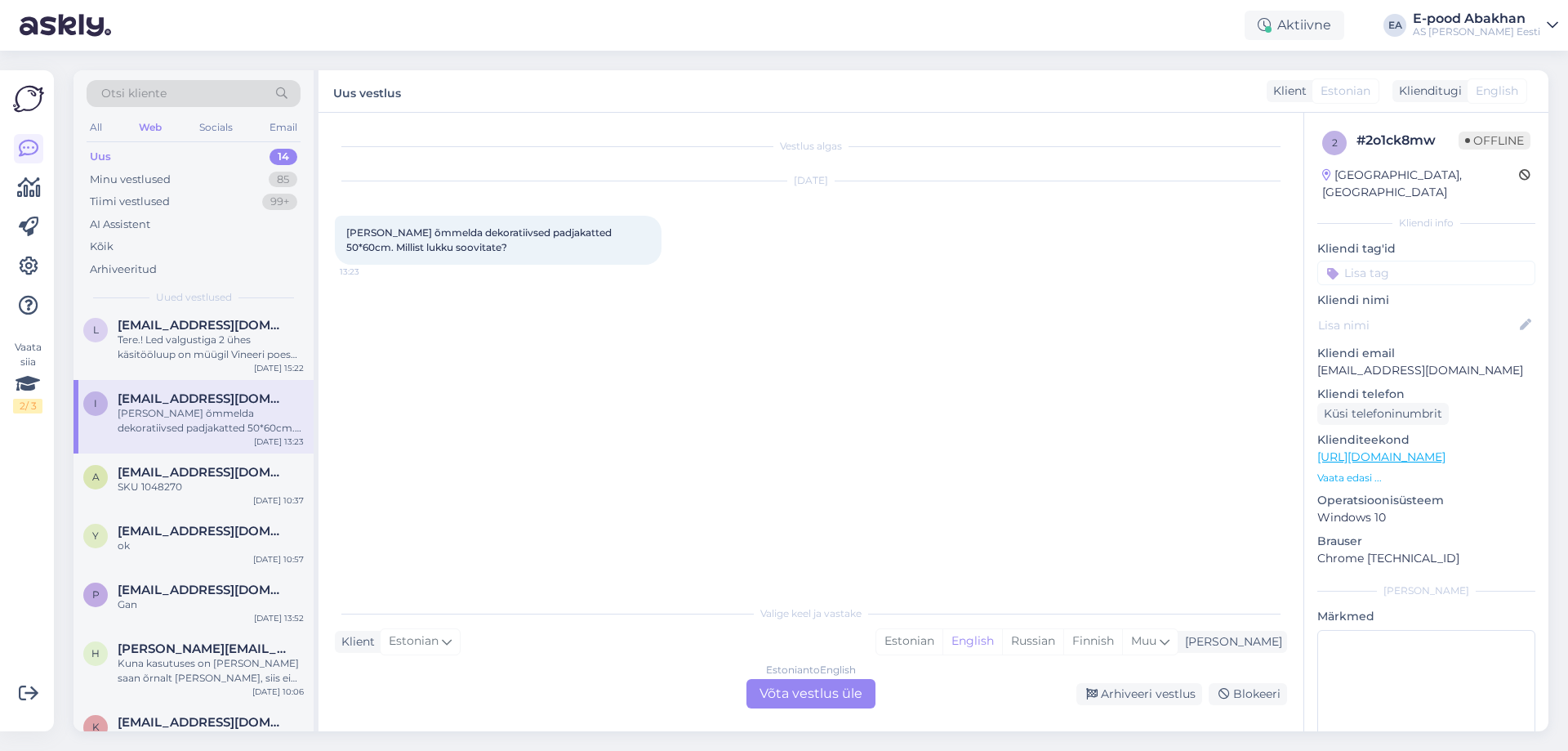
click at [192, 481] on div "SKU 1048270" at bounding box center [211, 487] width 186 height 15
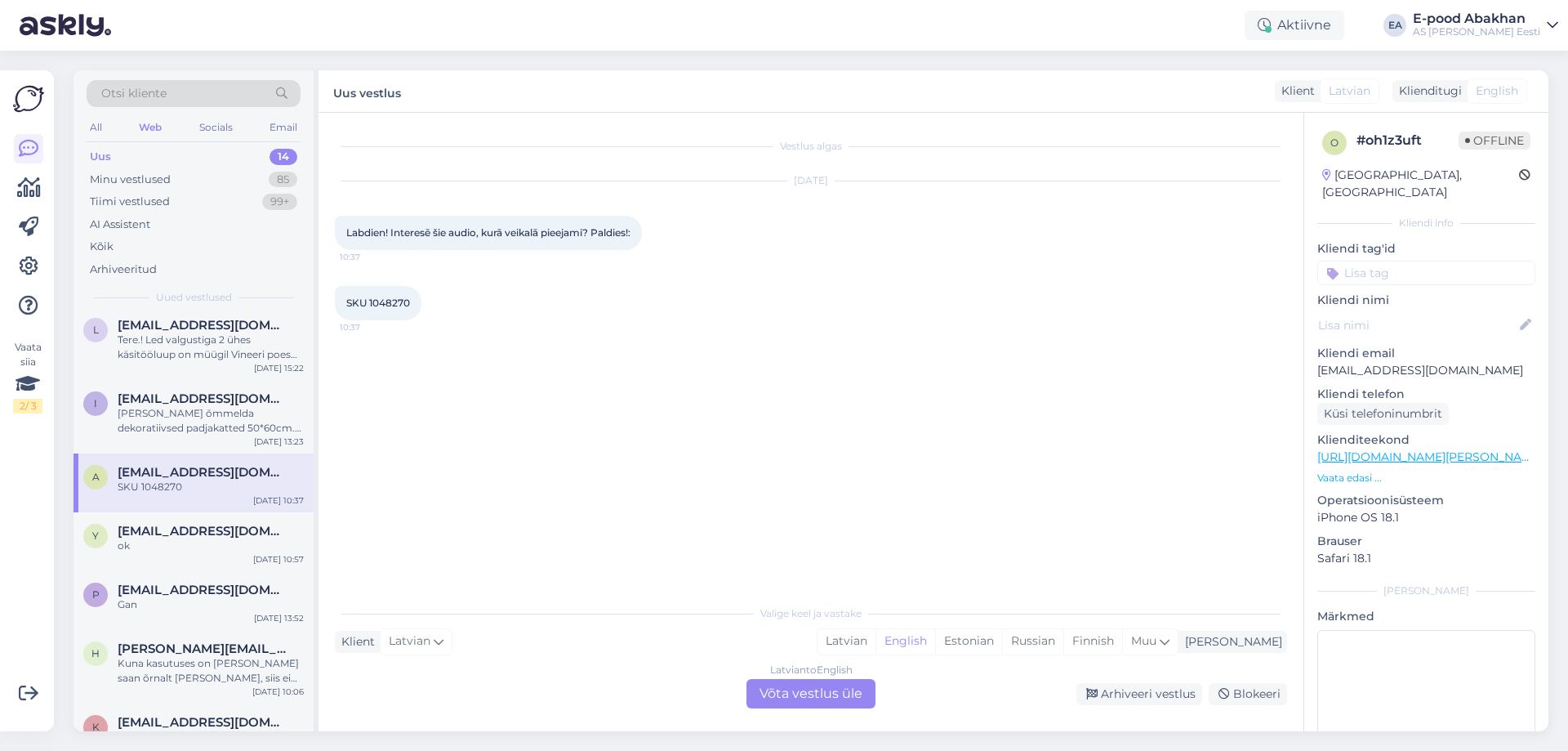
click at [195, 507] on div "a [EMAIL_ADDRESS][DOMAIN_NAME] SKU 1048270 [DATE] 10:37" at bounding box center [193, 483] width 240 height 59
click at [192, 536] on div "[EMAIL_ADDRESS][DOMAIN_NAME]" at bounding box center [211, 530] width 186 height 15
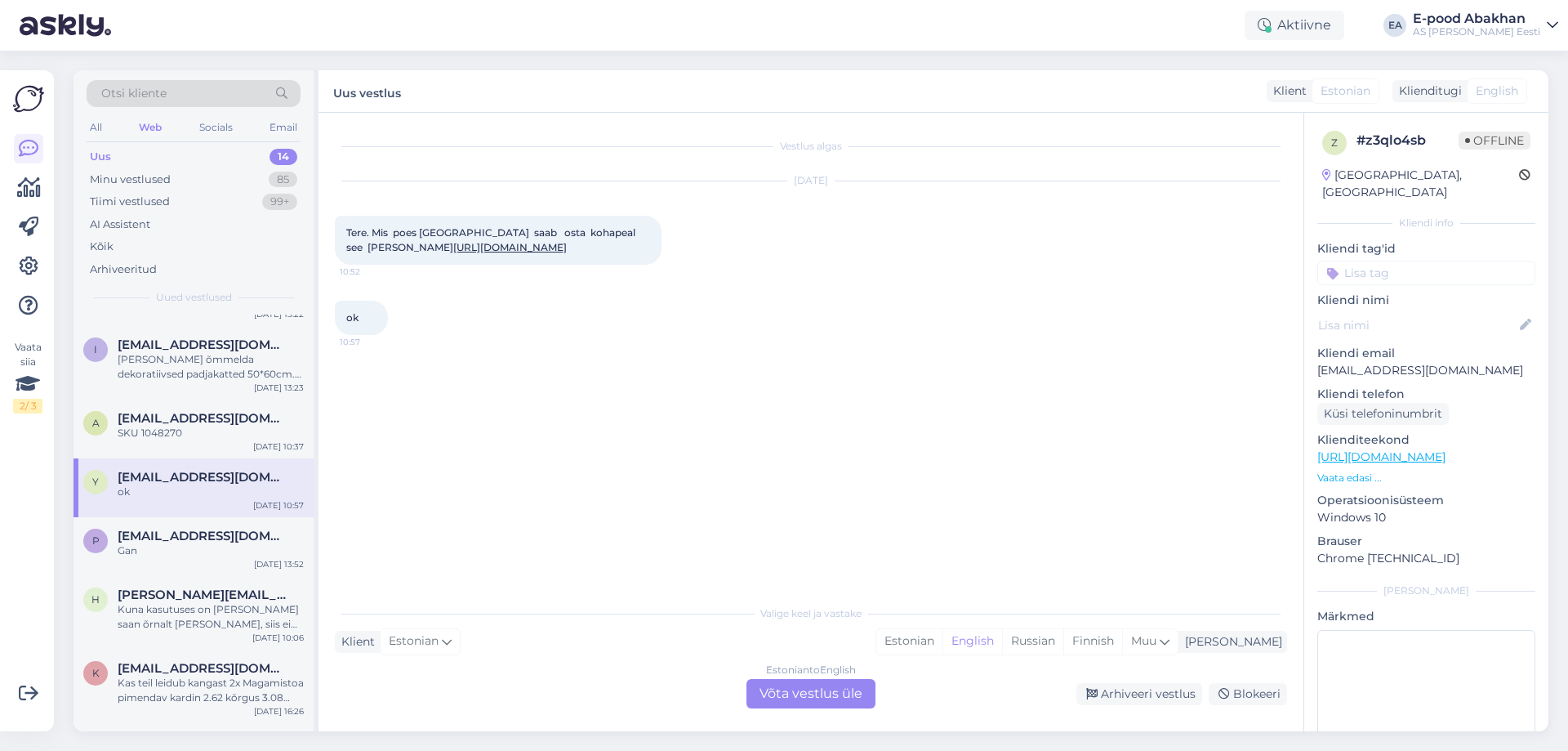
scroll to position [163, 0]
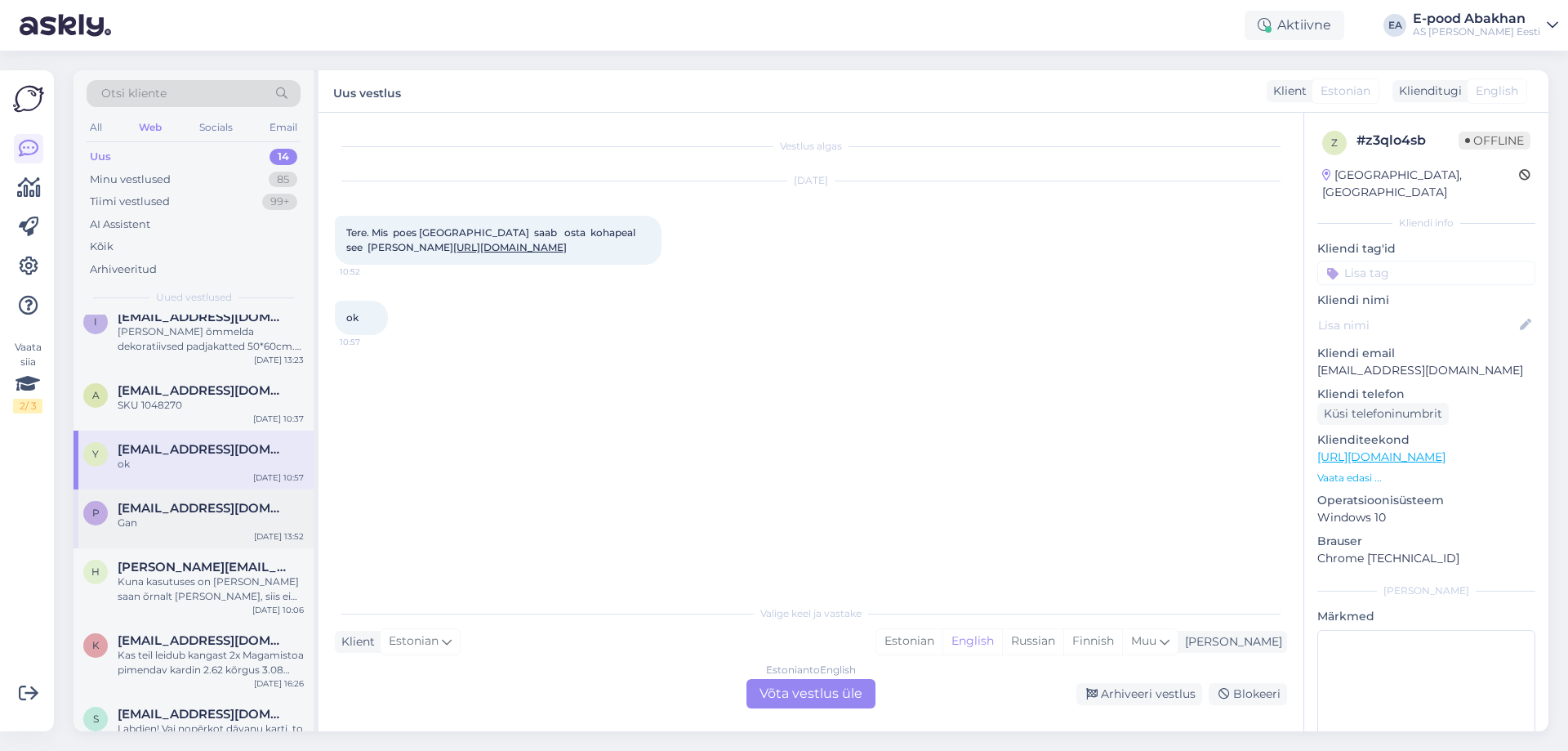
click at [221, 529] on div "Gan" at bounding box center [211, 523] width 186 height 15
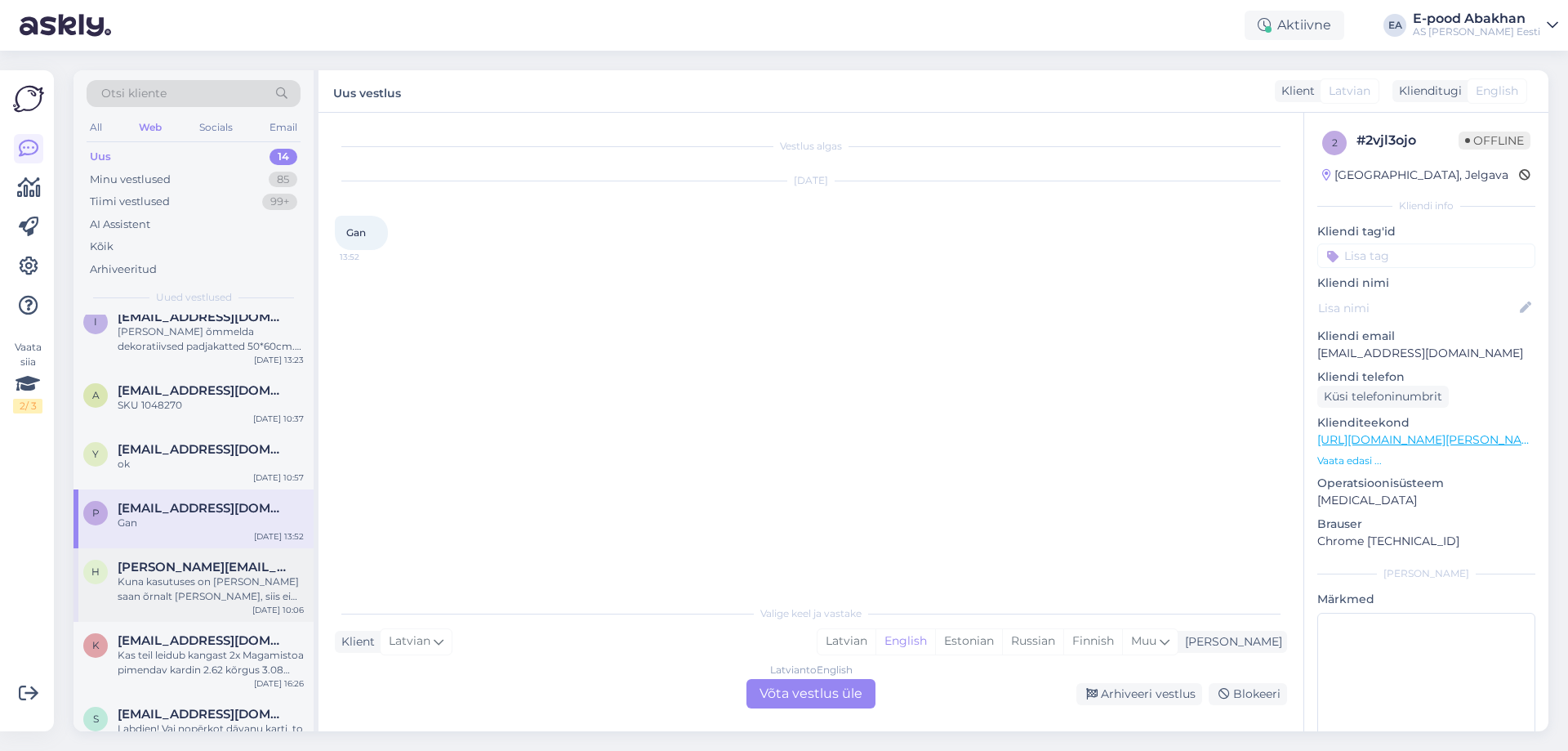
click at [227, 569] on span "[PERSON_NAME][EMAIL_ADDRESS][DOMAIN_NAME]" at bounding box center [202, 566] width 170 height 15
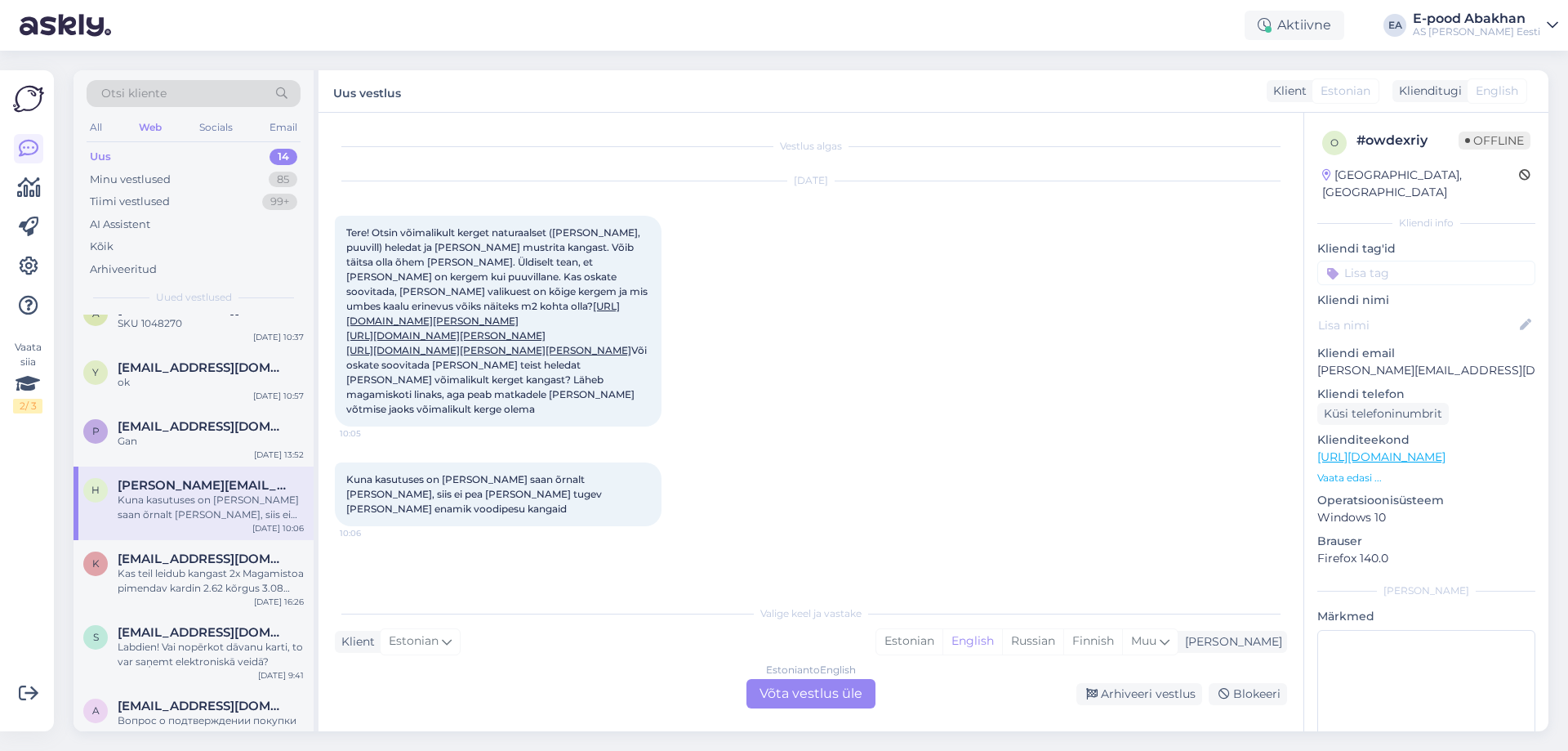
scroll to position [326, 0]
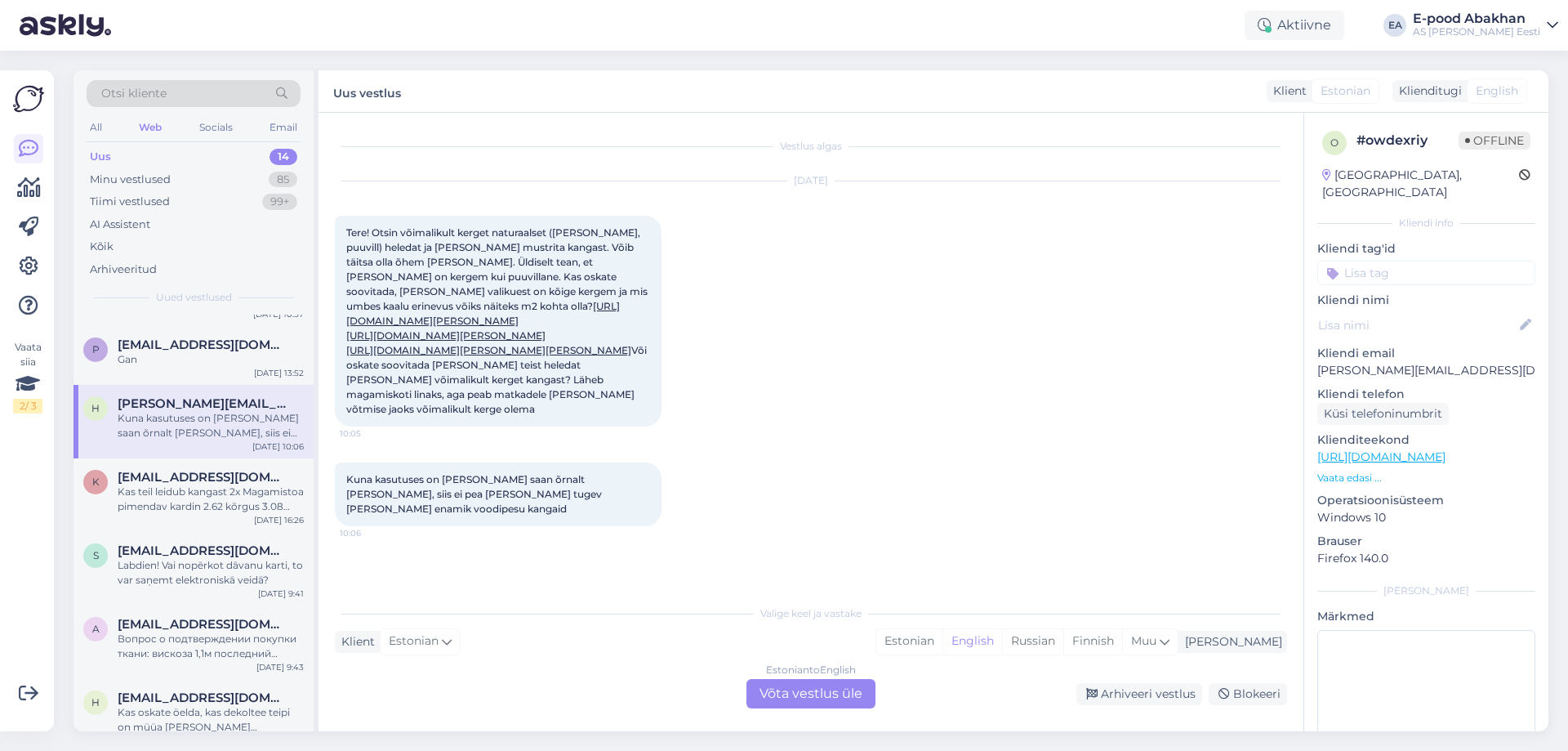
click at [193, 469] on div "k [EMAIL_ADDRESS][DOMAIN_NAME] Kas teil leidub kangast 2x Magamistoa pimendav k…" at bounding box center [193, 495] width 240 height 74
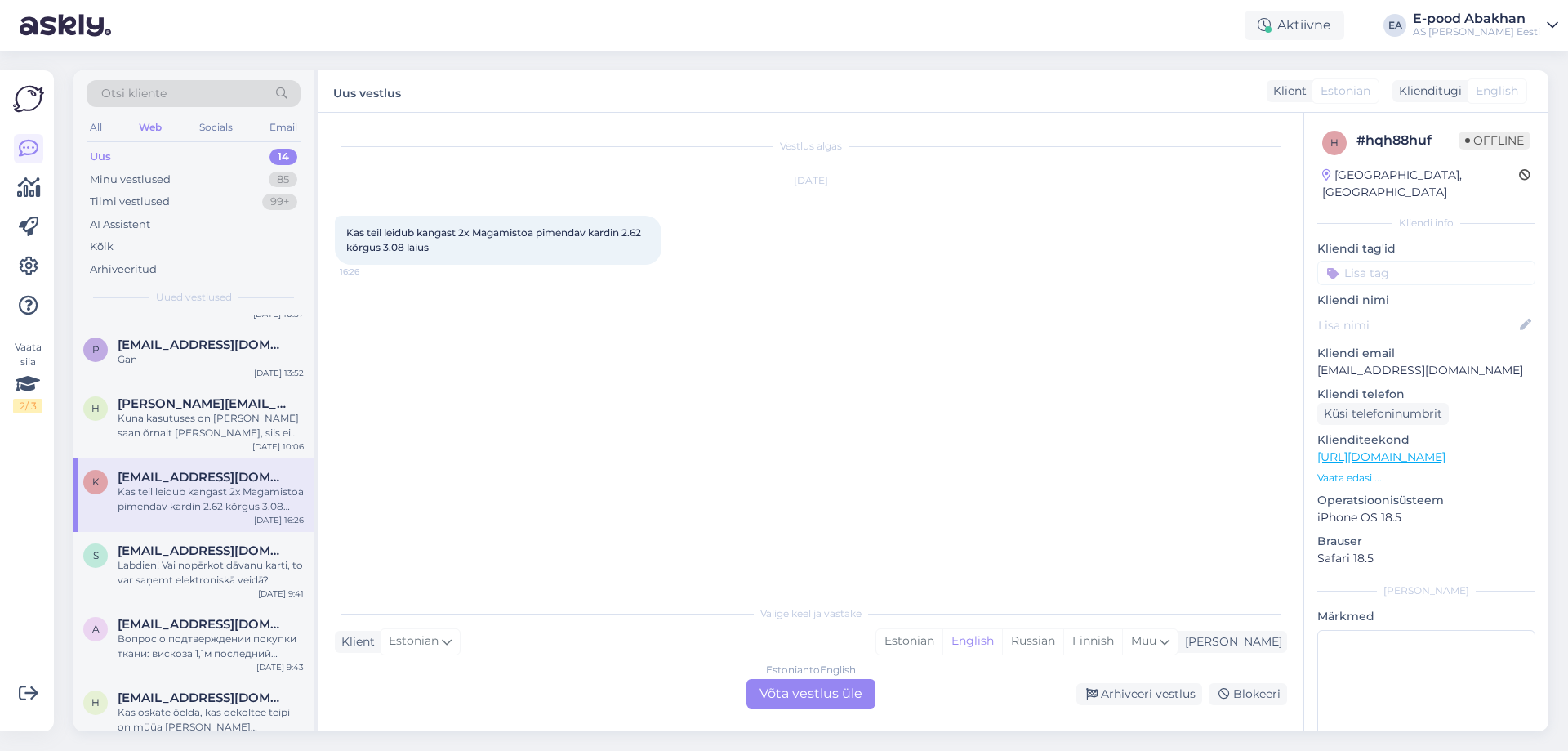
scroll to position [409, 0]
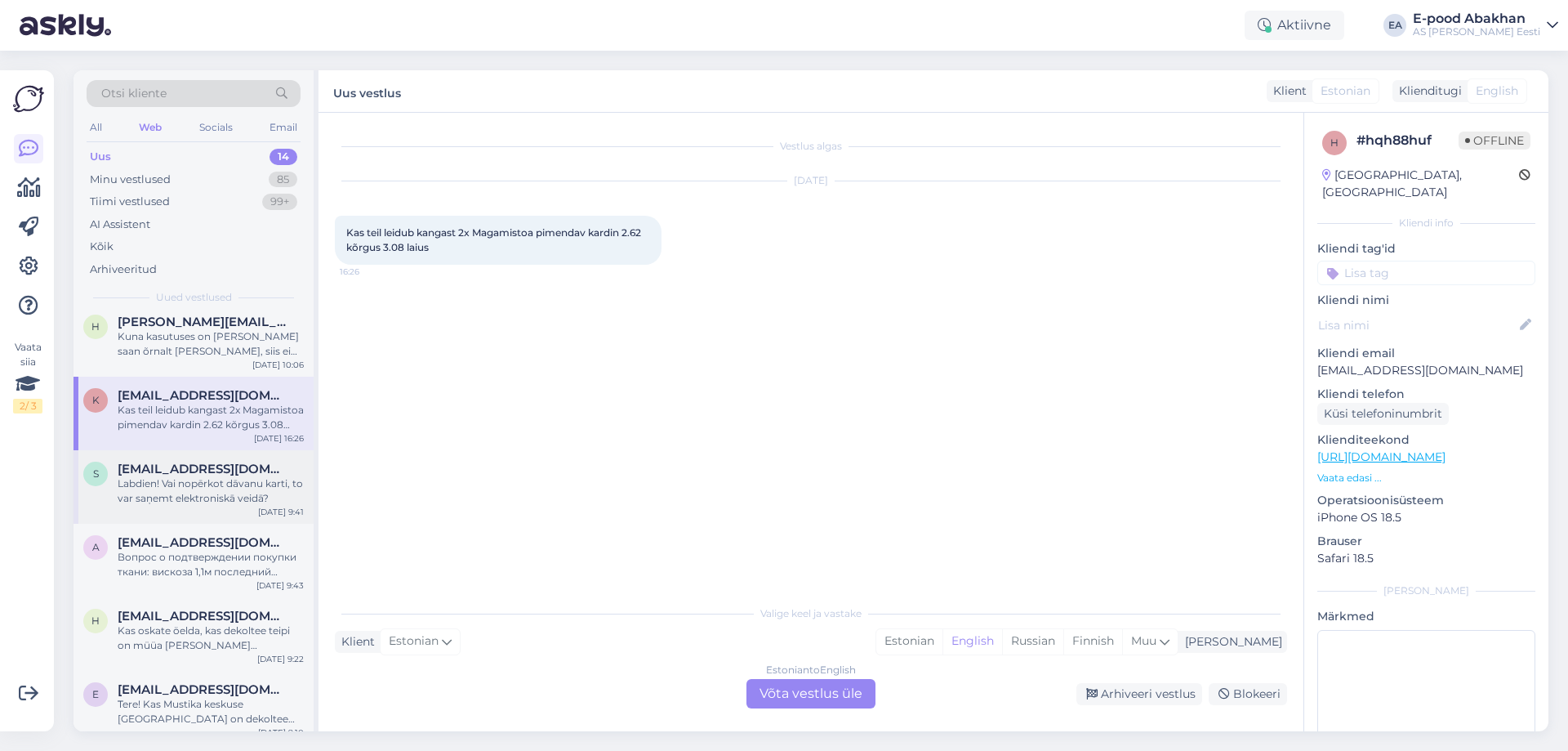
click at [214, 488] on div "Labdien! Vai nopērkot dāvanu karti, to var saņemt elektroniskā veidā?" at bounding box center [211, 491] width 186 height 29
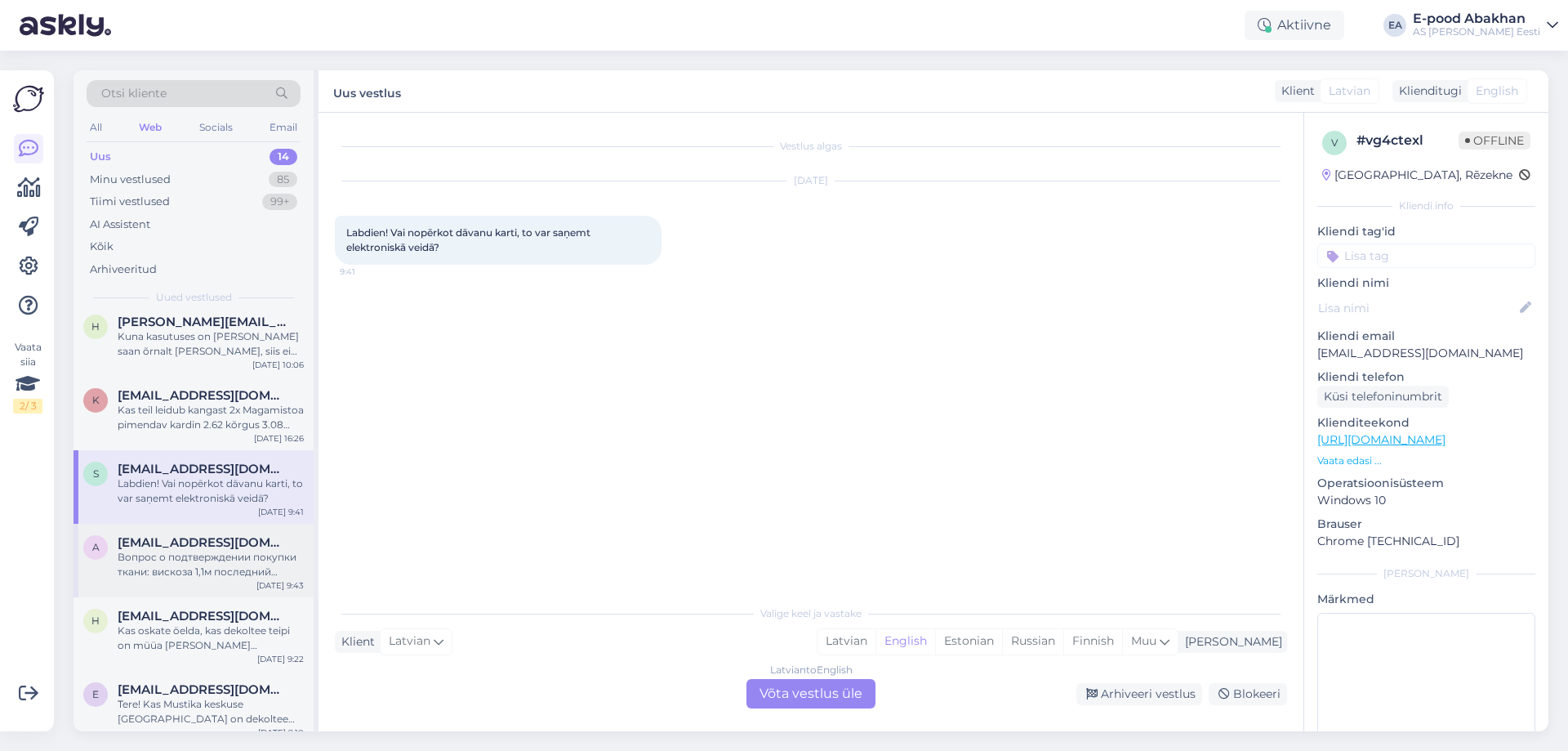
click at [224, 540] on span "[EMAIL_ADDRESS][DOMAIN_NAME]" at bounding box center [202, 542] width 170 height 15
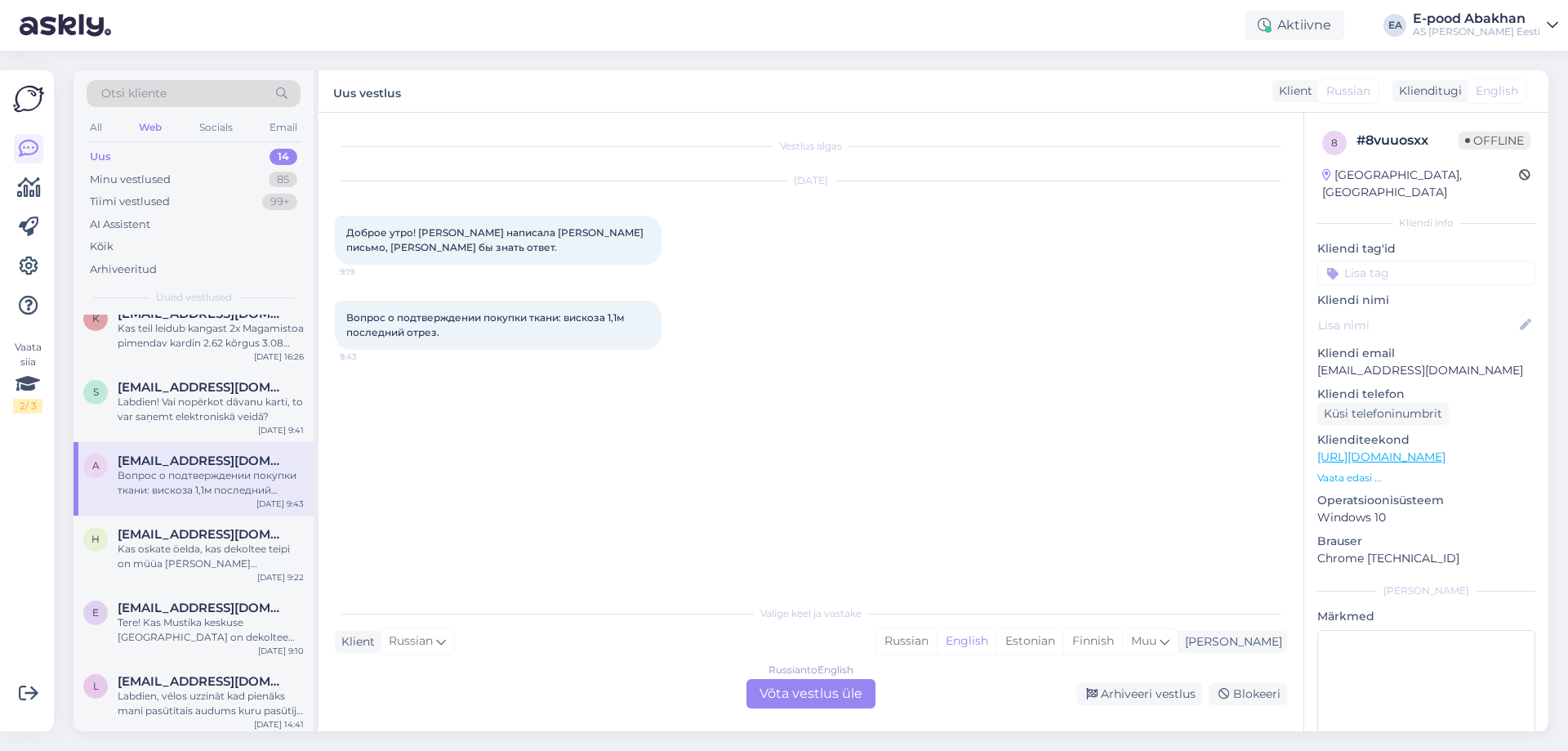
scroll to position [568, 0]
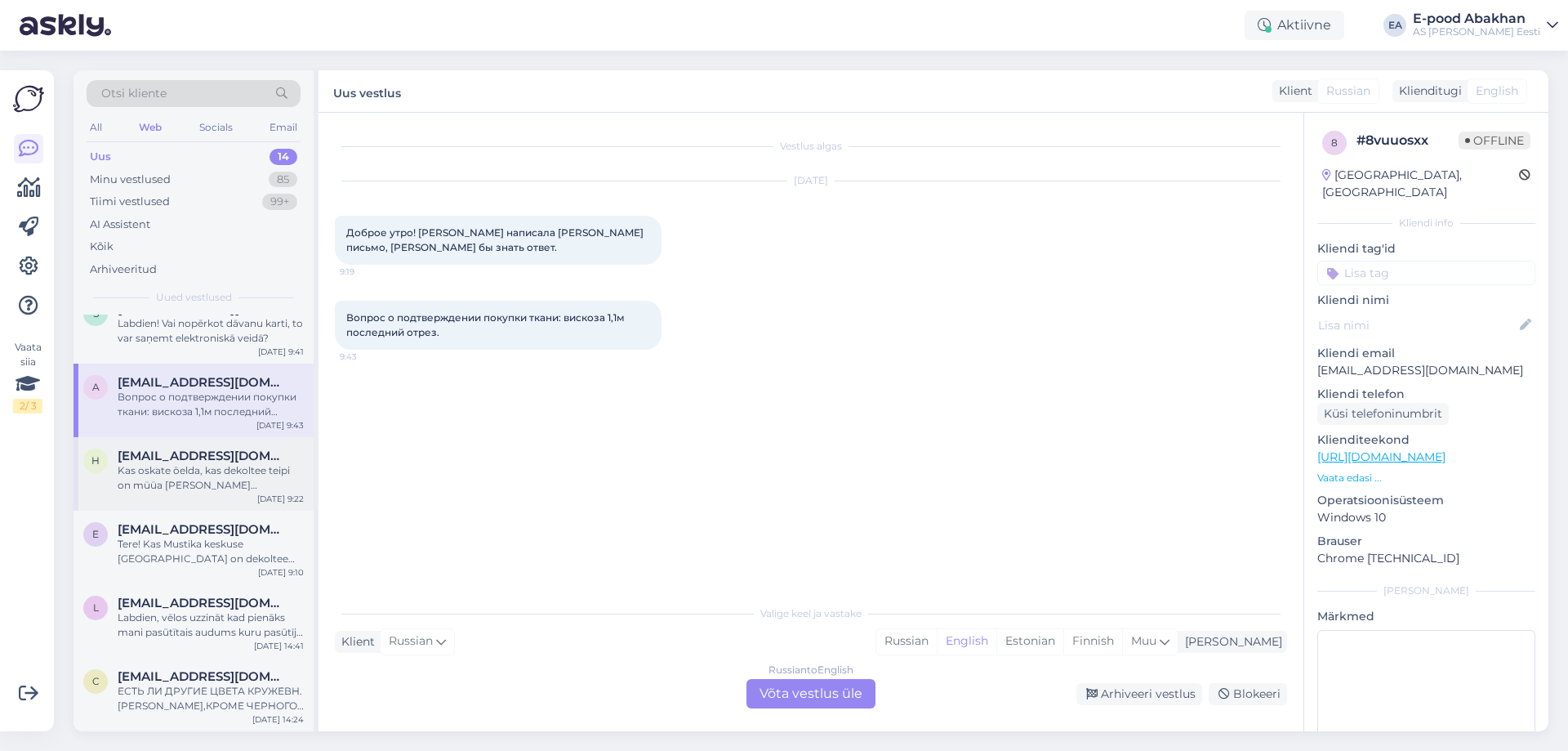
click at [238, 475] on div "Kas oskate öelda, kas dekoltee teipi on müüa [PERSON_NAME] [PERSON_NAME] kauplu…" at bounding box center [211, 478] width 186 height 29
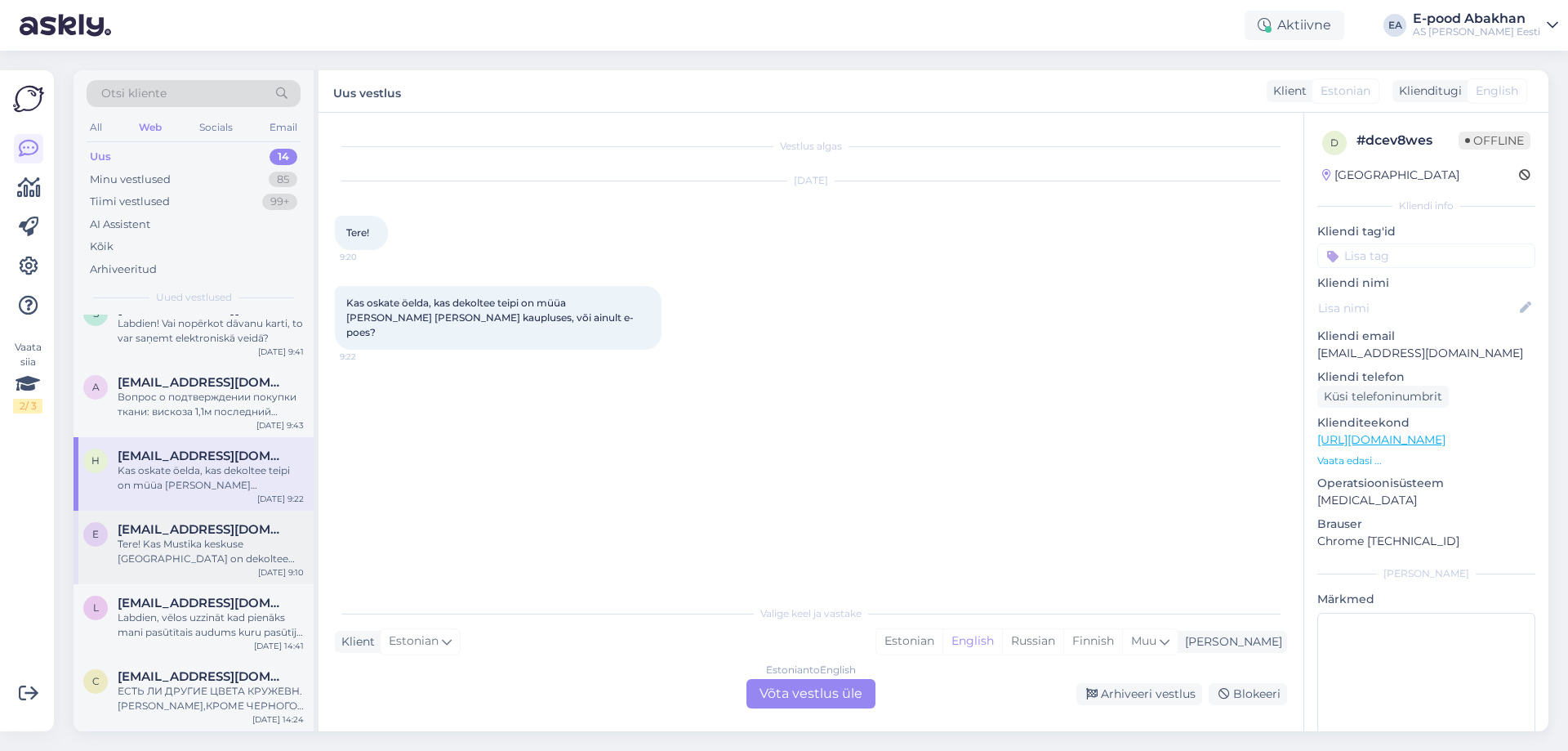
click at [194, 543] on div "Tere! Kas Mustika keskuse [GEOGRAPHIC_DATA] on dekoltee teipi" at bounding box center [211, 552] width 186 height 29
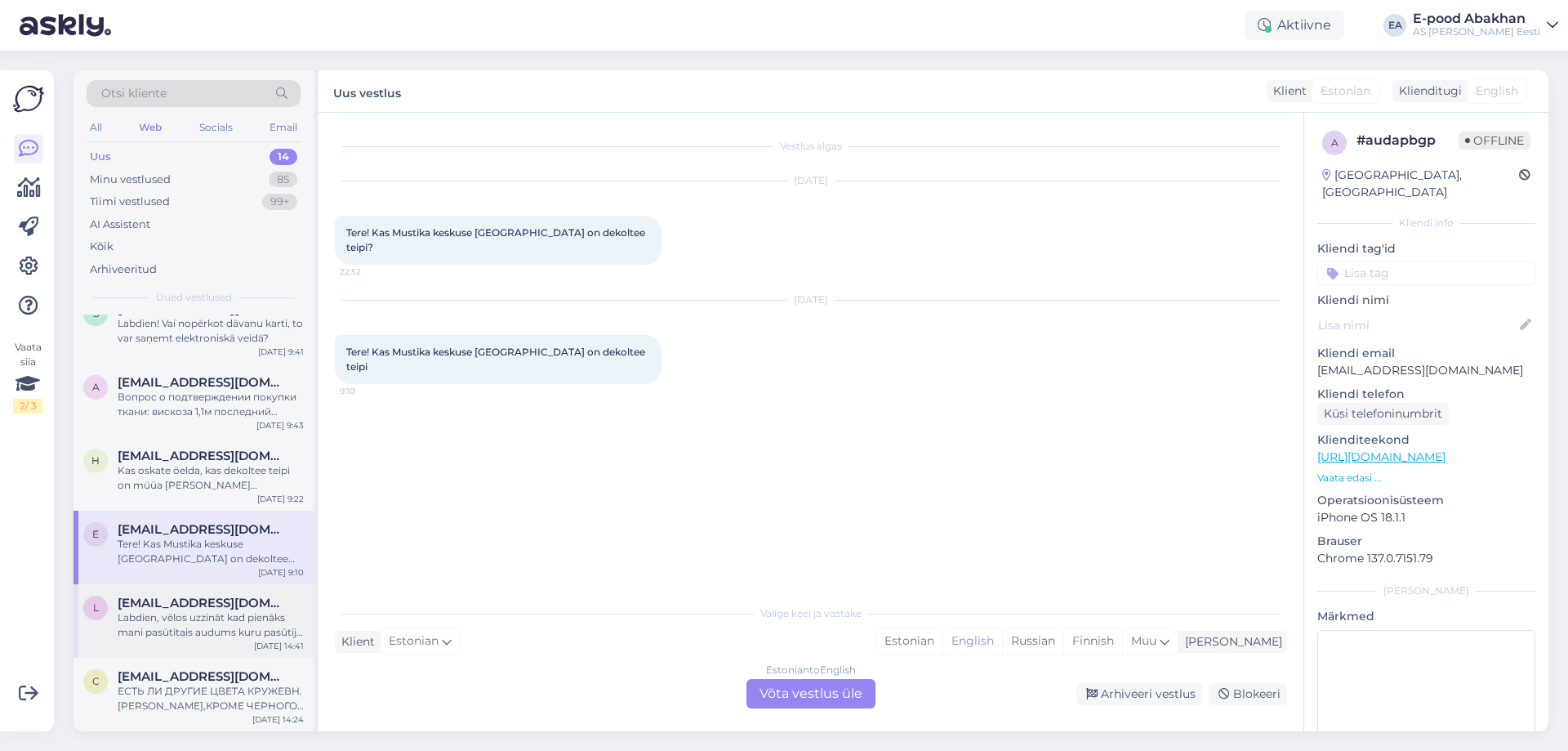
click at [183, 603] on span "[EMAIL_ADDRESS][DOMAIN_NAME]" at bounding box center [202, 602] width 170 height 15
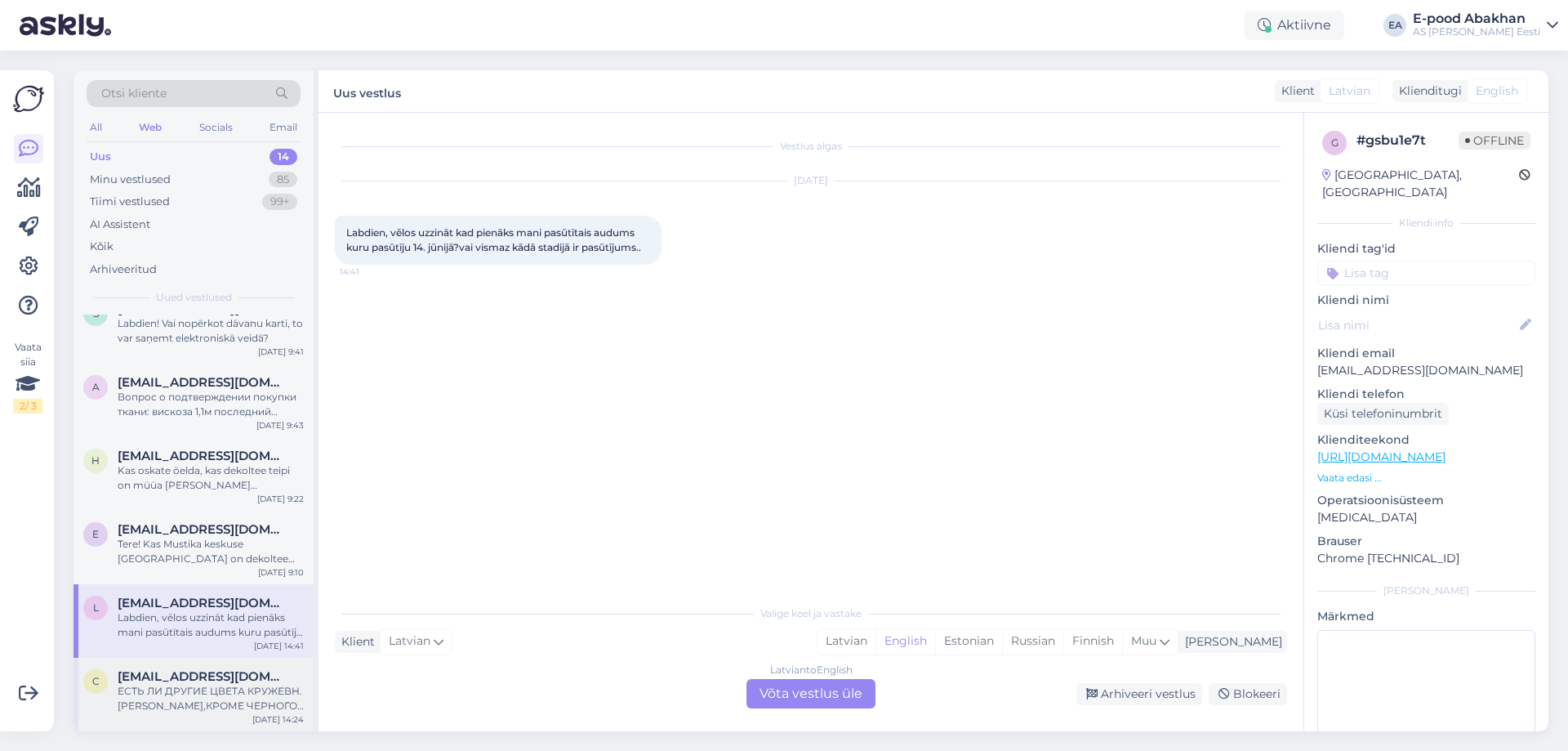
click at [178, 689] on div "ЕСТЬ ЛИ ДРУГИЕ ЦВЕТА КРУЖЕВН.[PERSON_NAME],КРОМЕ ЧЕРНОГО ?" at bounding box center [211, 699] width 186 height 29
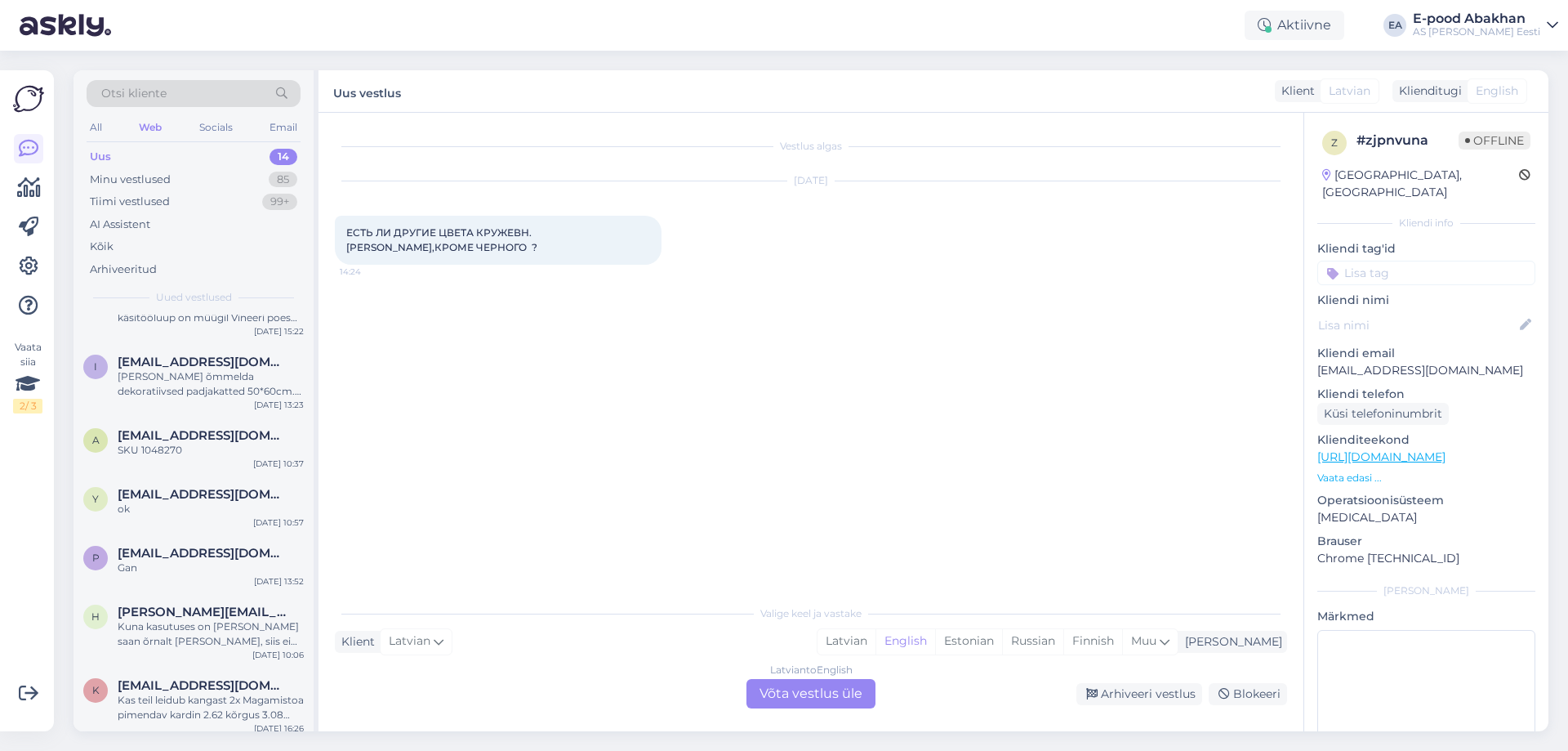
scroll to position [0, 0]
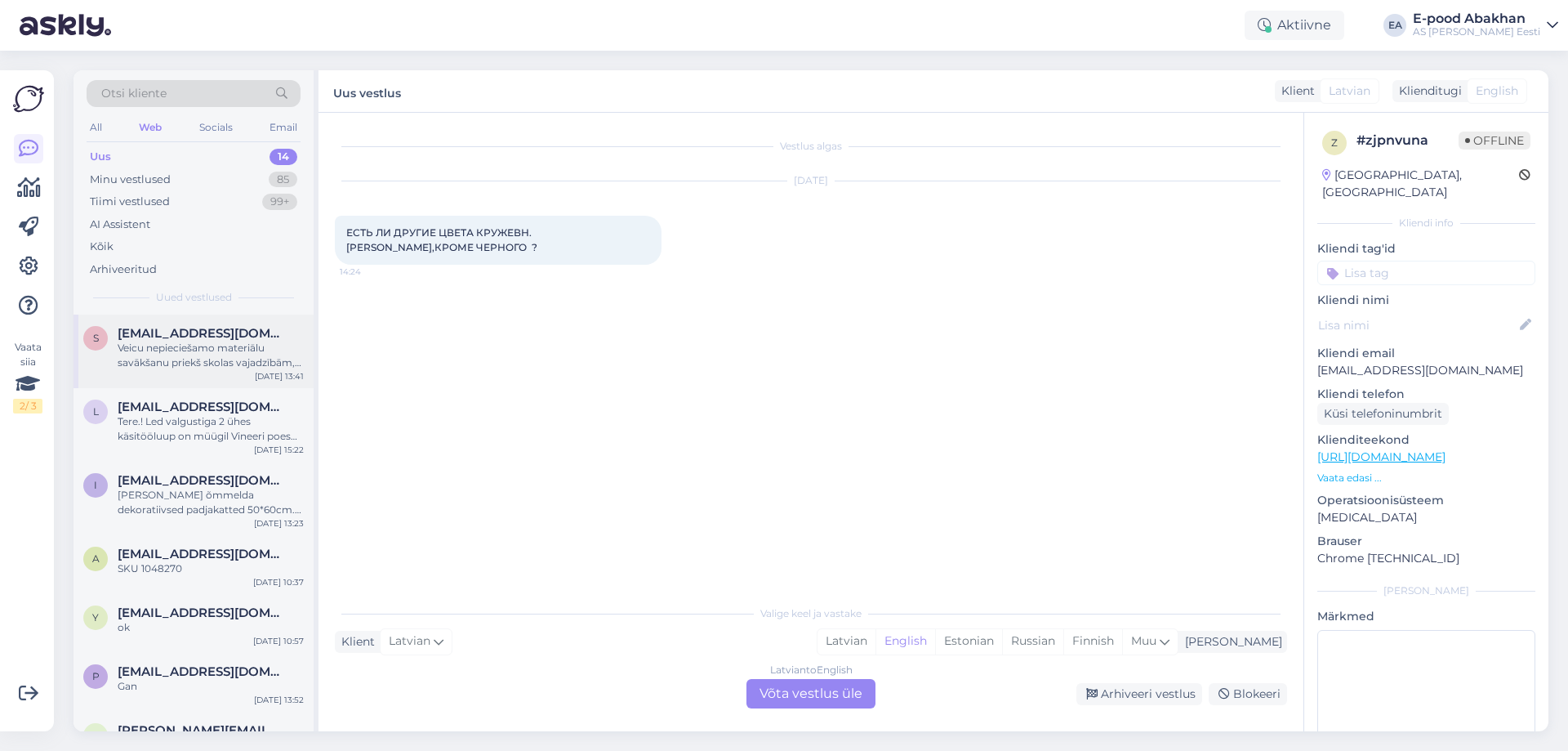
click at [274, 356] on div "Veicu nepieciešamo materiālu savākšanu priekš skolas vajadzībām, būs vajadzīga …" at bounding box center [211, 356] width 186 height 29
